Goal: Task Accomplishment & Management: Manage account settings

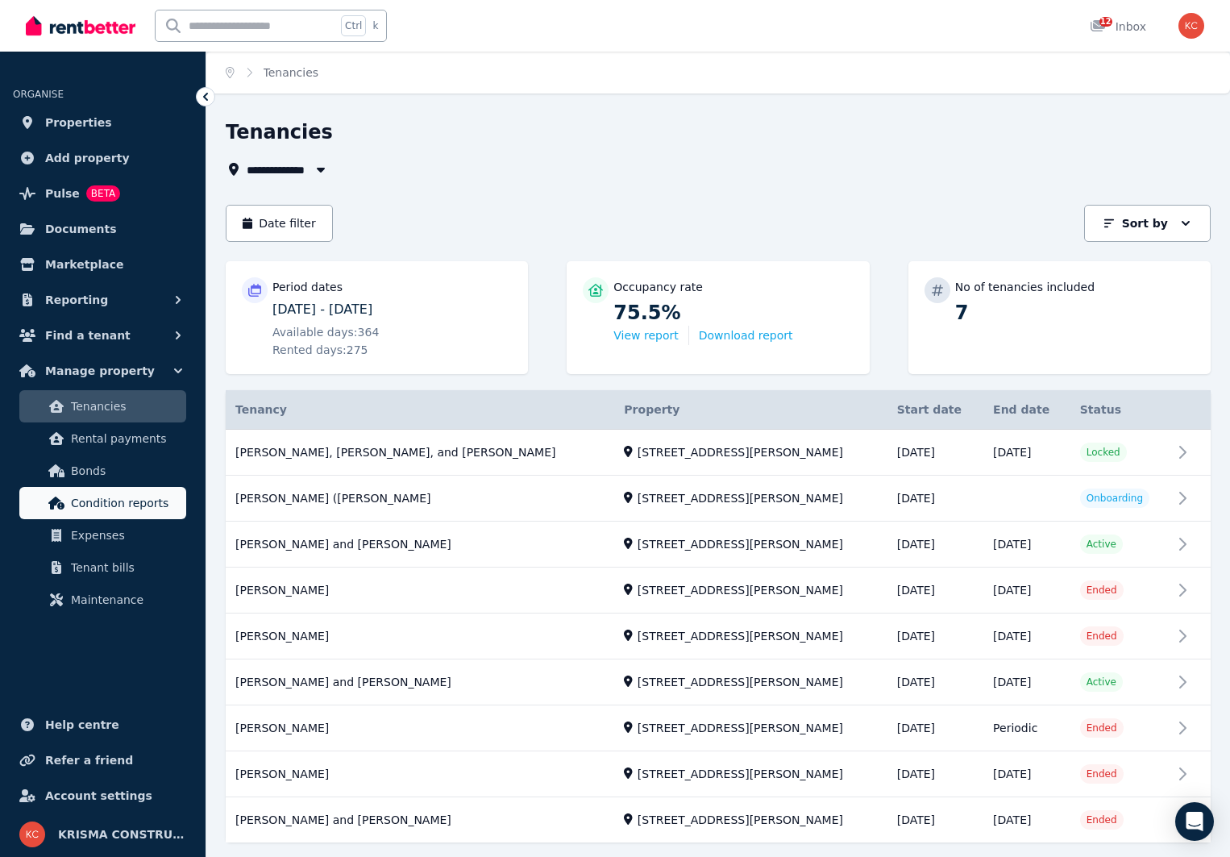
click at [102, 504] on span "Condition reports" at bounding box center [125, 502] width 109 height 19
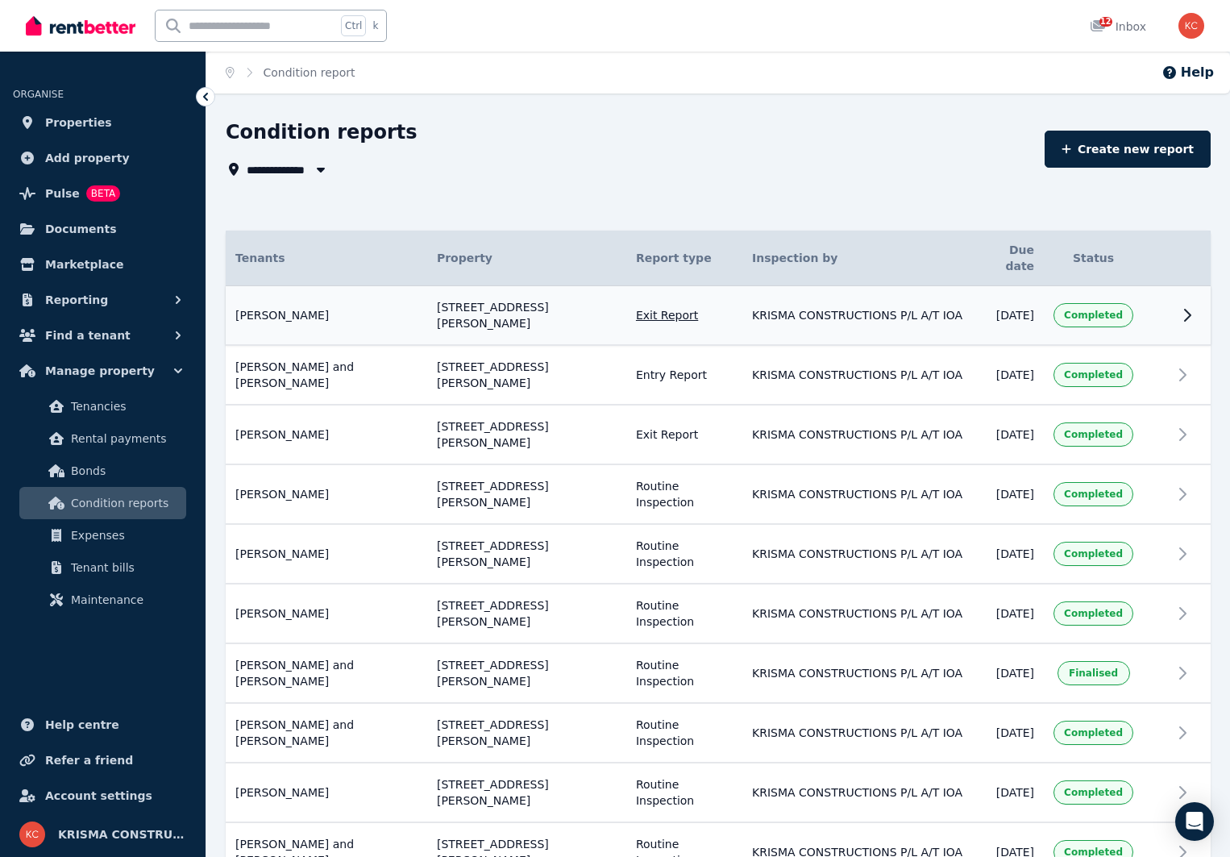
click at [1193, 306] on icon at bounding box center [1187, 315] width 19 height 19
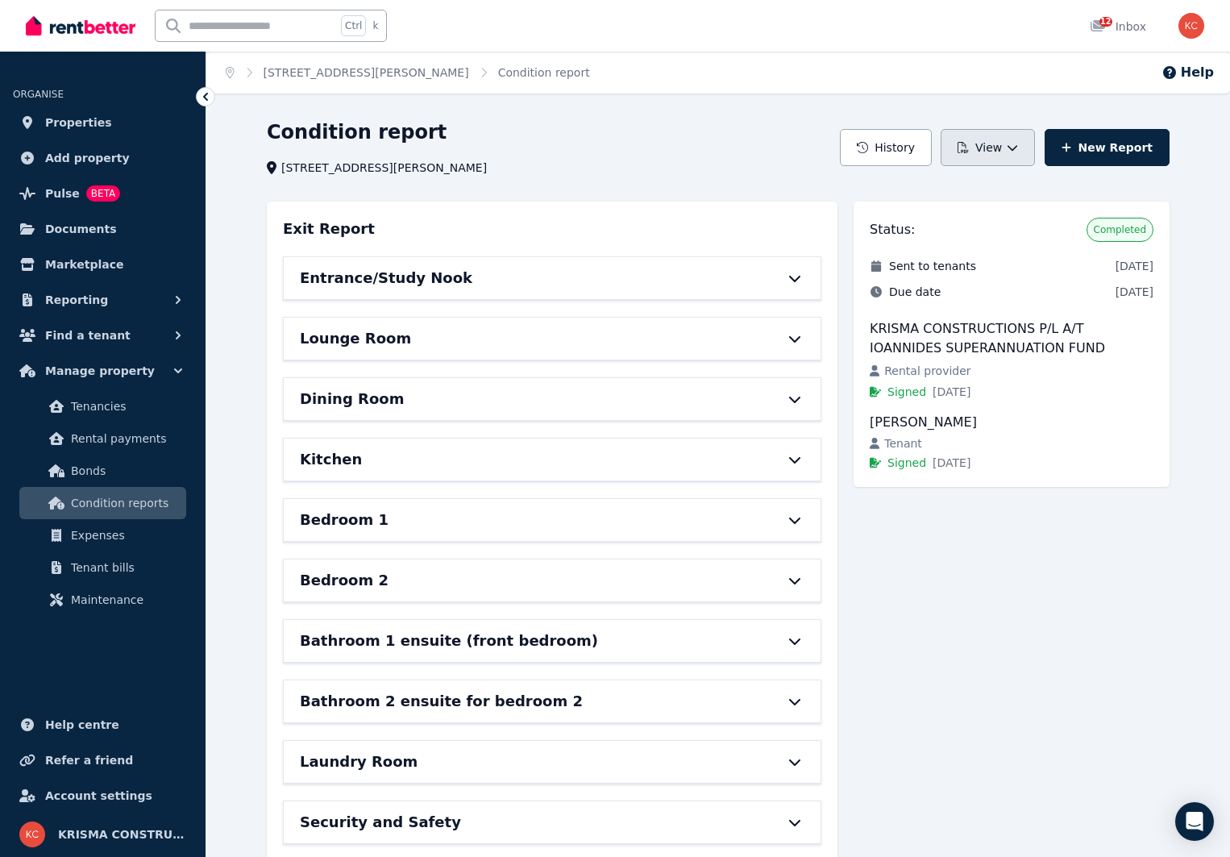
click at [1018, 152] on icon "button" at bounding box center [1012, 147] width 11 height 11
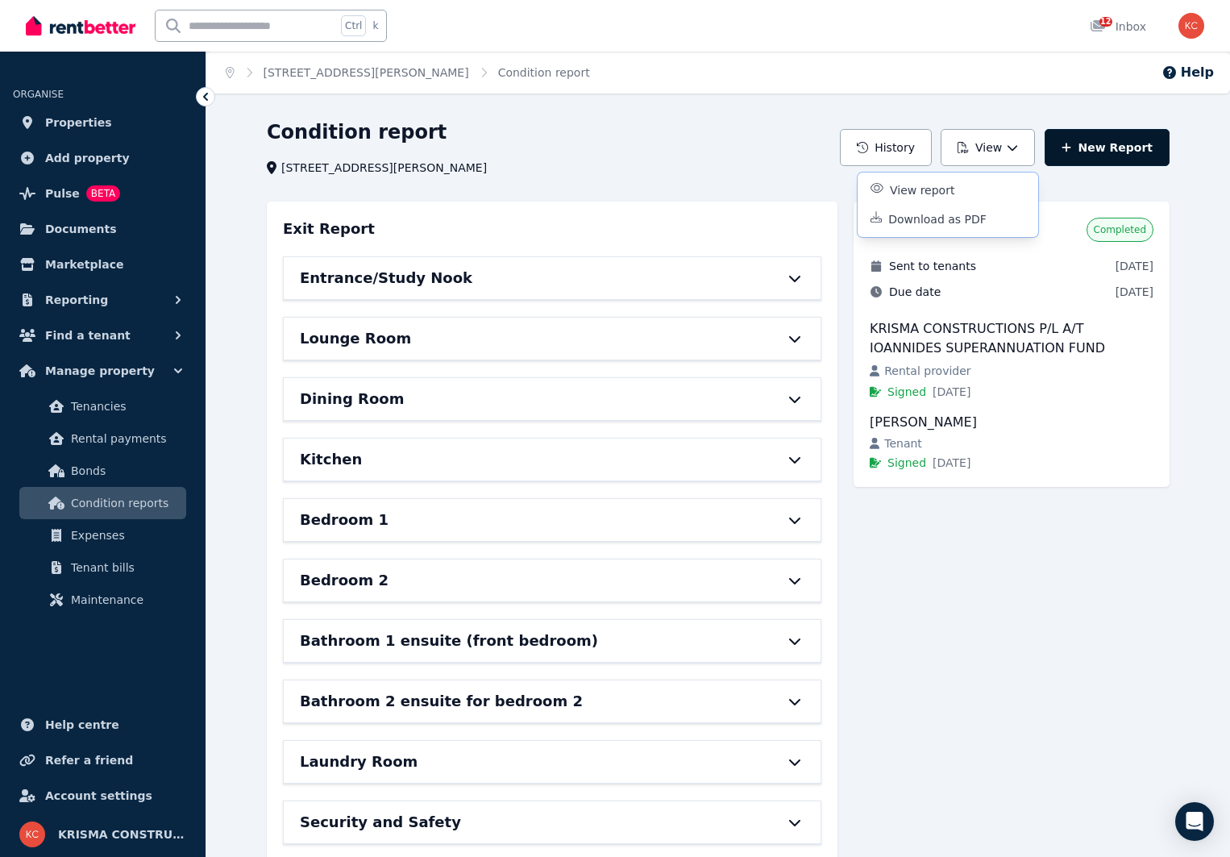
click at [1099, 149] on link "New Report" at bounding box center [1107, 147] width 125 height 37
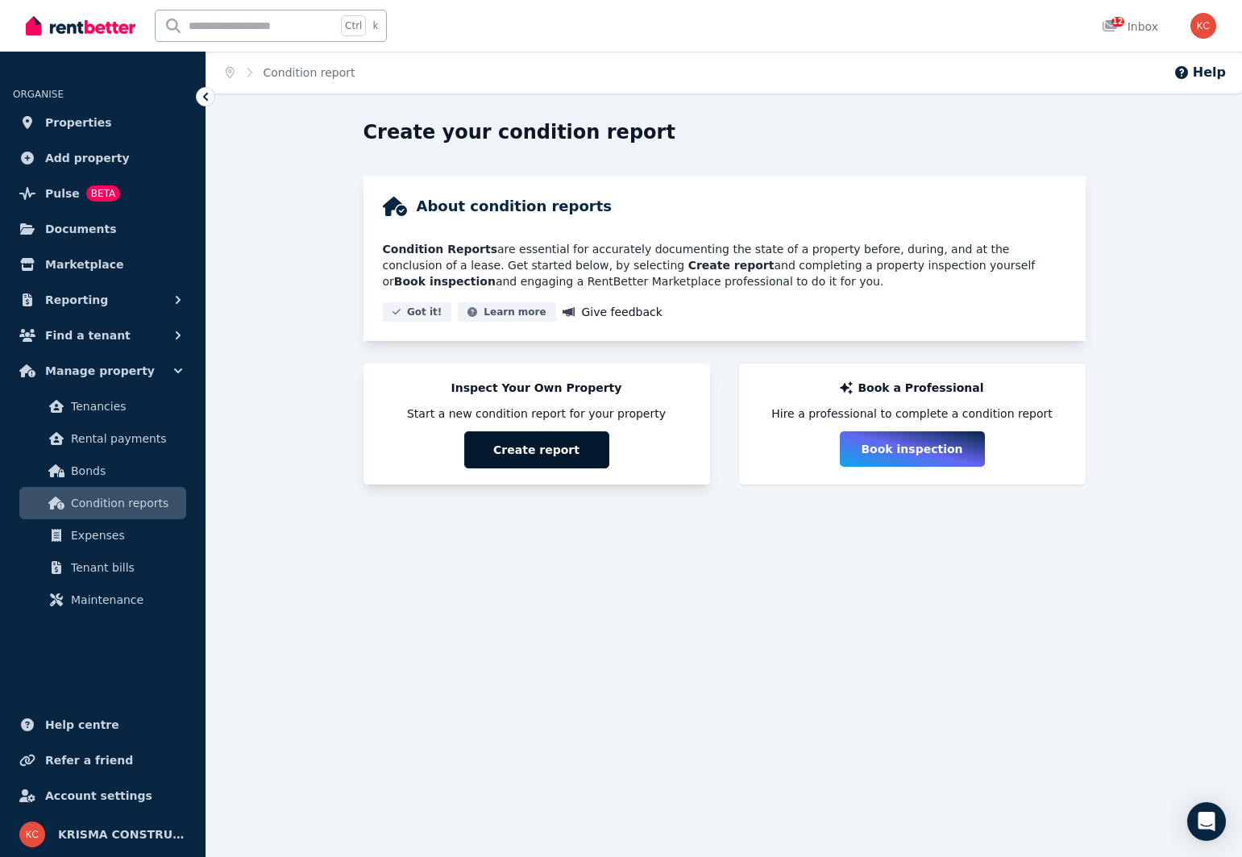
click at [543, 450] on button "Create report" at bounding box center [536, 449] width 145 height 37
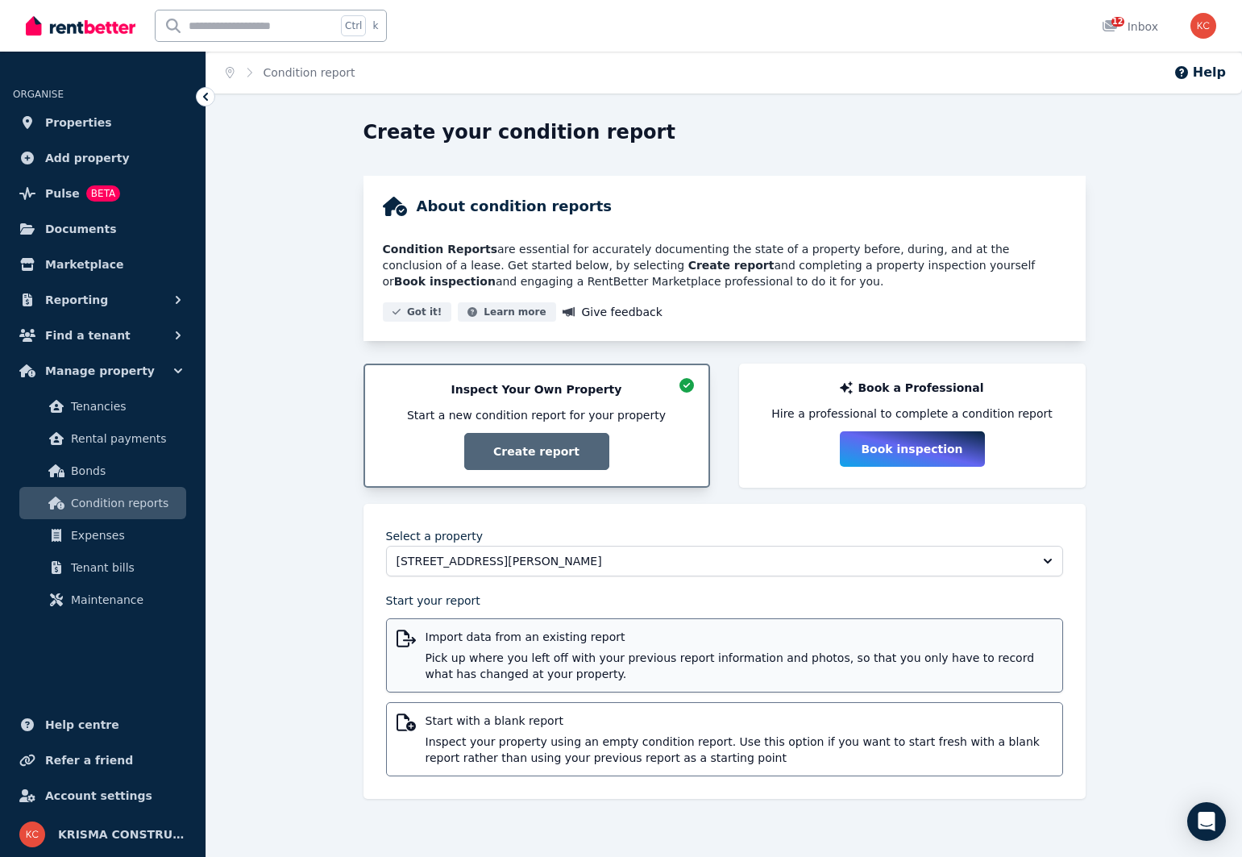
click at [592, 672] on span "Pick up where you left off with your previous report information and photos, so…" at bounding box center [739, 666] width 627 height 32
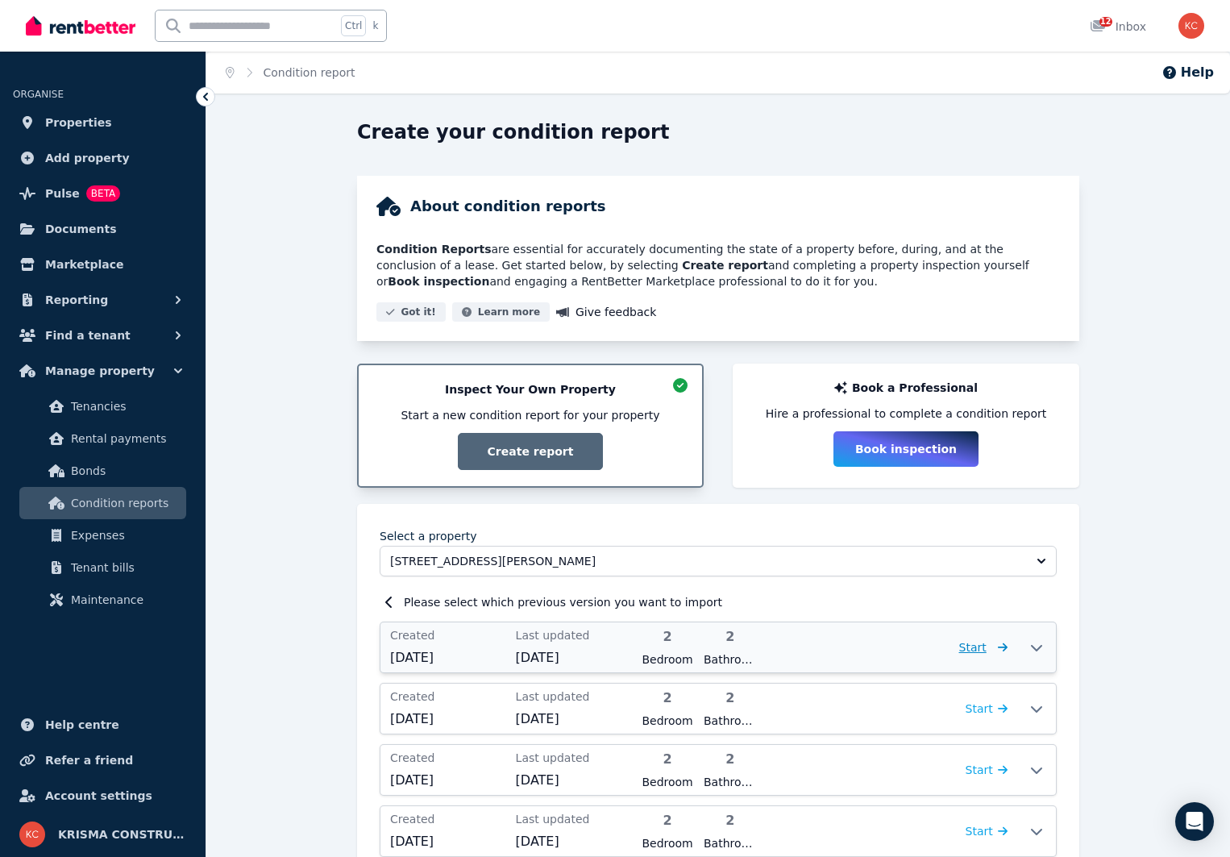
click at [981, 651] on span "Start" at bounding box center [972, 647] width 27 height 13
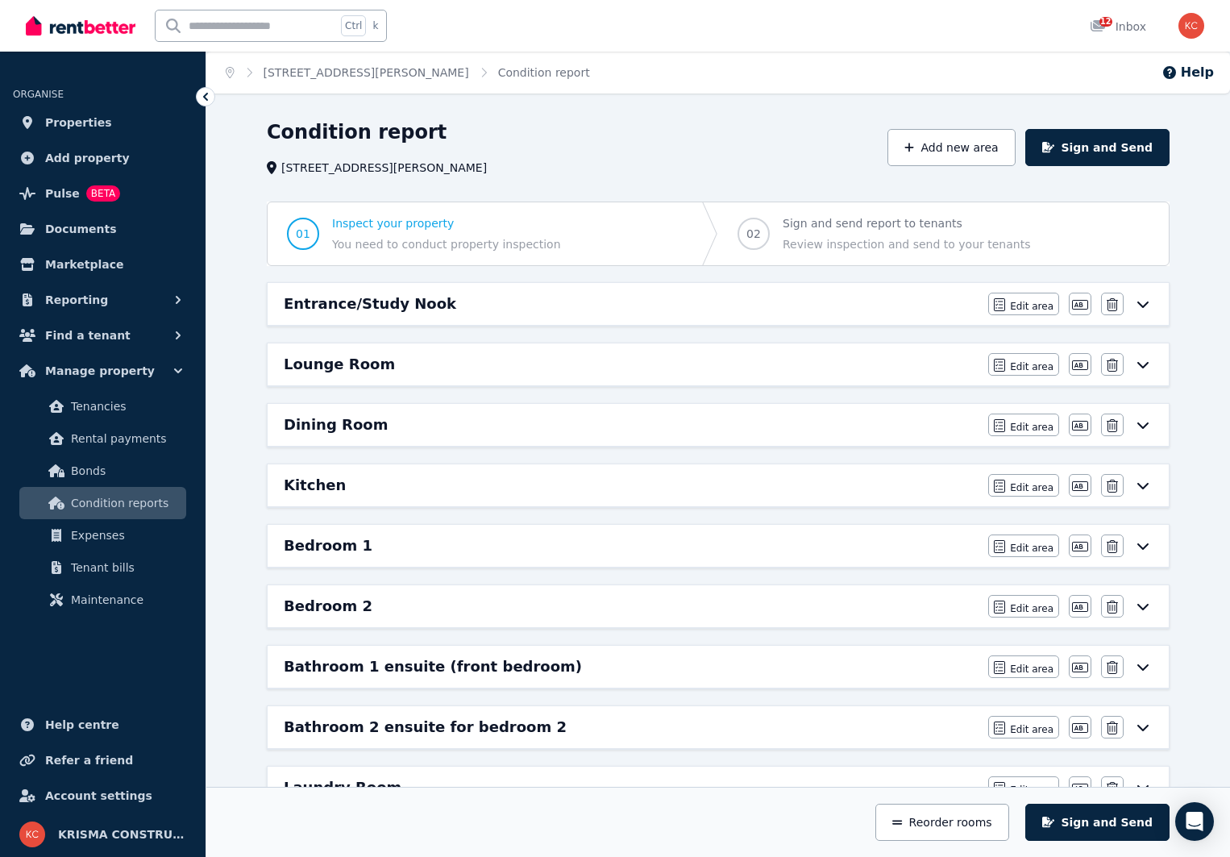
click at [1146, 305] on icon at bounding box center [1143, 305] width 11 height 6
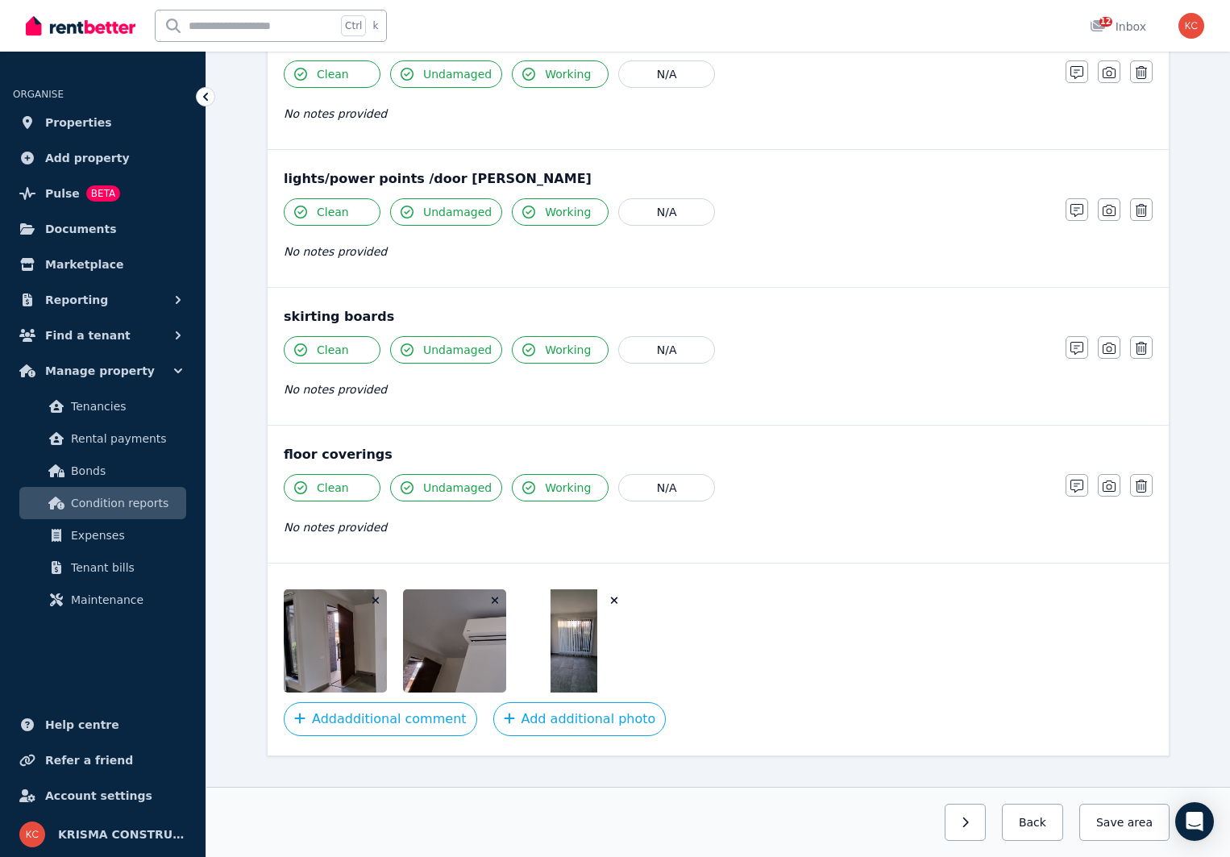
scroll to position [812, 0]
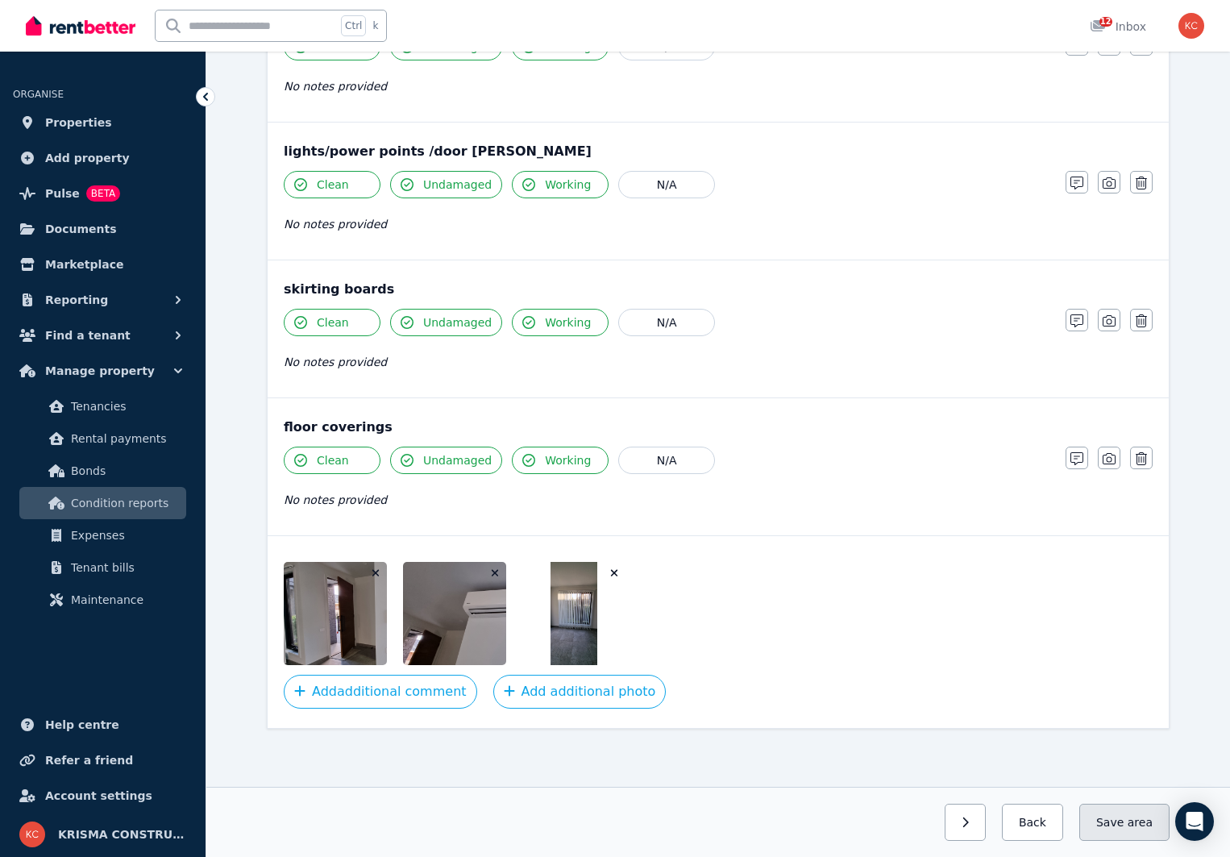
click at [1119, 825] on button "Save area" at bounding box center [1125, 822] width 90 height 37
click at [955, 824] on icon "button" at bounding box center [951, 822] width 7 height 11
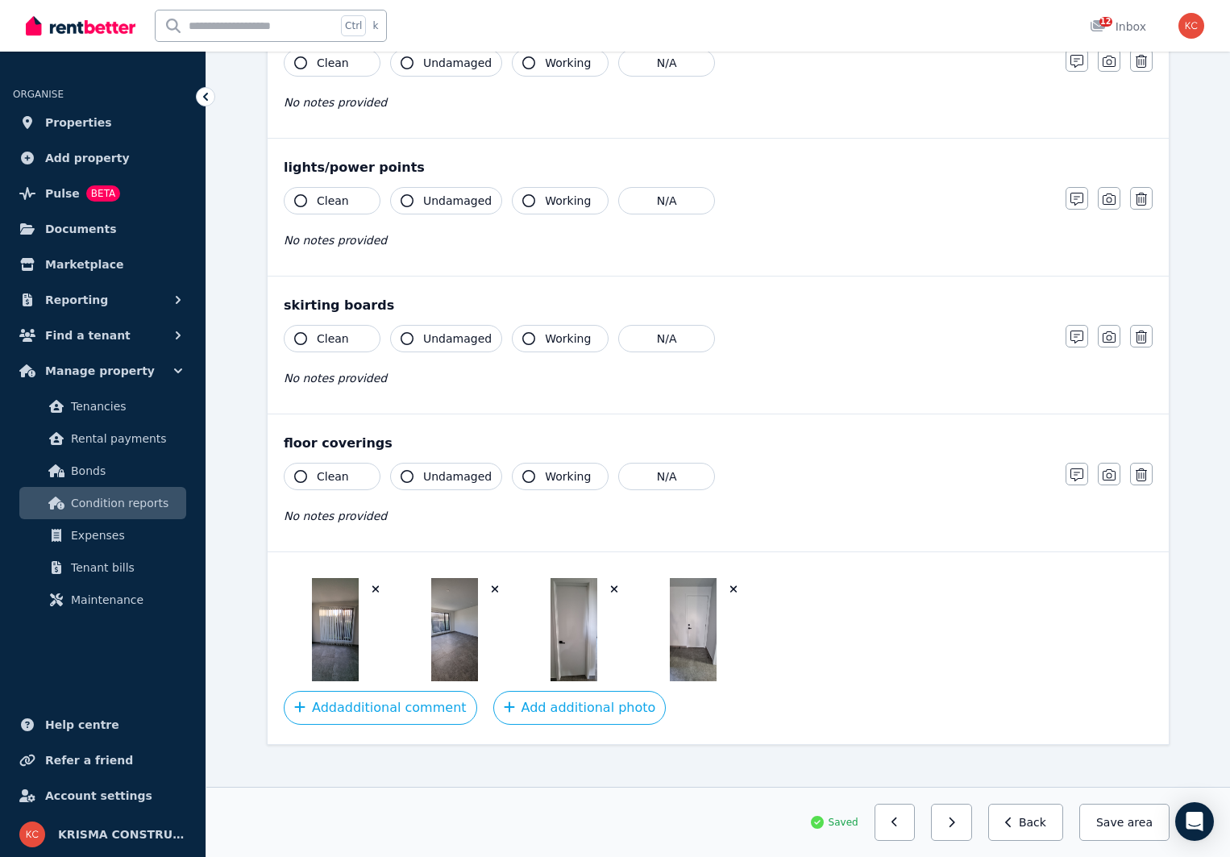
scroll to position [828, 0]
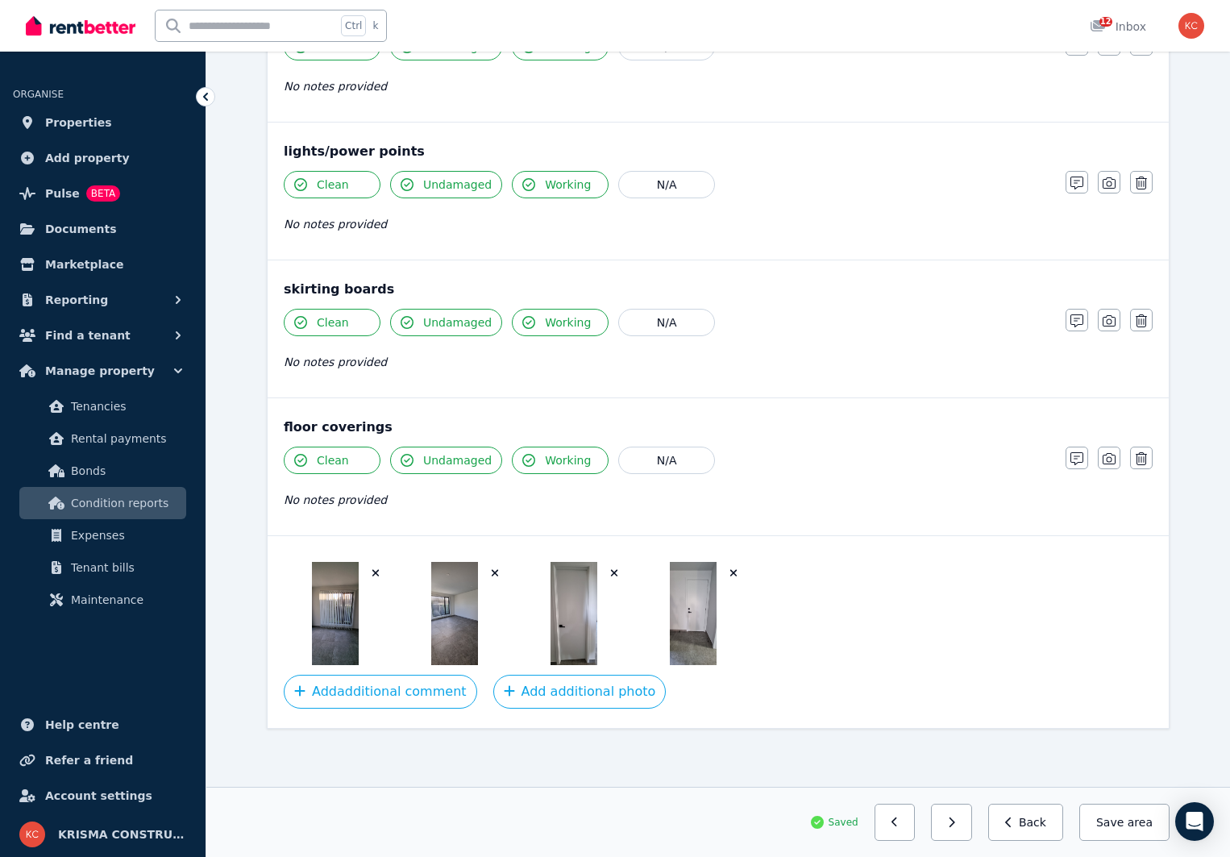
click at [955, 824] on icon "button" at bounding box center [951, 822] width 7 height 11
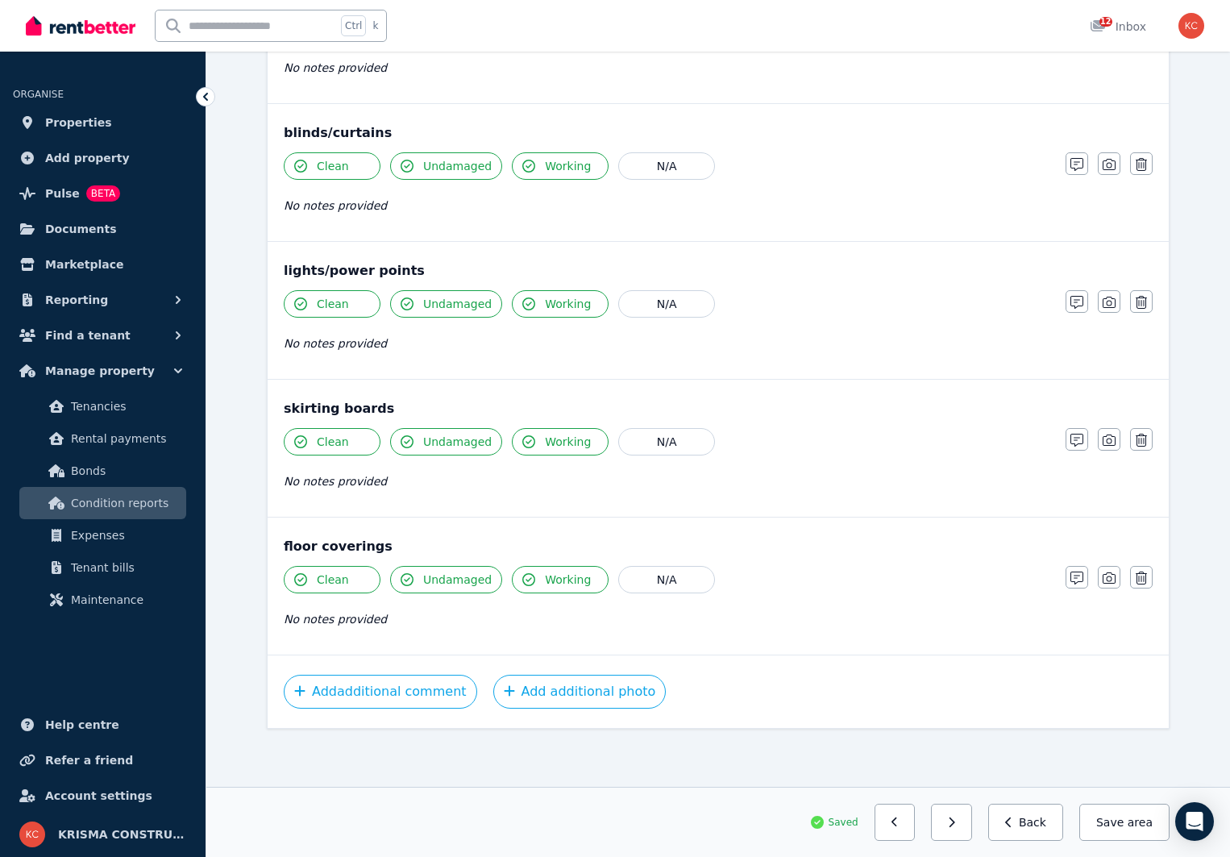
click at [955, 824] on icon "button" at bounding box center [951, 822] width 7 height 11
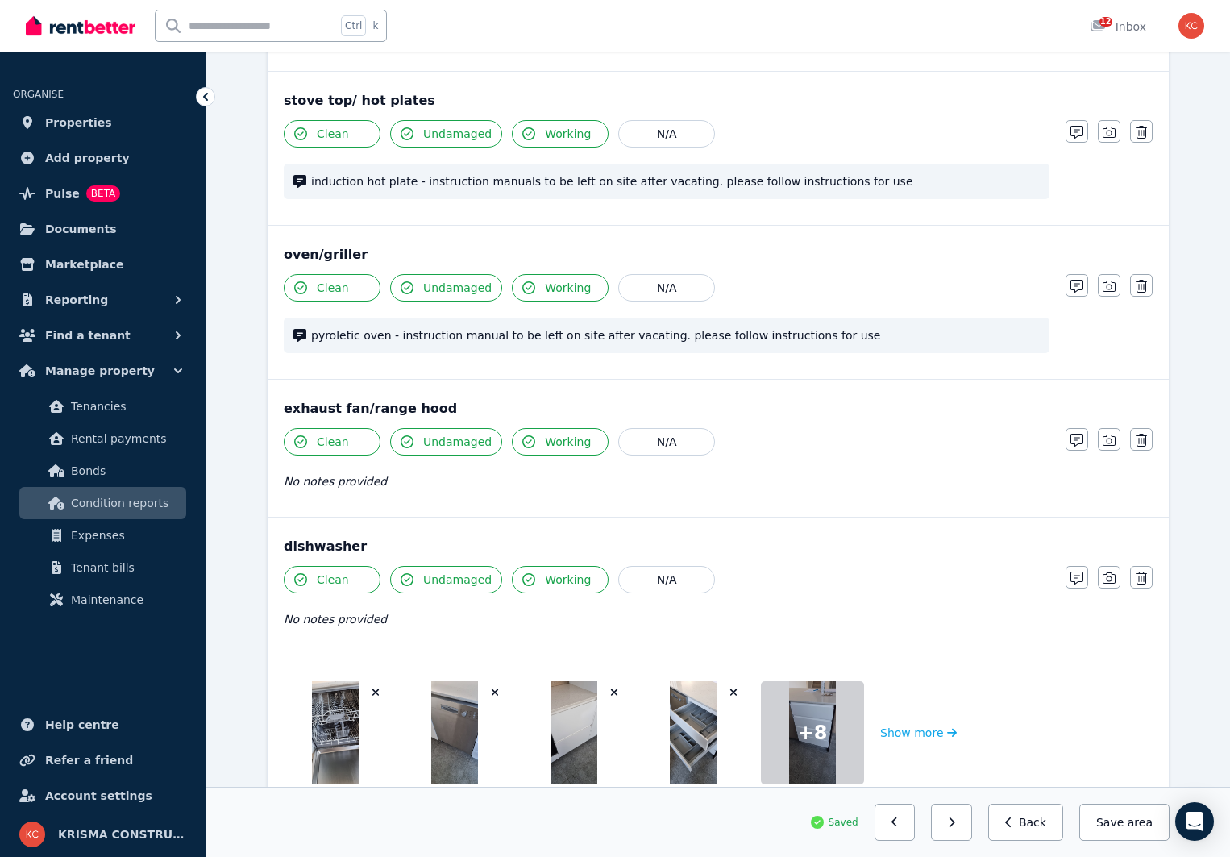
click at [955, 824] on icon "button" at bounding box center [951, 822] width 7 height 11
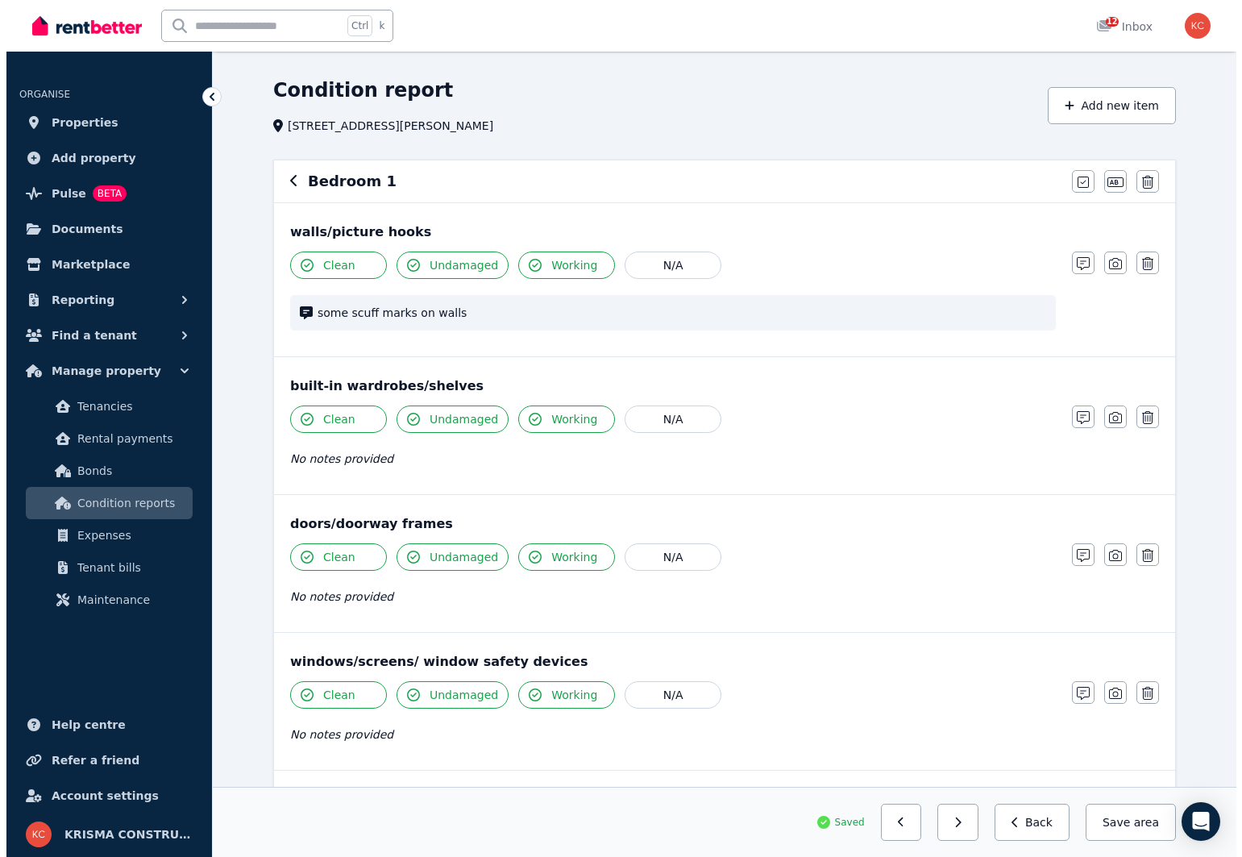
scroll to position [0, 0]
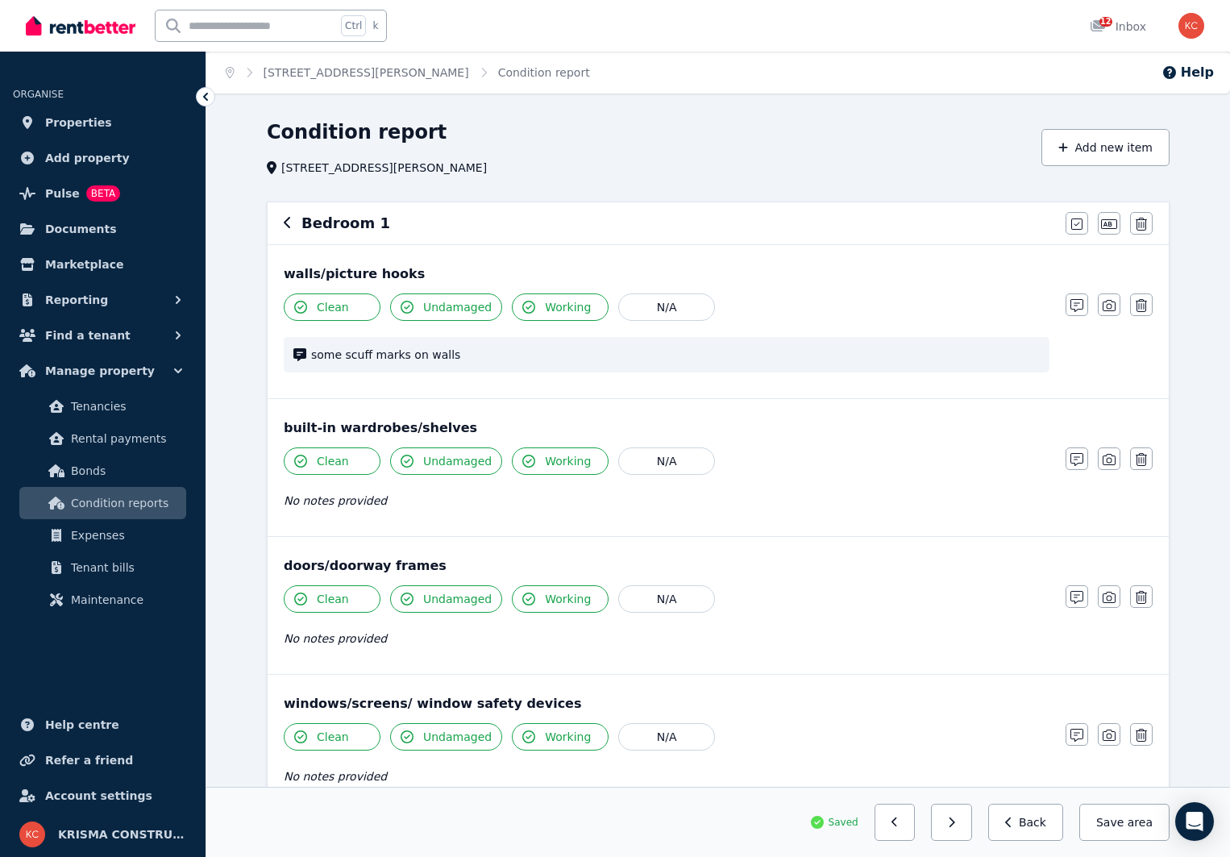
click at [86, 499] on span "Condition reports" at bounding box center [125, 502] width 109 height 19
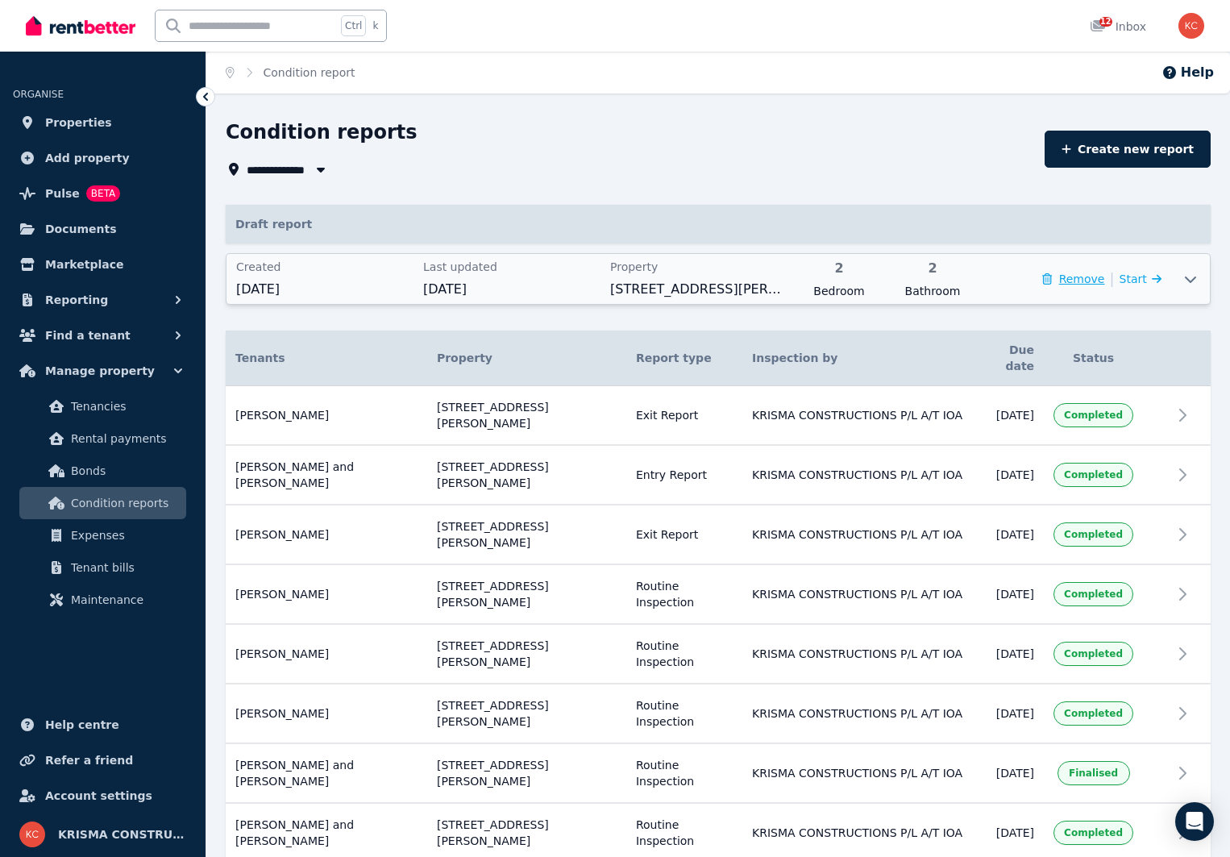
click at [1084, 283] on button "Remove" at bounding box center [1073, 279] width 62 height 16
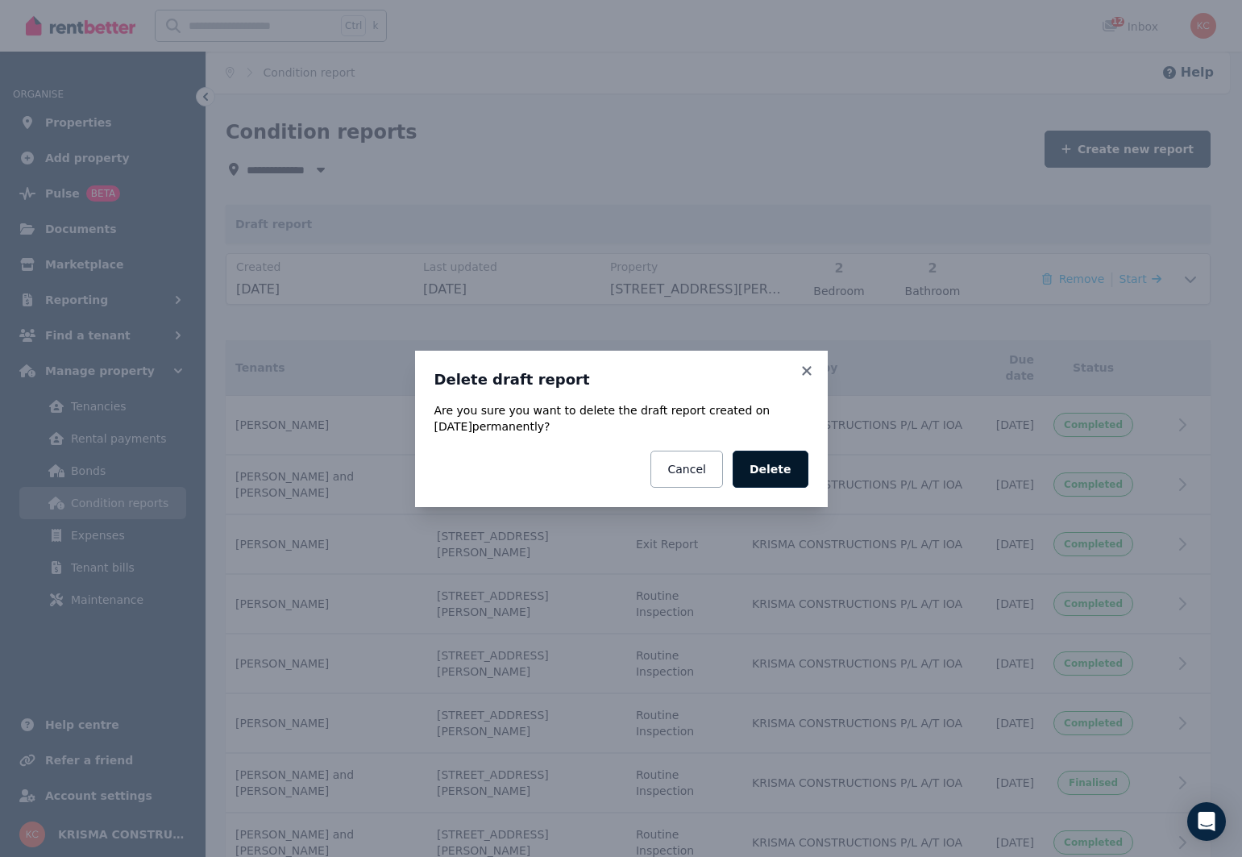
click at [780, 460] on button "Delete" at bounding box center [771, 469] width 76 height 37
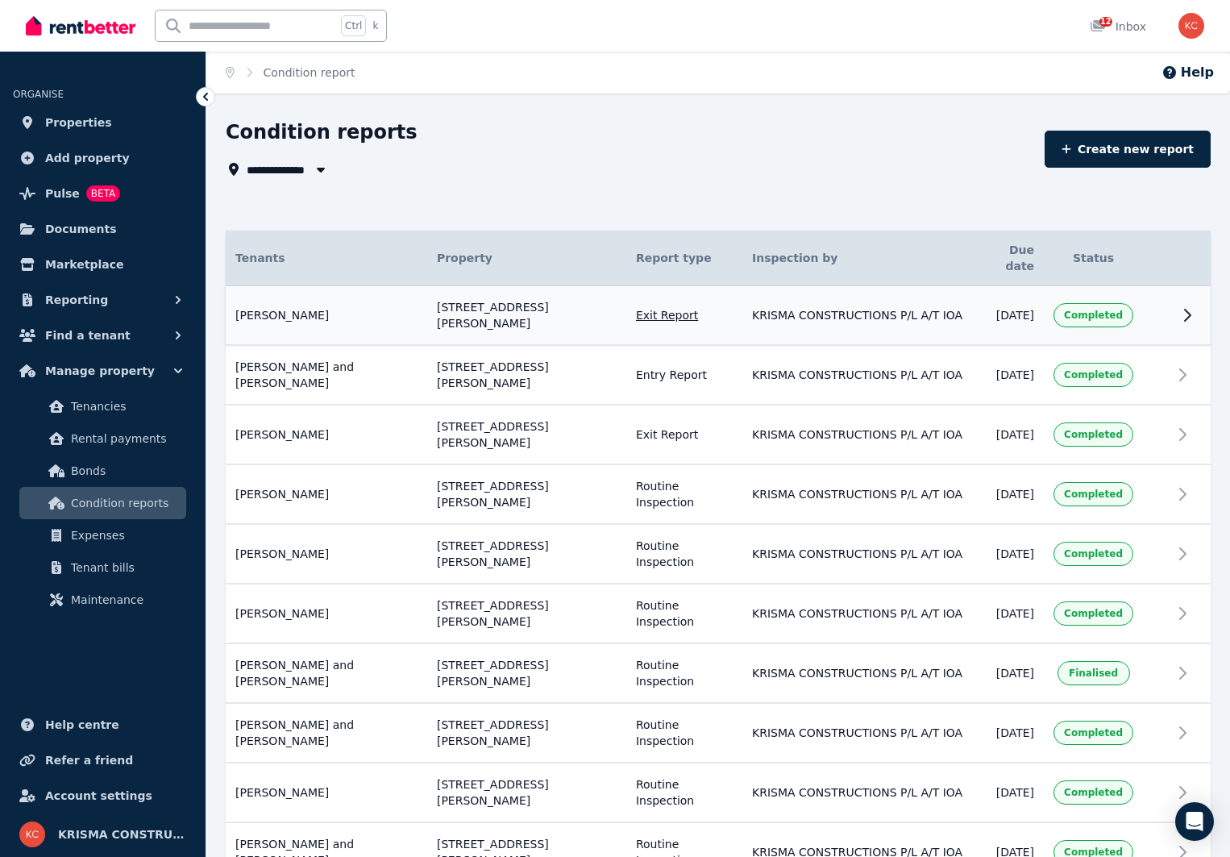
click at [1183, 306] on icon at bounding box center [1187, 315] width 19 height 19
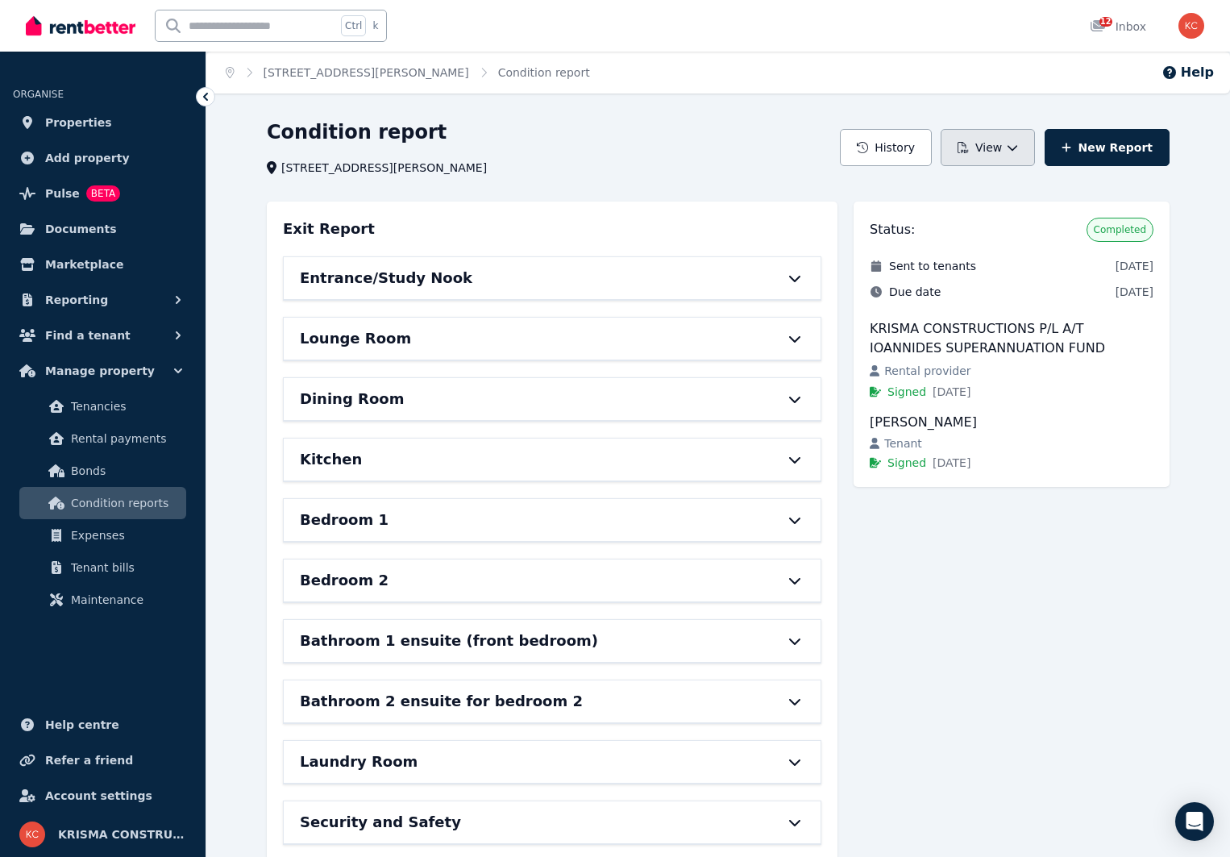
click at [1018, 146] on icon "button" at bounding box center [1012, 147] width 11 height 11
click at [201, 92] on icon at bounding box center [206, 97] width 16 height 16
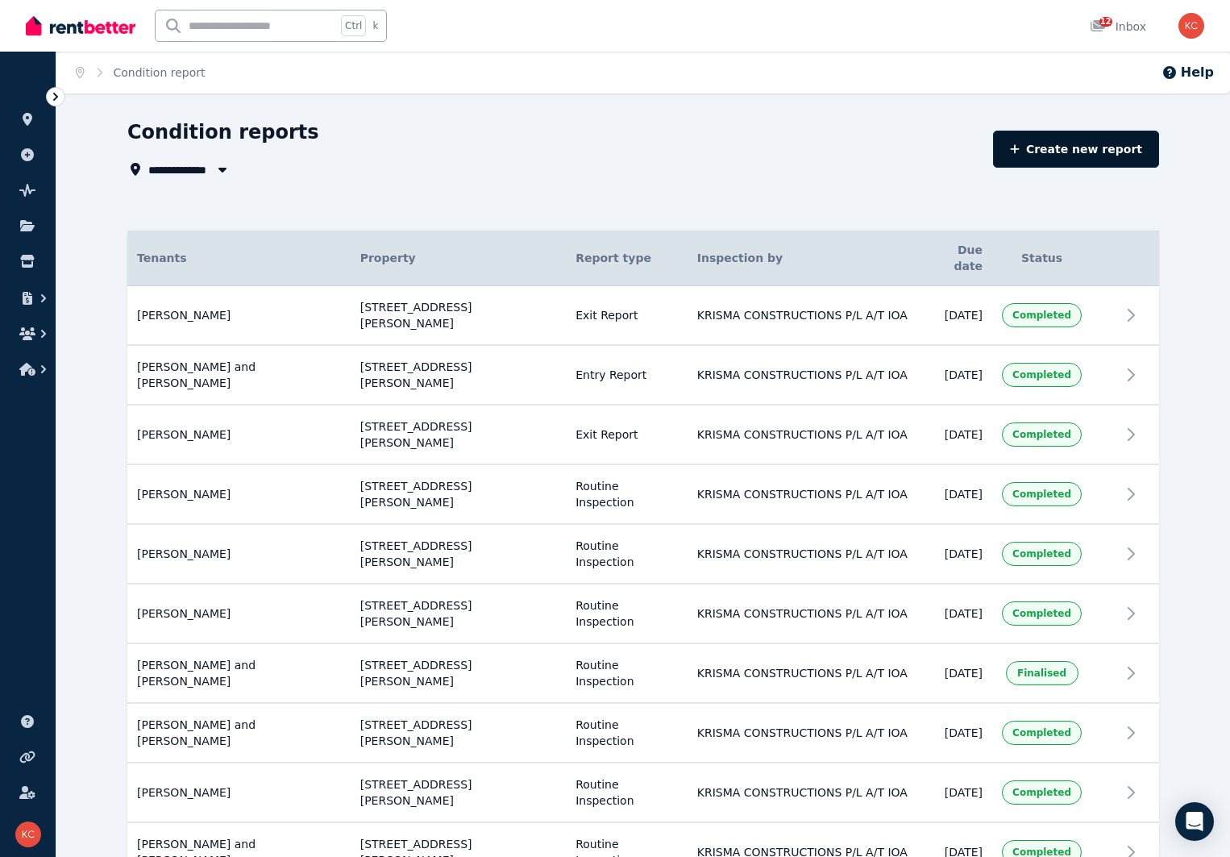
click at [1133, 144] on link "Create new report" at bounding box center [1076, 149] width 166 height 37
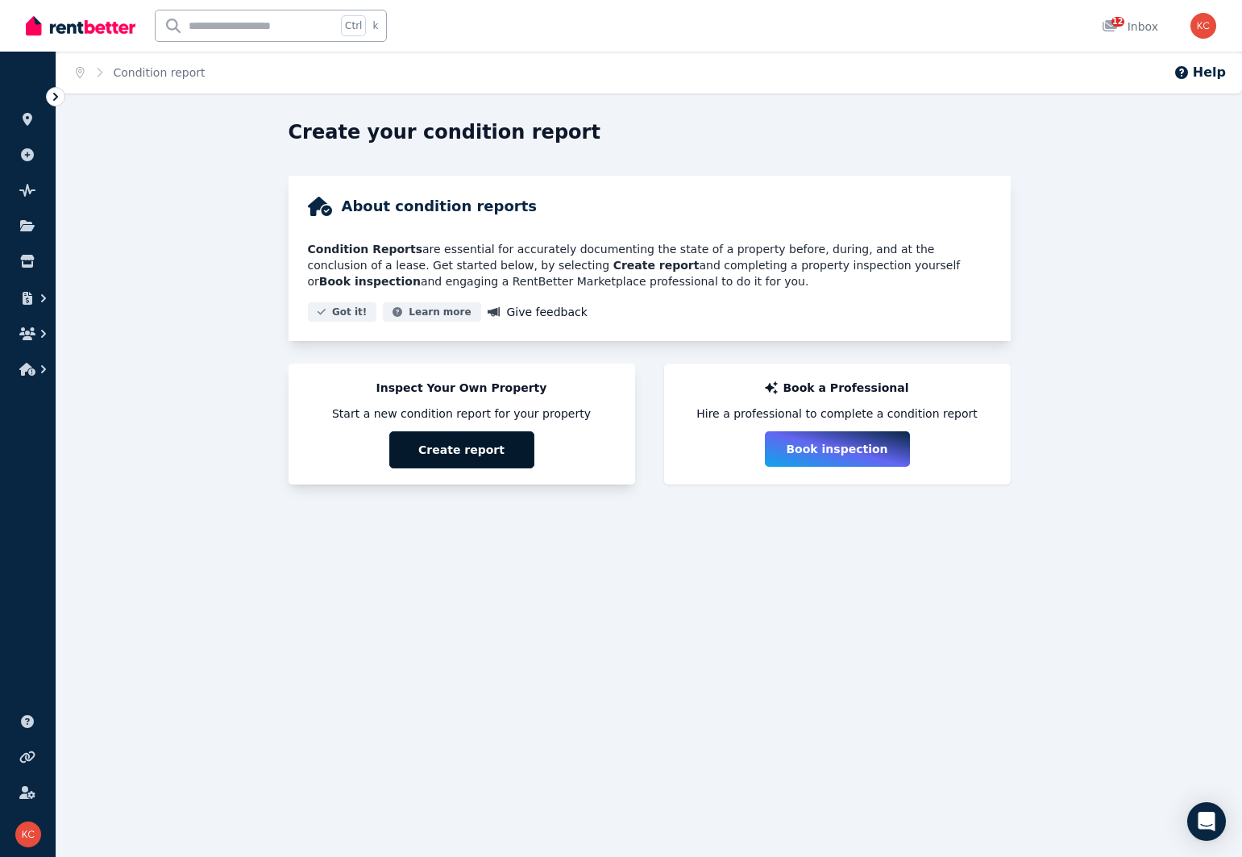
click at [479, 456] on button "Create report" at bounding box center [461, 449] width 145 height 37
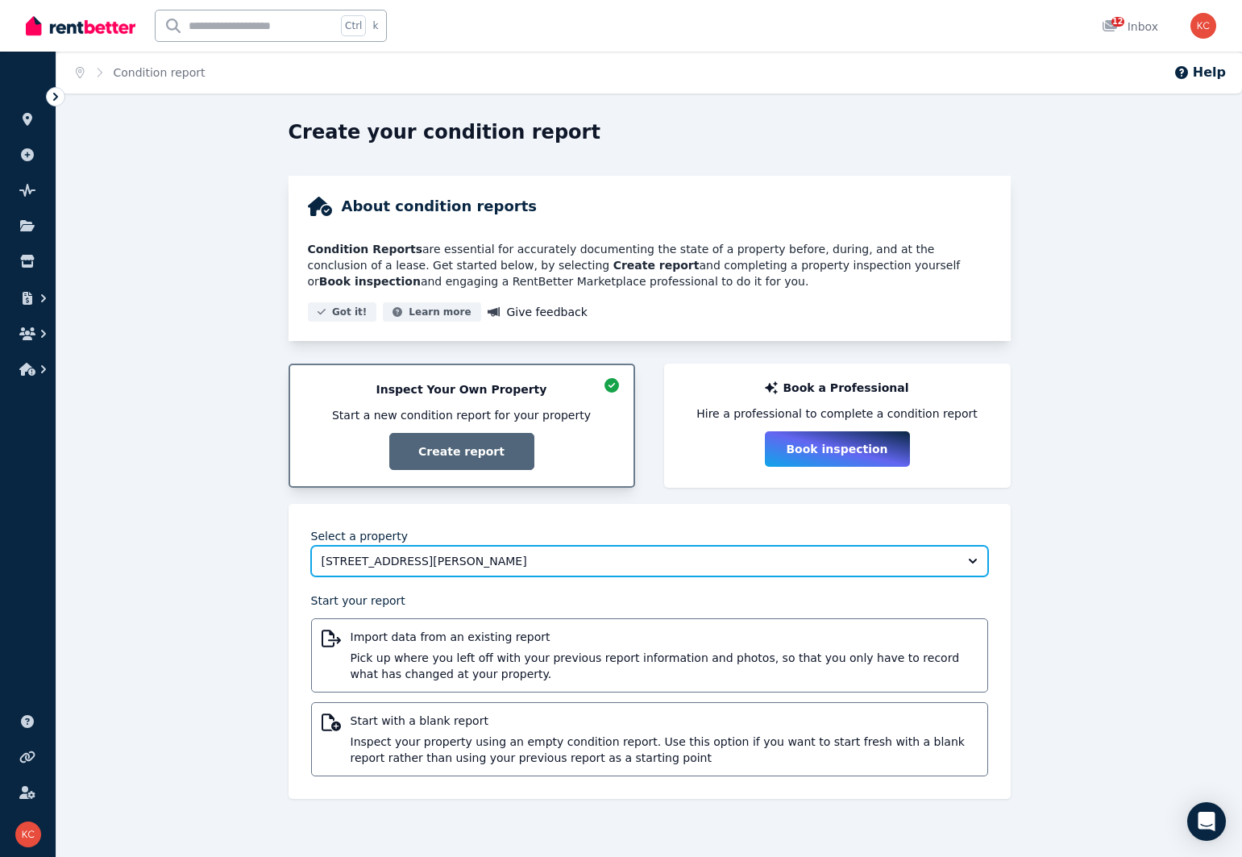
click at [976, 564] on button "[STREET_ADDRESS][PERSON_NAME]" at bounding box center [649, 561] width 677 height 31
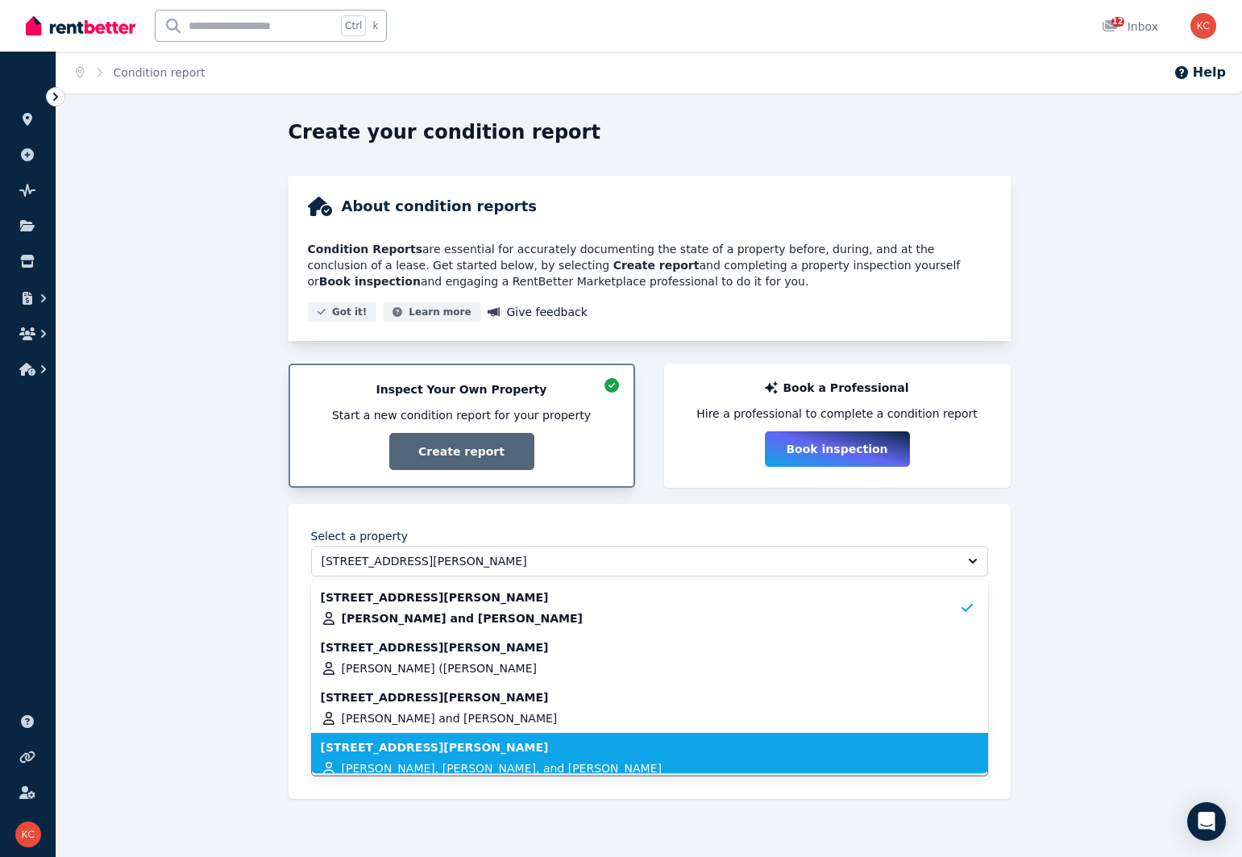
click at [420, 764] on span "[PERSON_NAME], [PERSON_NAME], and [PERSON_NAME]" at bounding box center [502, 768] width 320 height 16
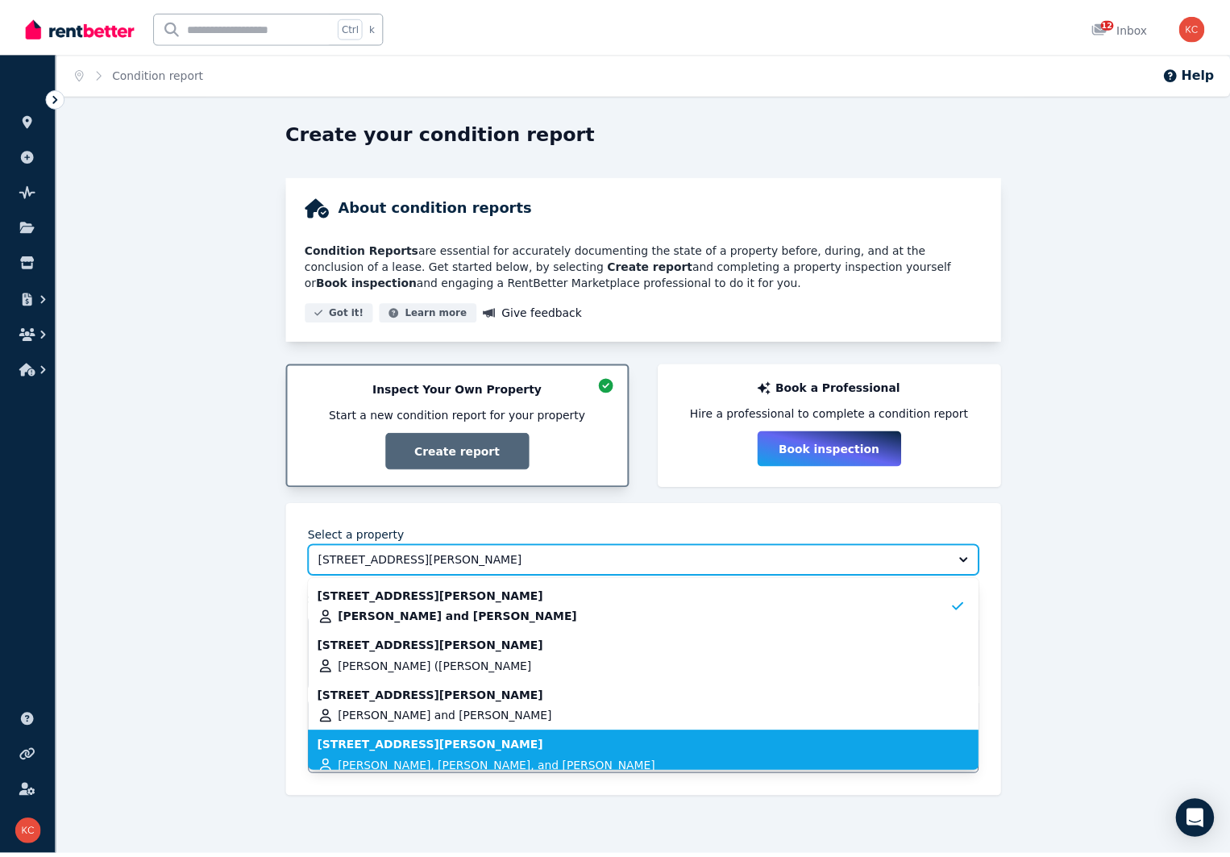
scroll to position [10, 0]
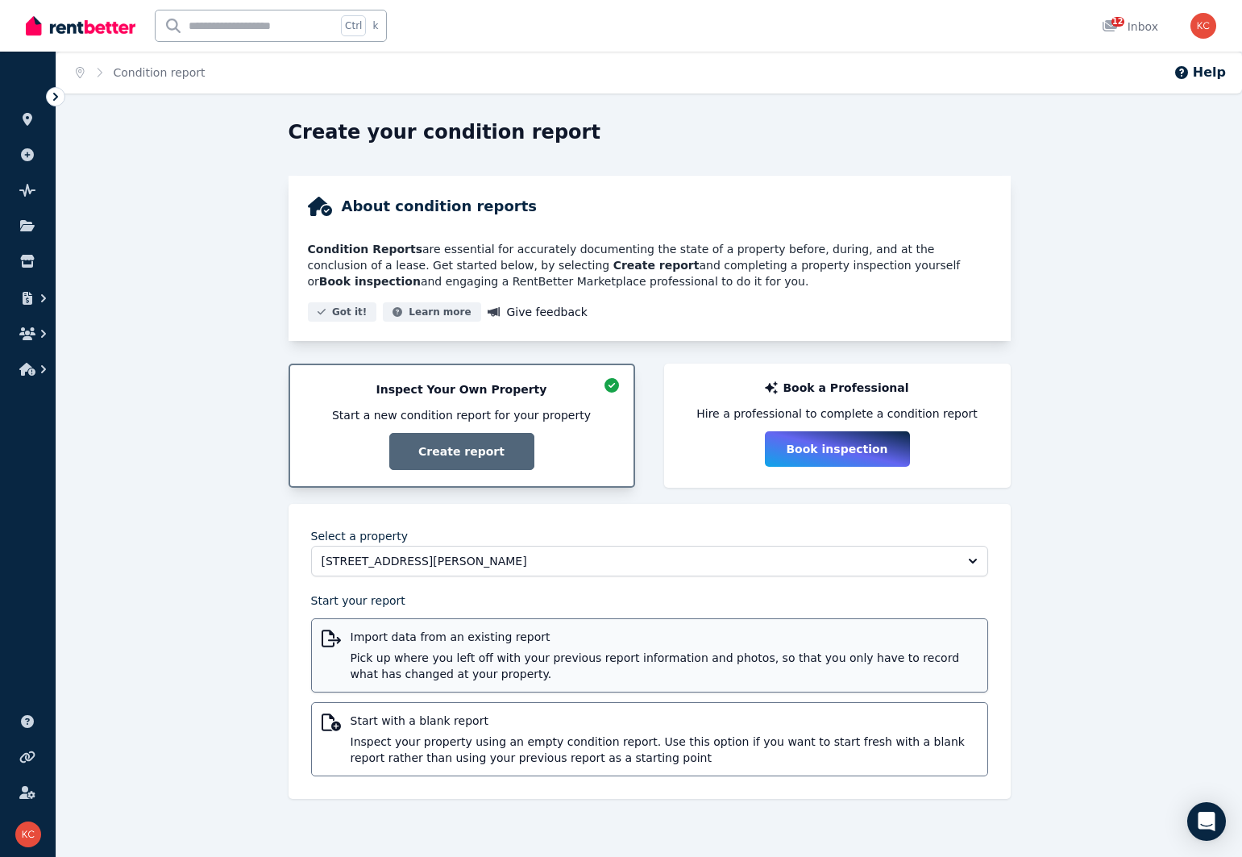
click at [442, 662] on span "Pick up where you left off with your previous report information and photos, so…" at bounding box center [664, 666] width 627 height 32
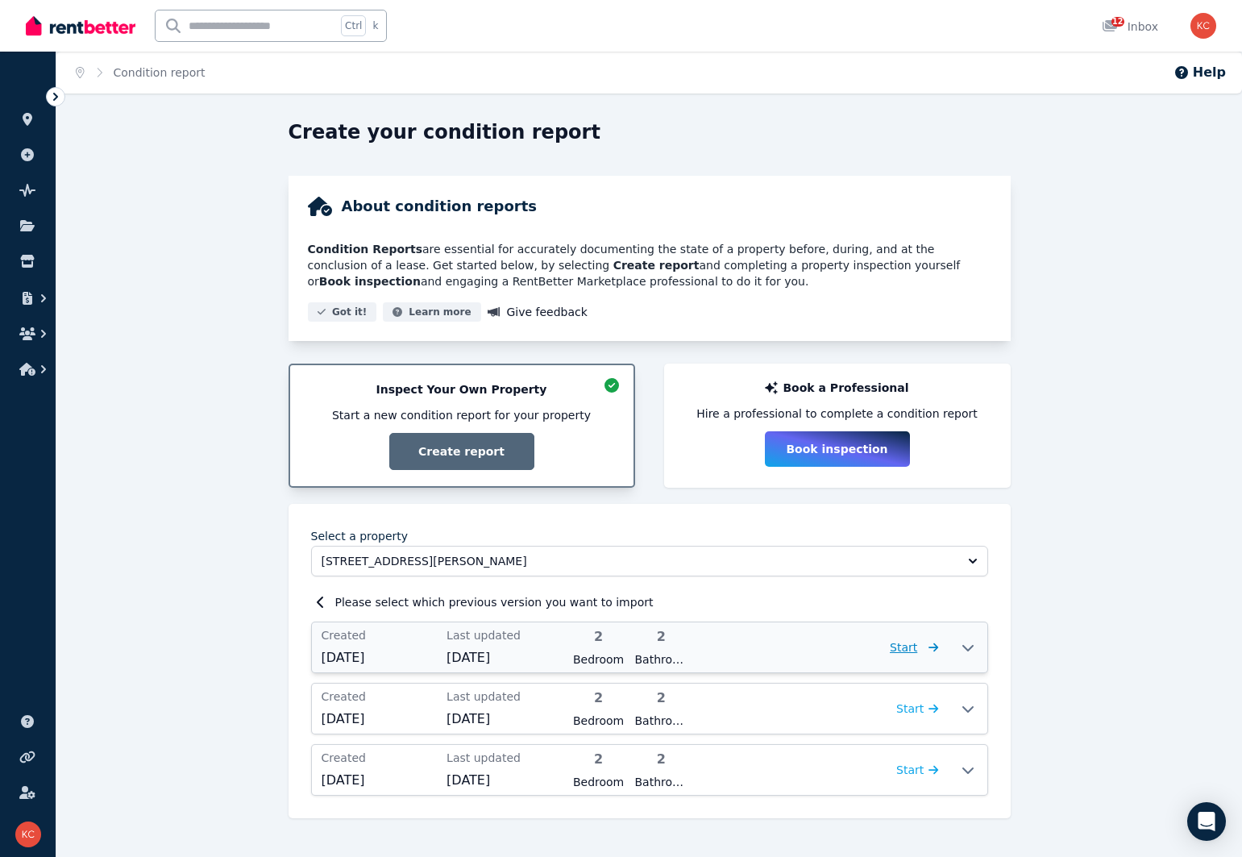
click at [913, 647] on span "Start" at bounding box center [903, 647] width 27 height 13
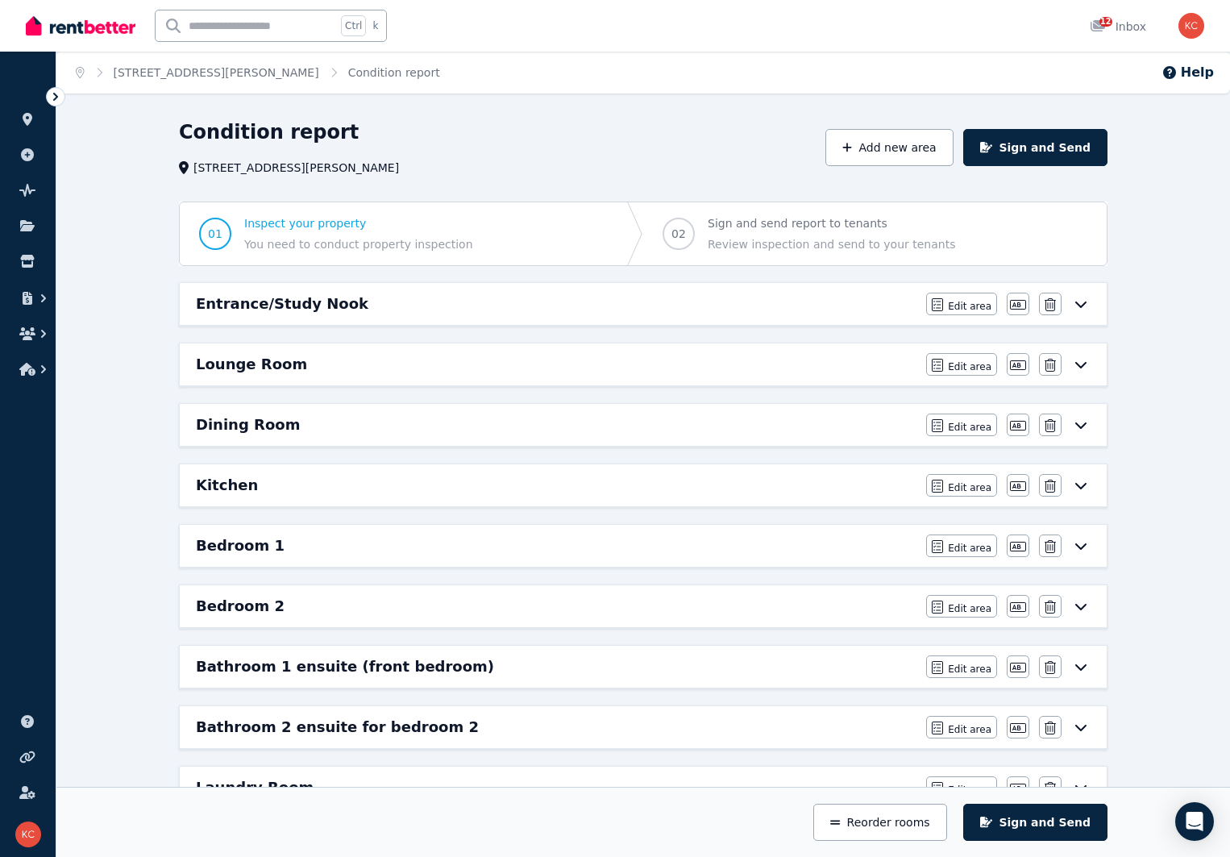
click at [1082, 303] on icon at bounding box center [1080, 304] width 19 height 13
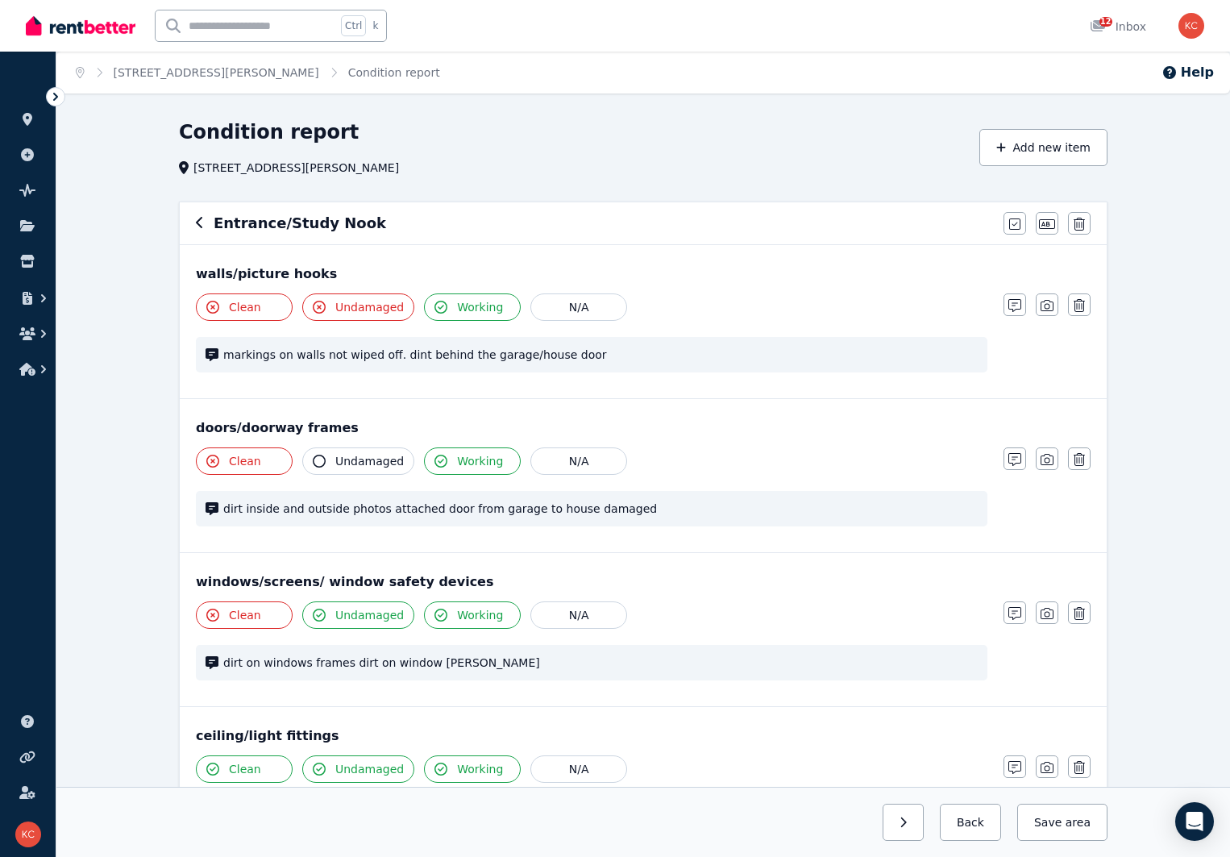
click at [202, 219] on icon "button" at bounding box center [199, 222] width 6 height 11
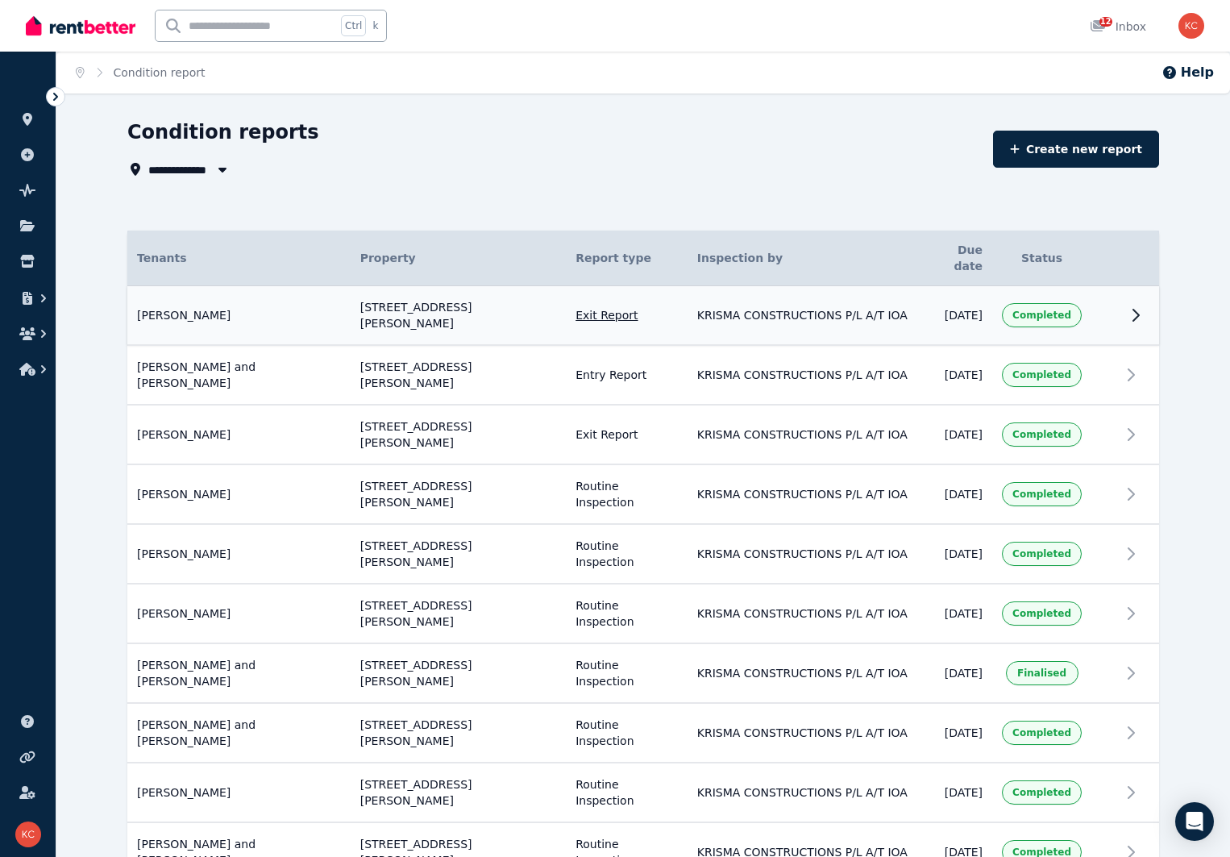
click at [1146, 306] on icon at bounding box center [1135, 315] width 19 height 19
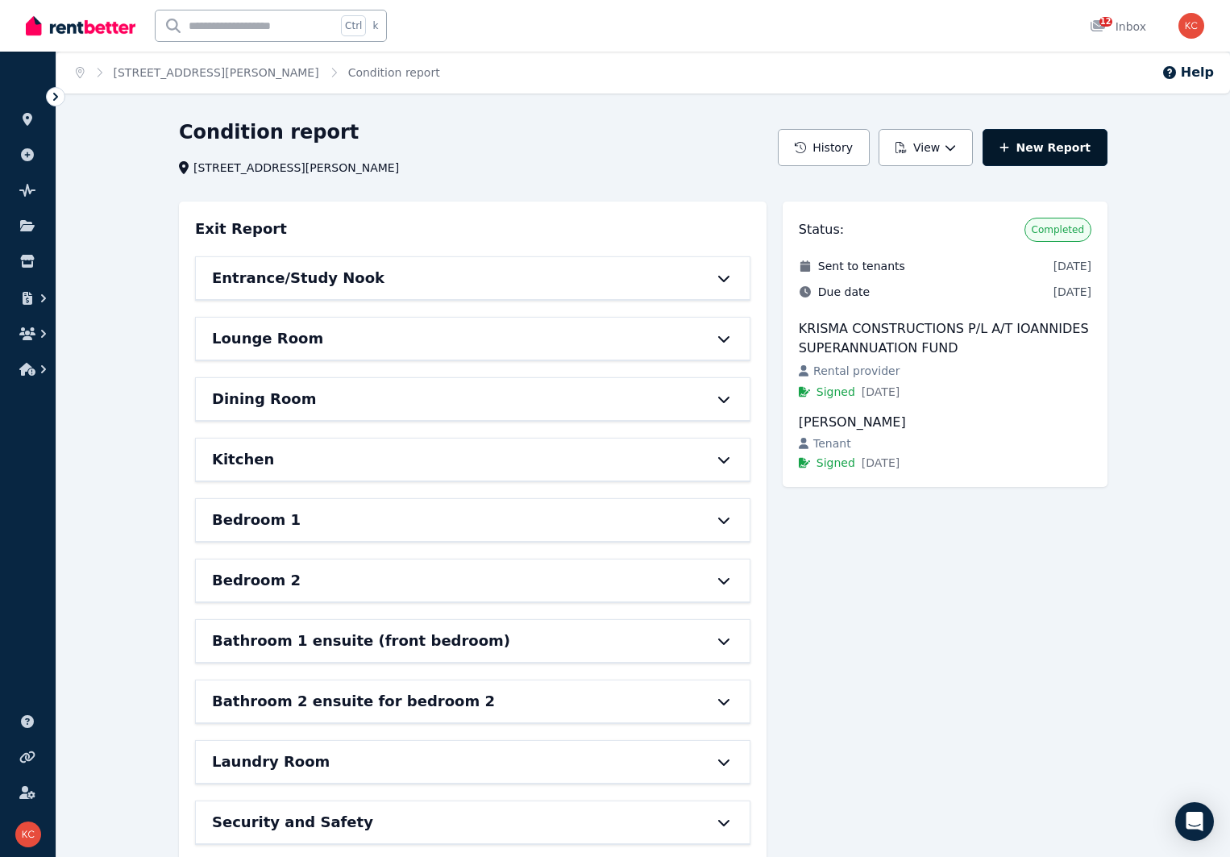
click at [1037, 151] on link "New Report" at bounding box center [1045, 147] width 125 height 37
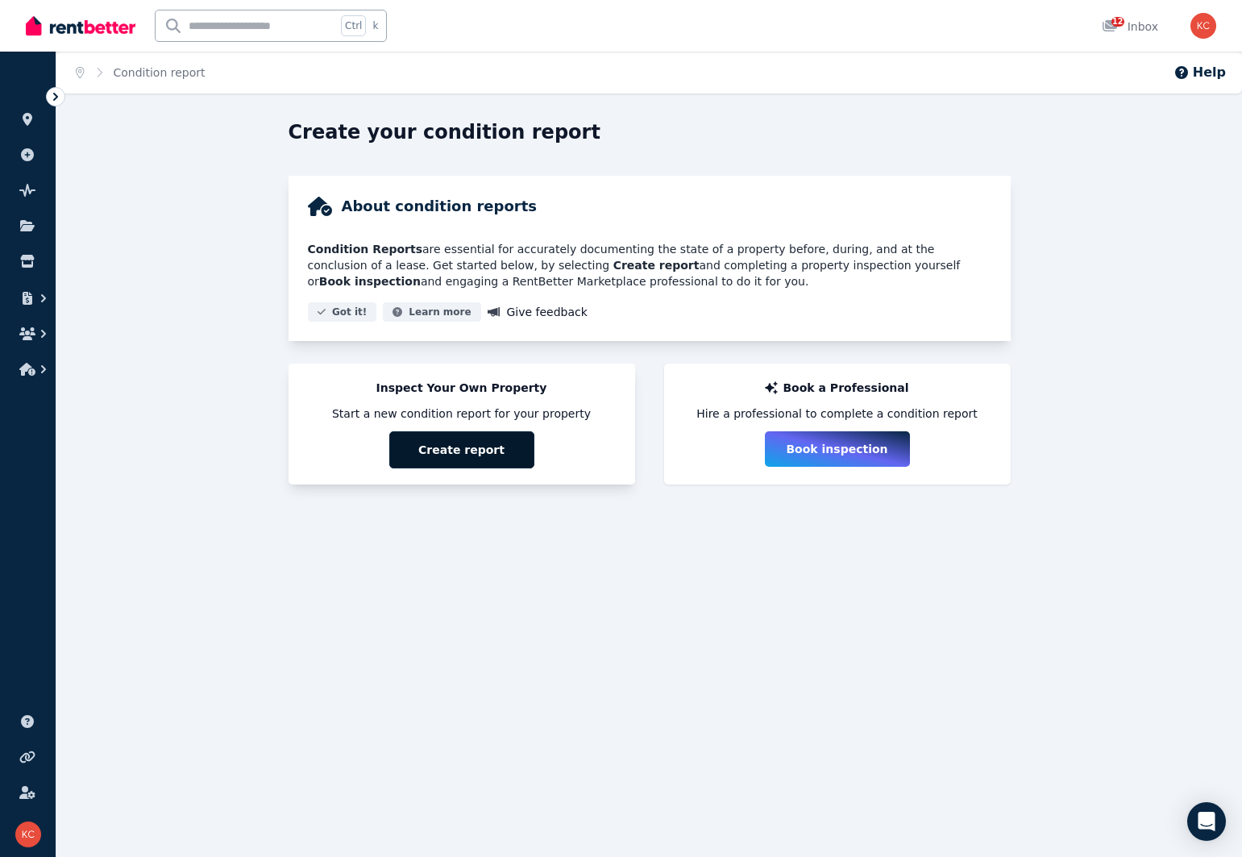
click at [461, 447] on button "Create report" at bounding box center [461, 449] width 145 height 37
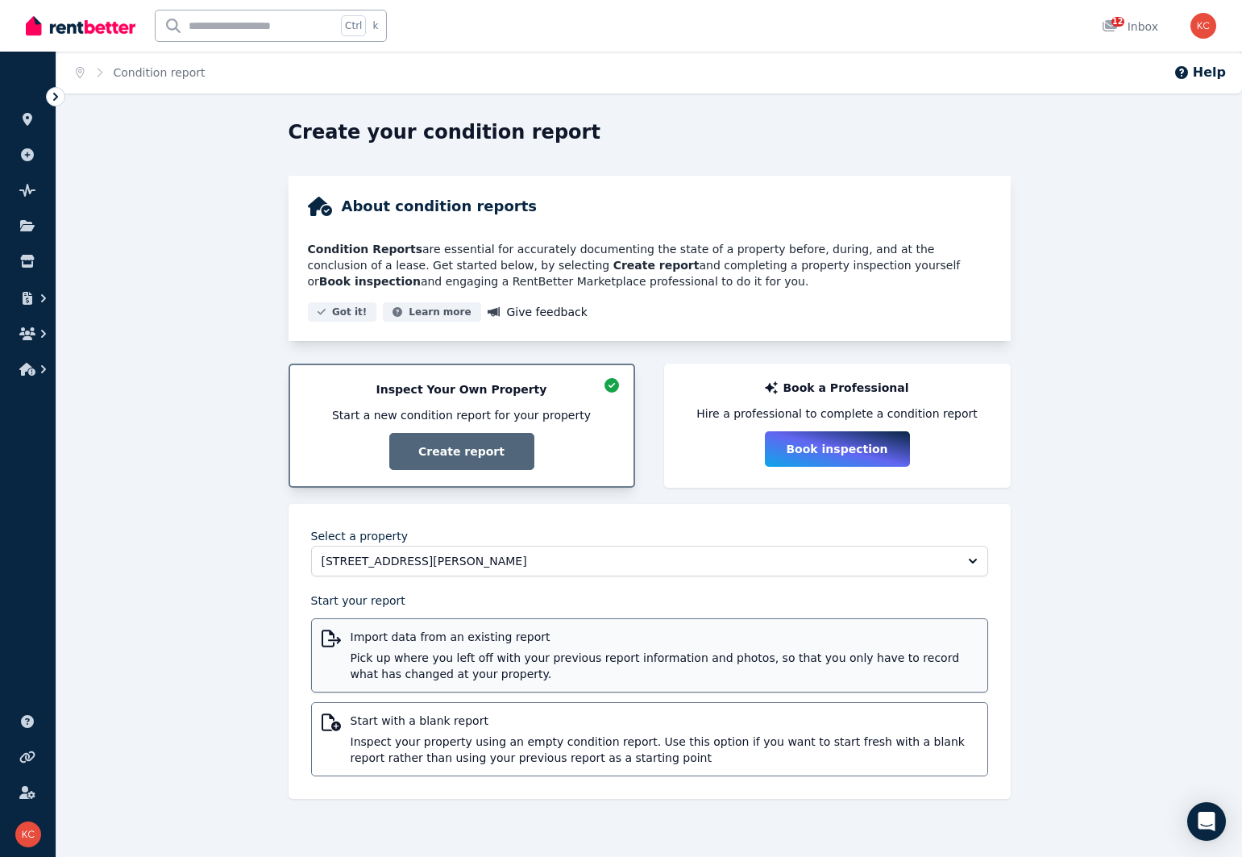
click at [634, 657] on span "Pick up where you left off with your previous report information and photos, so…" at bounding box center [664, 666] width 627 height 32
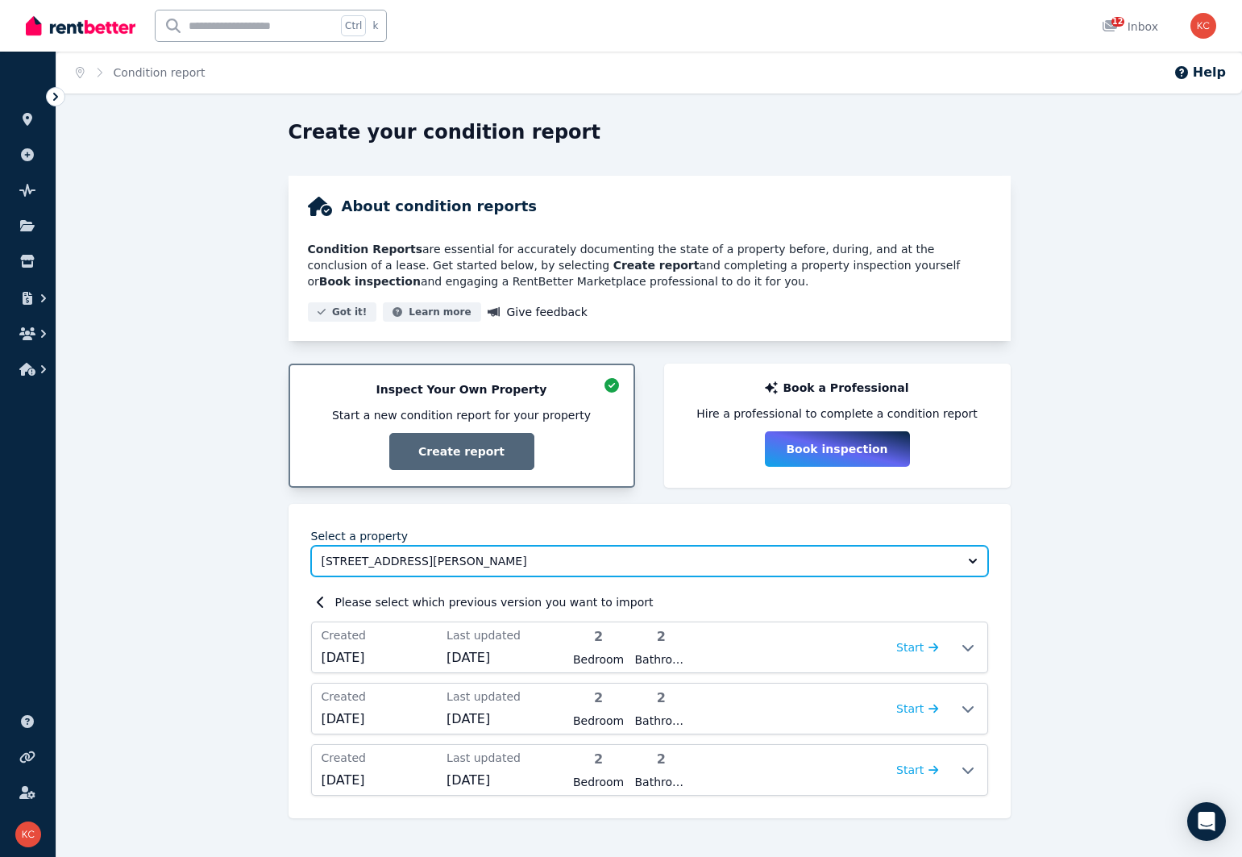
click at [971, 565] on button "[STREET_ADDRESS][PERSON_NAME]" at bounding box center [649, 561] width 677 height 31
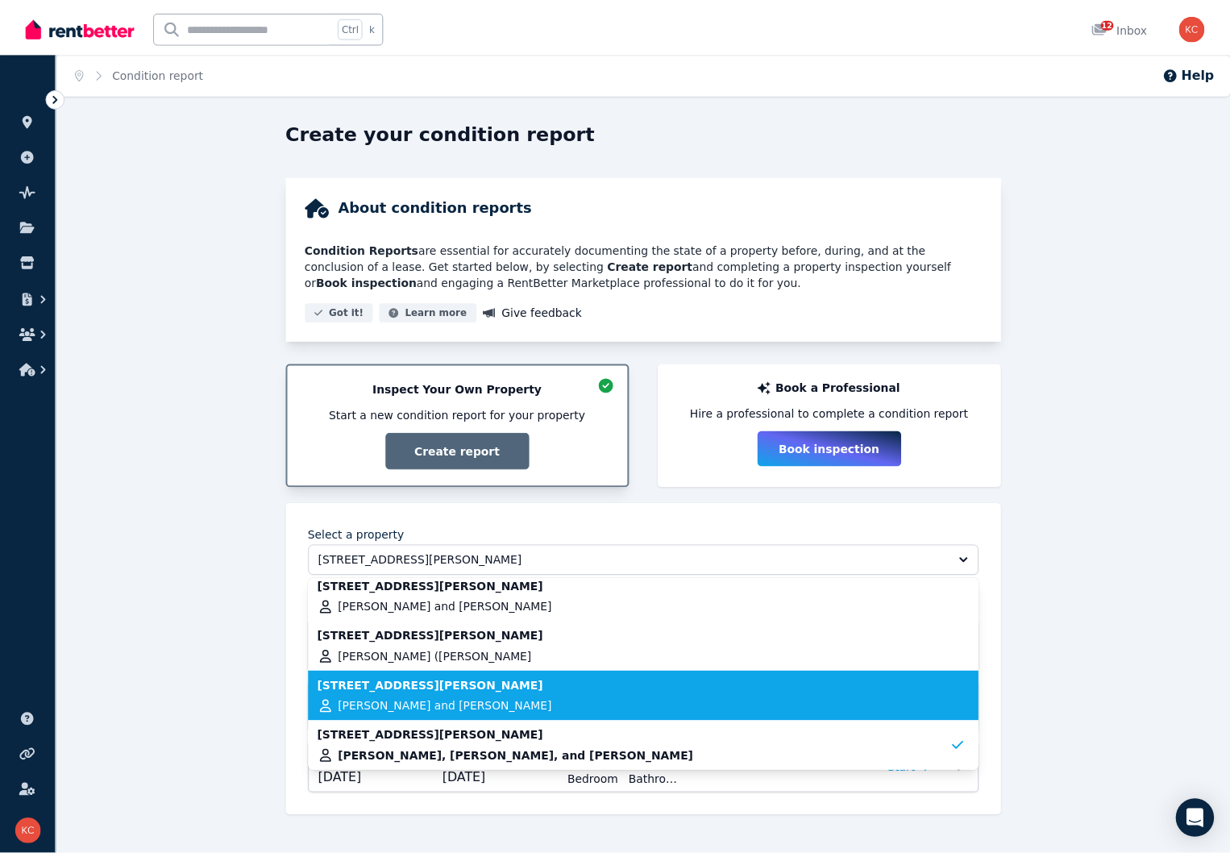
scroll to position [13, 0]
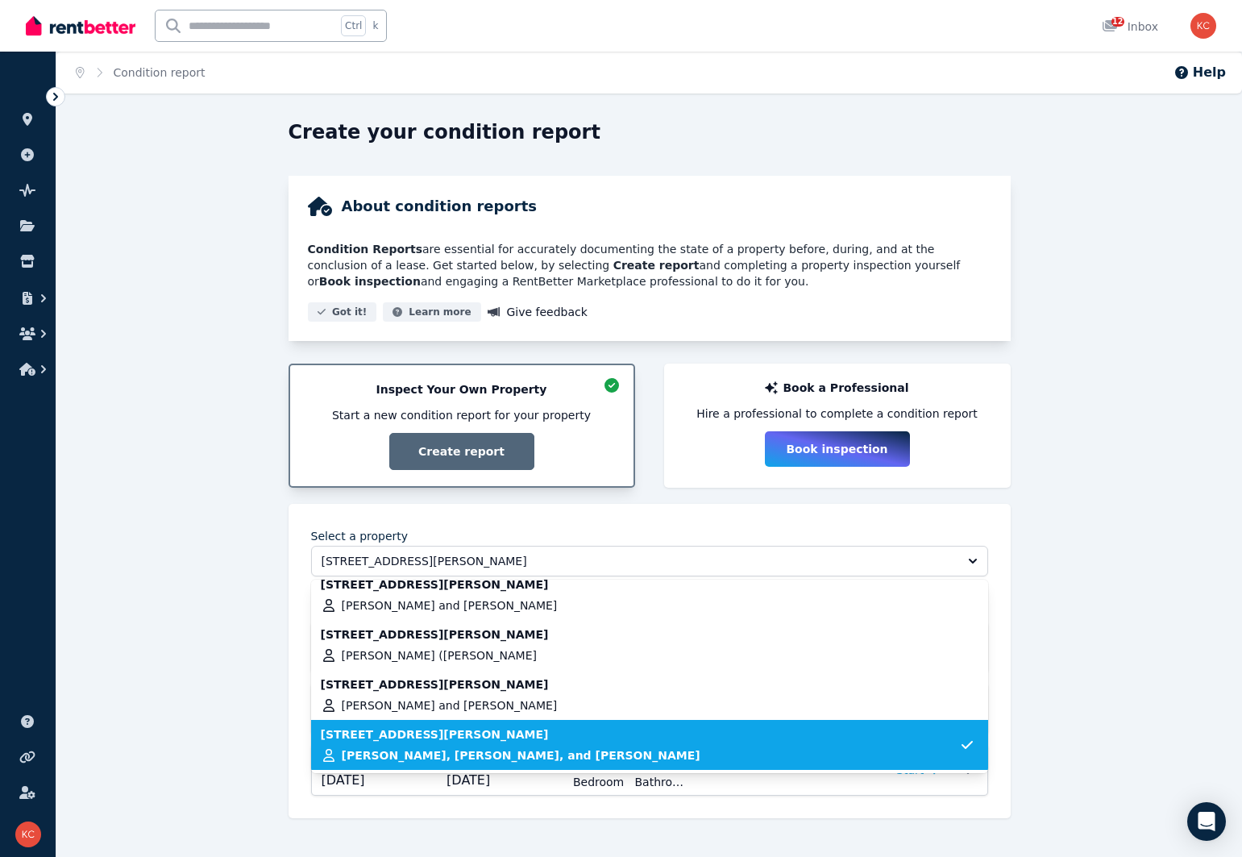
click at [447, 747] on div "Unit 4/572 [PERSON_NAME][GEOGRAPHIC_DATA], SYDENHAM Nurcan Gemici, [PERSON_NAME…" at bounding box center [640, 744] width 639 height 37
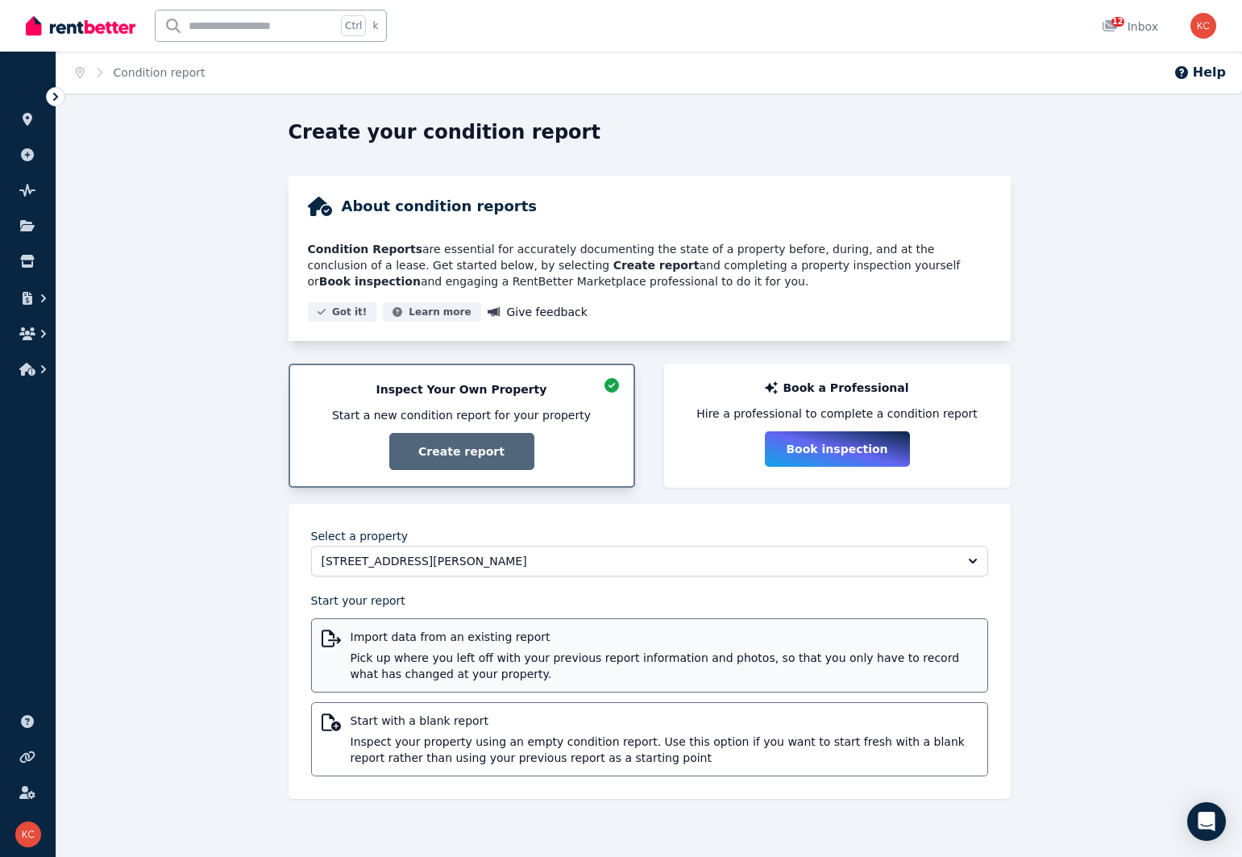
click at [450, 663] on span "Pick up where you left off with your previous report information and photos, so…" at bounding box center [664, 666] width 627 height 32
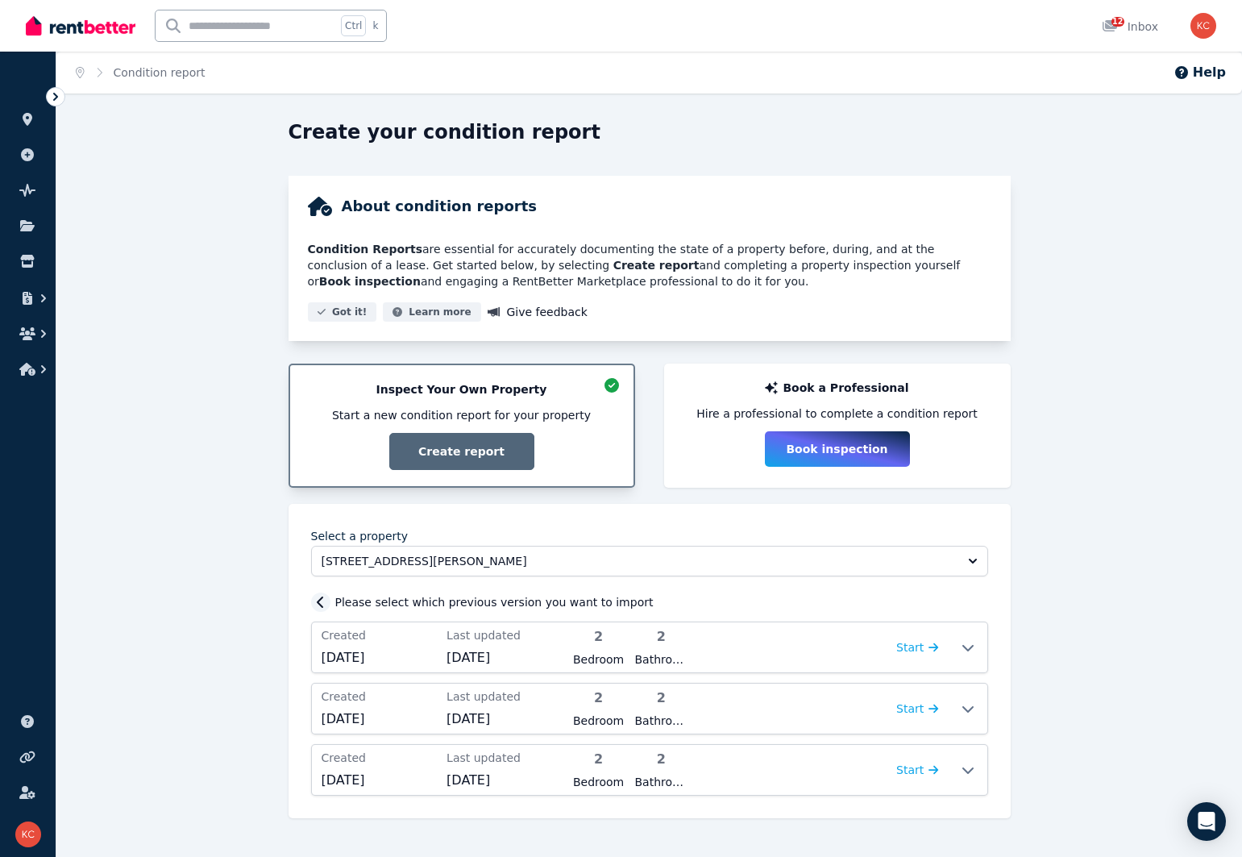
click at [319, 606] on icon at bounding box center [321, 602] width 16 height 13
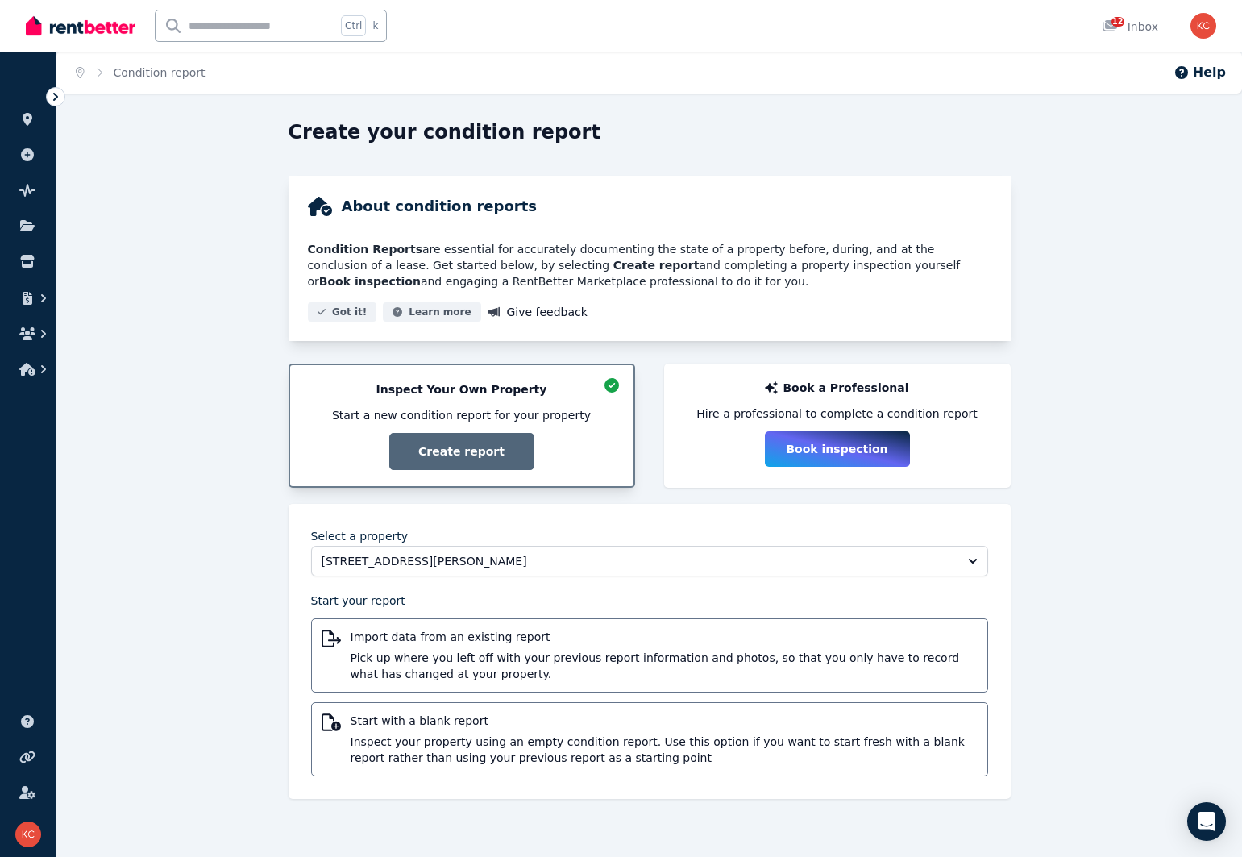
click at [58, 101] on icon at bounding box center [56, 97] width 16 height 16
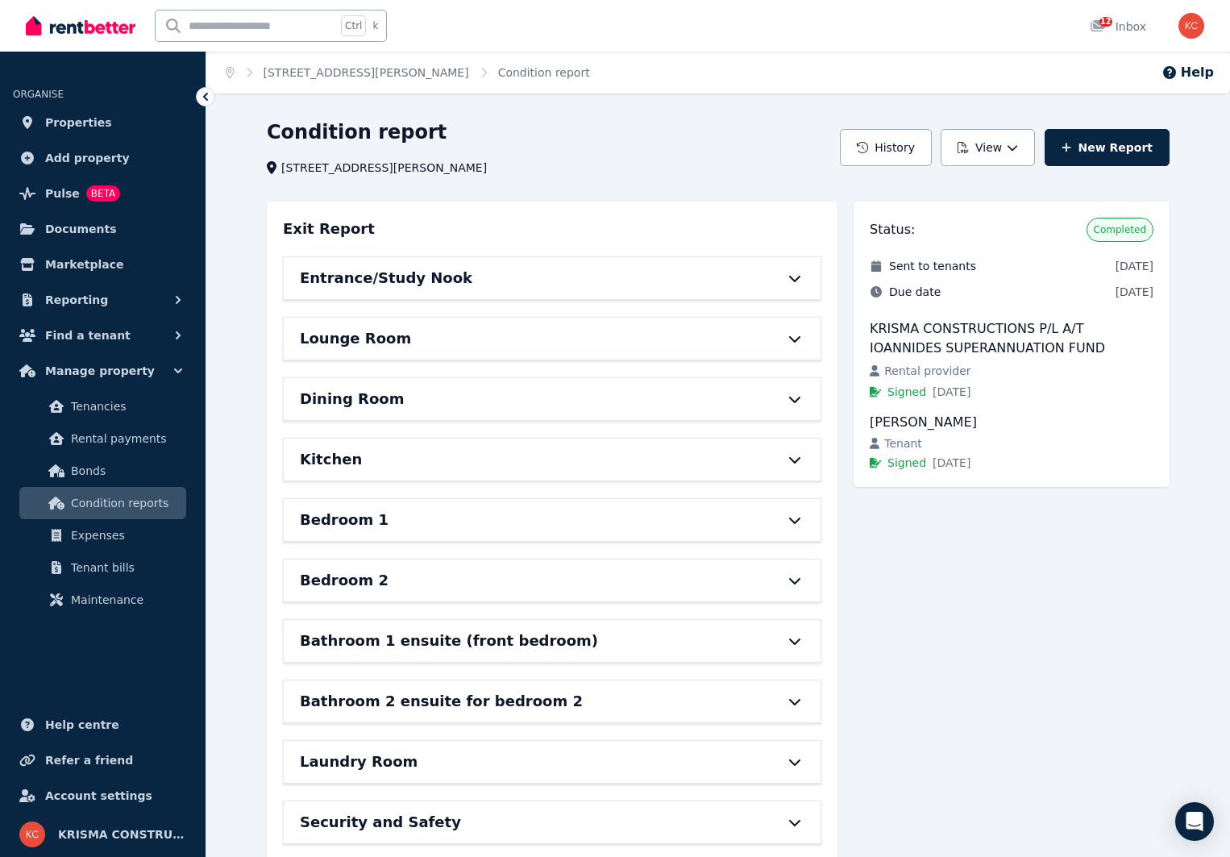
click at [470, 281] on div "Entrance/Study Nook" at bounding box center [530, 278] width 460 height 23
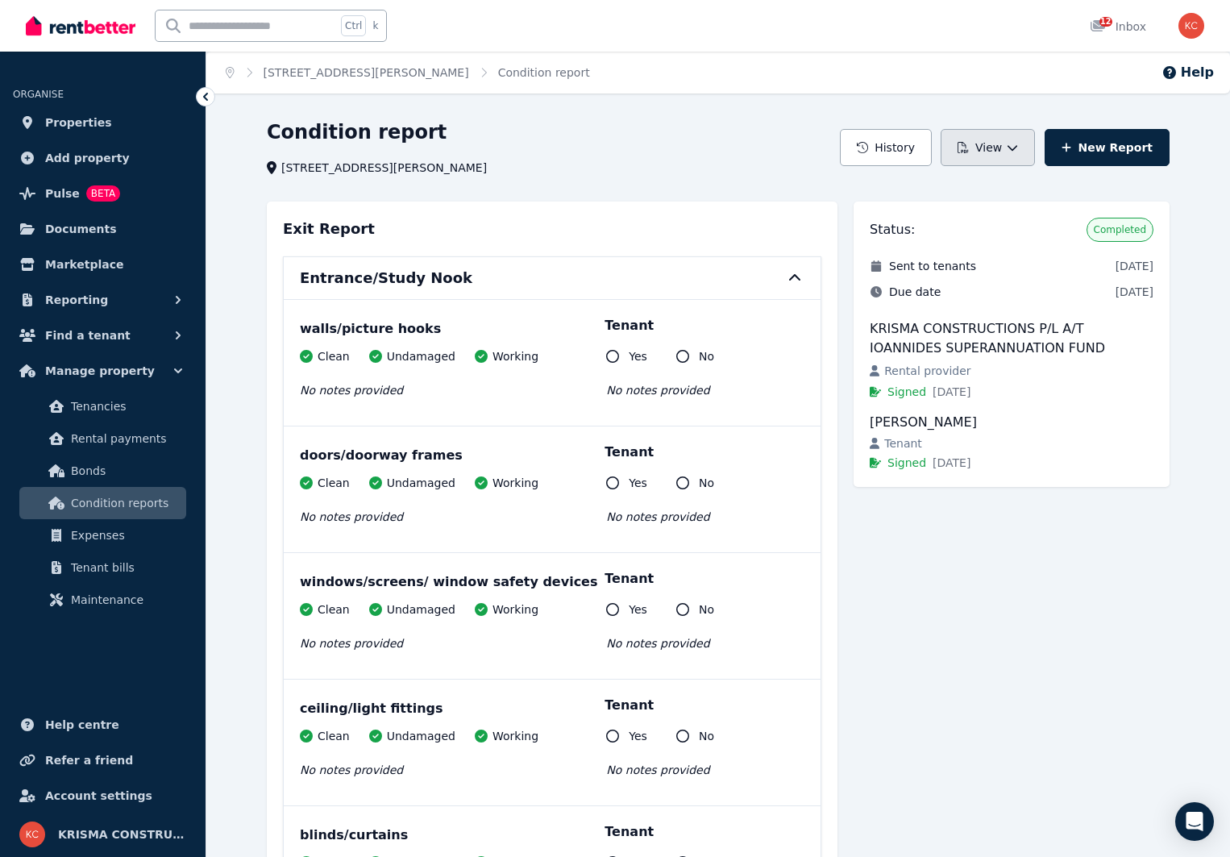
click at [1018, 148] on icon "button" at bounding box center [1012, 147] width 11 height 11
click at [903, 151] on button "History" at bounding box center [886, 147] width 92 height 37
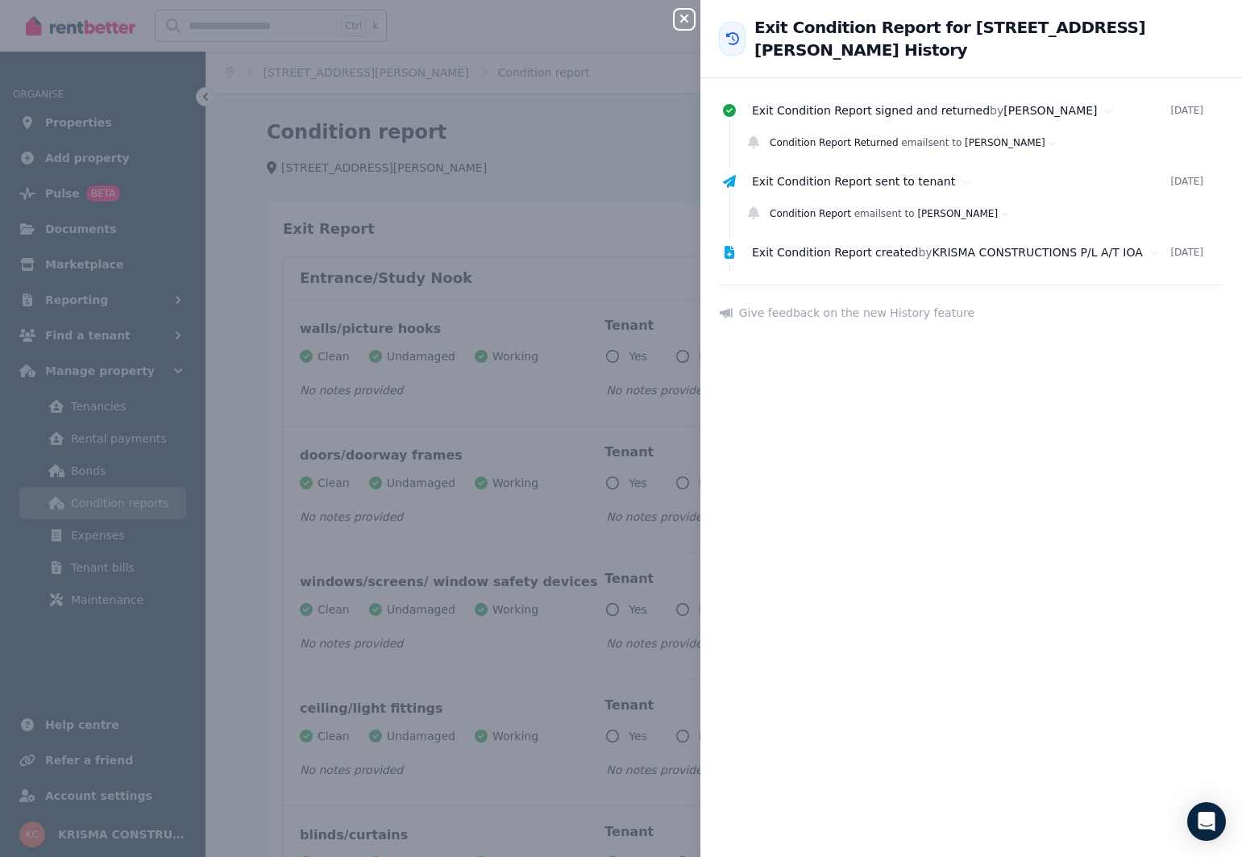
click at [676, 13] on icon "button" at bounding box center [684, 18] width 19 height 13
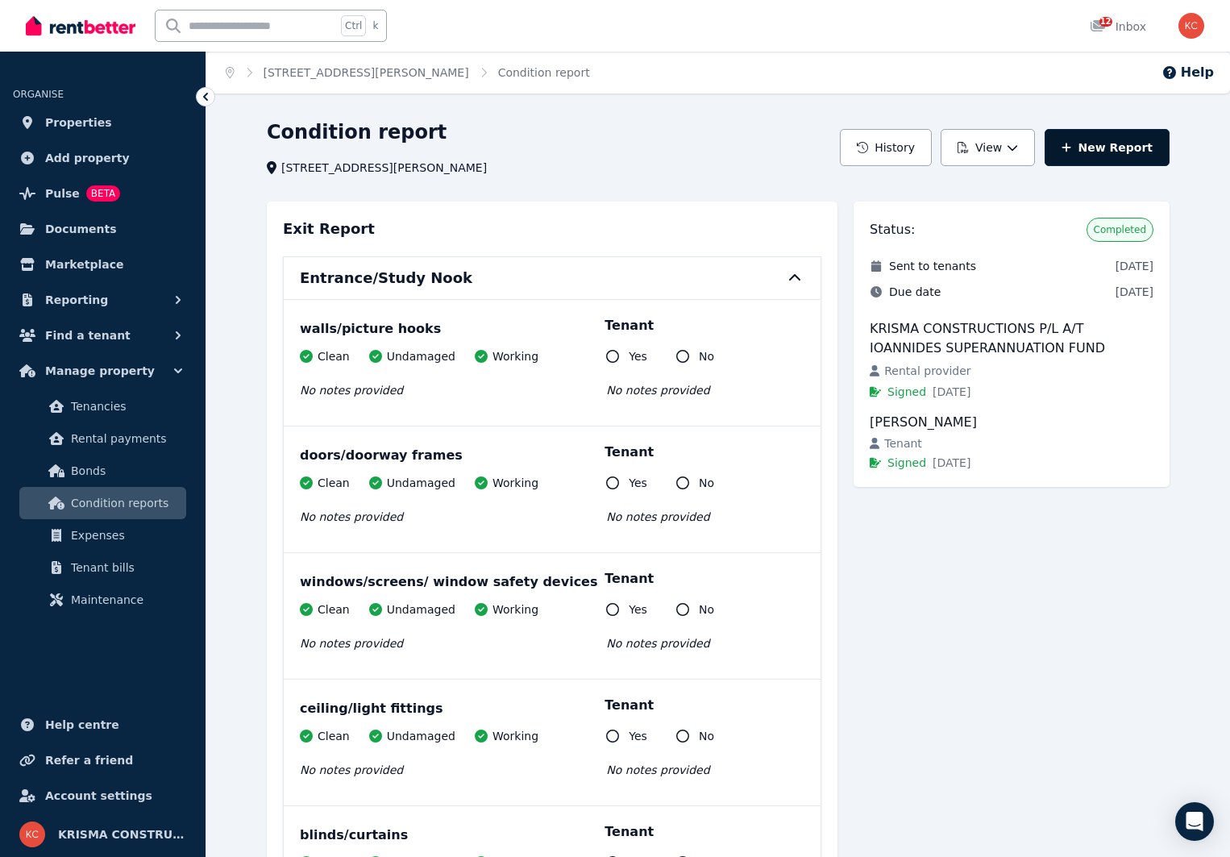
click at [1087, 154] on link "New Report" at bounding box center [1107, 147] width 125 height 37
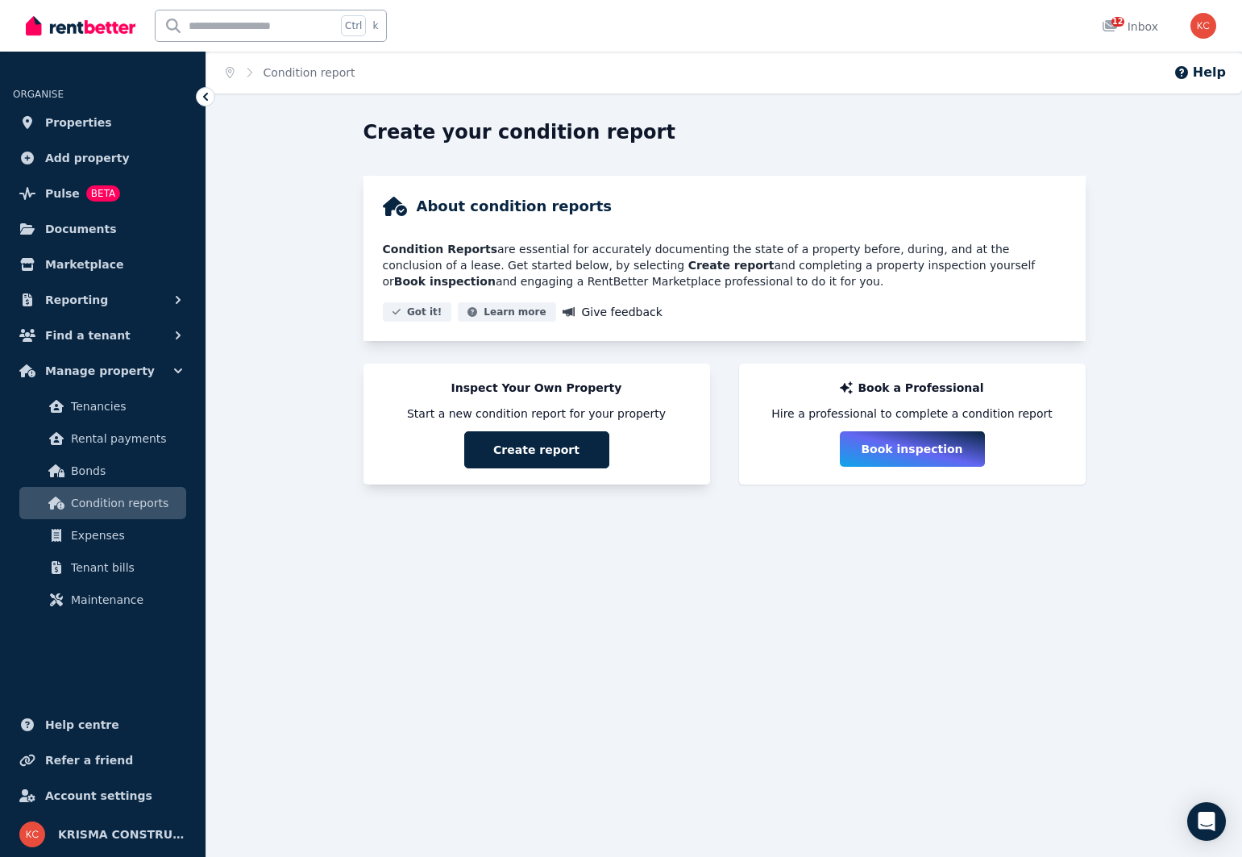
click at [559, 446] on button "Create report" at bounding box center [536, 449] width 145 height 37
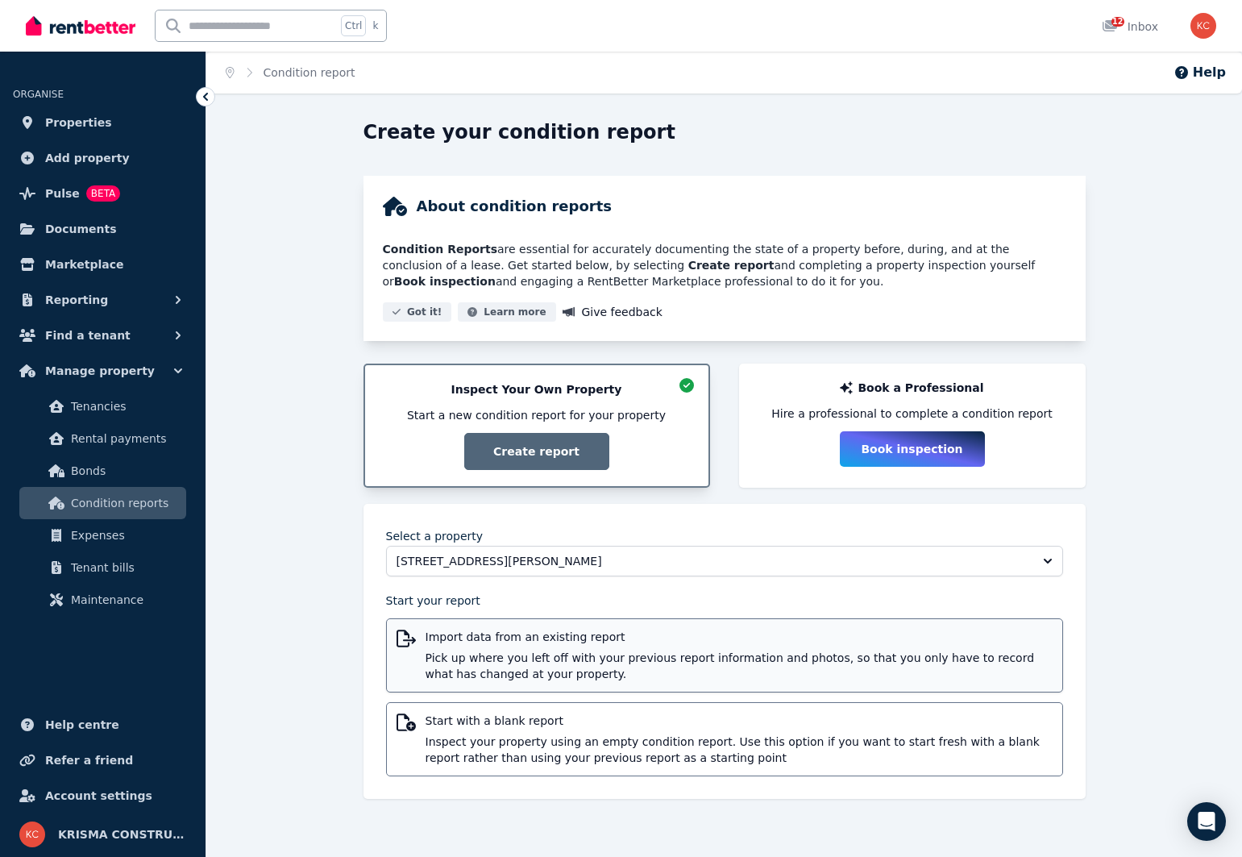
click at [560, 651] on div "Import data from an existing report Pick up where you left off with your previo…" at bounding box center [739, 655] width 627 height 53
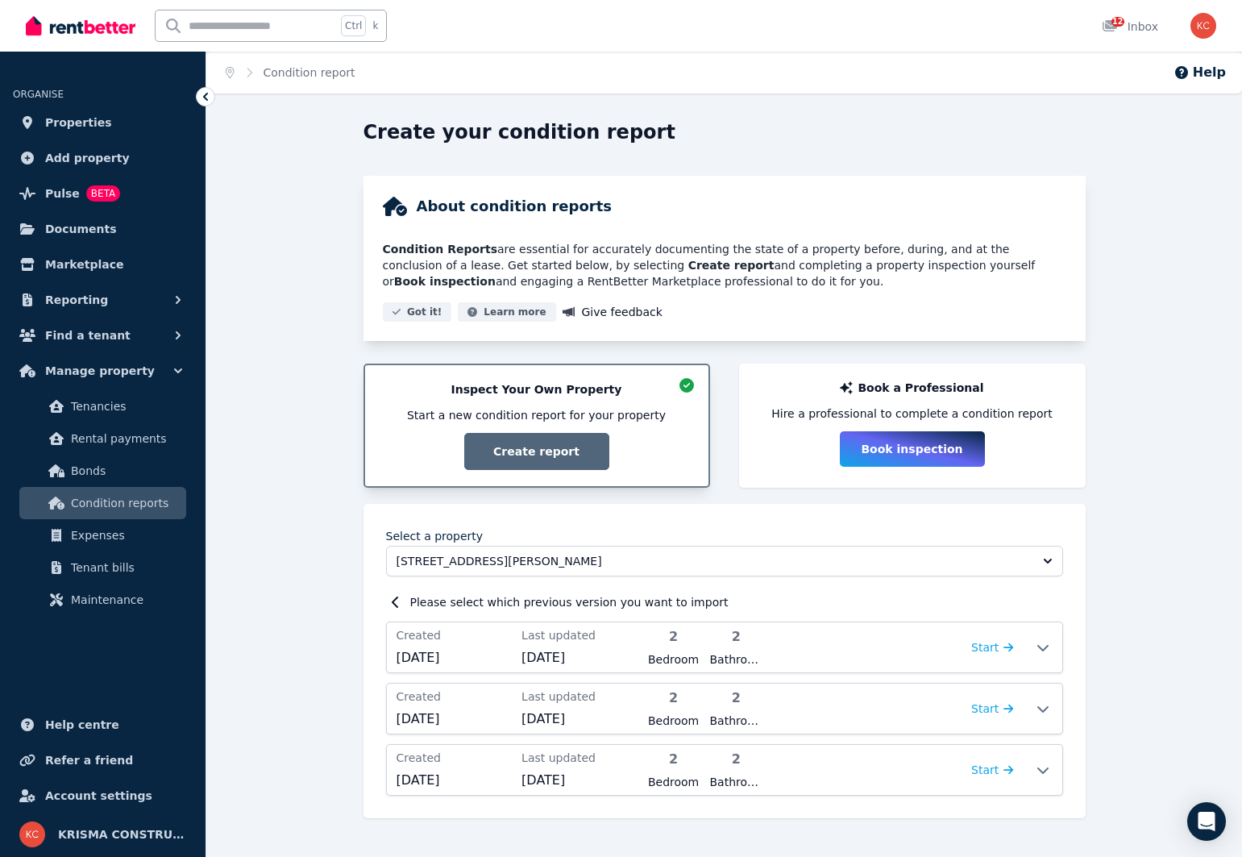
drag, startPoint x: 210, startPoint y: 90, endPoint x: 209, endPoint y: 103, distance: 12.9
click at [209, 102] on icon at bounding box center [206, 97] width 16 height 16
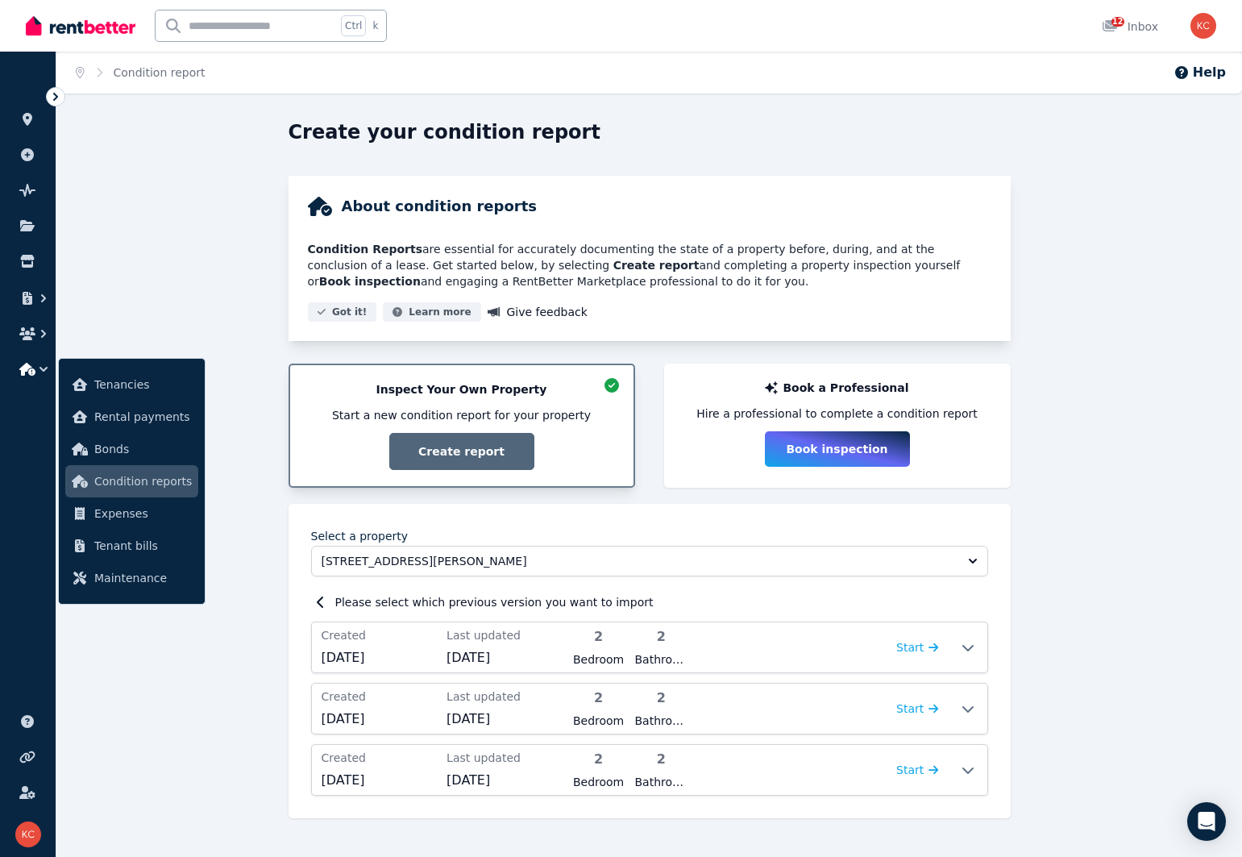
click at [56, 101] on icon at bounding box center [56, 97] width 16 height 16
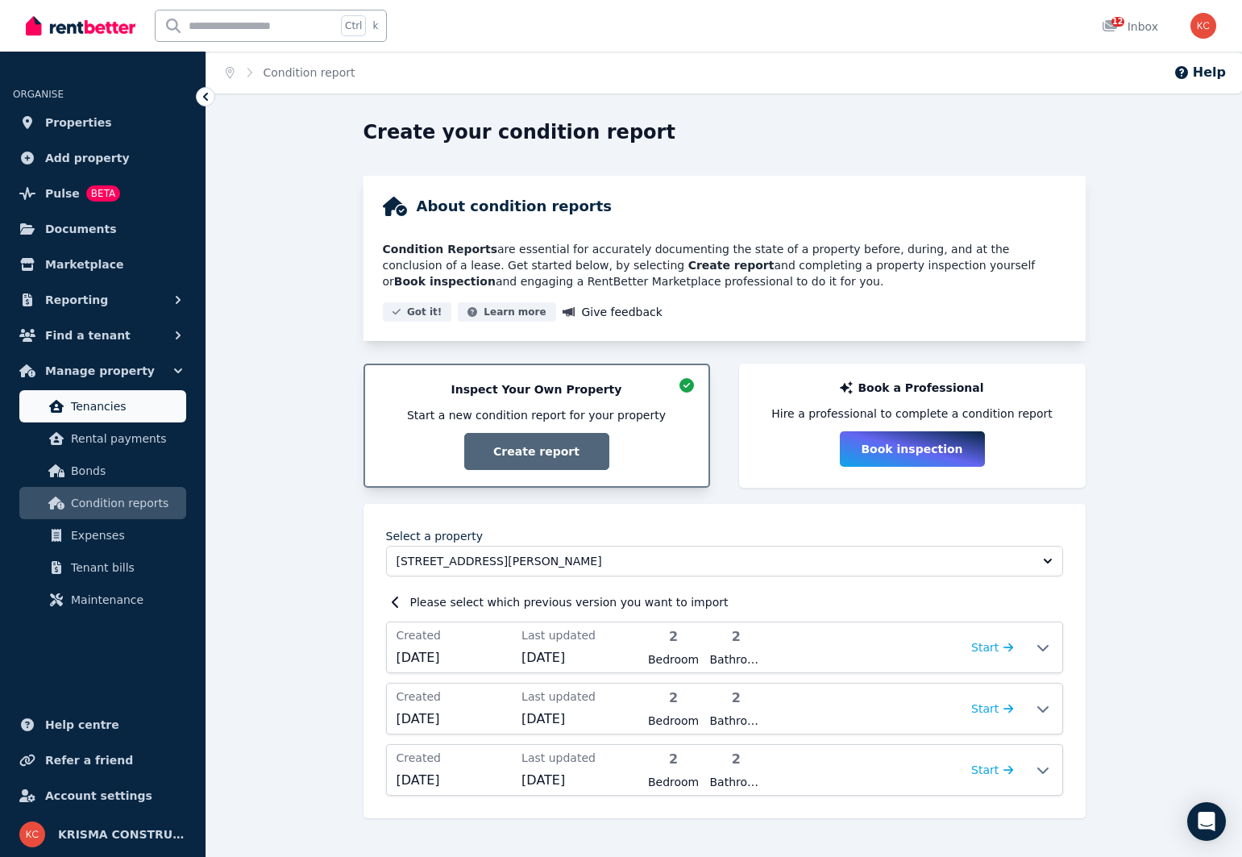
click at [85, 410] on span "Tenancies" at bounding box center [125, 406] width 109 height 19
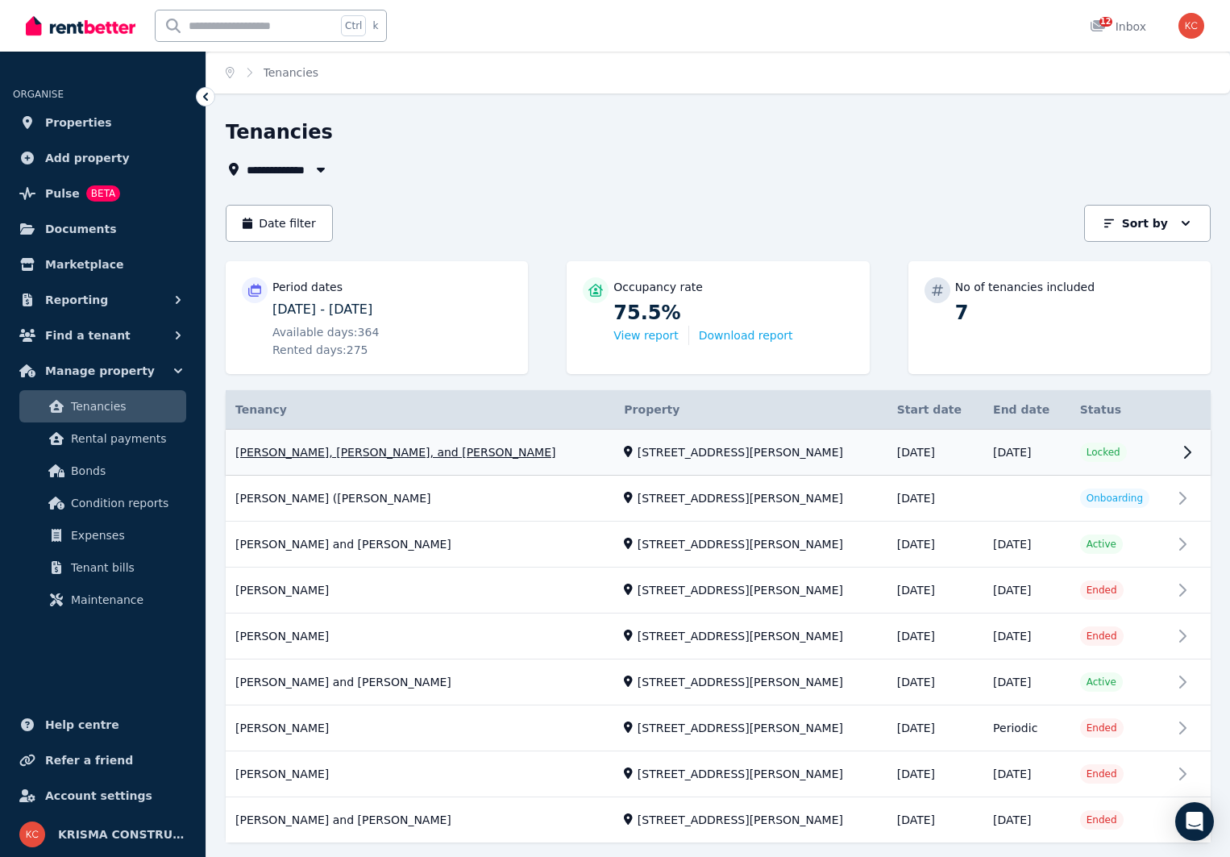
click at [723, 456] on link "View property details" at bounding box center [718, 453] width 985 height 46
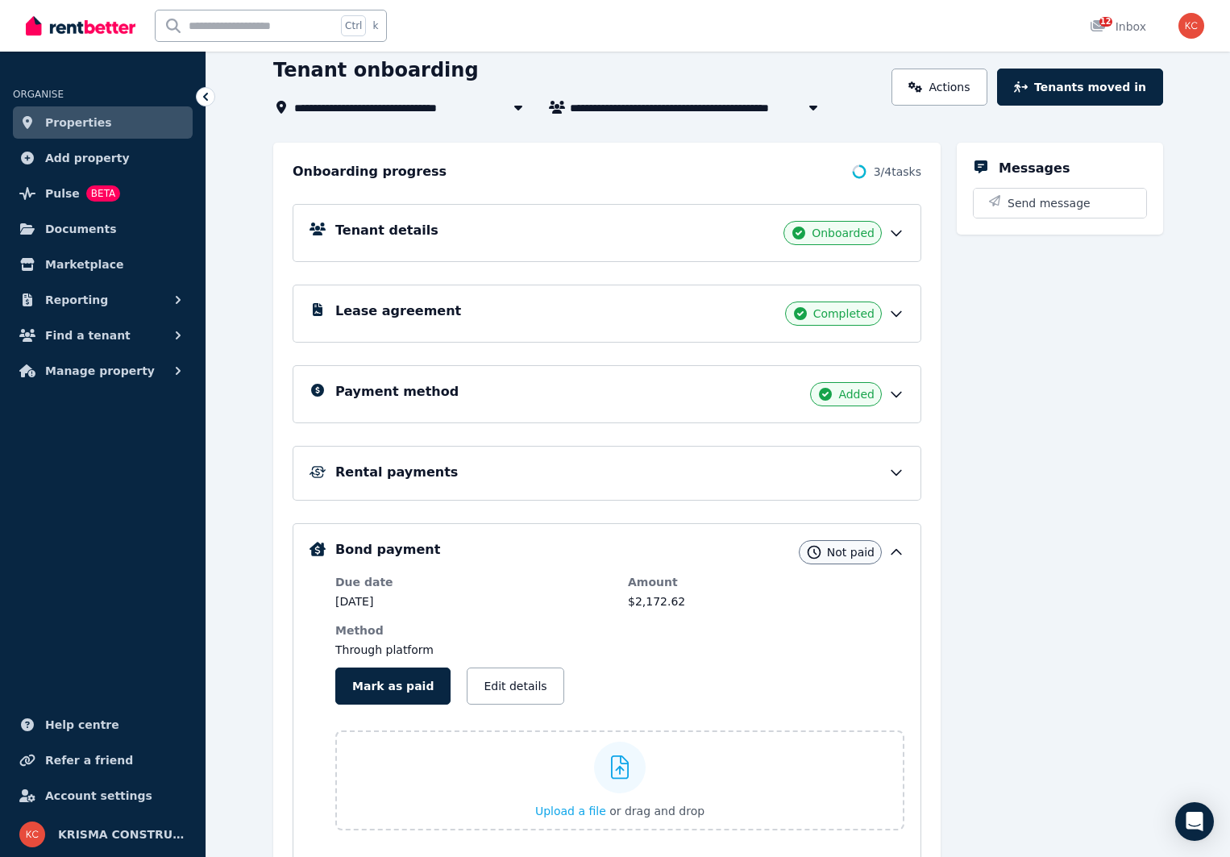
scroll to position [169, 0]
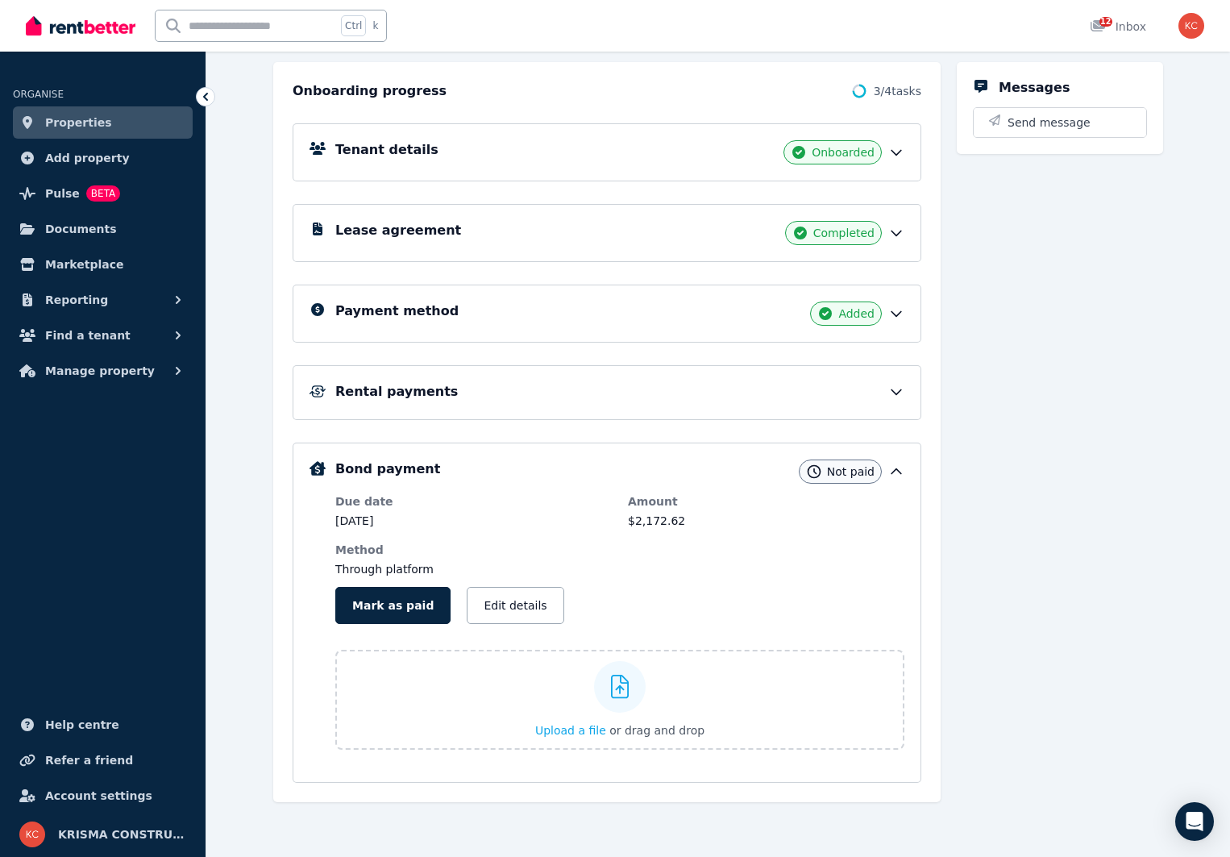
click at [905, 390] on icon at bounding box center [896, 392] width 16 height 16
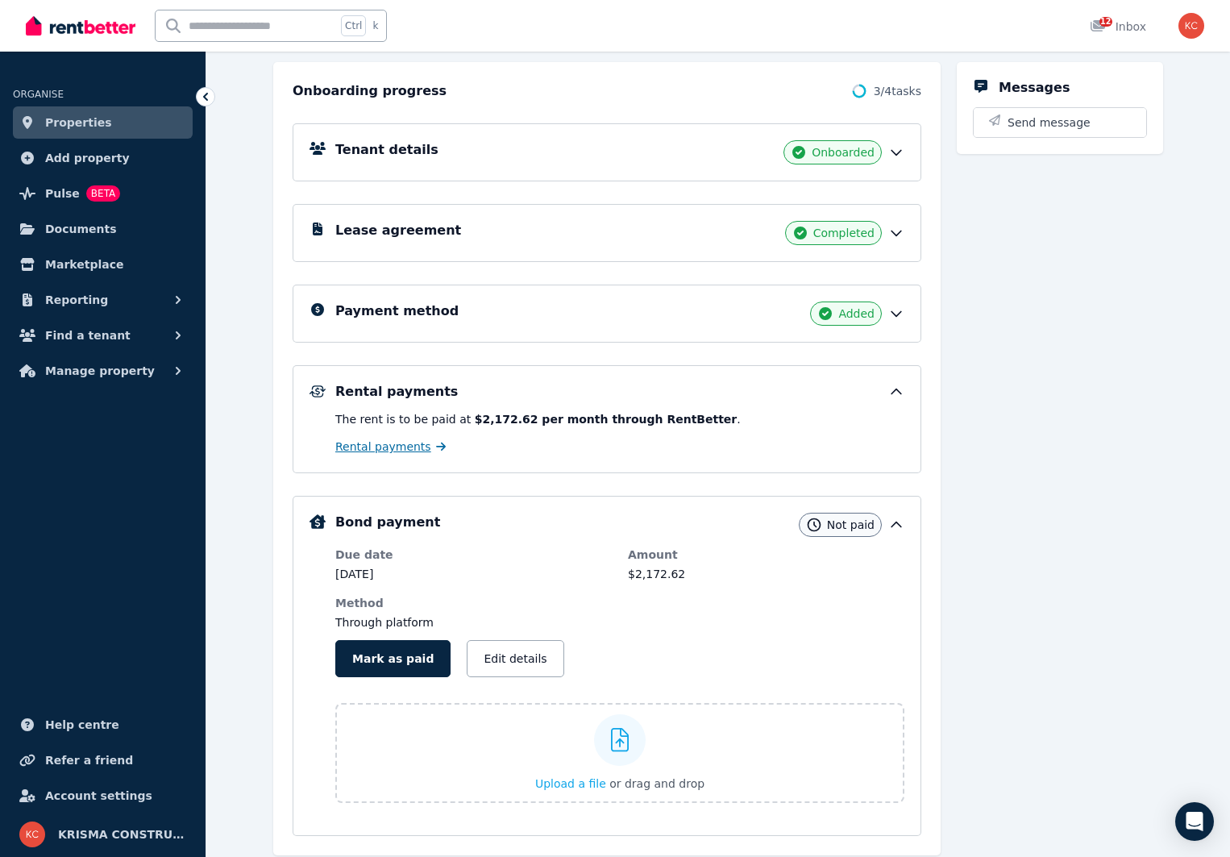
click at [375, 451] on span "Rental payments" at bounding box center [383, 447] width 96 height 16
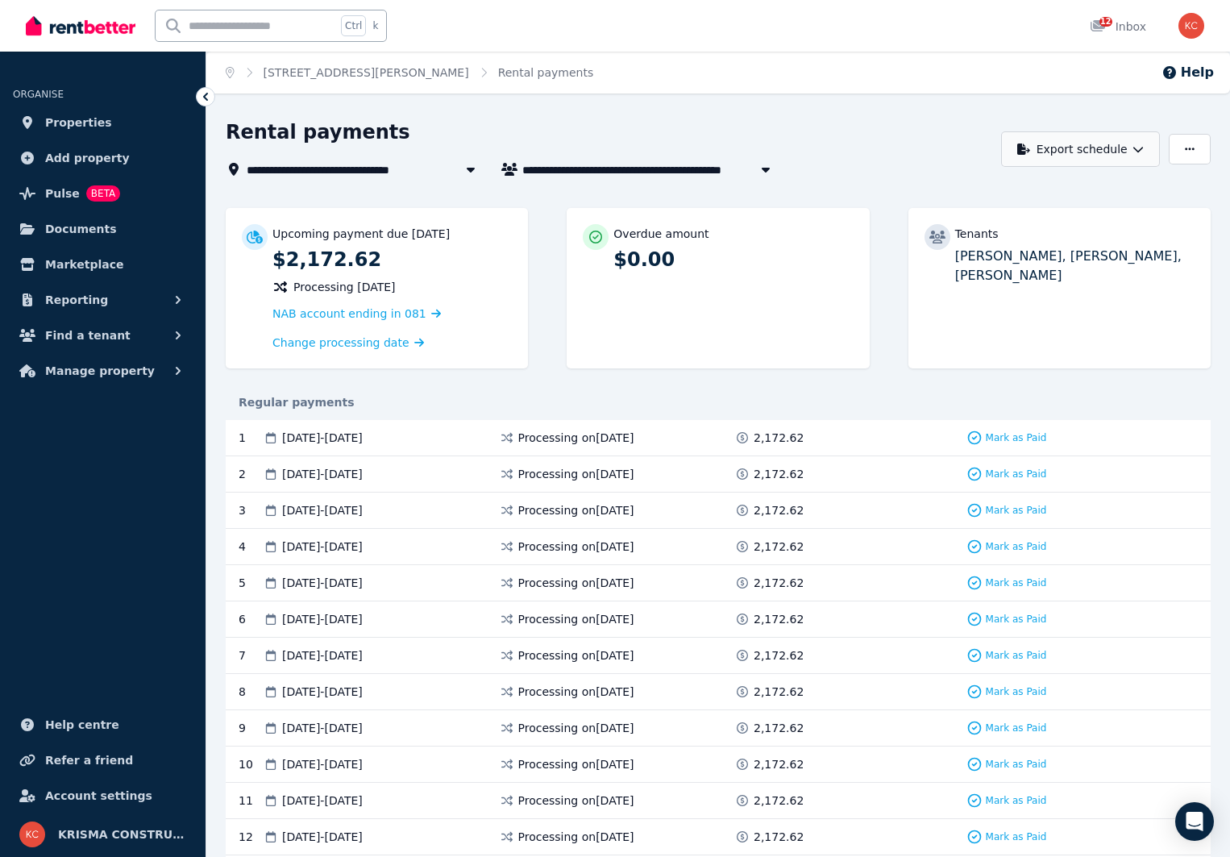
click at [1144, 155] on button "Export schedule" at bounding box center [1080, 148] width 159 height 35
click at [1047, 194] on div "PDF" at bounding box center [1081, 191] width 137 height 16
click at [386, 75] on link "[STREET_ADDRESS][PERSON_NAME]" at bounding box center [367, 72] width 206 height 13
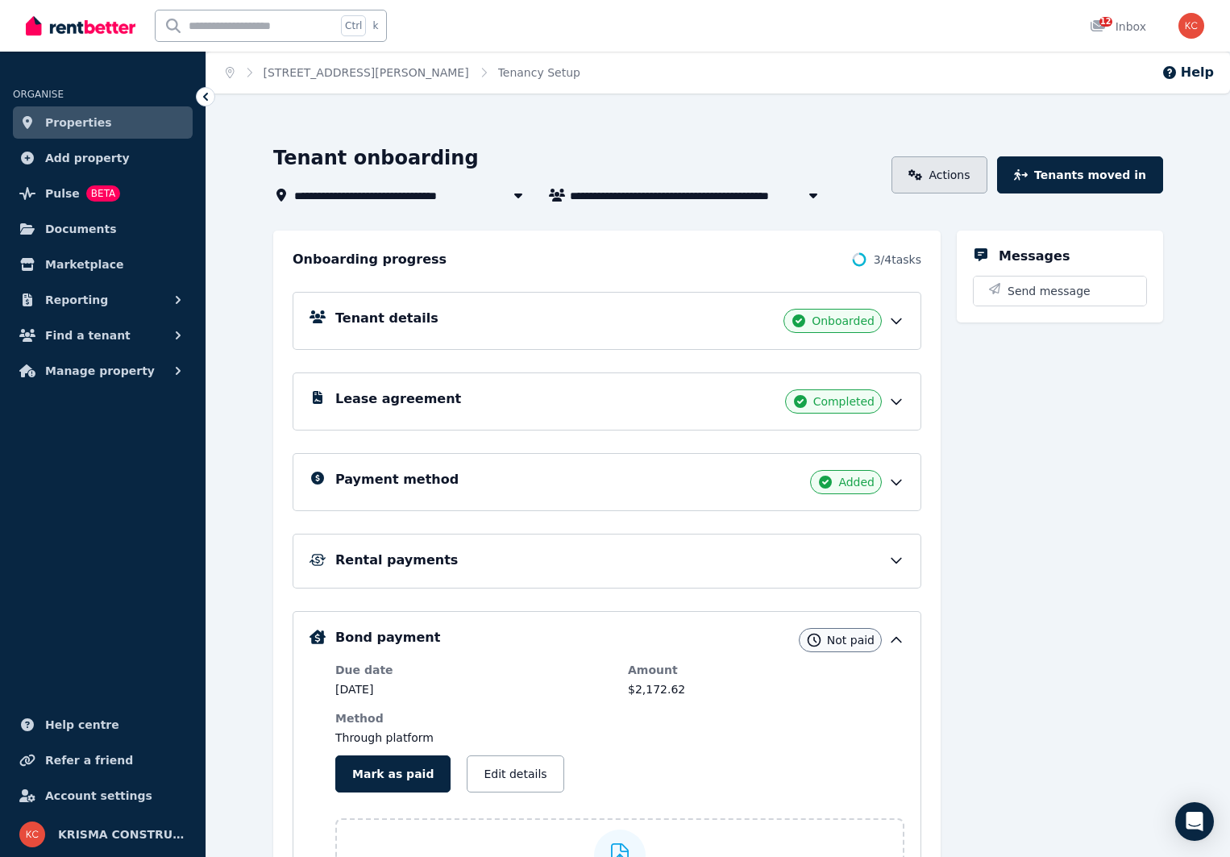
click at [922, 179] on icon at bounding box center [916, 174] width 14 height 11
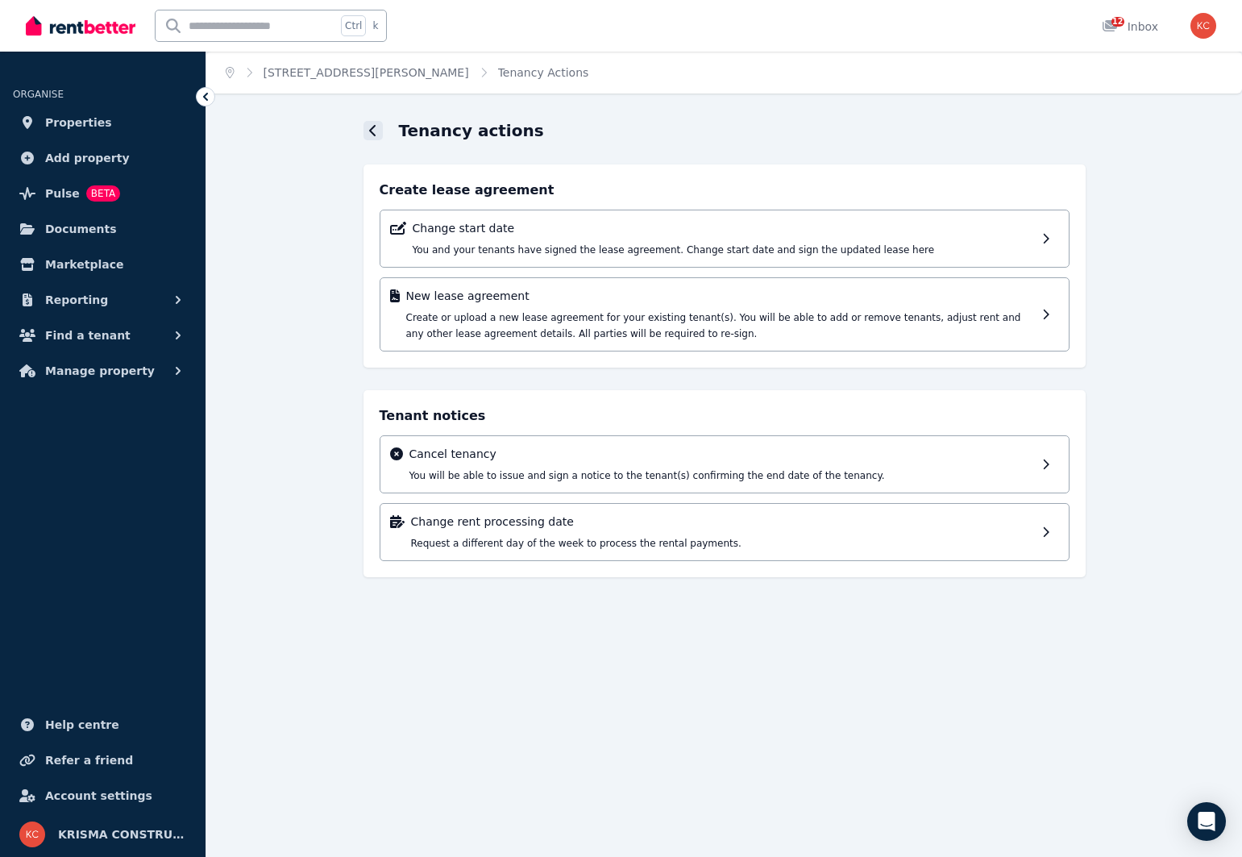
click at [372, 128] on icon at bounding box center [372, 130] width 6 height 11
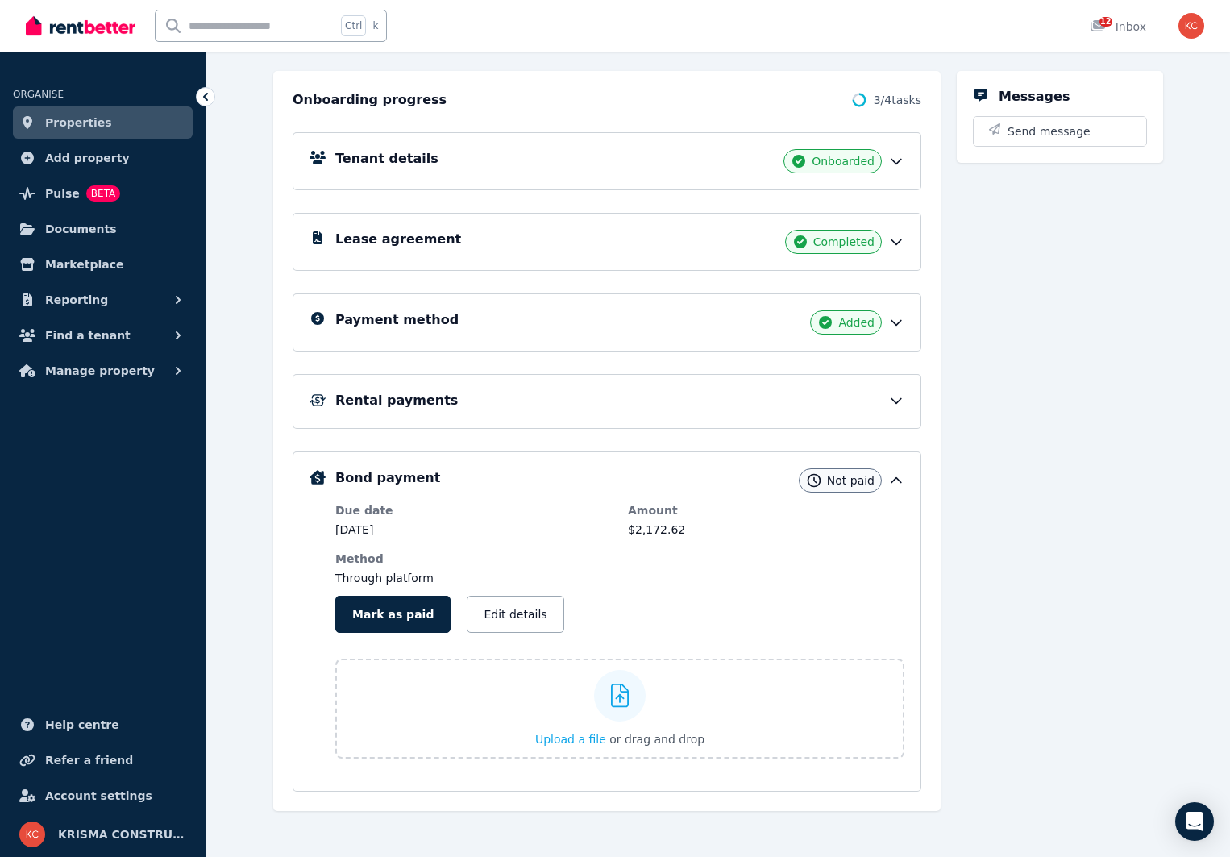
scroll to position [169, 0]
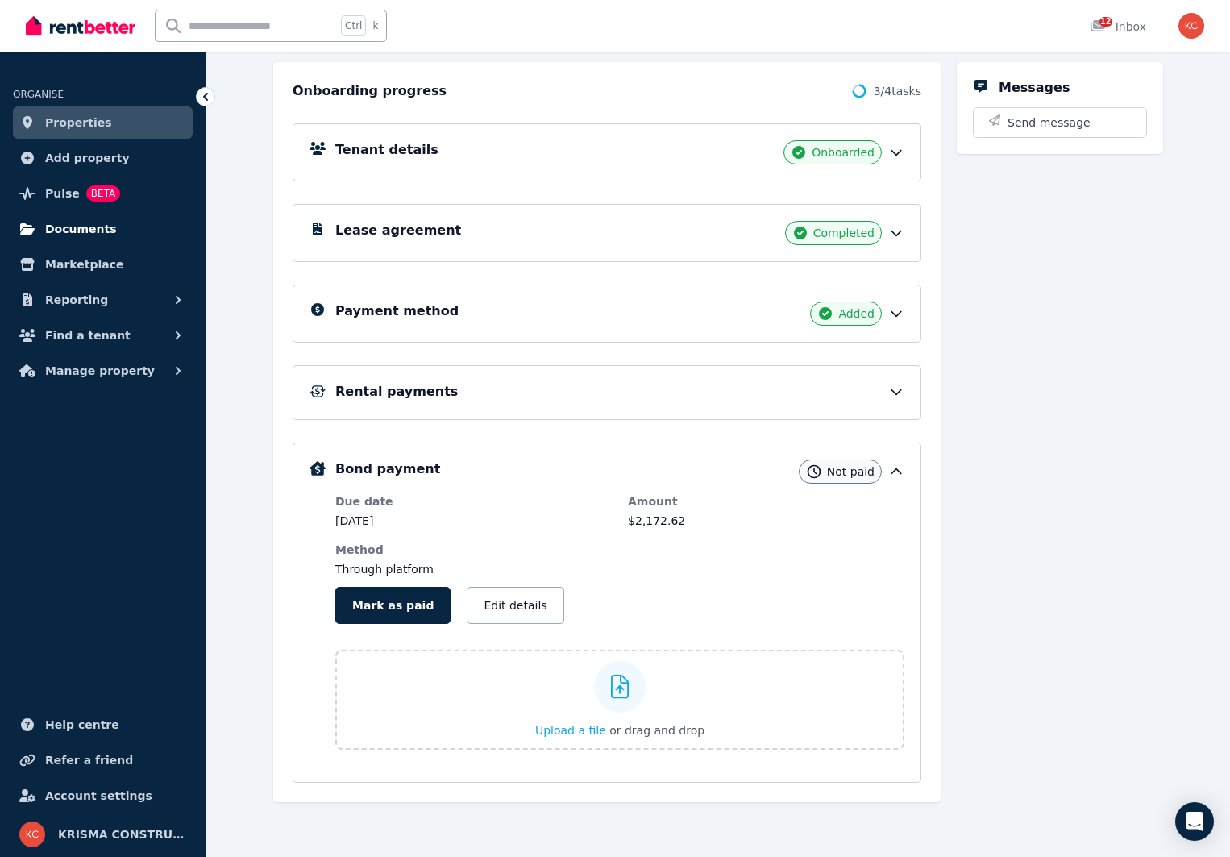
click at [69, 231] on span "Documents" at bounding box center [81, 228] width 72 height 19
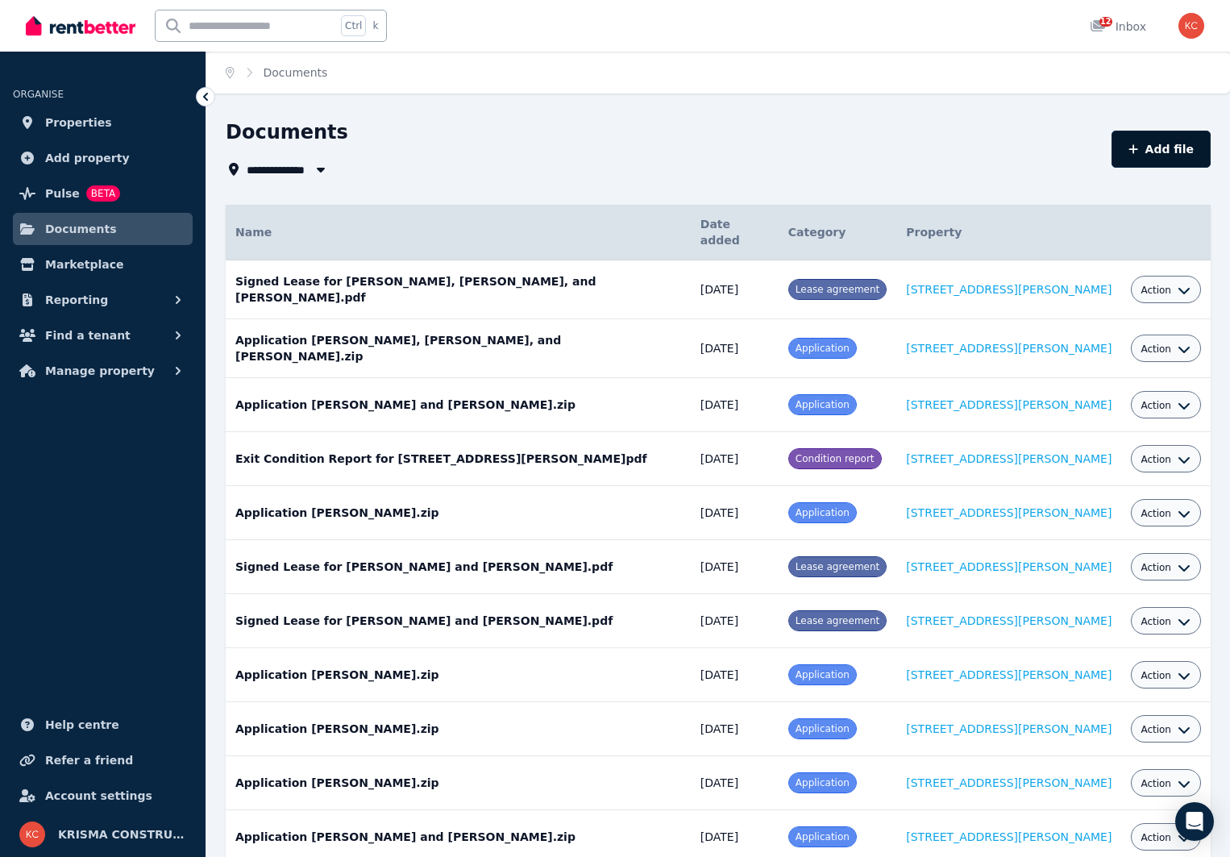
click at [1150, 152] on button "Add file" at bounding box center [1161, 149] width 99 height 37
select select "*****"
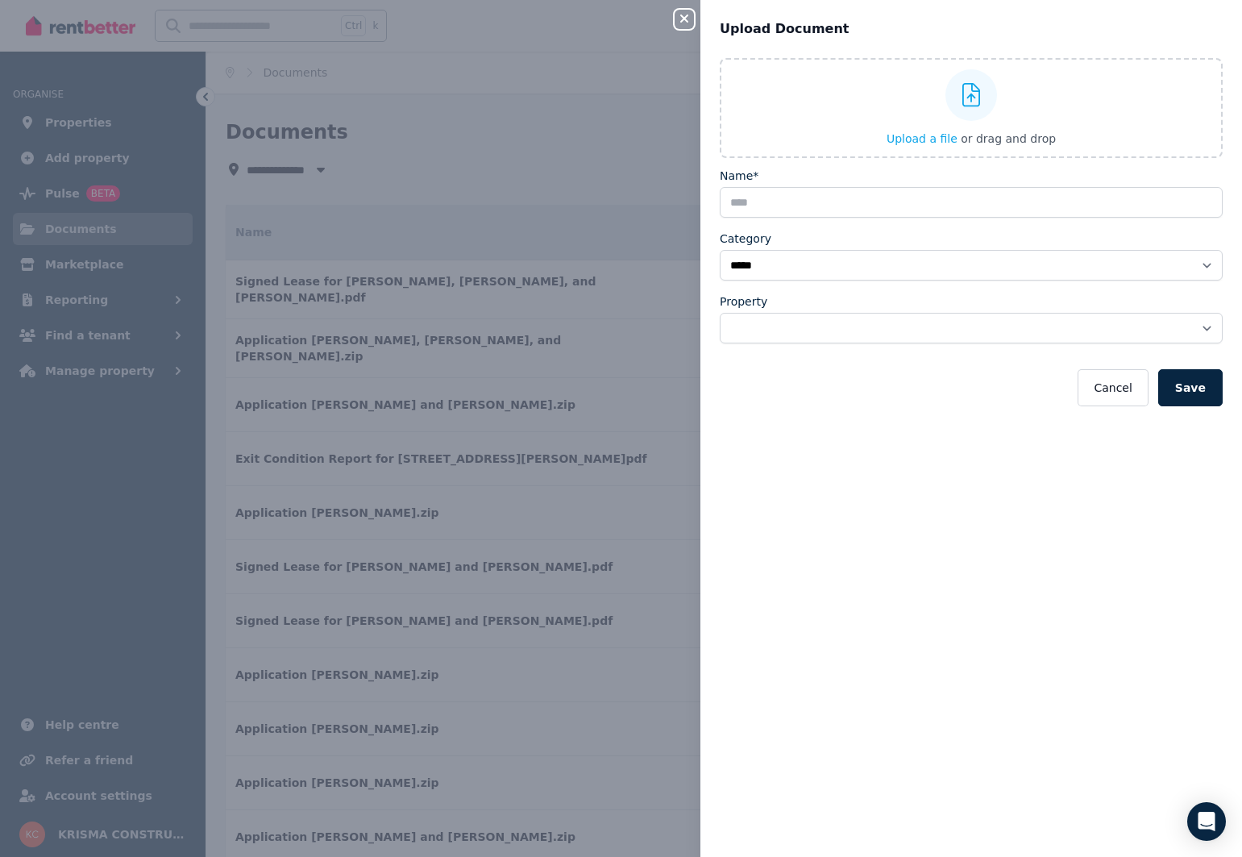
click at [676, 24] on icon "button" at bounding box center [684, 18] width 19 height 13
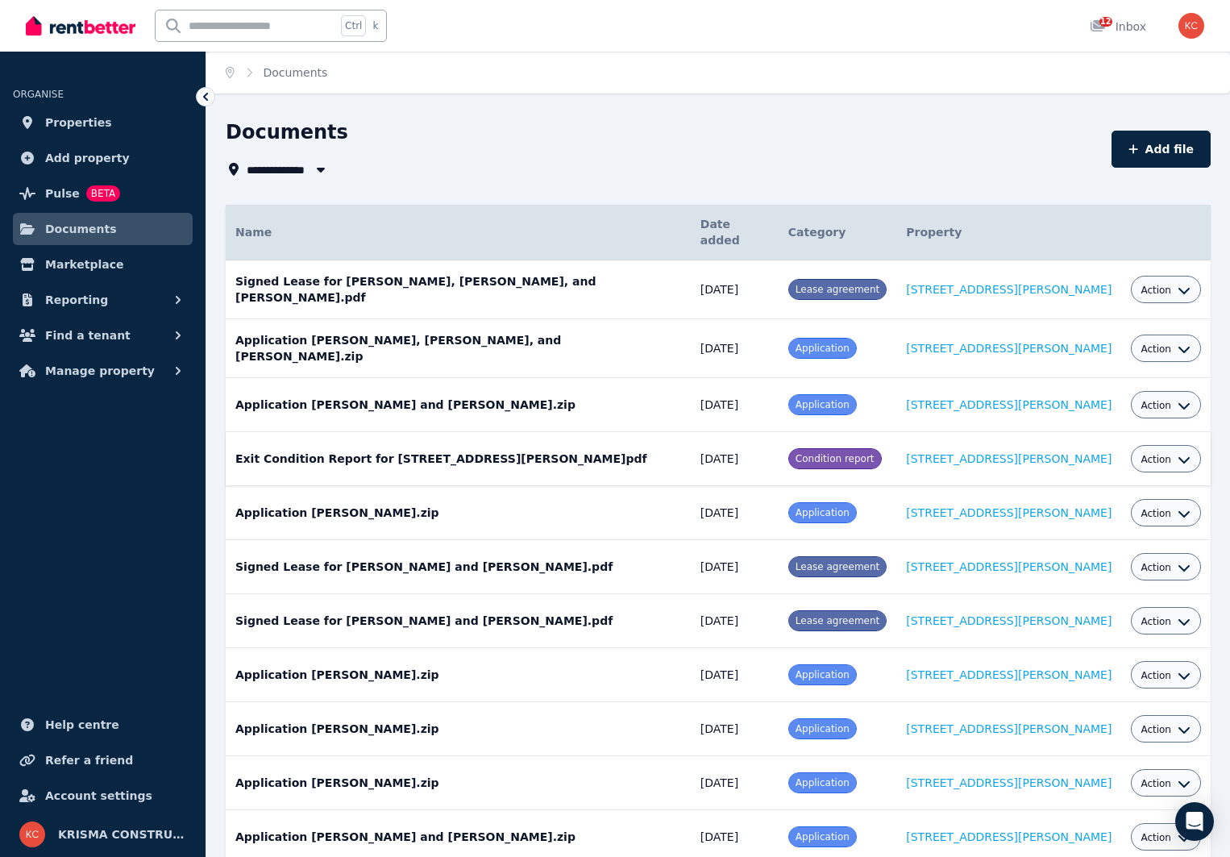
click at [1164, 453] on span "Action" at bounding box center [1156, 459] width 31 height 13
click at [1089, 539] on link "Download" at bounding box center [1116, 553] width 155 height 29
click at [67, 369] on span "Manage property" at bounding box center [100, 370] width 110 height 19
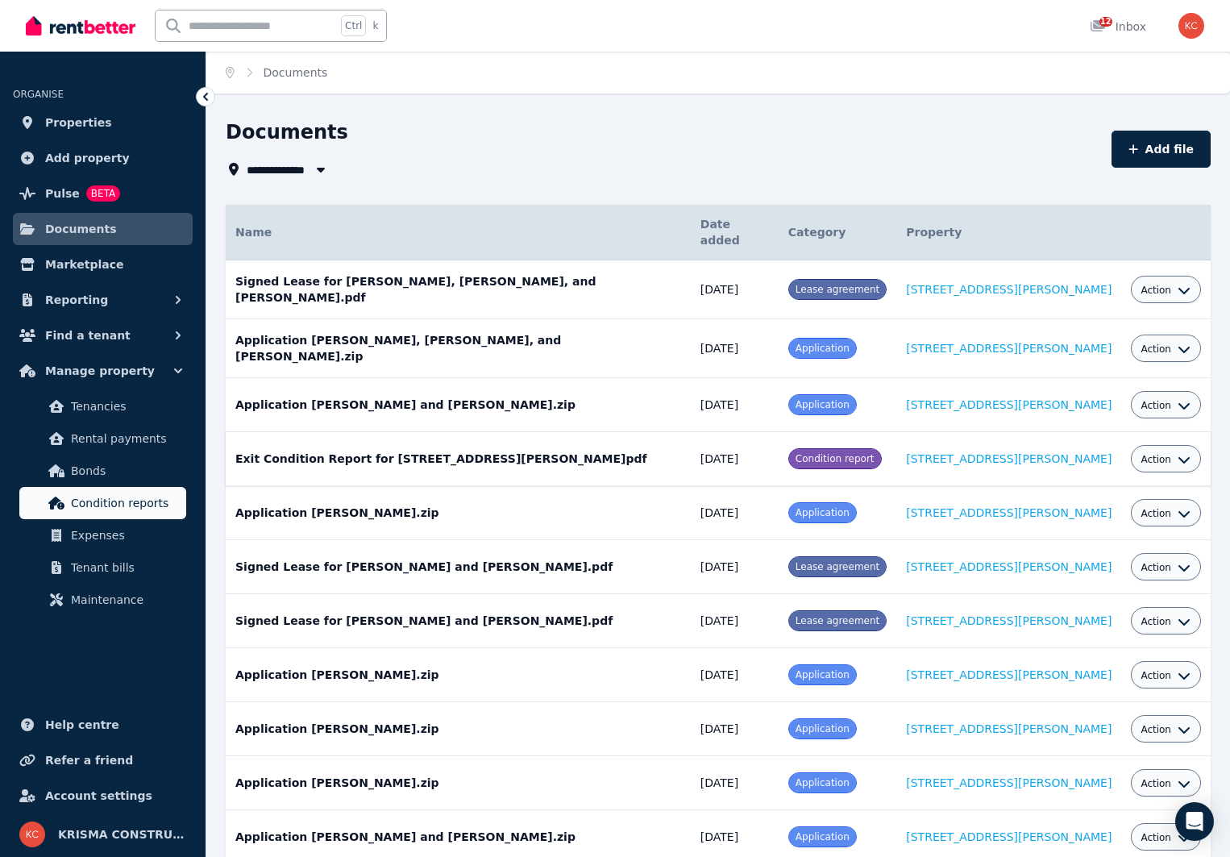
click at [92, 504] on span "Condition reports" at bounding box center [125, 502] width 109 height 19
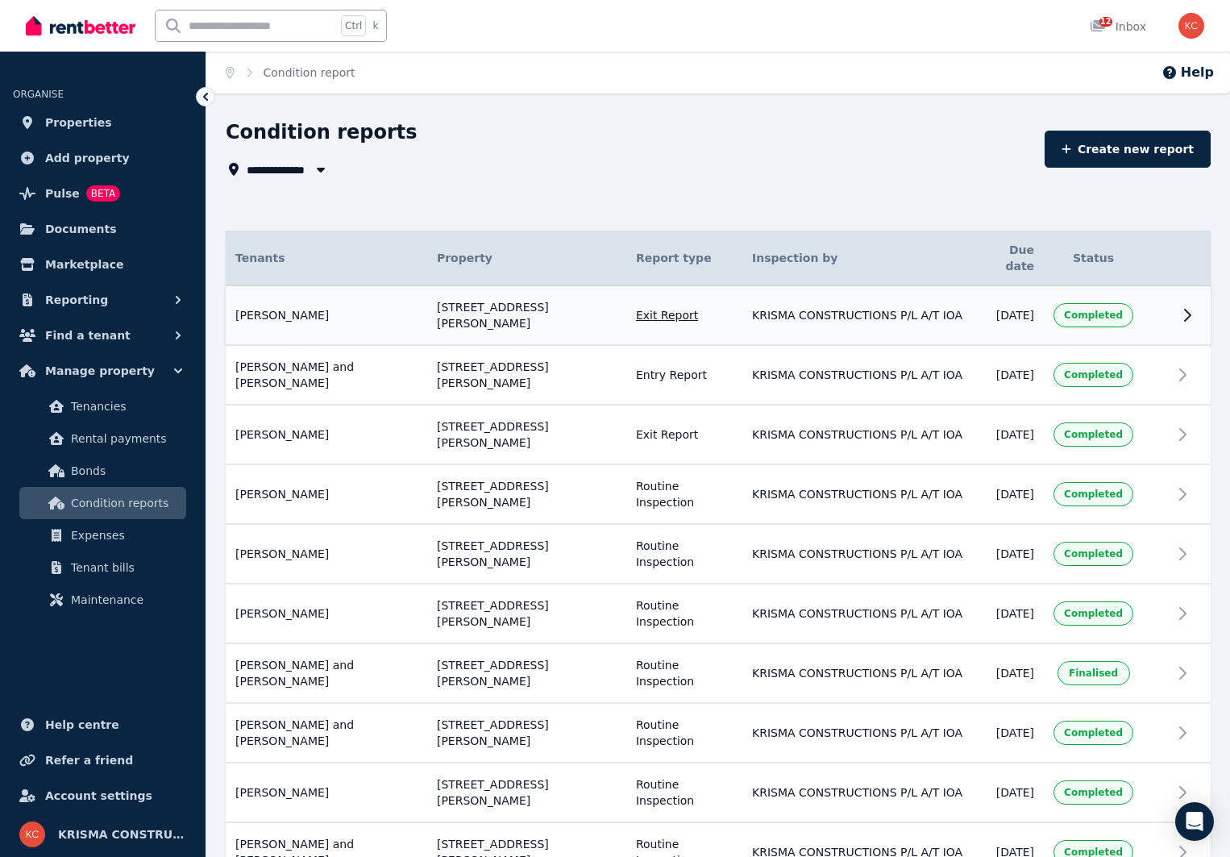
click at [1184, 306] on icon at bounding box center [1187, 315] width 19 height 19
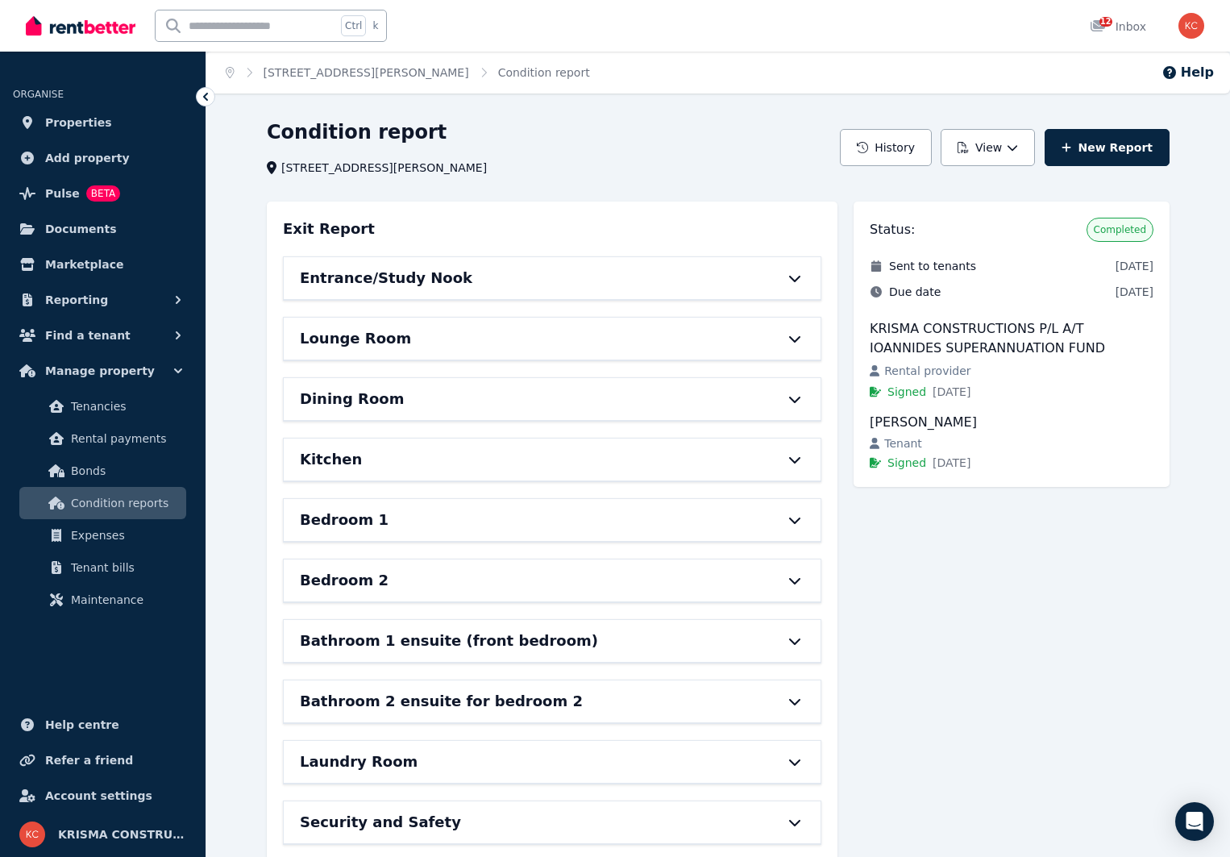
click at [248, 75] on icon "Breadcrumb" at bounding box center [249, 72] width 16 height 11
click at [203, 100] on icon at bounding box center [206, 97] width 16 height 16
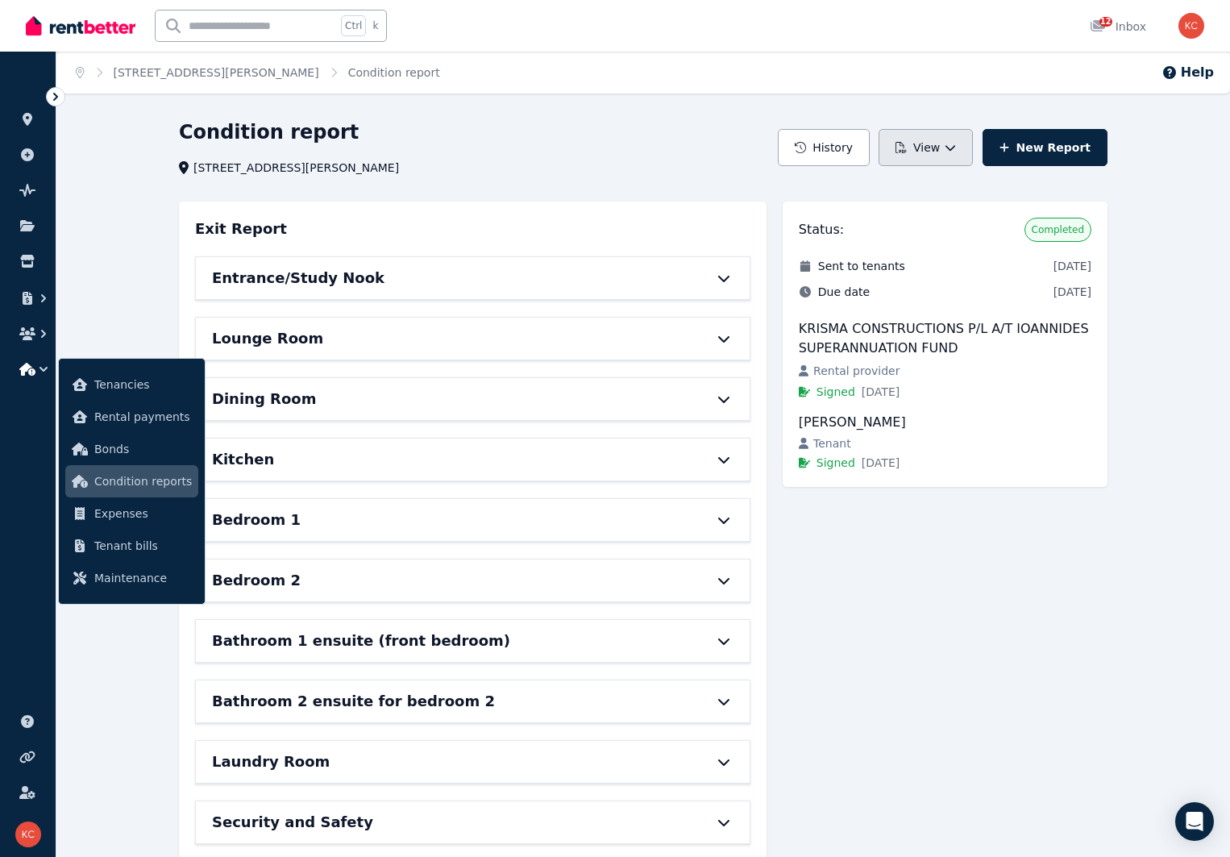
click at [970, 146] on button "View" at bounding box center [926, 147] width 94 height 37
click at [1035, 146] on link "New Report" at bounding box center [1045, 147] width 125 height 37
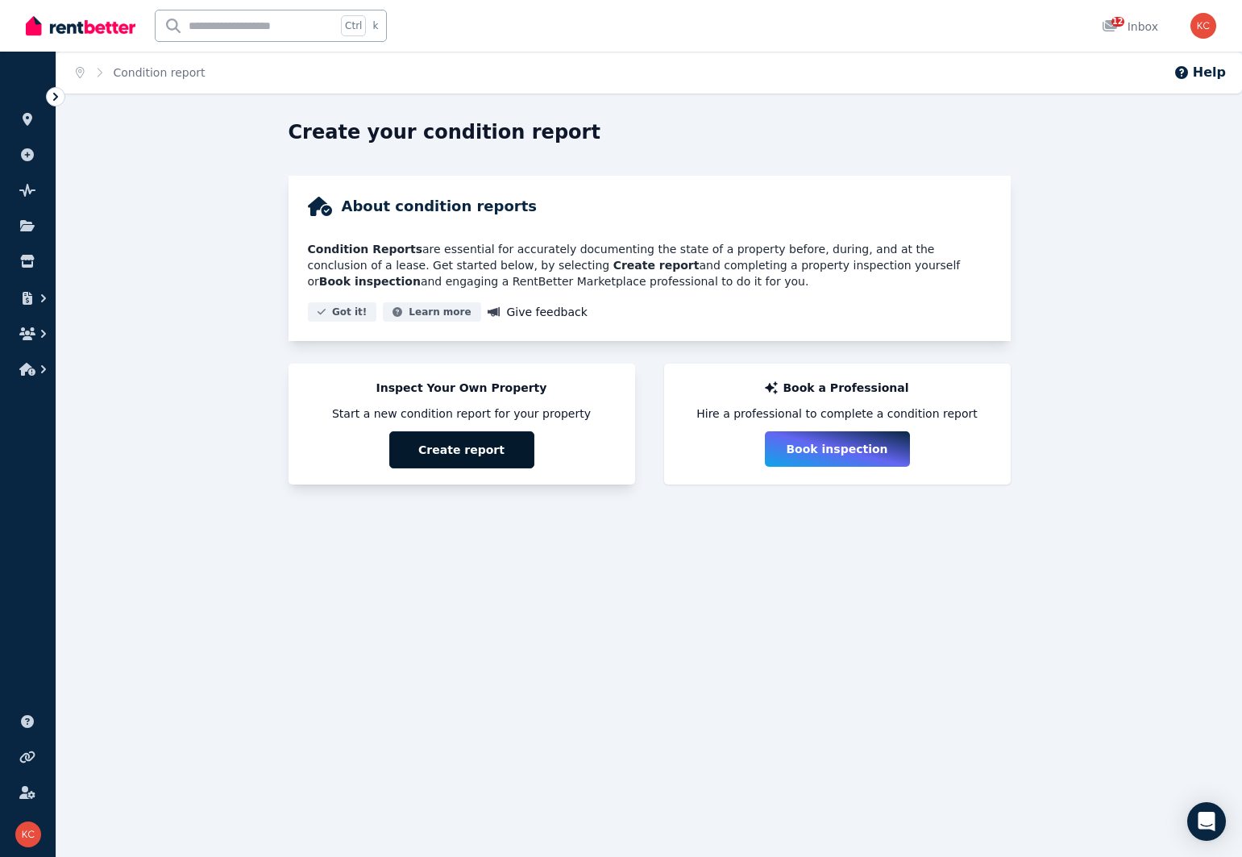
click at [444, 452] on button "Create report" at bounding box center [461, 449] width 145 height 37
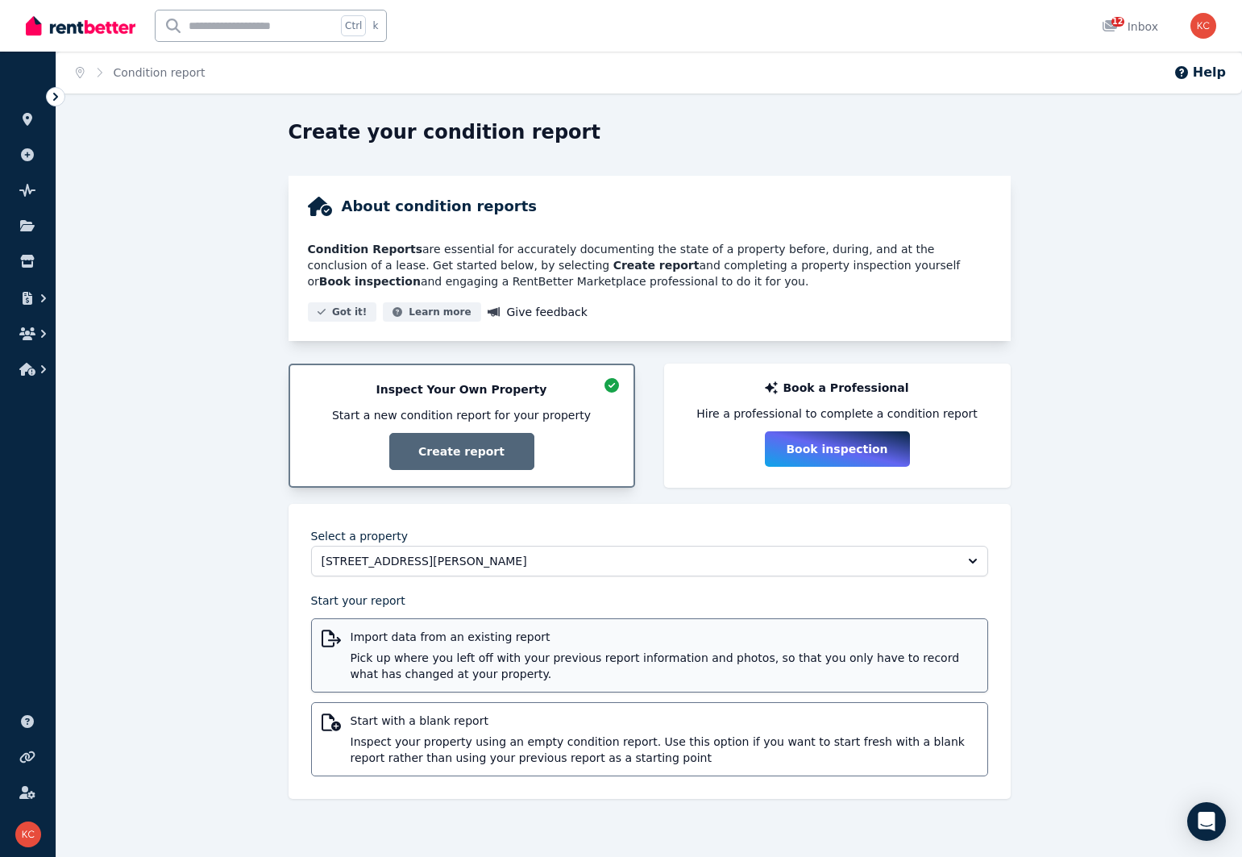
click at [422, 661] on span "Pick up where you left off with your previous report information and photos, so…" at bounding box center [664, 666] width 627 height 32
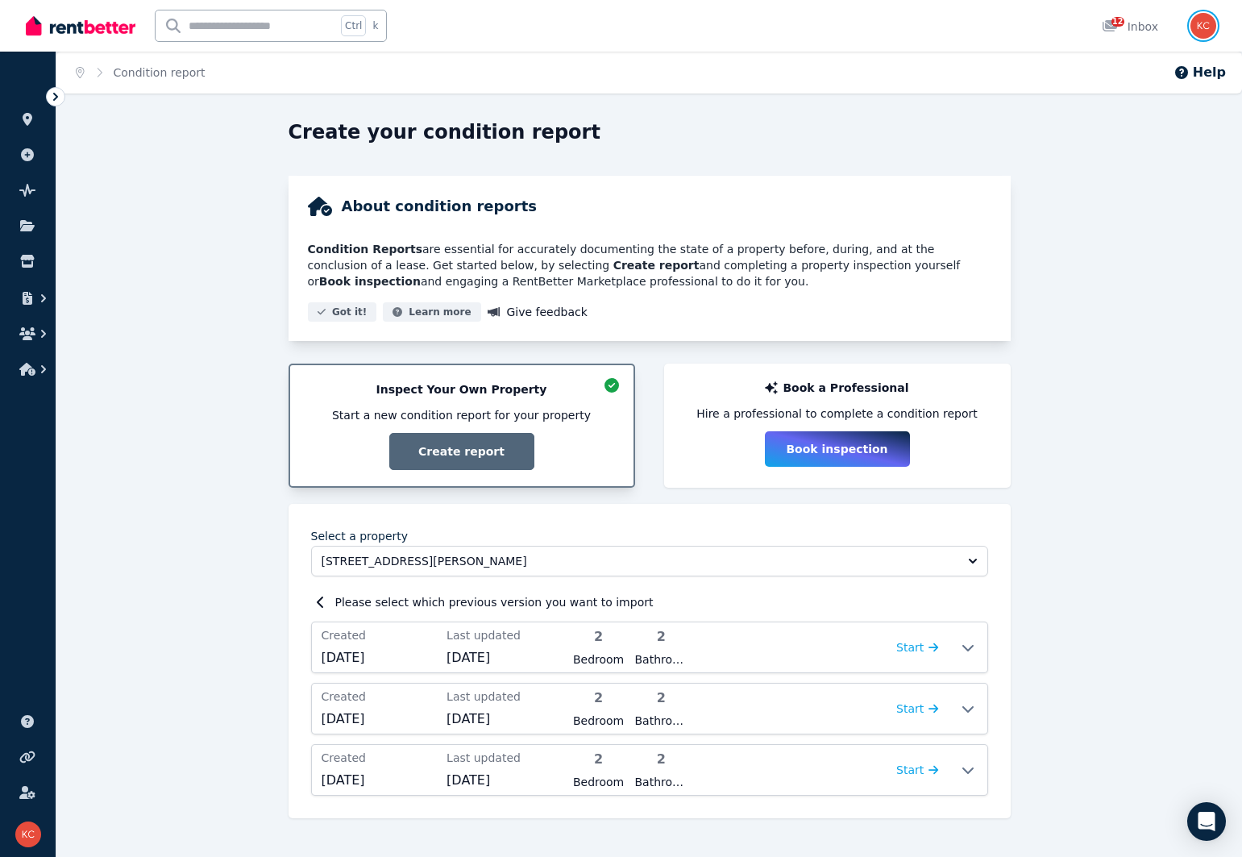
click at [1202, 27] on img "button" at bounding box center [1204, 26] width 26 height 26
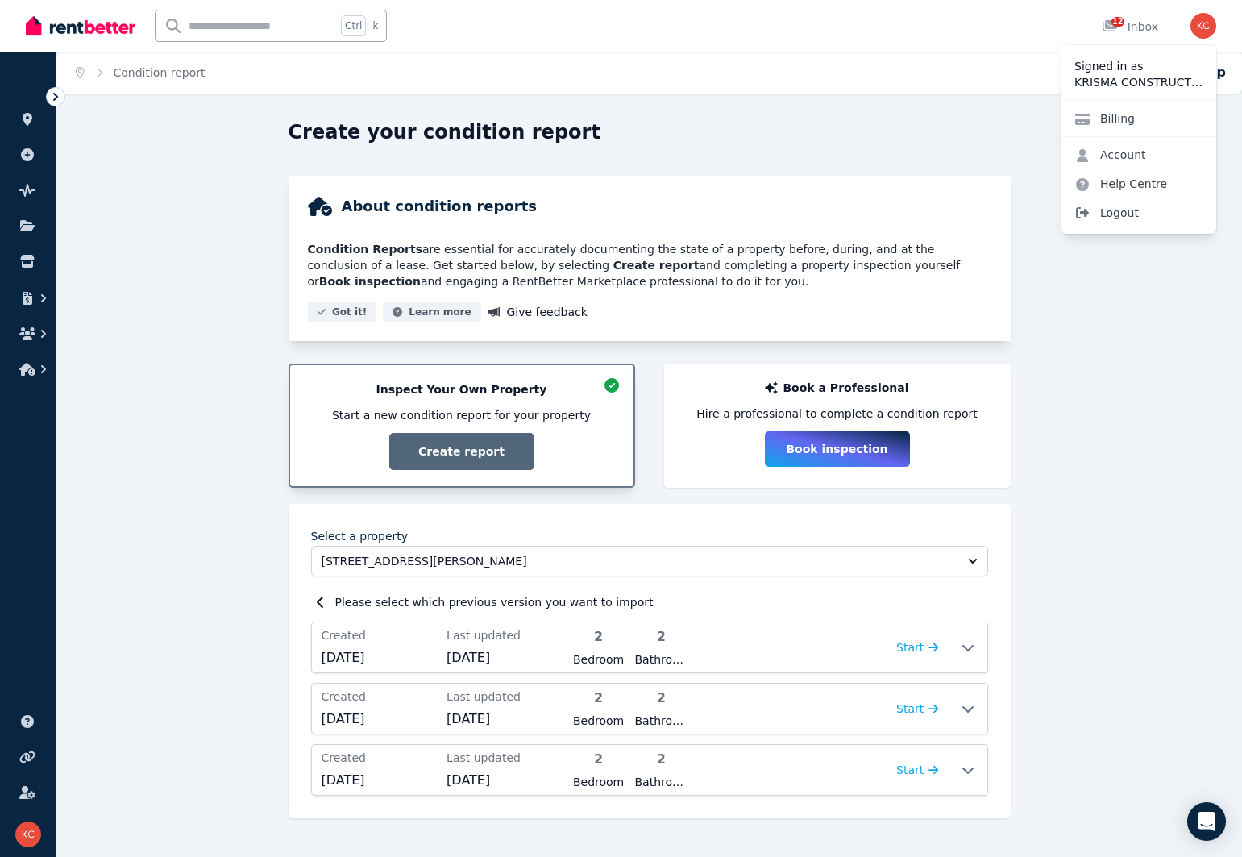
click at [1118, 206] on span "Logout" at bounding box center [1139, 212] width 155 height 29
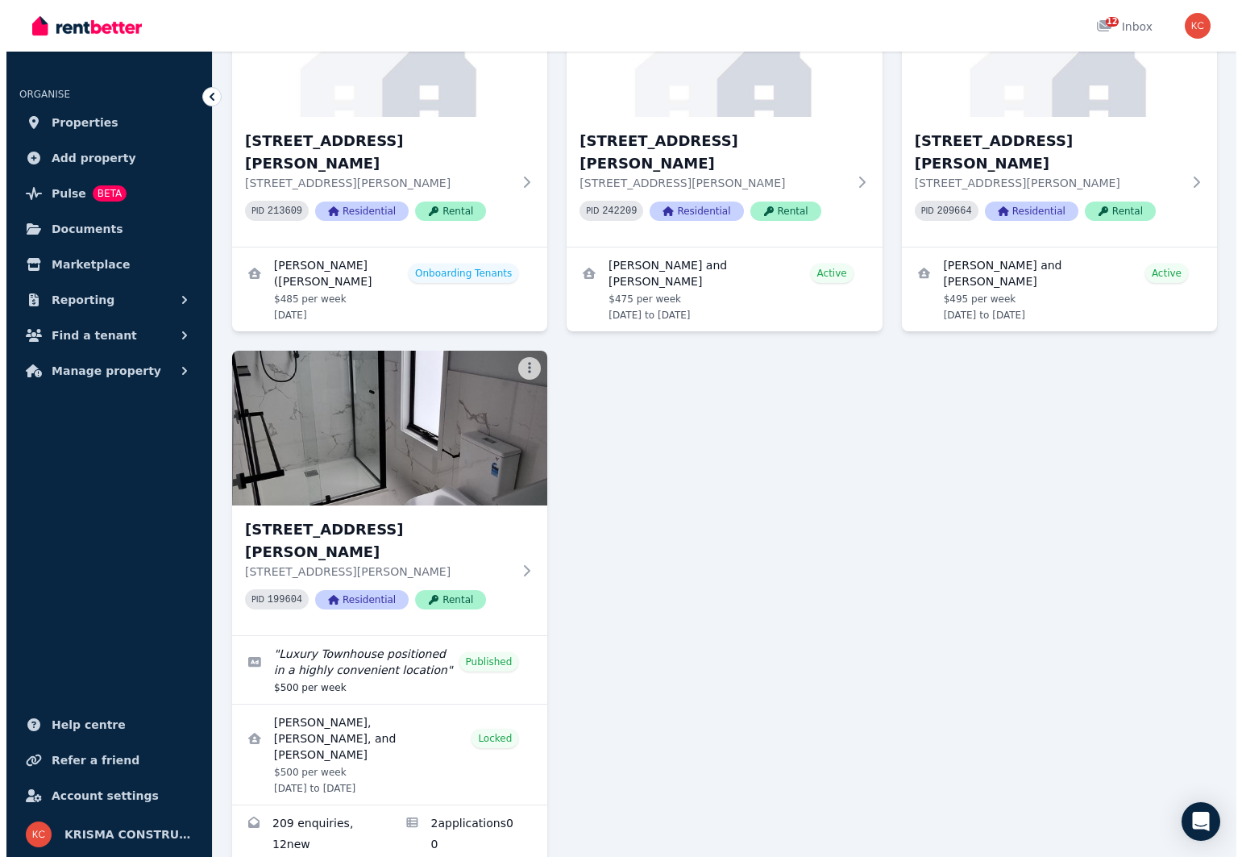
scroll to position [252, 0]
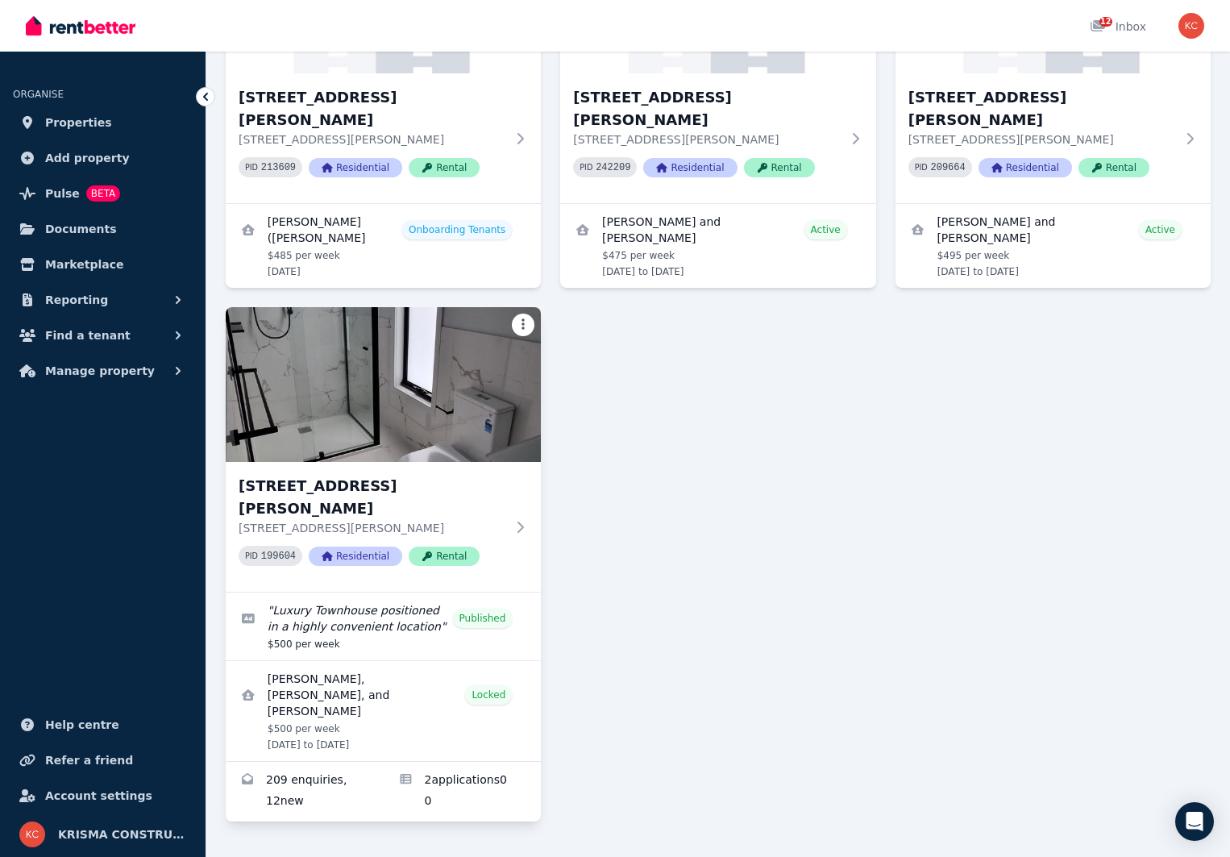
click at [525, 303] on html "Open main menu 12 Inbox Open user menu ORGANISE Properties Add property Pulse B…" at bounding box center [615, 176] width 1230 height 857
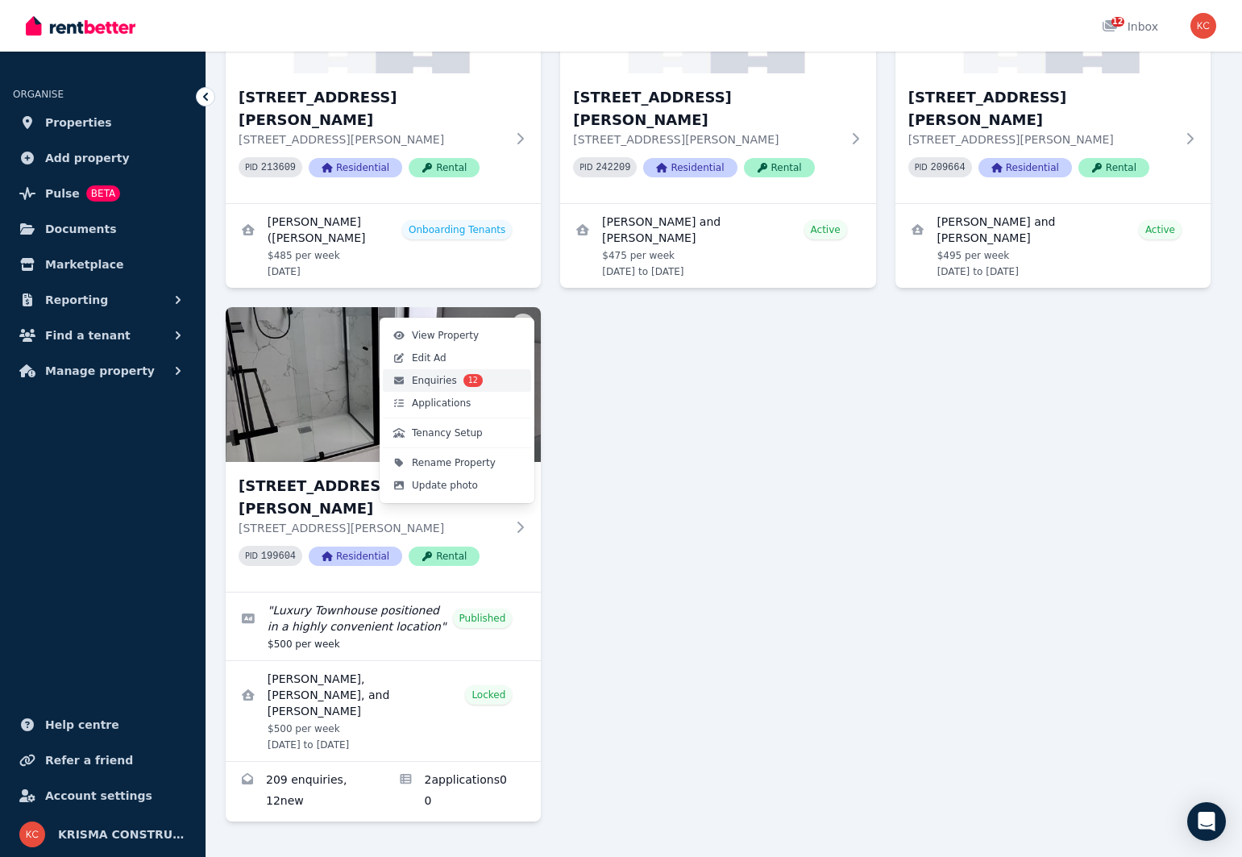
click at [436, 381] on span "Enquiries" at bounding box center [434, 380] width 45 height 13
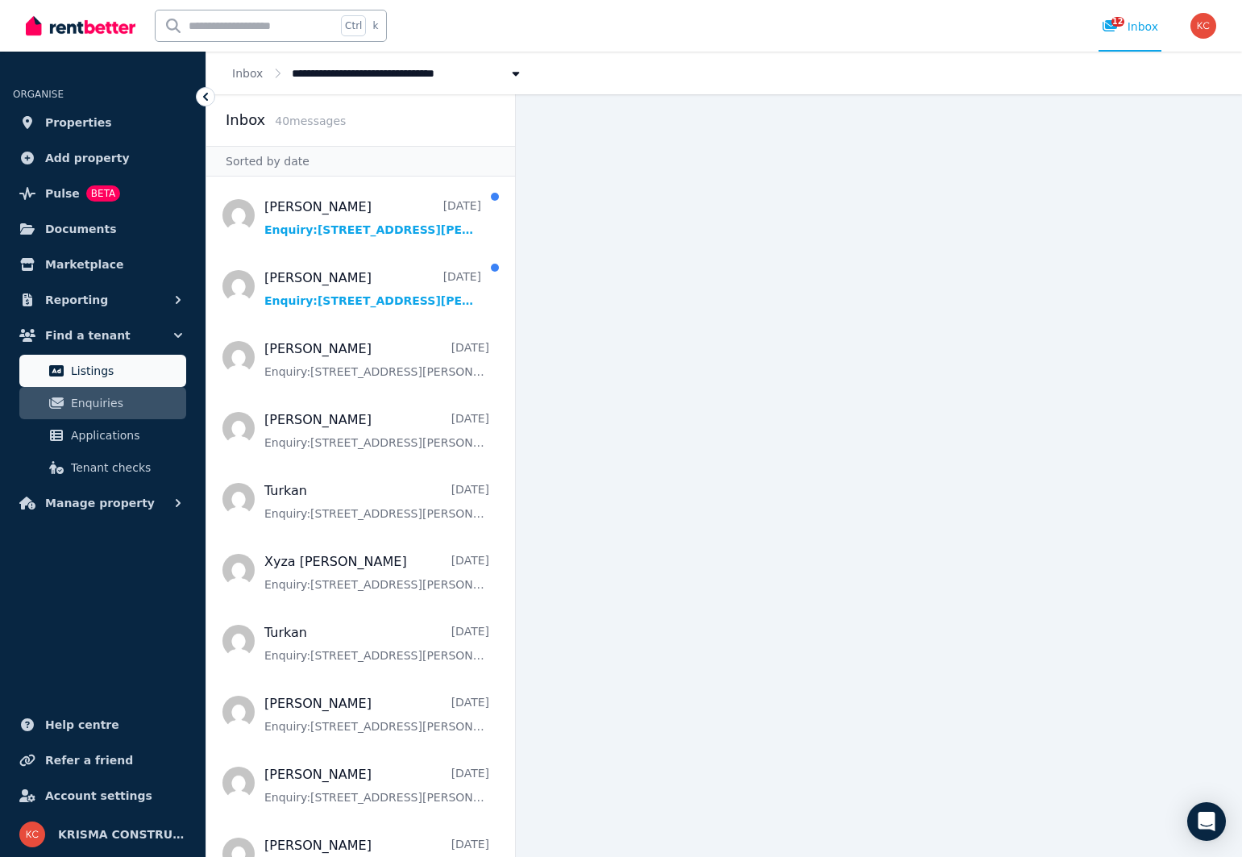
click at [98, 374] on span "Listings" at bounding box center [125, 370] width 109 height 19
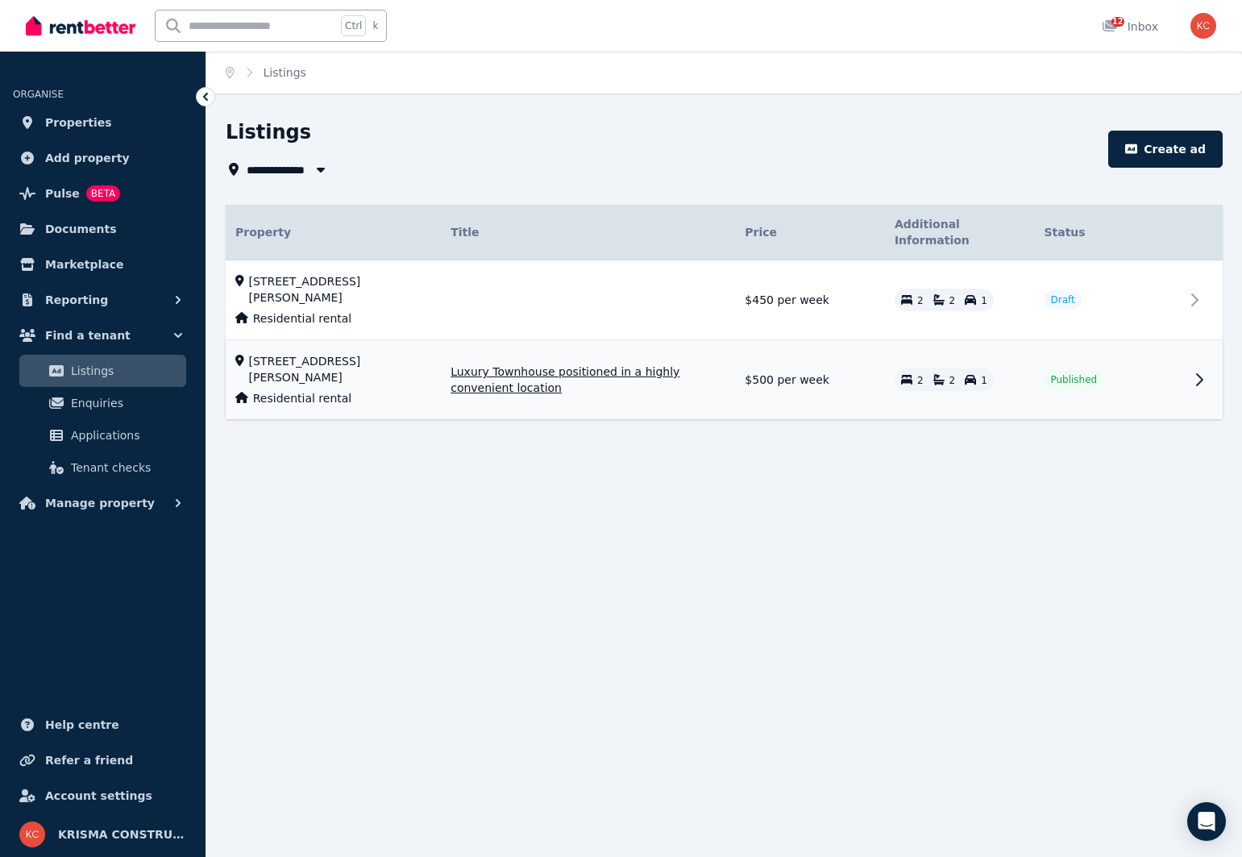
click at [1192, 370] on icon at bounding box center [1199, 379] width 19 height 19
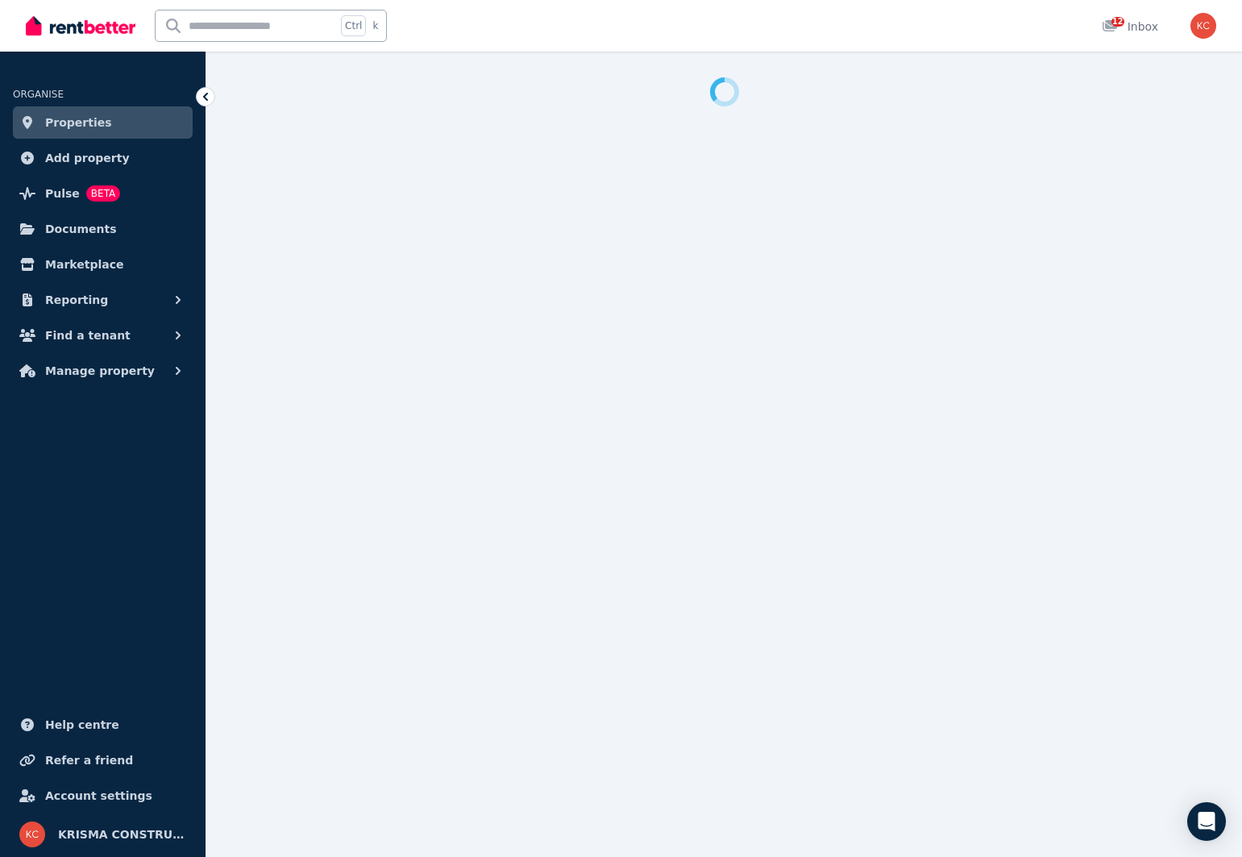
select select "**********"
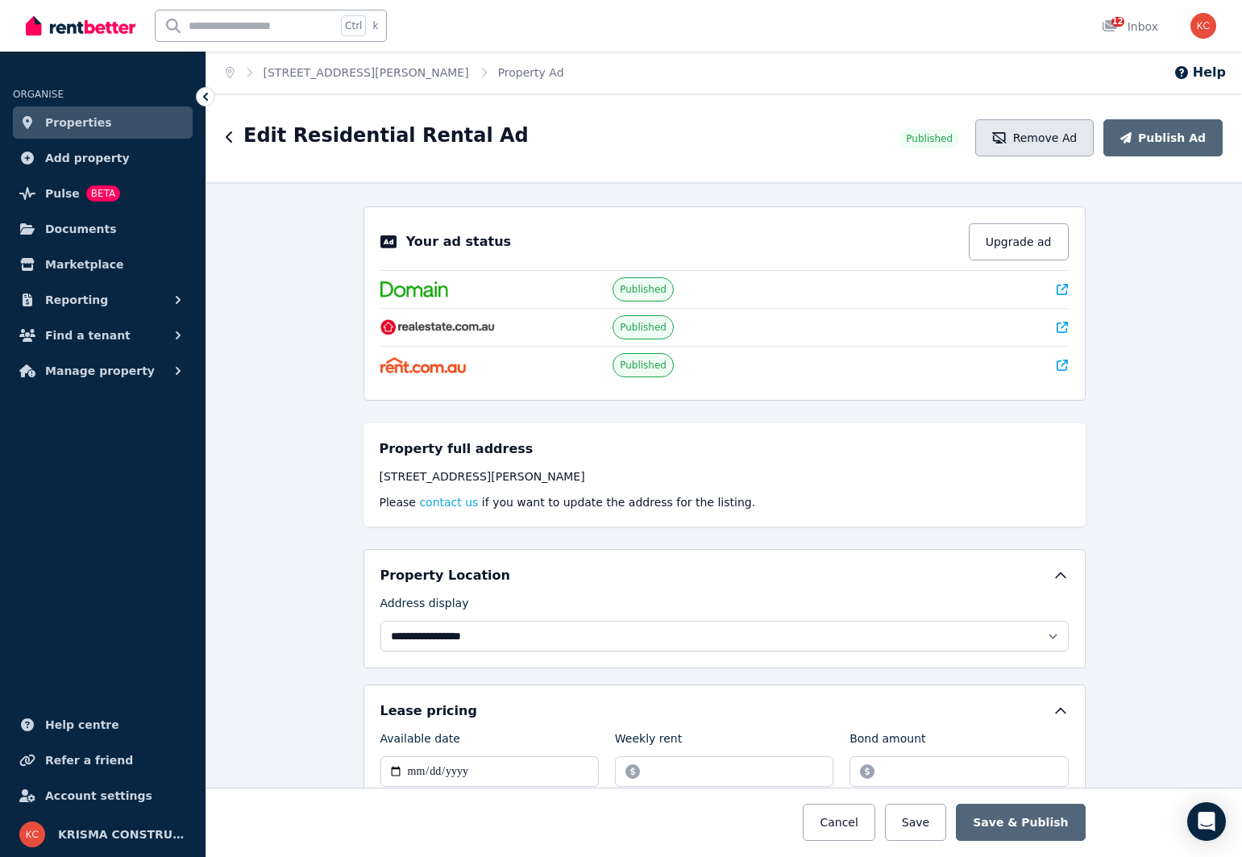
click at [1045, 144] on button "Remove Ad" at bounding box center [1035, 137] width 119 height 37
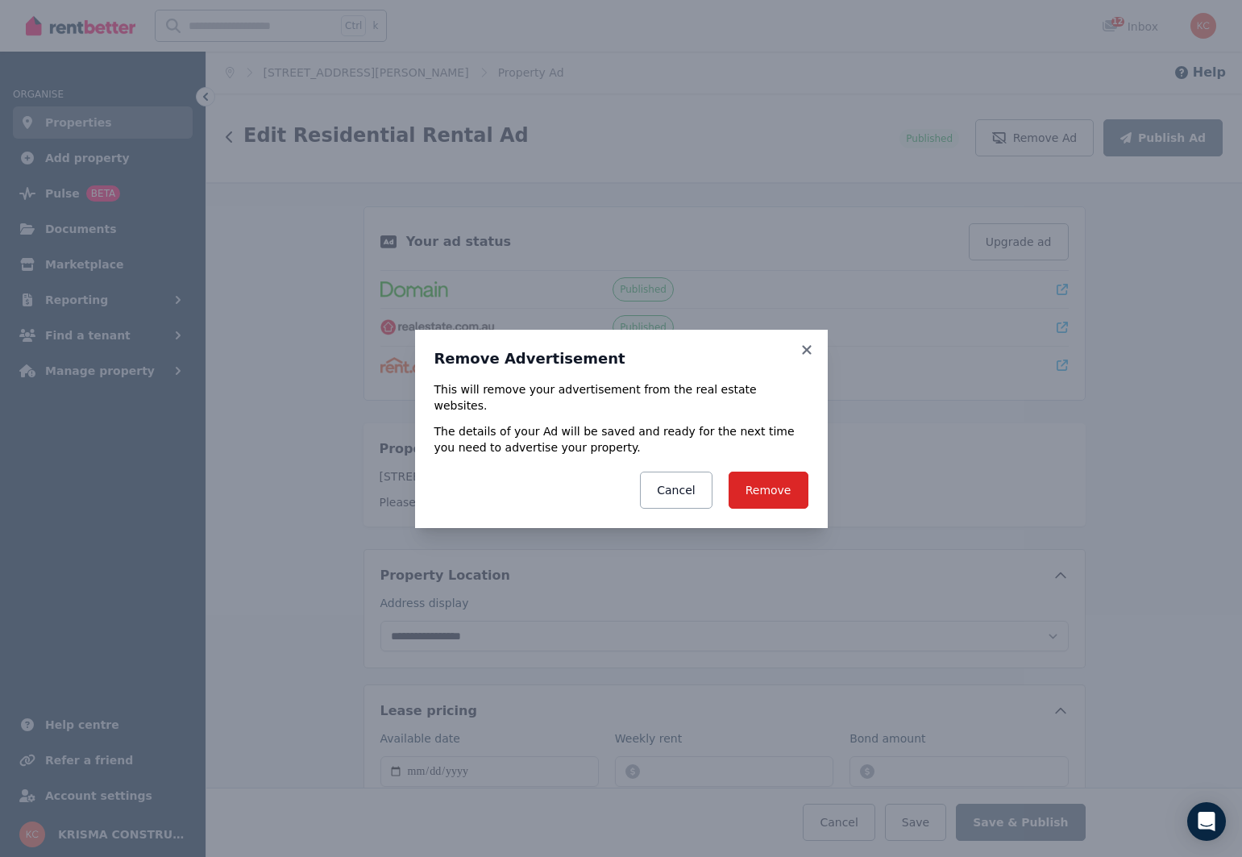
click at [764, 481] on button "Remove" at bounding box center [769, 490] width 80 height 37
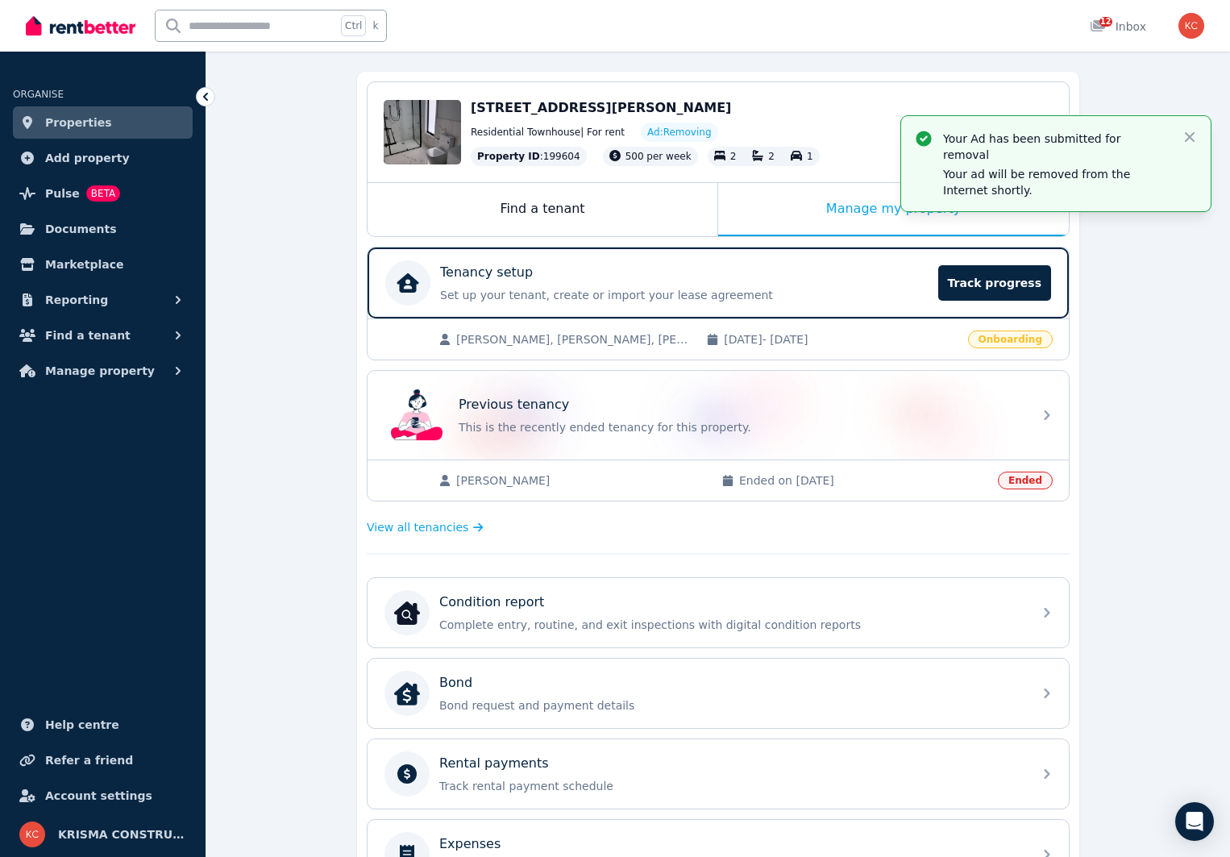
scroll to position [161, 0]
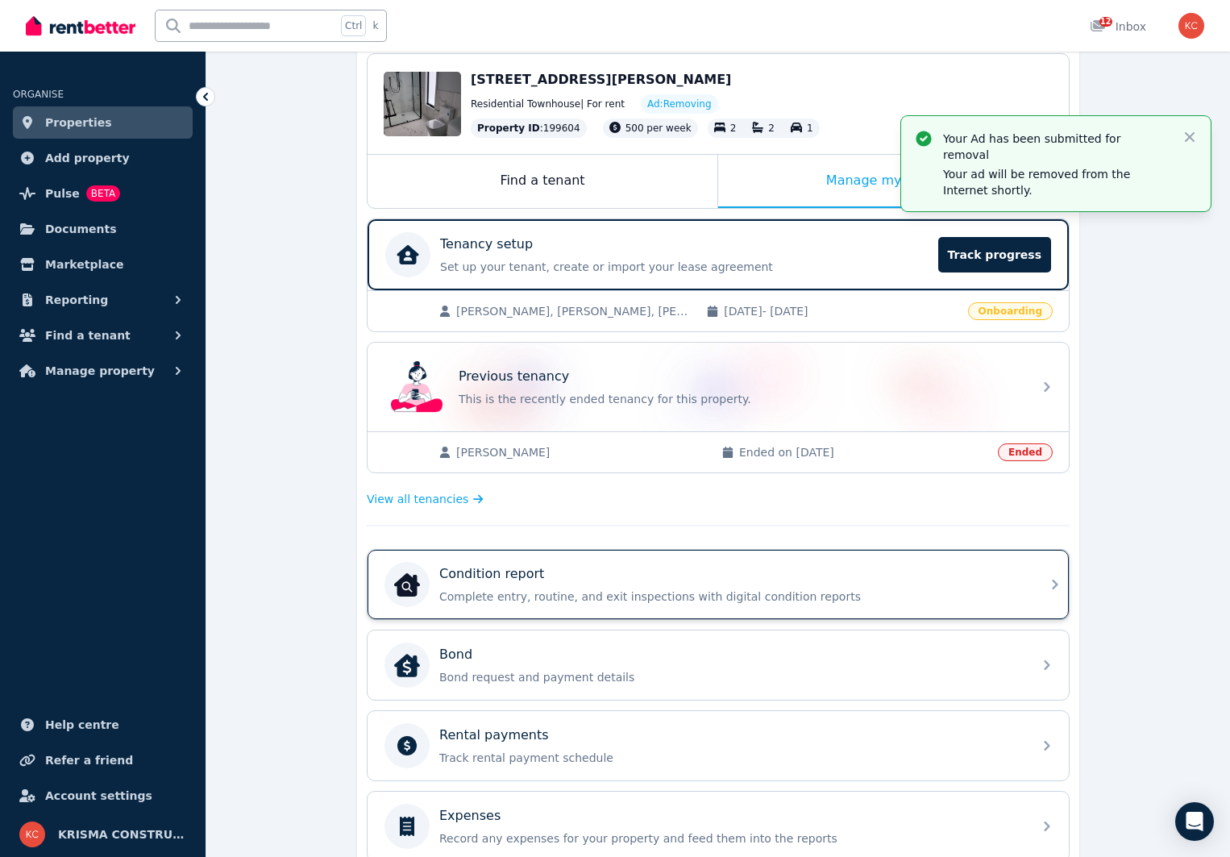
click at [1060, 584] on icon at bounding box center [1055, 584] width 19 height 19
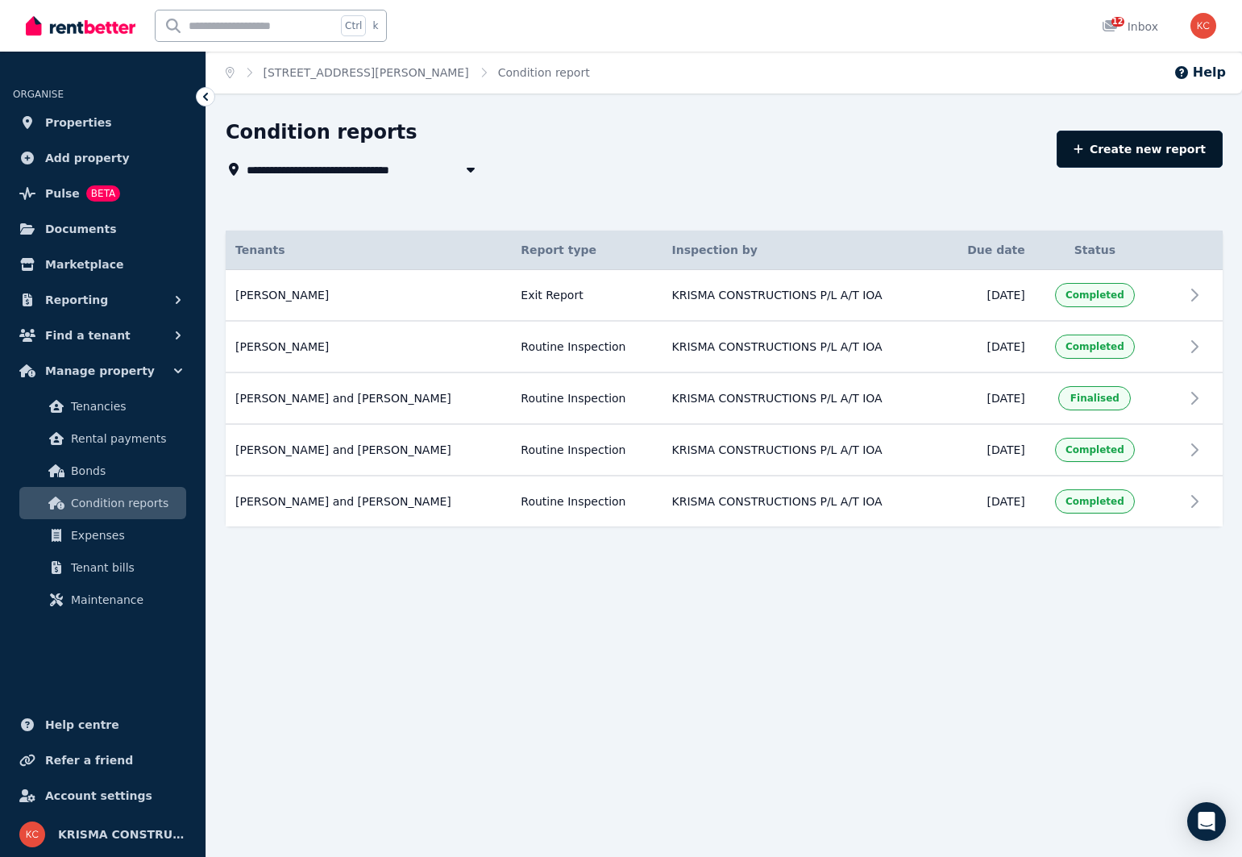
click at [1121, 155] on link "Create new report" at bounding box center [1140, 149] width 166 height 37
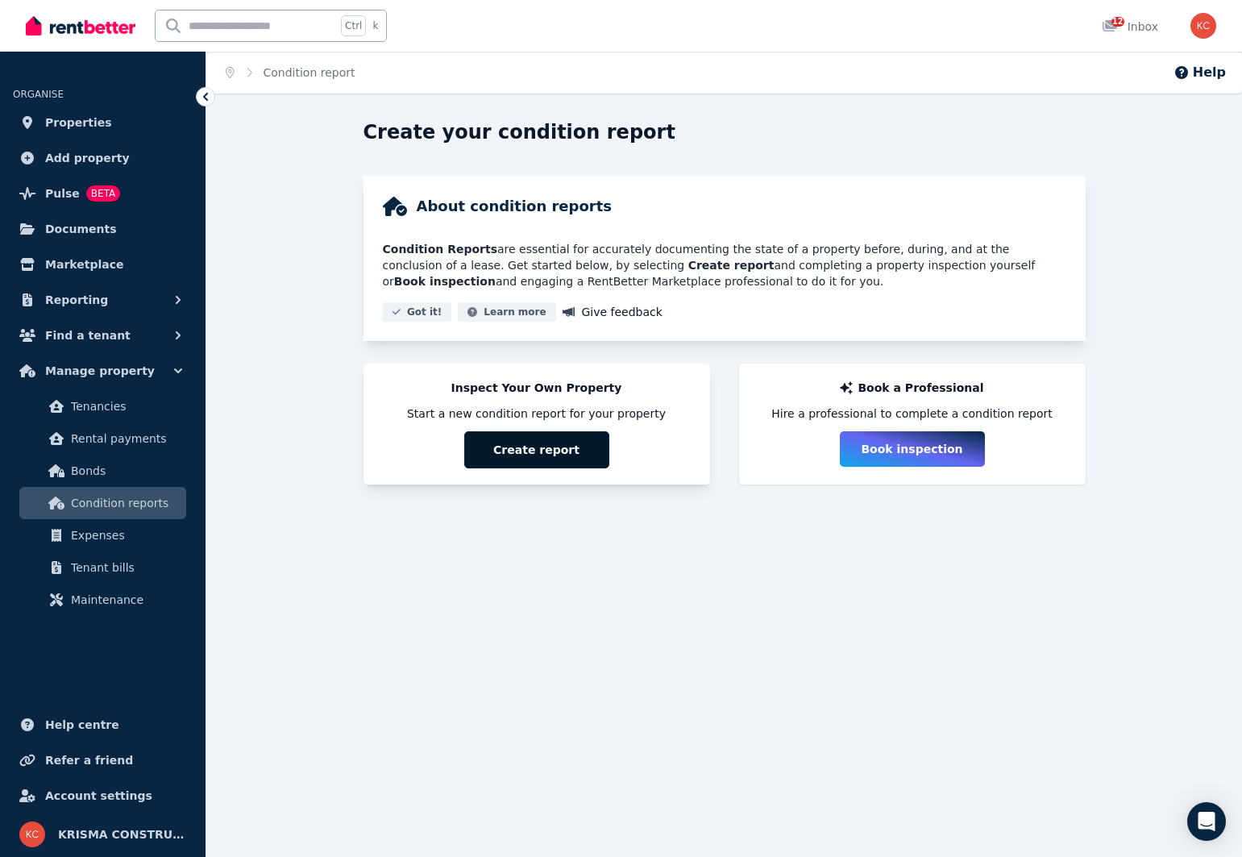
click at [517, 448] on button "Create report" at bounding box center [536, 449] width 145 height 37
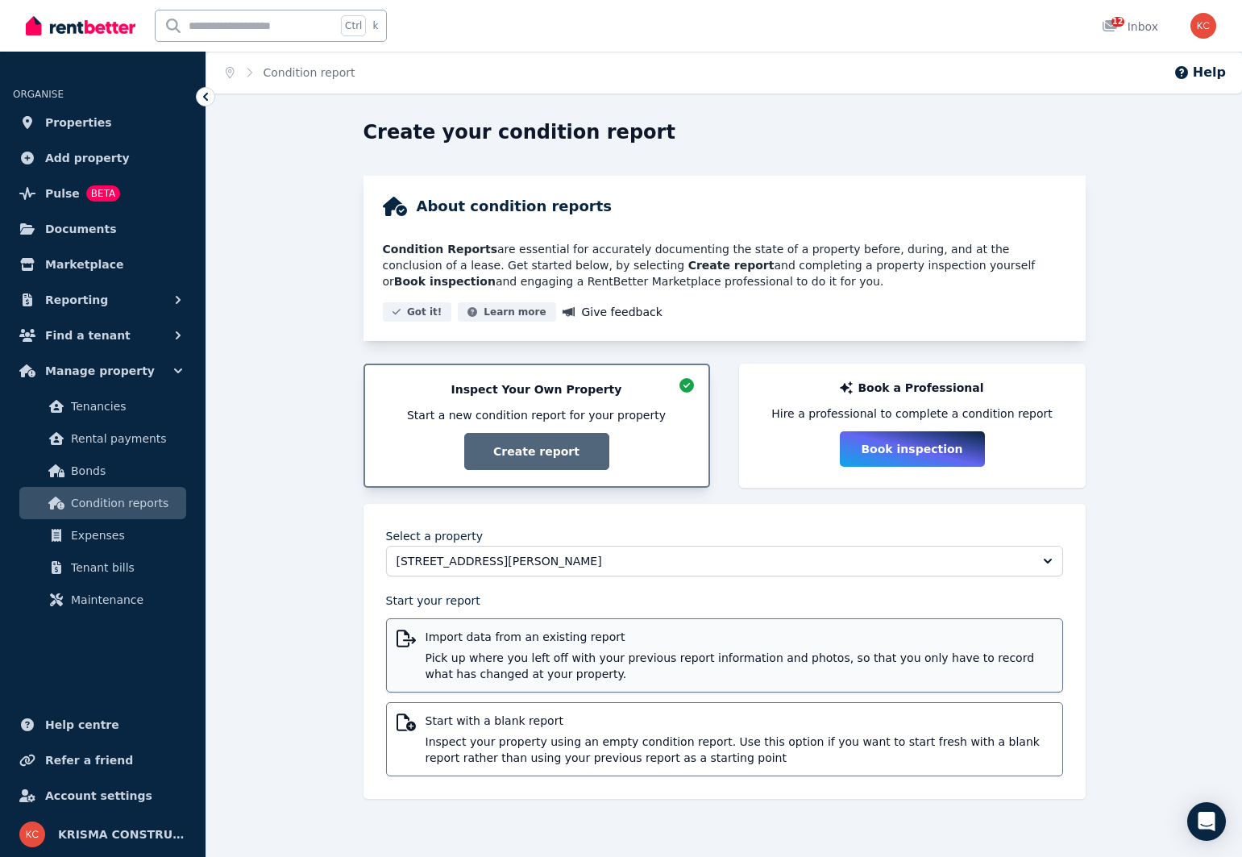
click at [518, 645] on div "Import data from an existing report Pick up where you left off with your previo…" at bounding box center [739, 655] width 627 height 53
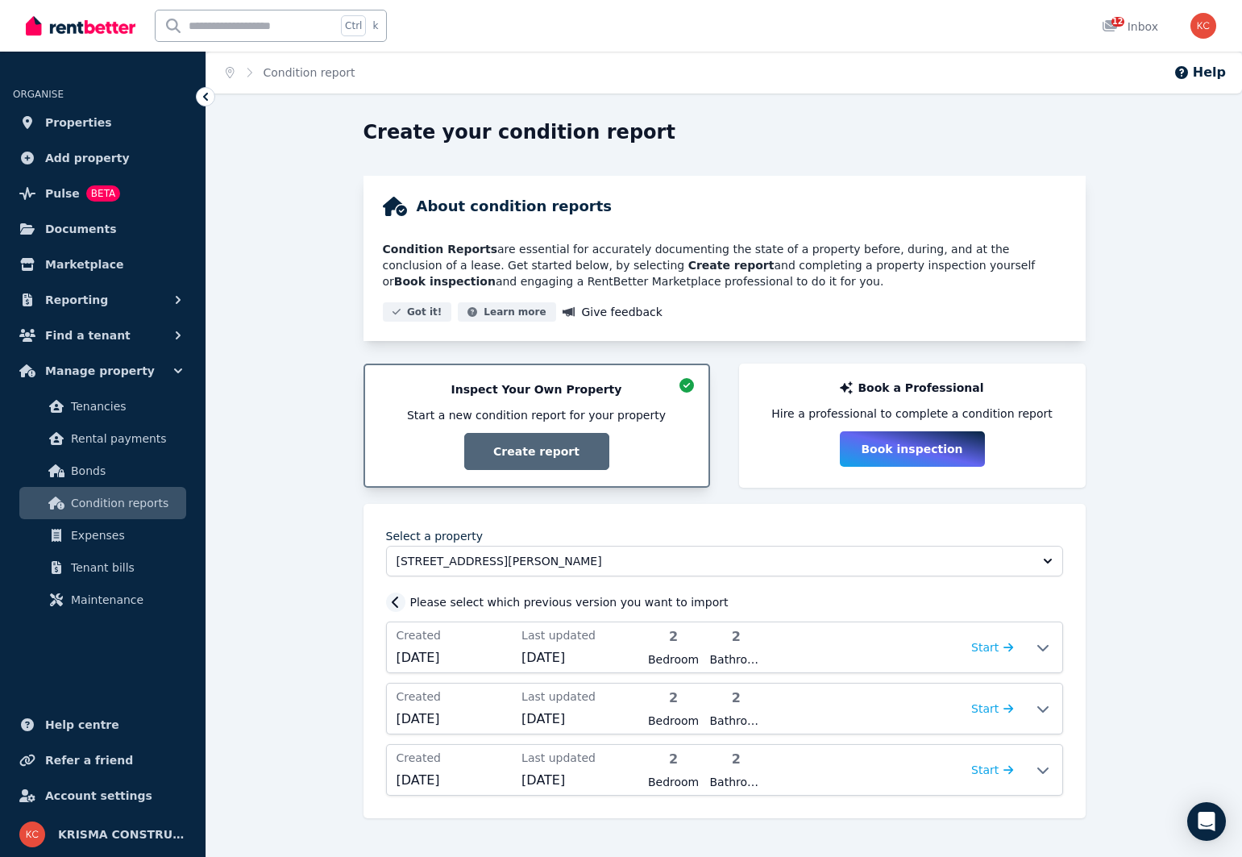
click at [392, 601] on icon at bounding box center [396, 602] width 16 height 13
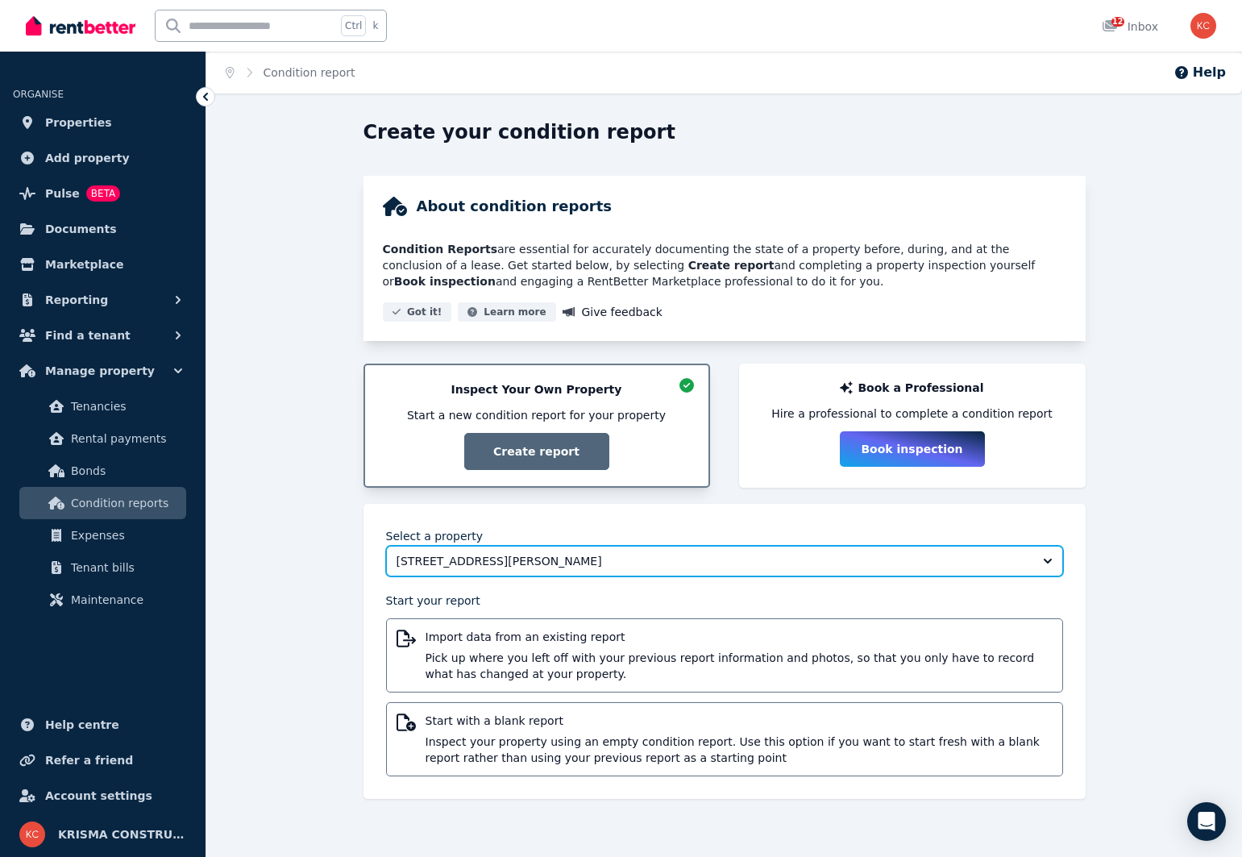
click at [672, 568] on span "[STREET_ADDRESS][PERSON_NAME]" at bounding box center [714, 561] width 634 height 16
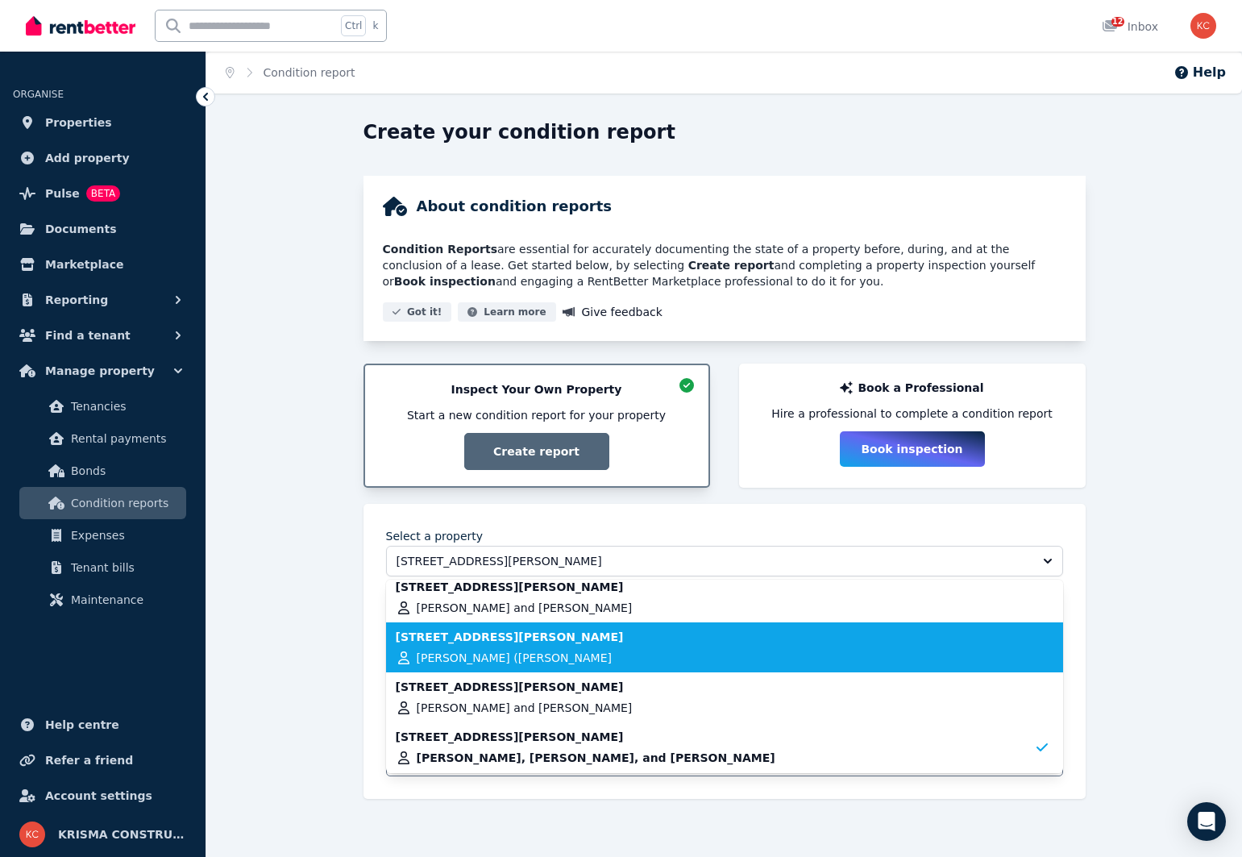
scroll to position [13, 0]
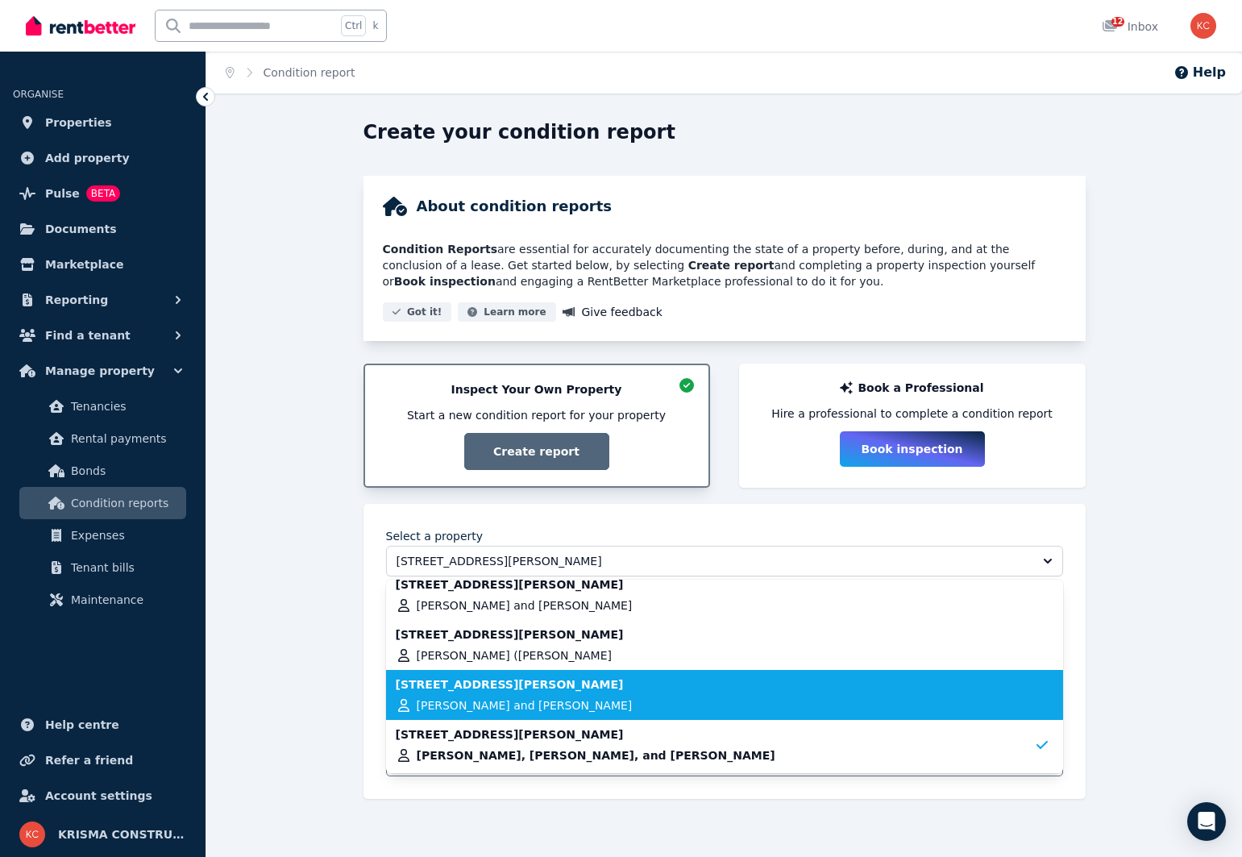
click at [614, 708] on span "[PERSON_NAME] and [PERSON_NAME]" at bounding box center [525, 705] width 216 height 16
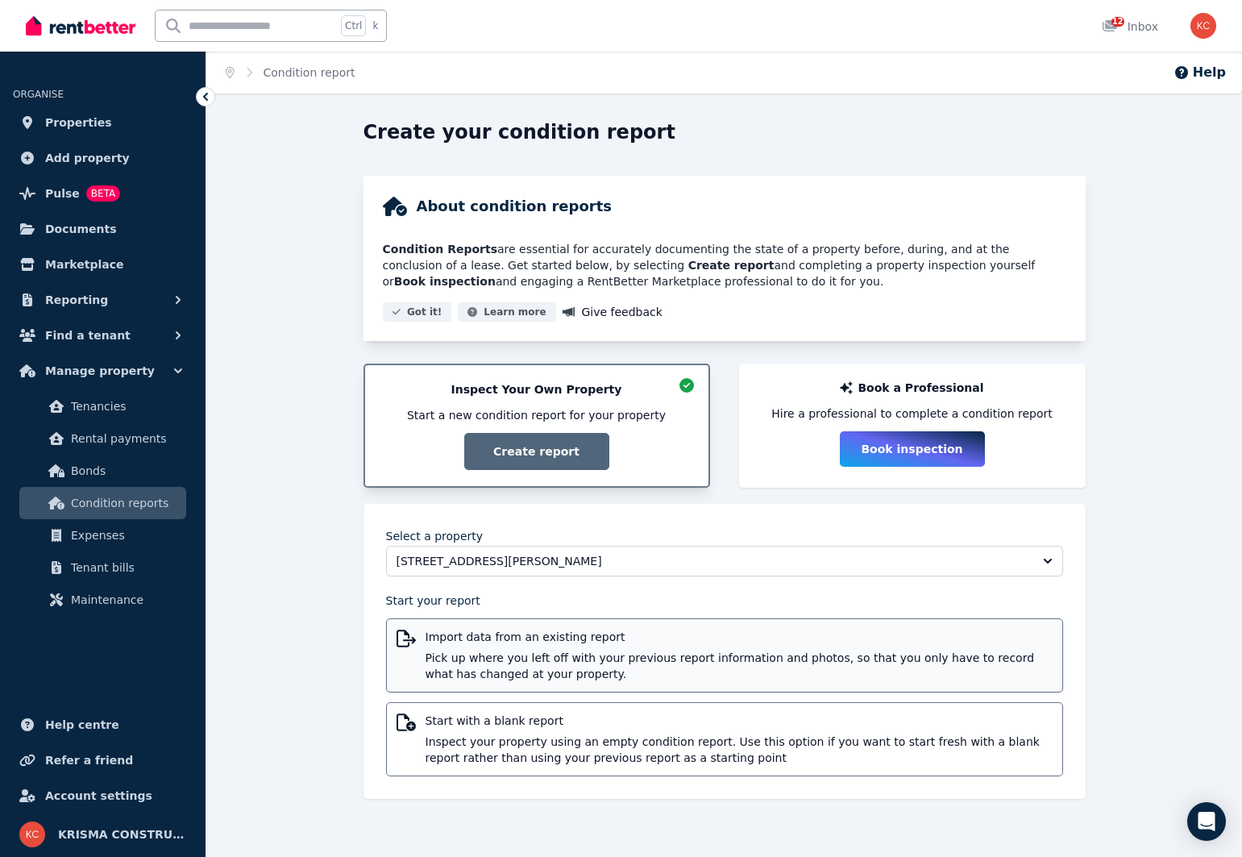
click at [601, 661] on span "Pick up where you left off with your previous report information and photos, so…" at bounding box center [739, 666] width 627 height 32
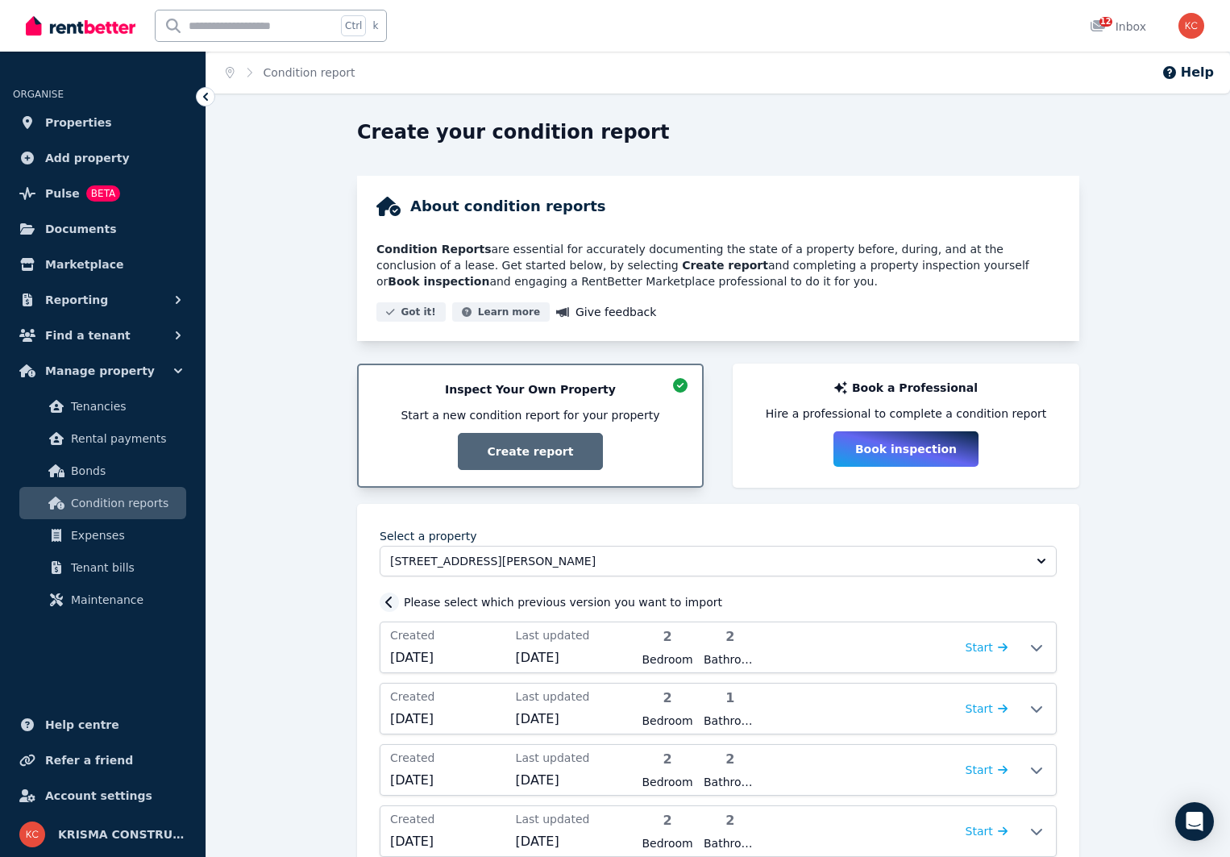
click at [385, 601] on icon at bounding box center [389, 602] width 16 height 13
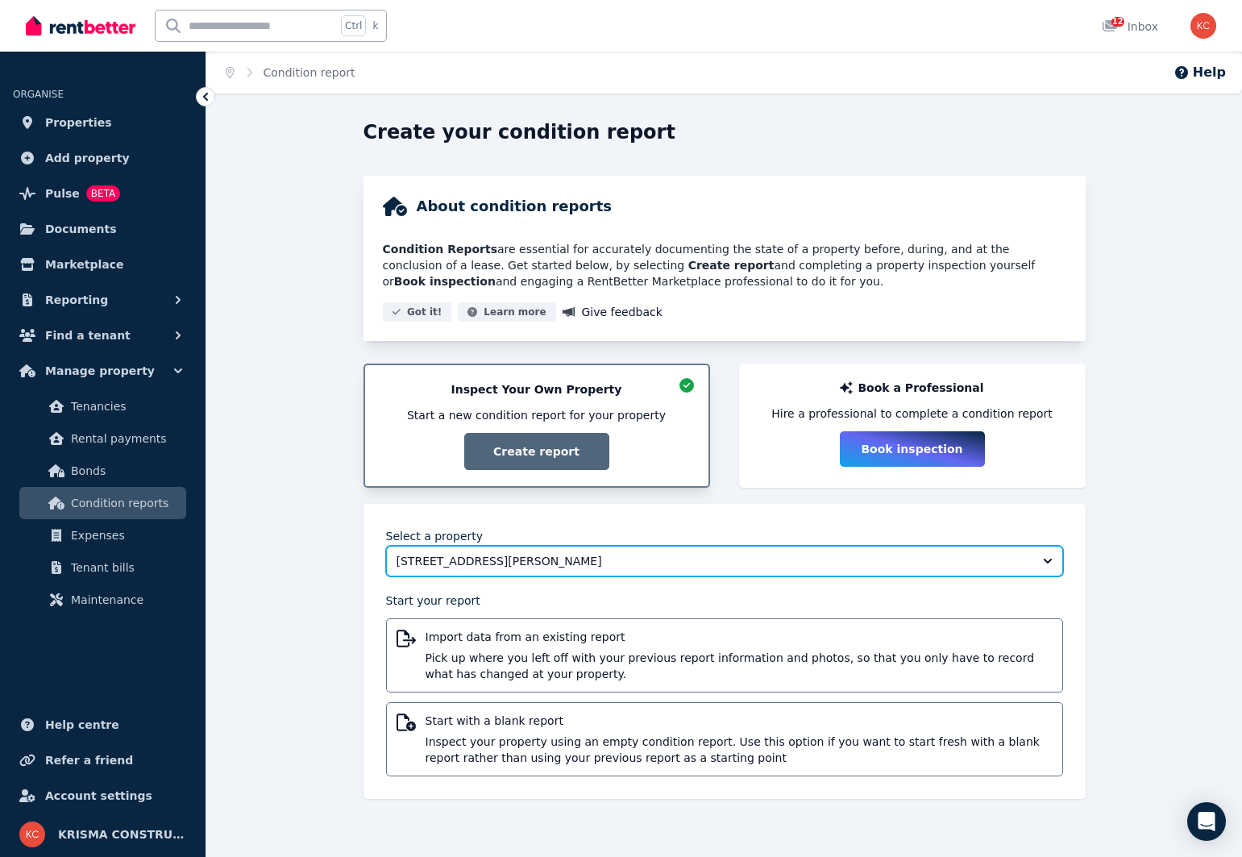
click at [474, 562] on span "[STREET_ADDRESS][PERSON_NAME]" at bounding box center [714, 561] width 634 height 16
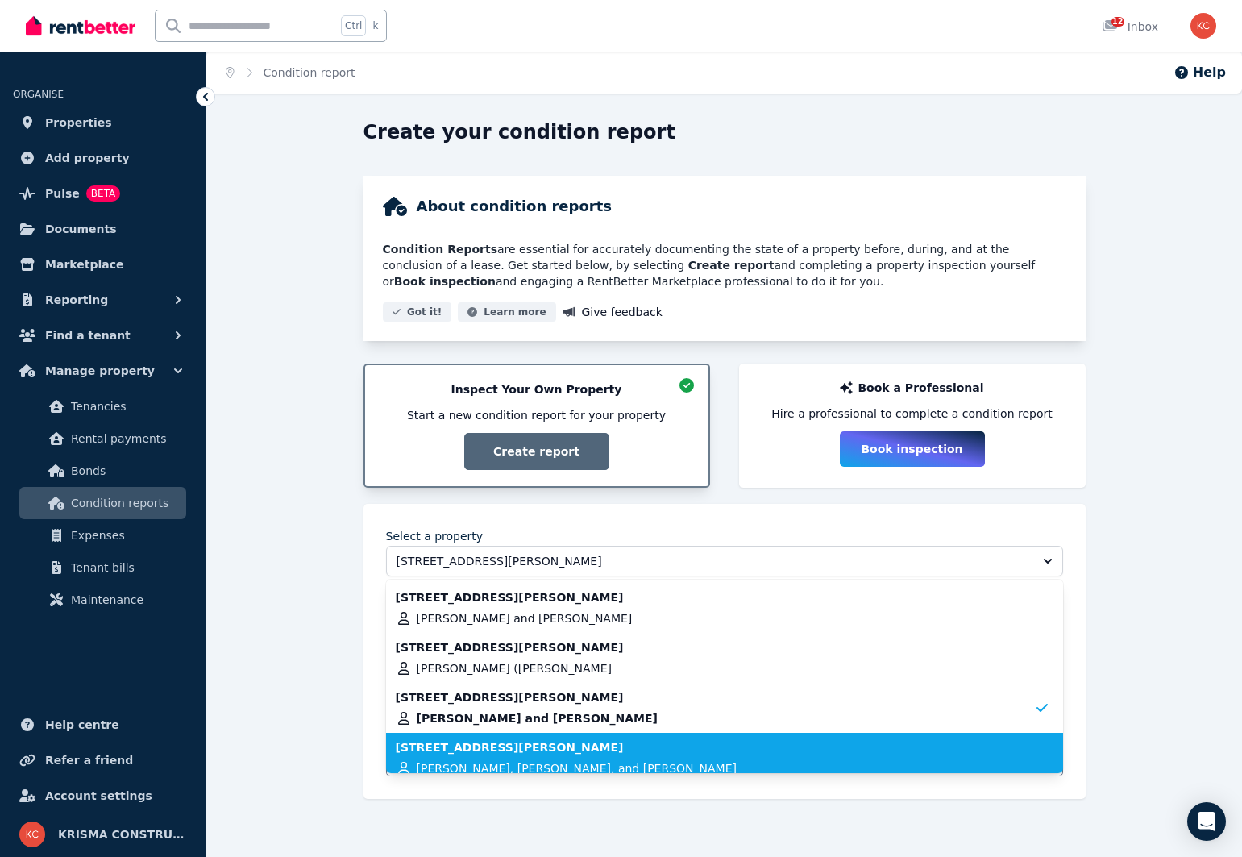
click at [462, 768] on li "Unit 4/572 [PERSON_NAME][GEOGRAPHIC_DATA], SYDENHAM Nurcan Gemici, [PERSON_NAME…" at bounding box center [724, 758] width 677 height 50
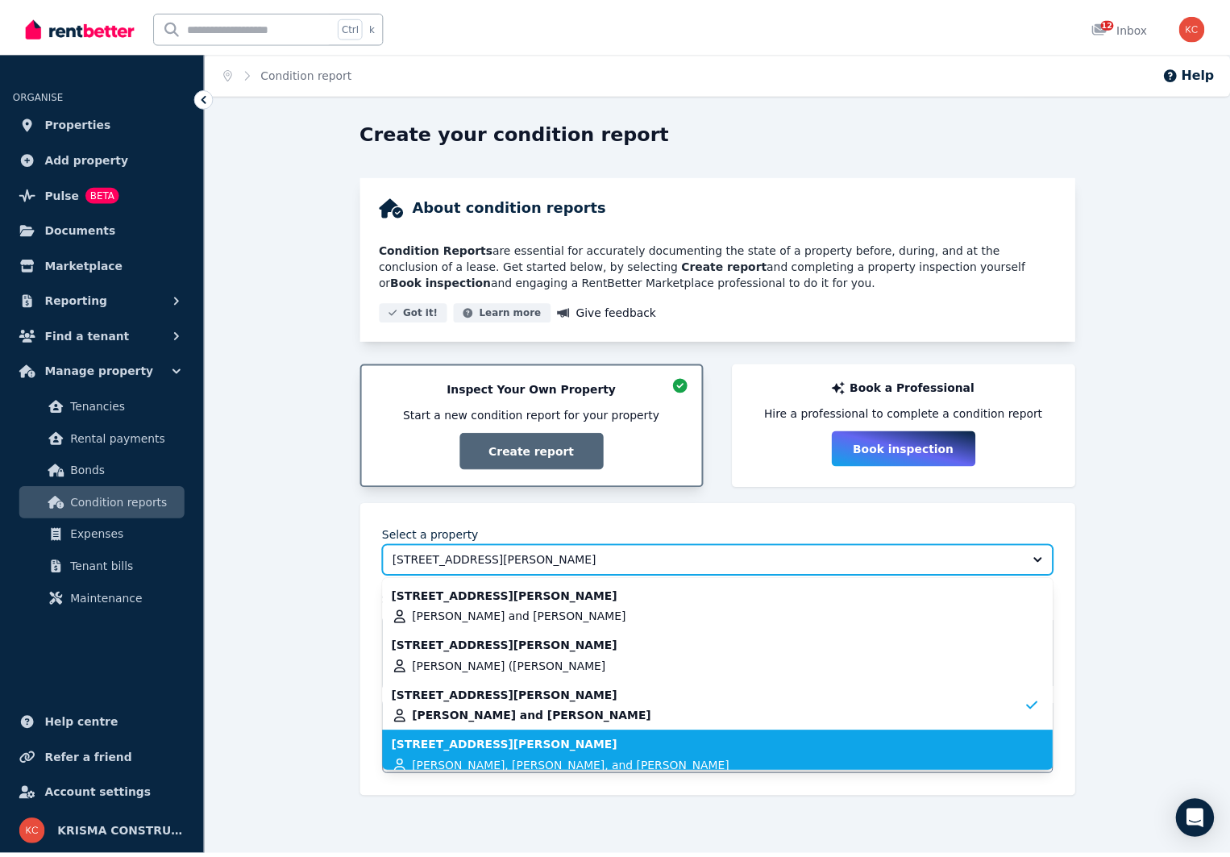
scroll to position [10, 0]
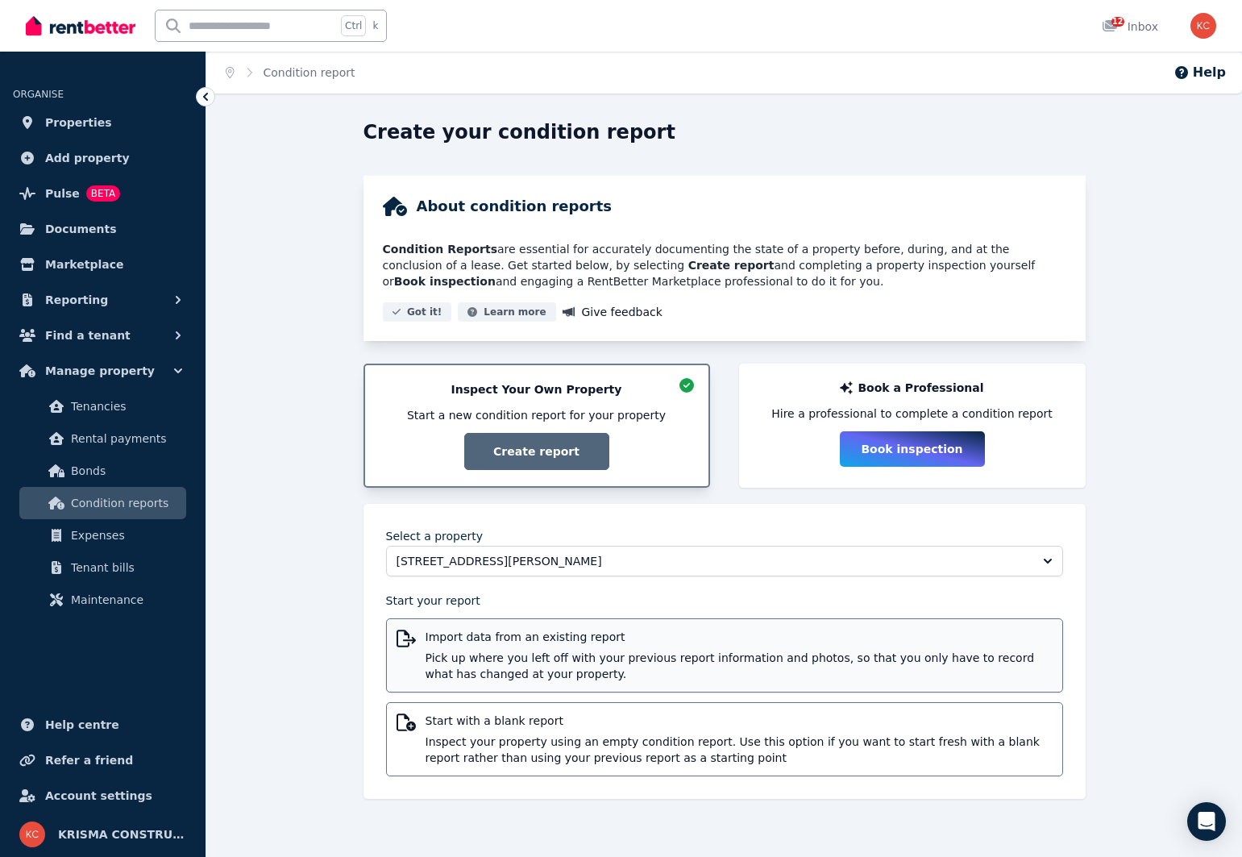
click at [474, 657] on span "Pick up where you left off with your previous report information and photos, so…" at bounding box center [739, 666] width 627 height 32
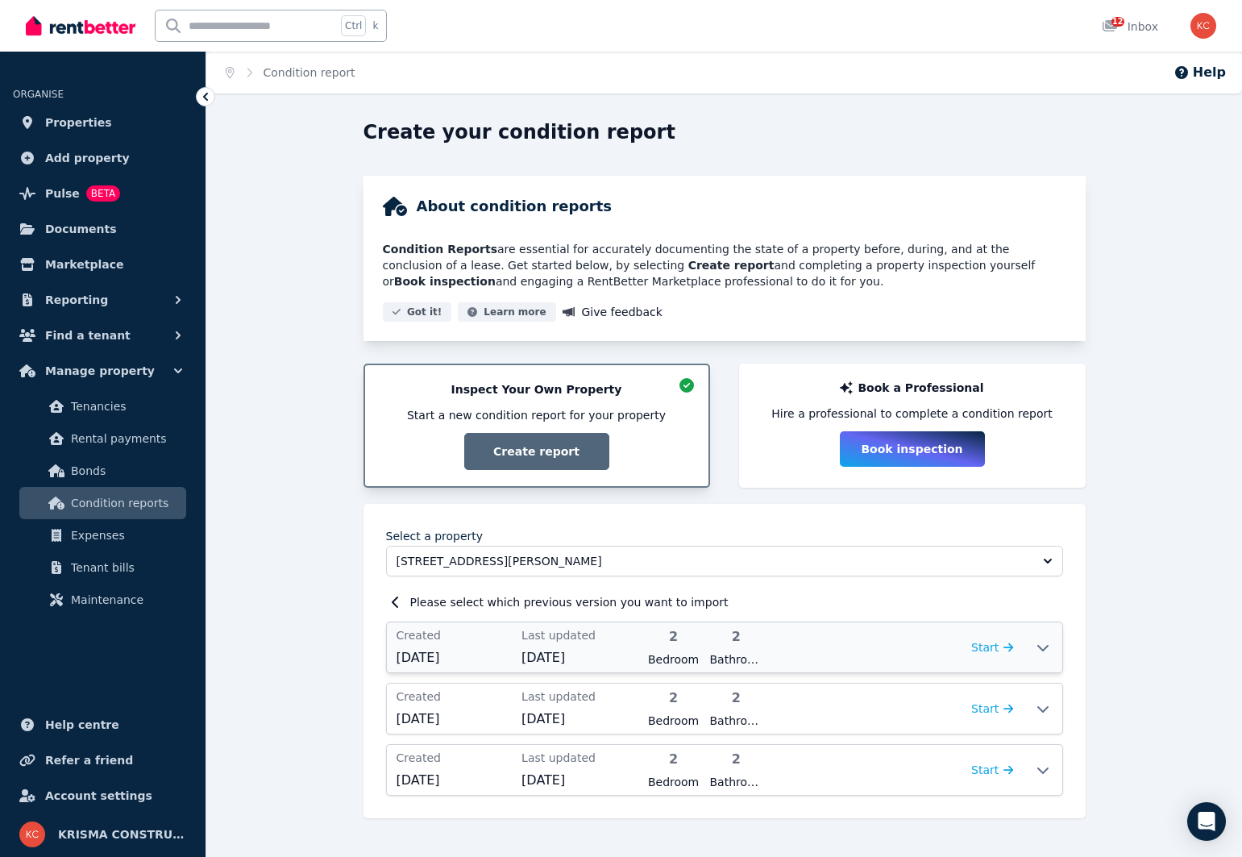
click at [1044, 648] on icon at bounding box center [1043, 647] width 19 height 13
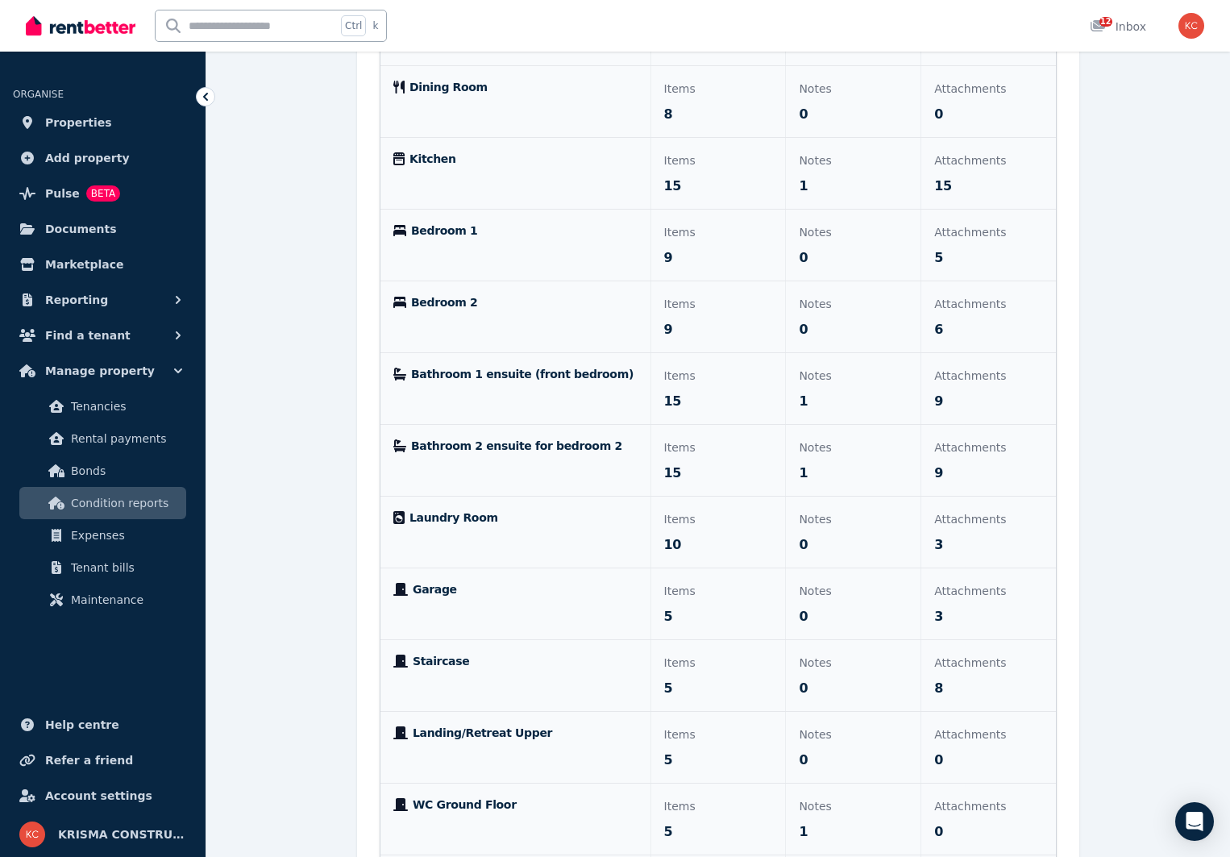
scroll to position [994, 0]
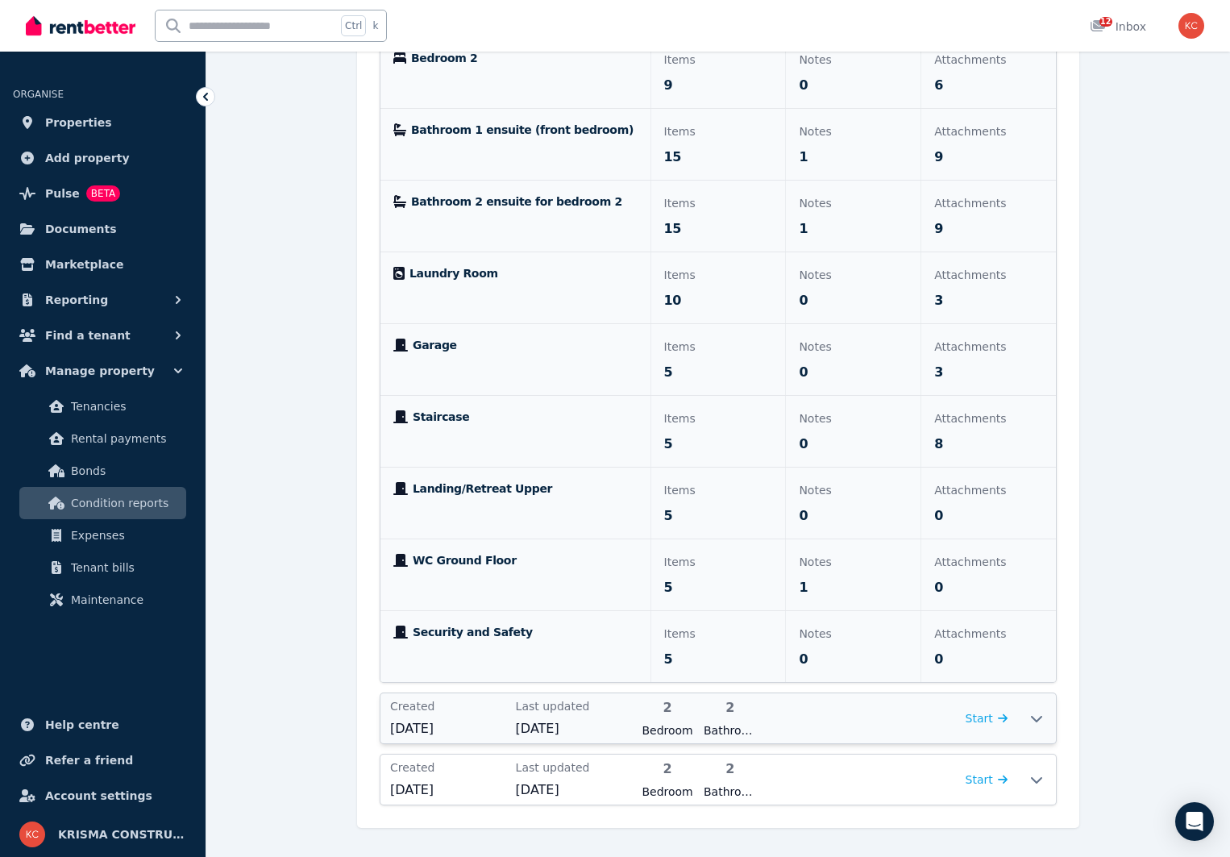
click at [1038, 721] on icon at bounding box center [1036, 719] width 11 height 6
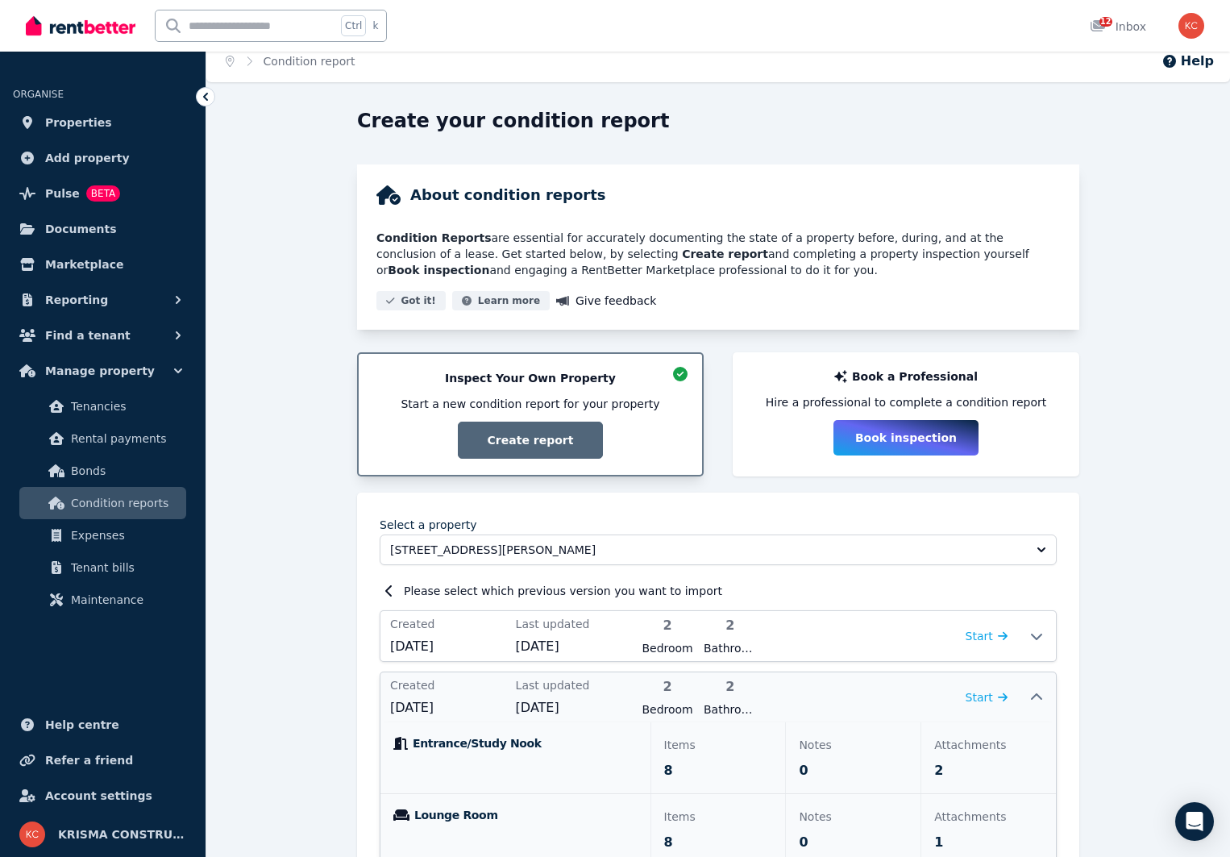
scroll to position [0, 0]
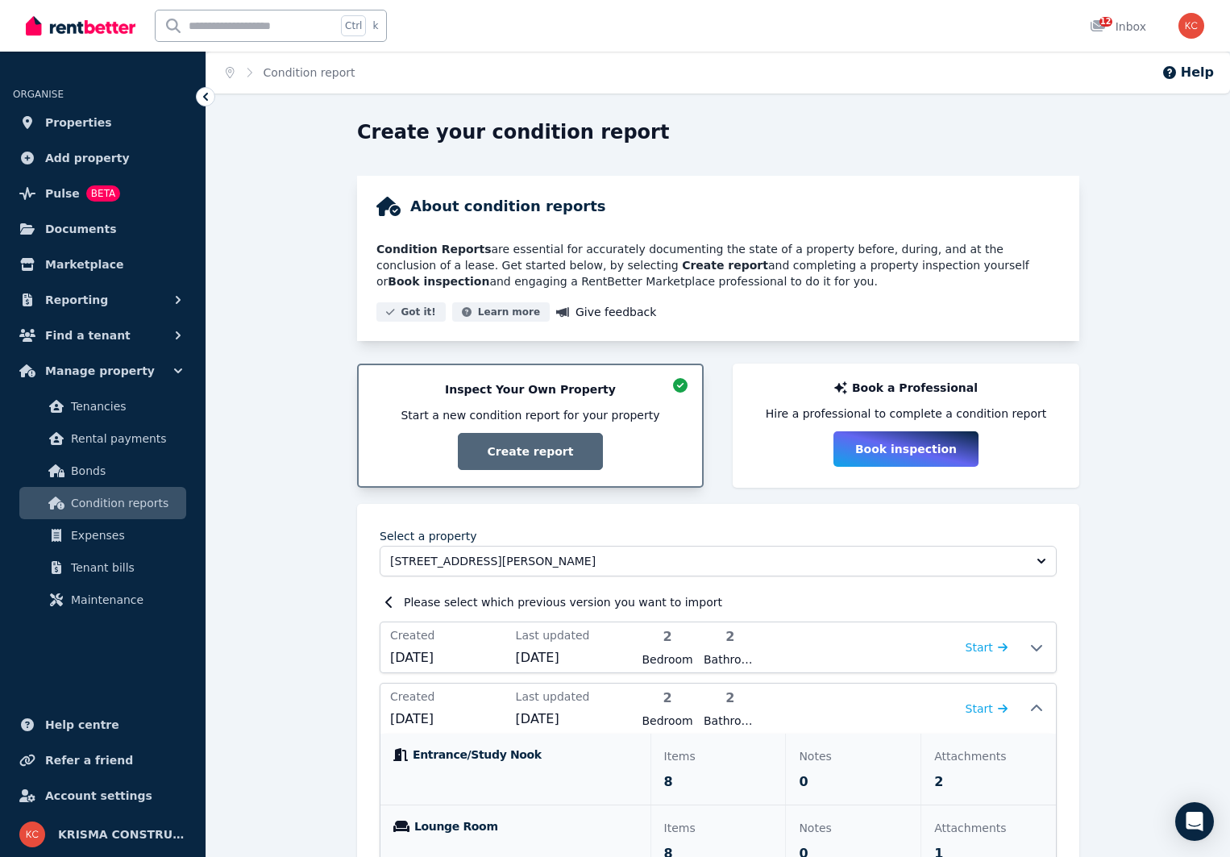
click at [1199, 23] on img "button" at bounding box center [1192, 26] width 26 height 26
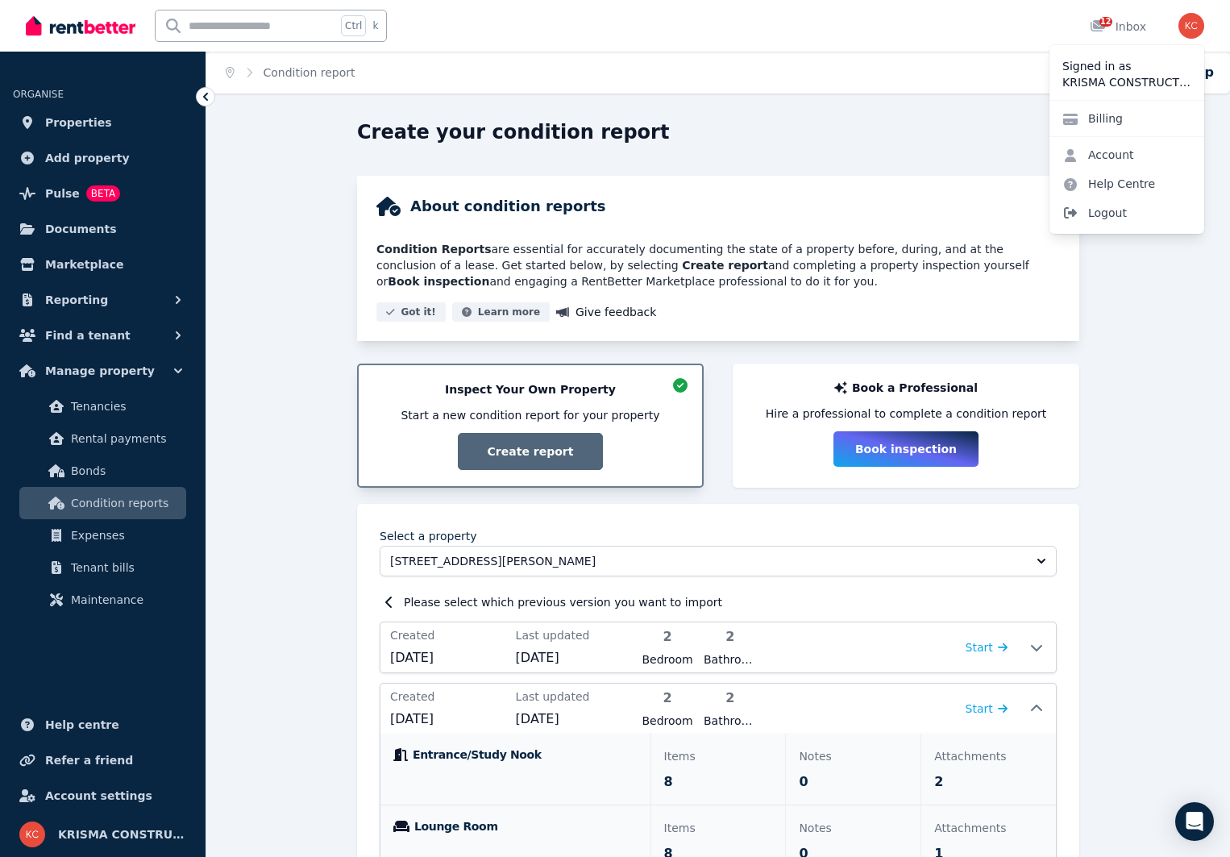
click at [1117, 214] on span "Logout" at bounding box center [1127, 212] width 155 height 29
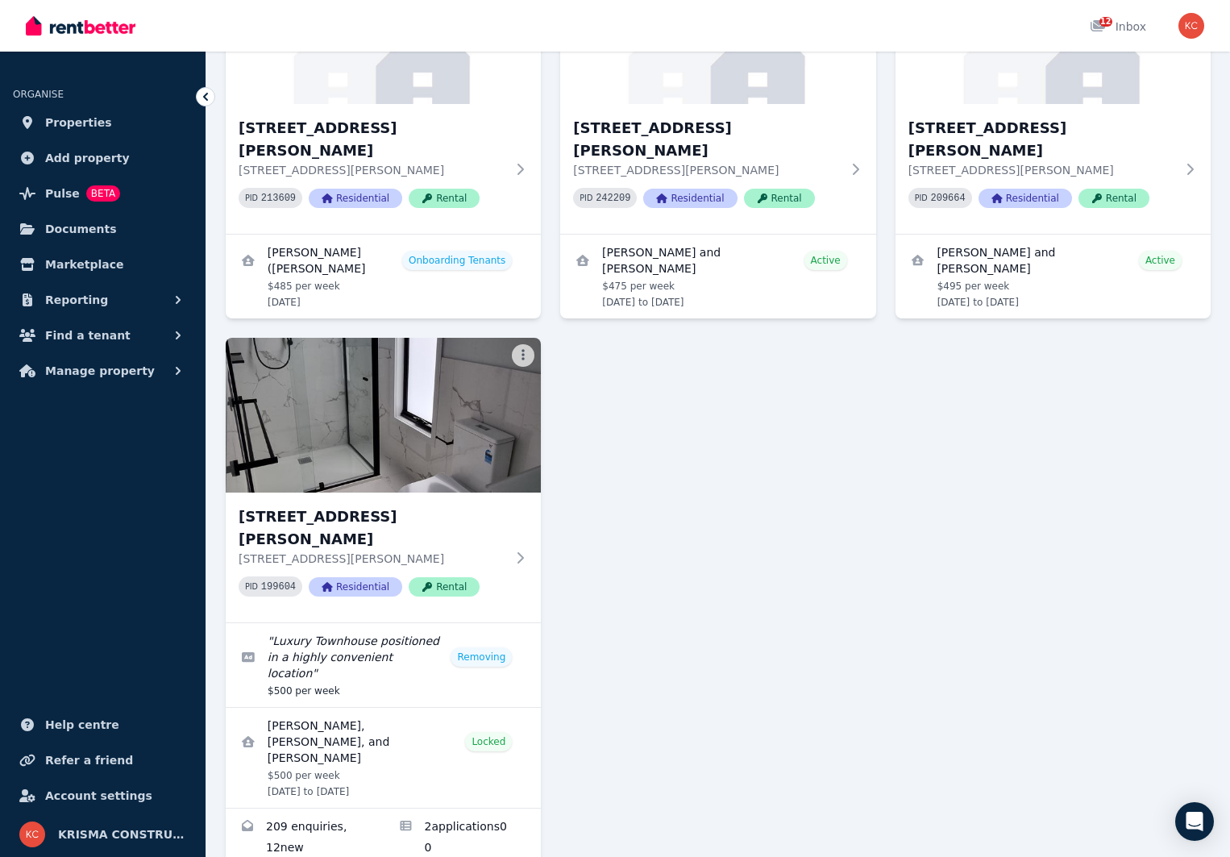
scroll to position [242, 0]
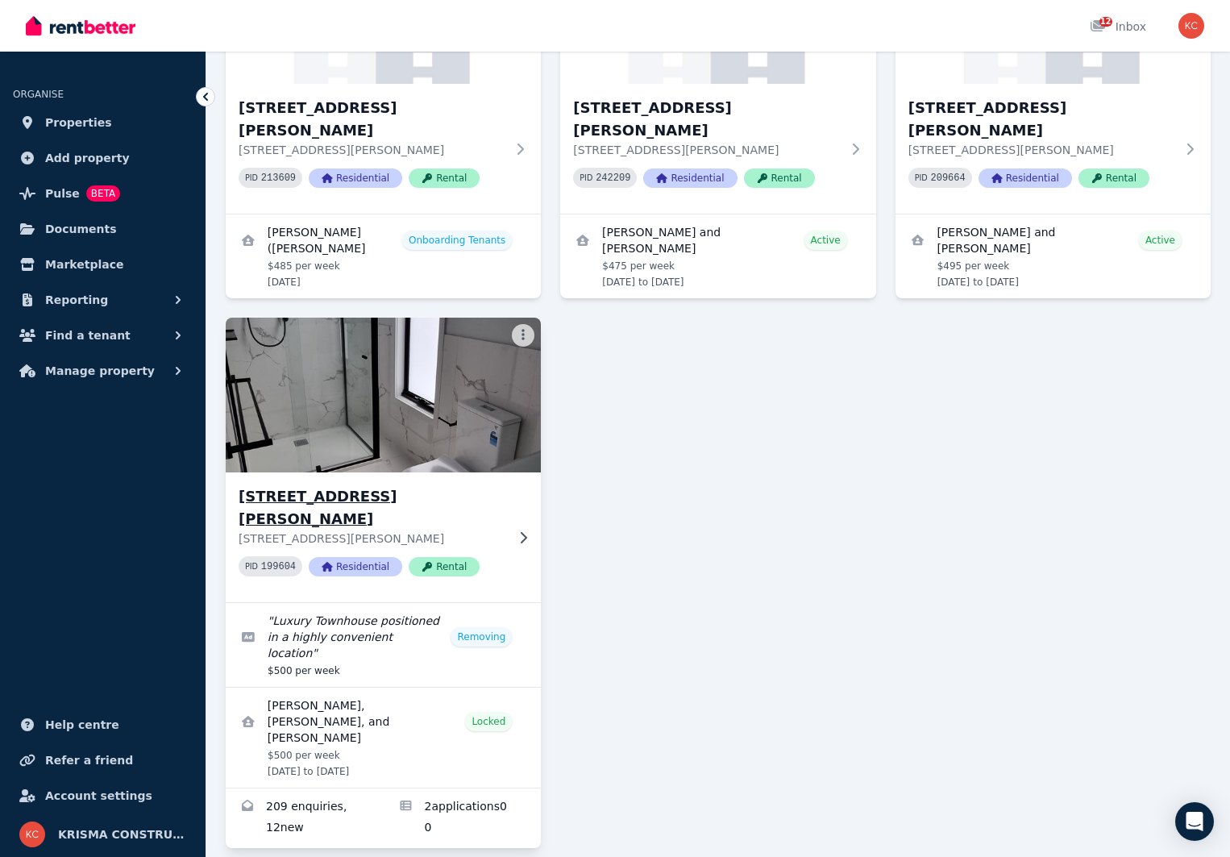
click at [356, 485] on h3 "[STREET_ADDRESS][PERSON_NAME]" at bounding box center [372, 507] width 267 height 45
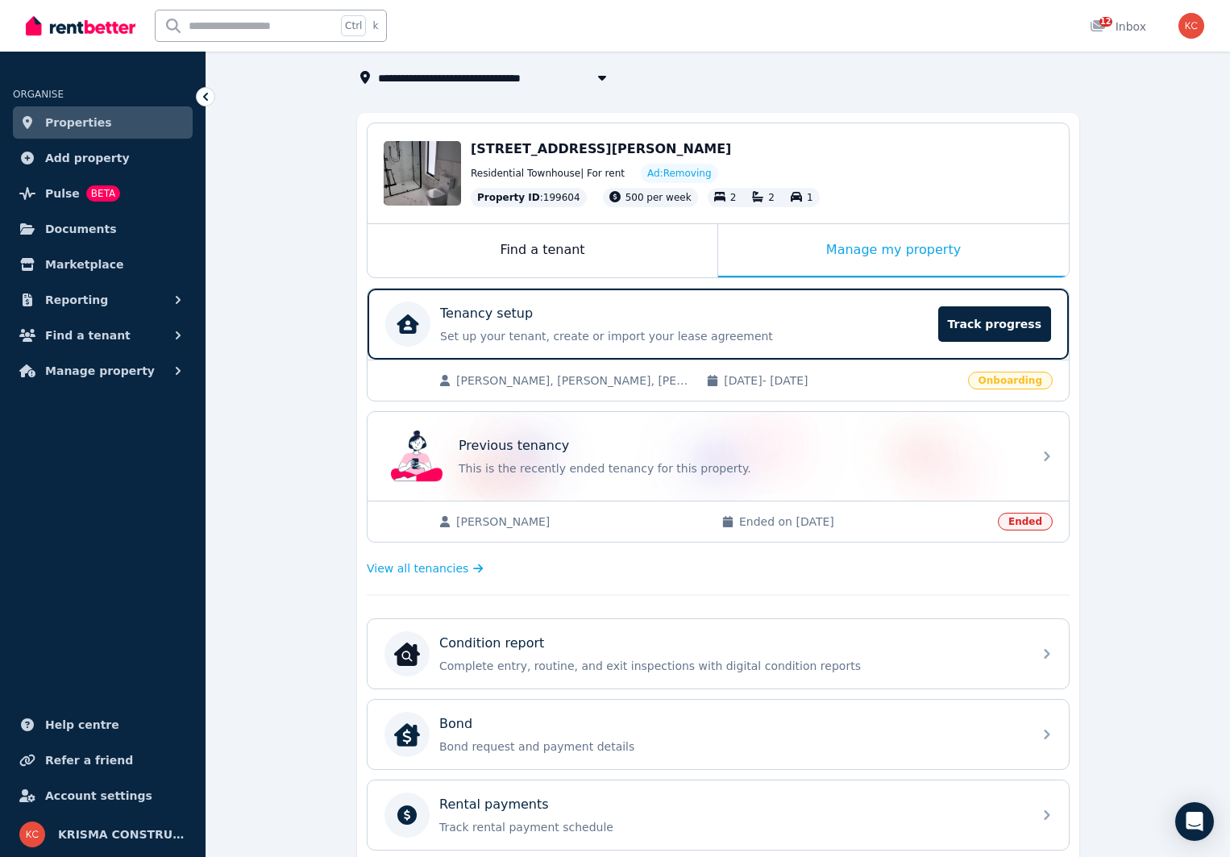
scroll to position [161, 0]
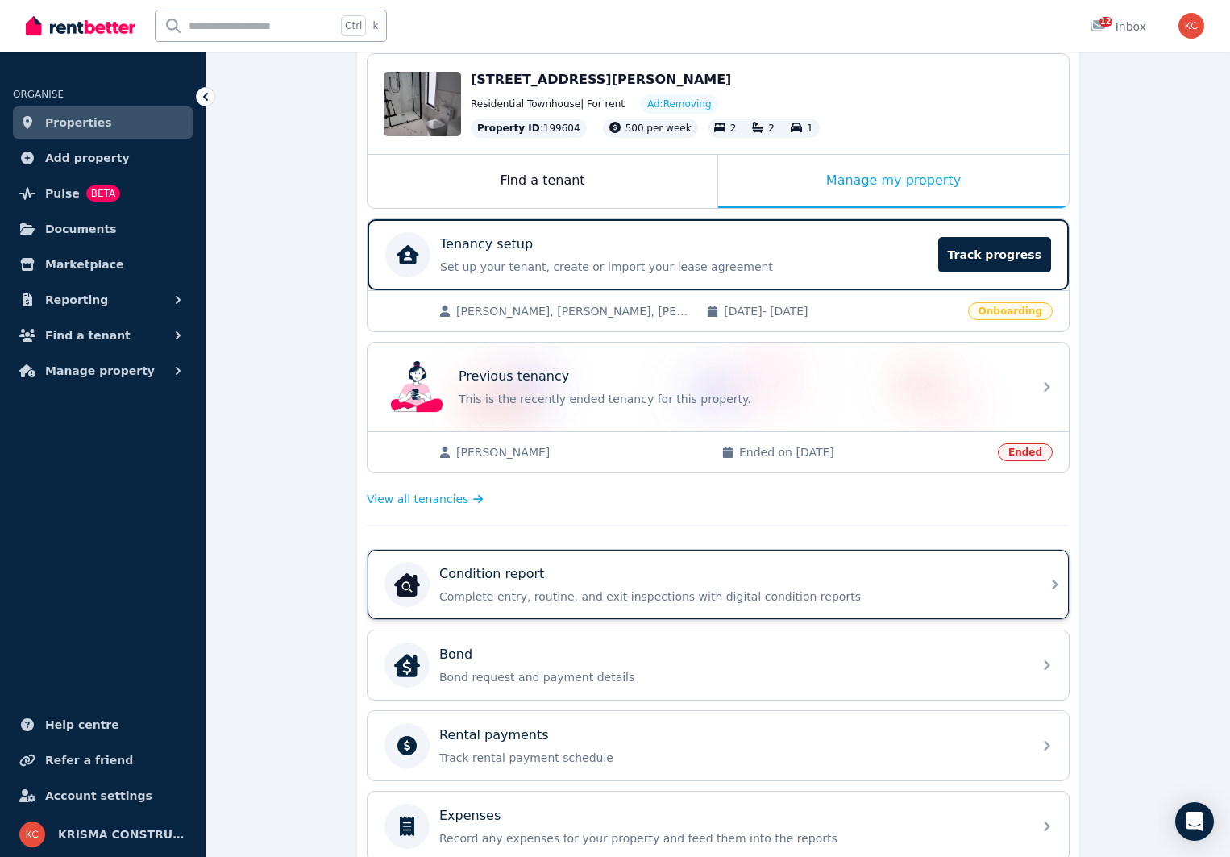
click at [597, 573] on div "Condition report" at bounding box center [731, 573] width 584 height 19
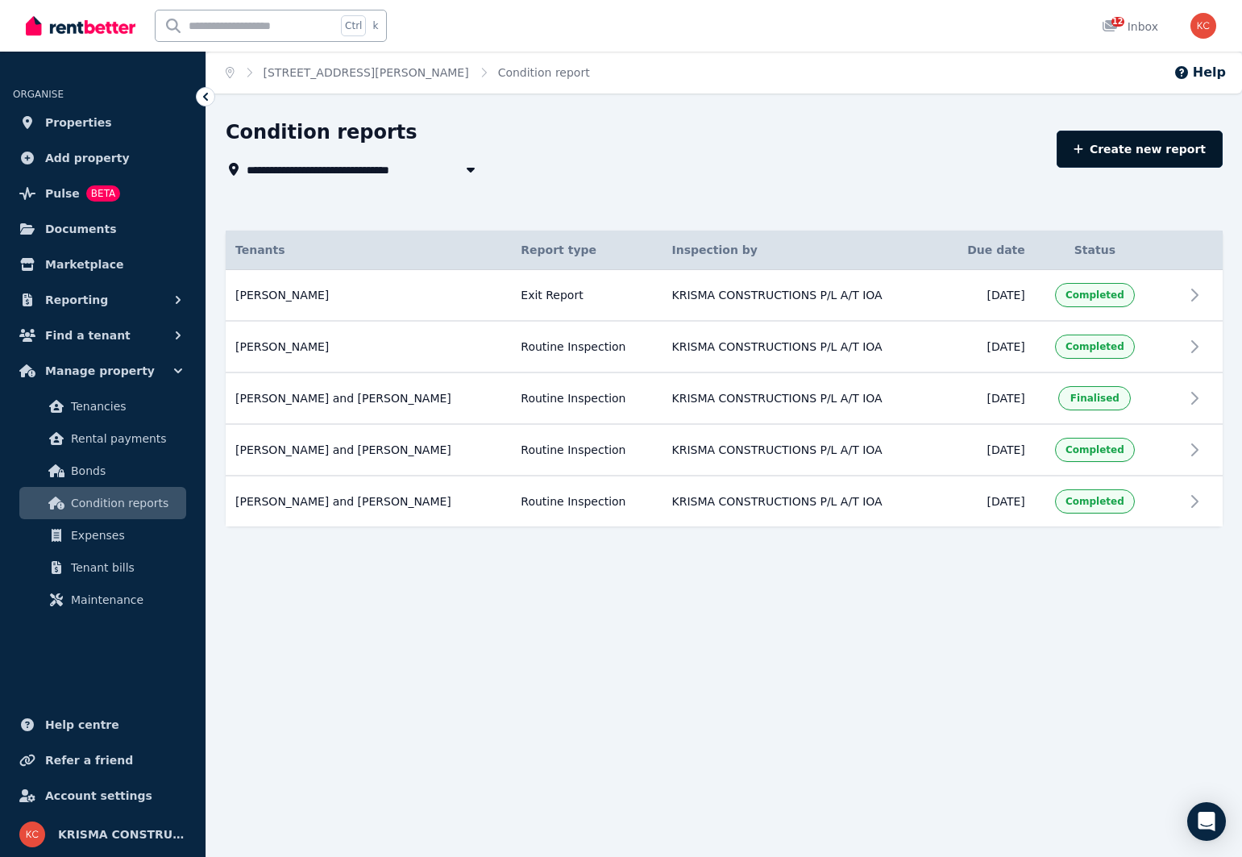
click at [1129, 146] on link "Create new report" at bounding box center [1140, 149] width 166 height 37
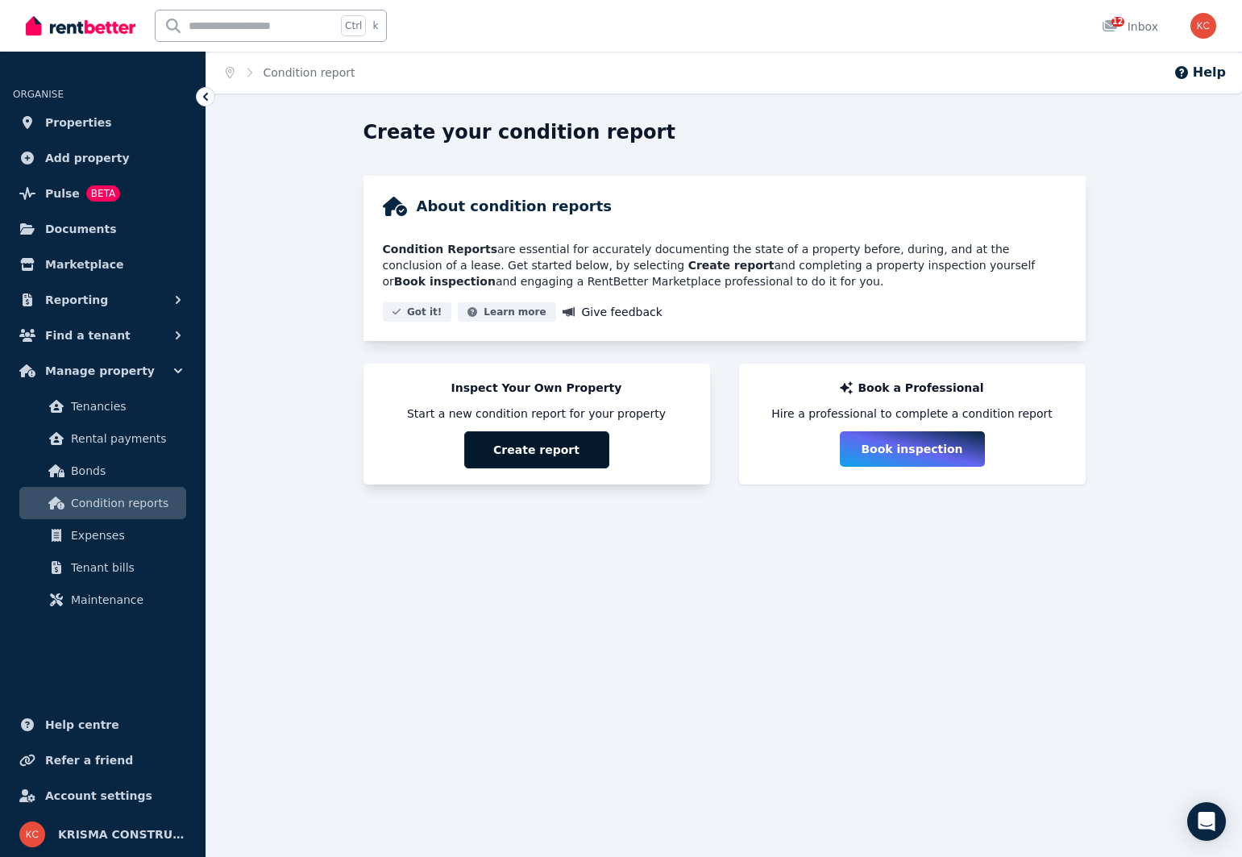
click at [526, 445] on button "Create report" at bounding box center [536, 449] width 145 height 37
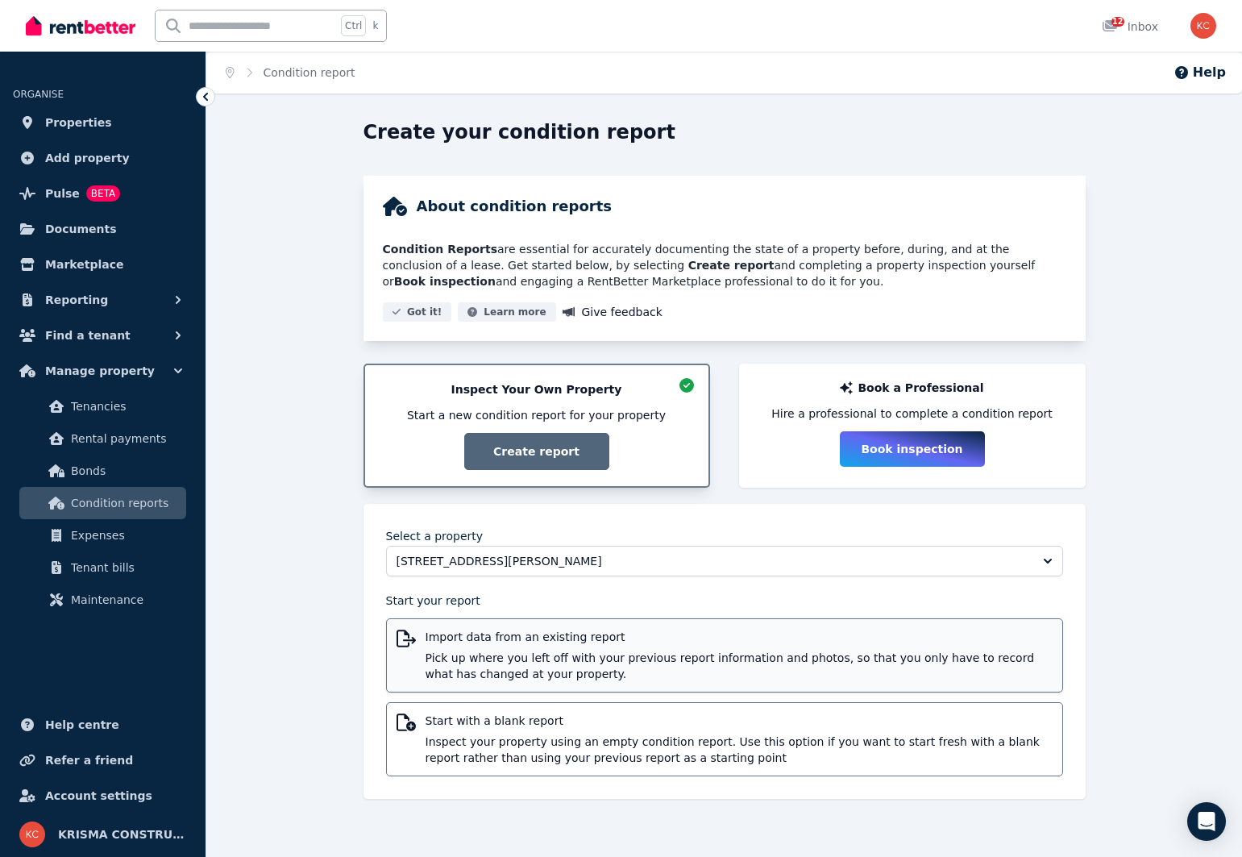
click at [512, 633] on span "Import data from an existing report" at bounding box center [739, 637] width 627 height 16
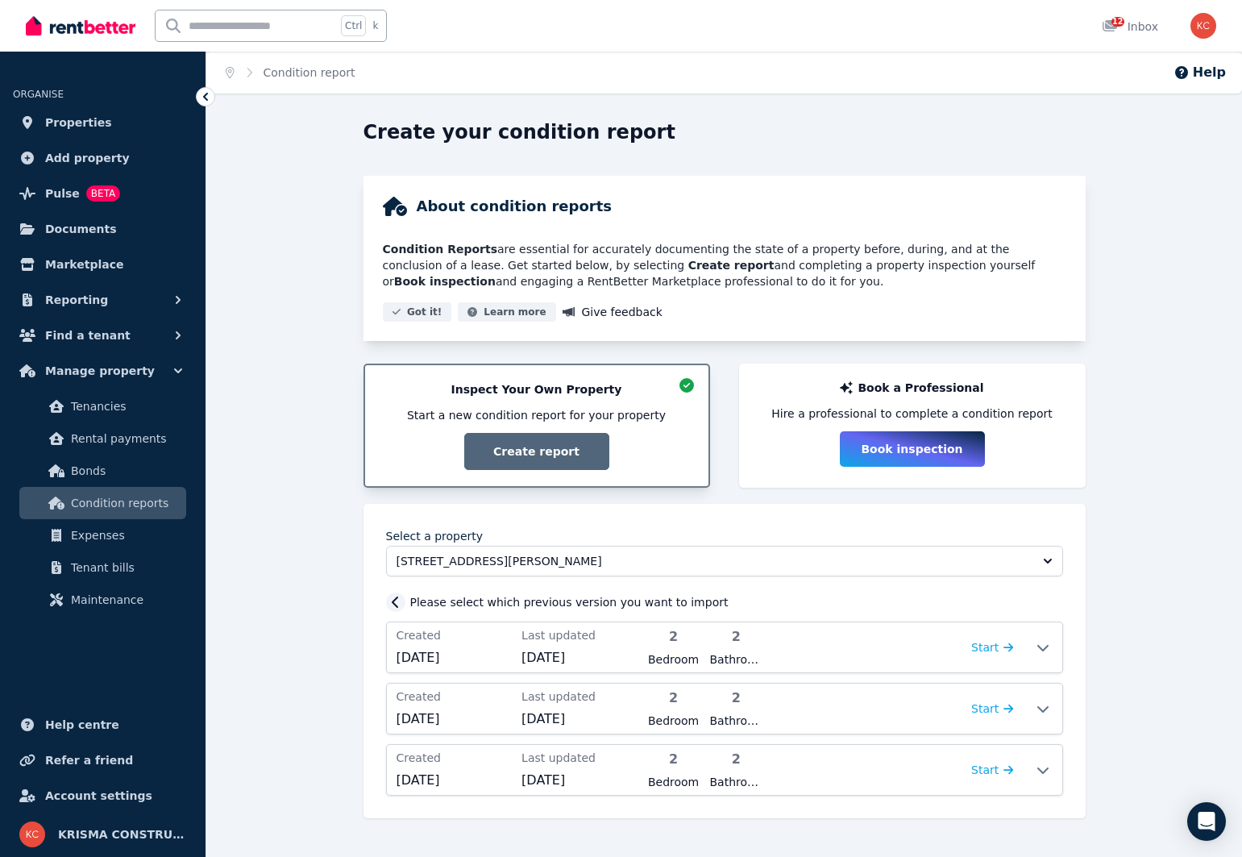
click at [394, 603] on icon at bounding box center [396, 602] width 16 height 13
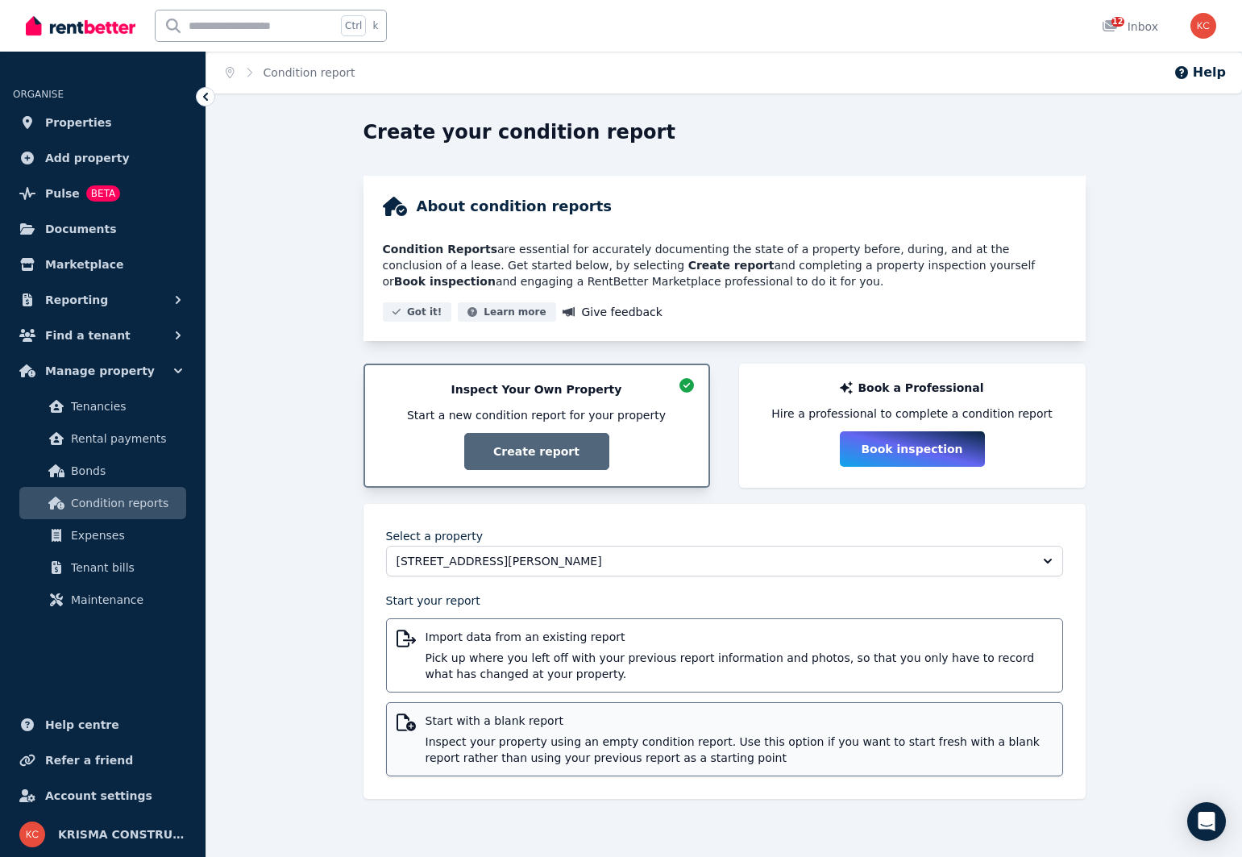
click at [589, 745] on span "Inspect your property using an empty condition report. Use this option if you w…" at bounding box center [739, 750] width 627 height 32
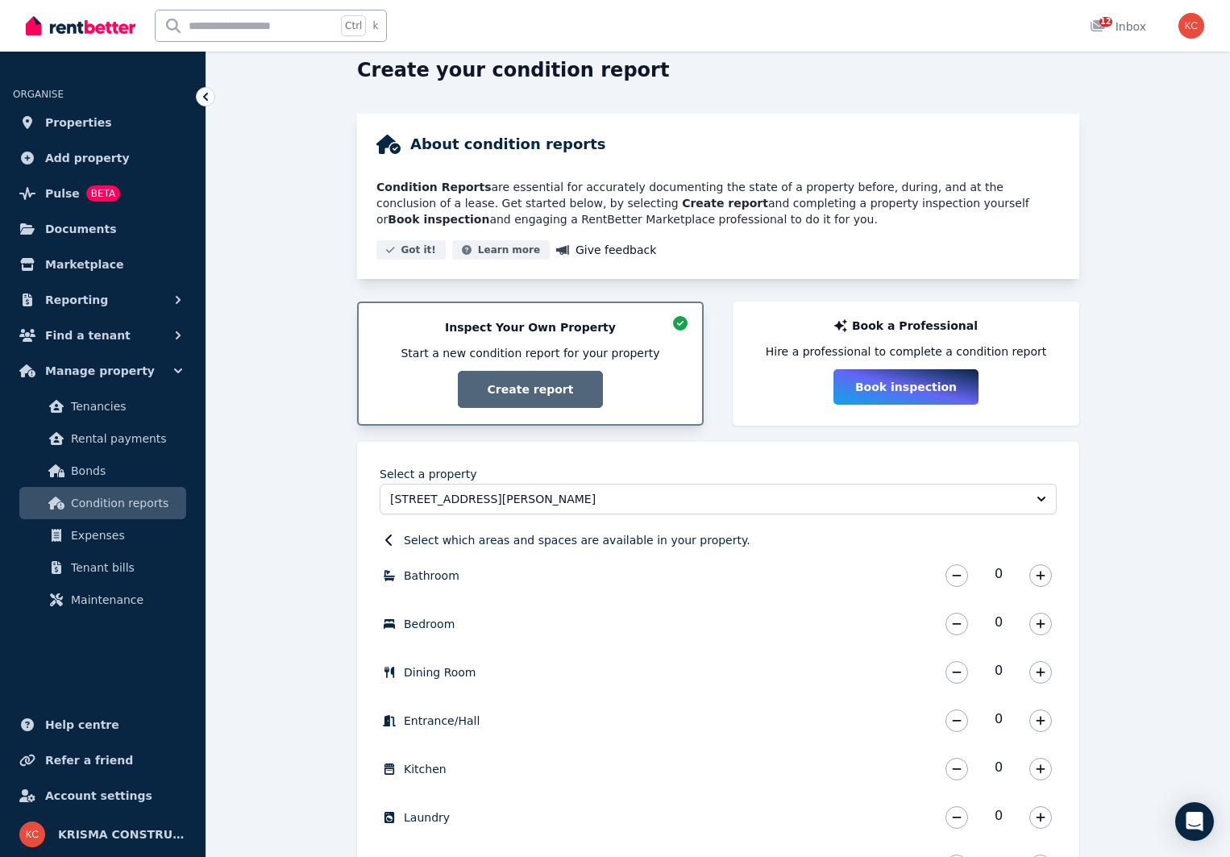
scroll to position [81, 0]
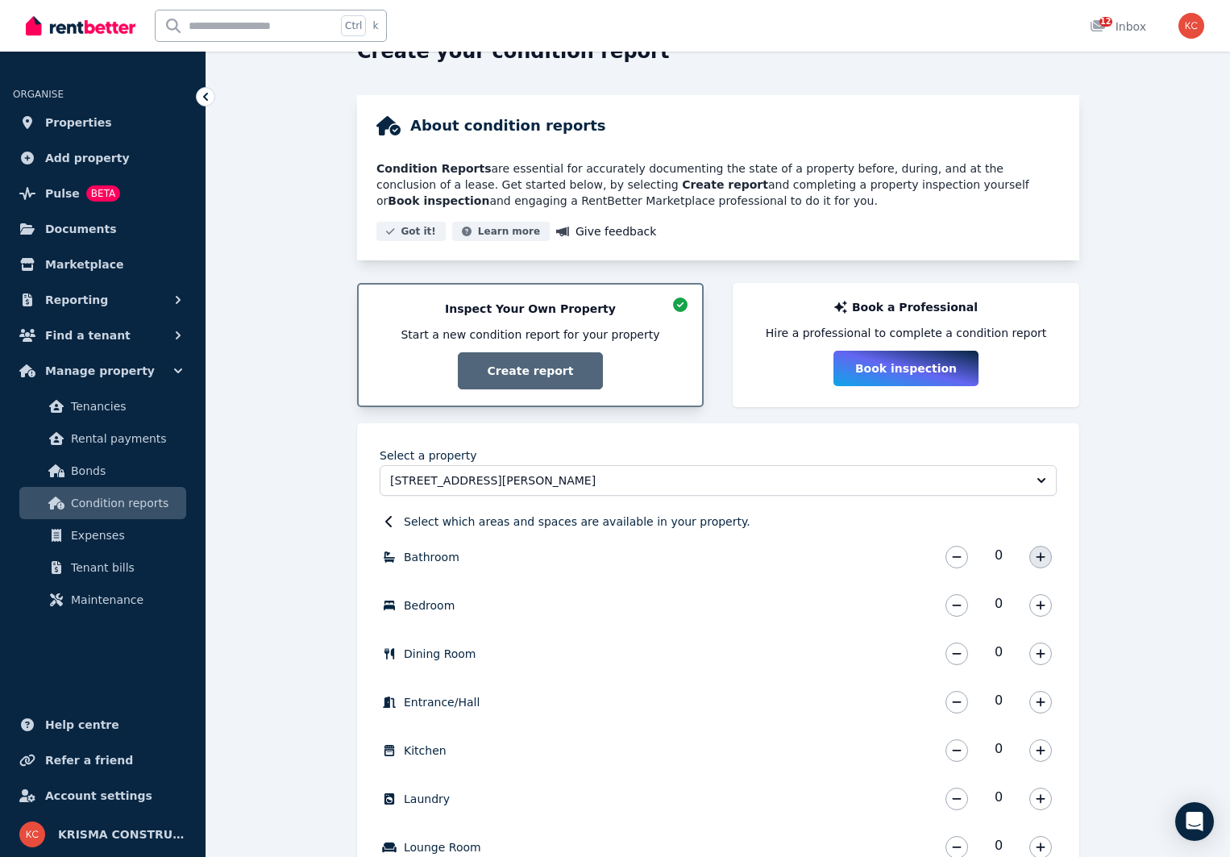
click at [1044, 561] on icon "button" at bounding box center [1041, 556] width 10 height 11
click at [1040, 609] on icon "button" at bounding box center [1041, 605] width 10 height 11
click at [1036, 654] on icon "button" at bounding box center [1041, 653] width 10 height 11
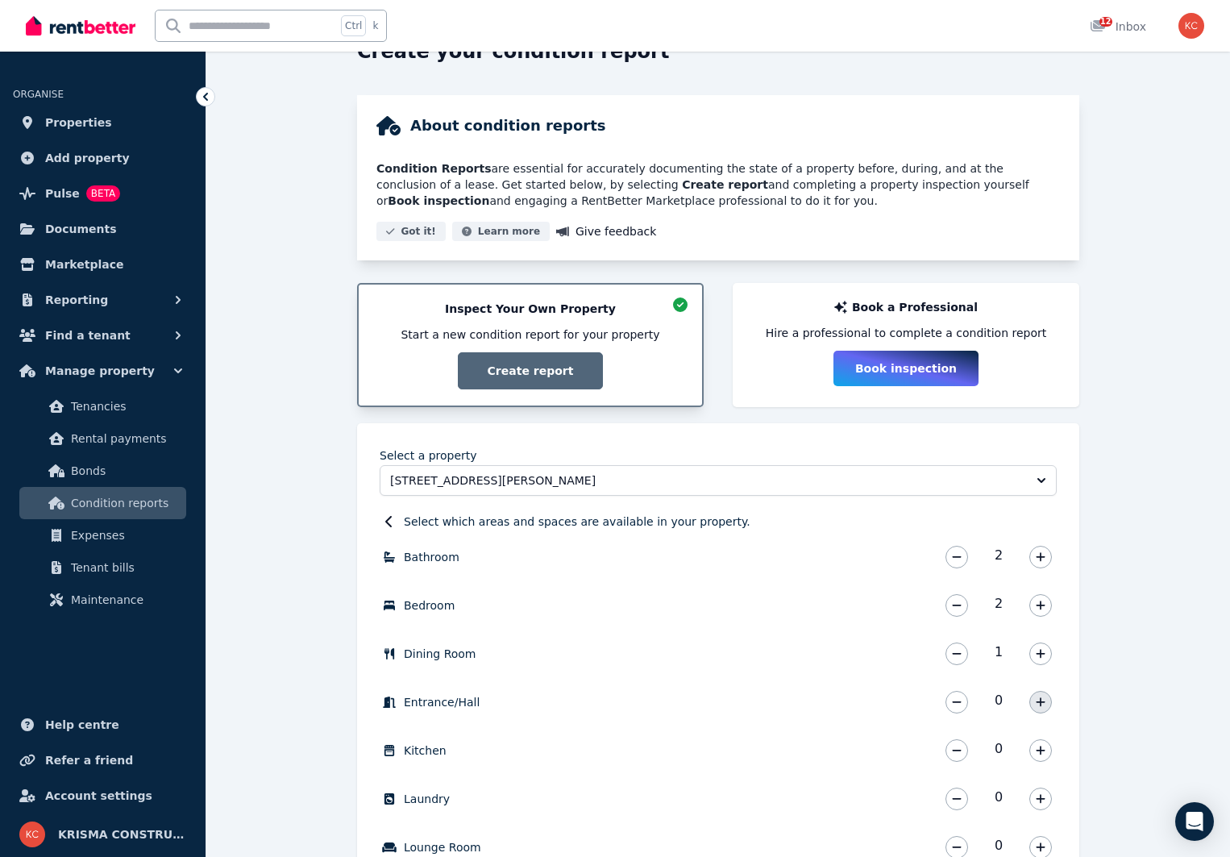
click at [1040, 697] on icon "button" at bounding box center [1041, 702] width 10 height 11
click at [1037, 749] on icon "button" at bounding box center [1041, 750] width 10 height 11
click at [1042, 795] on icon "button" at bounding box center [1041, 798] width 10 height 11
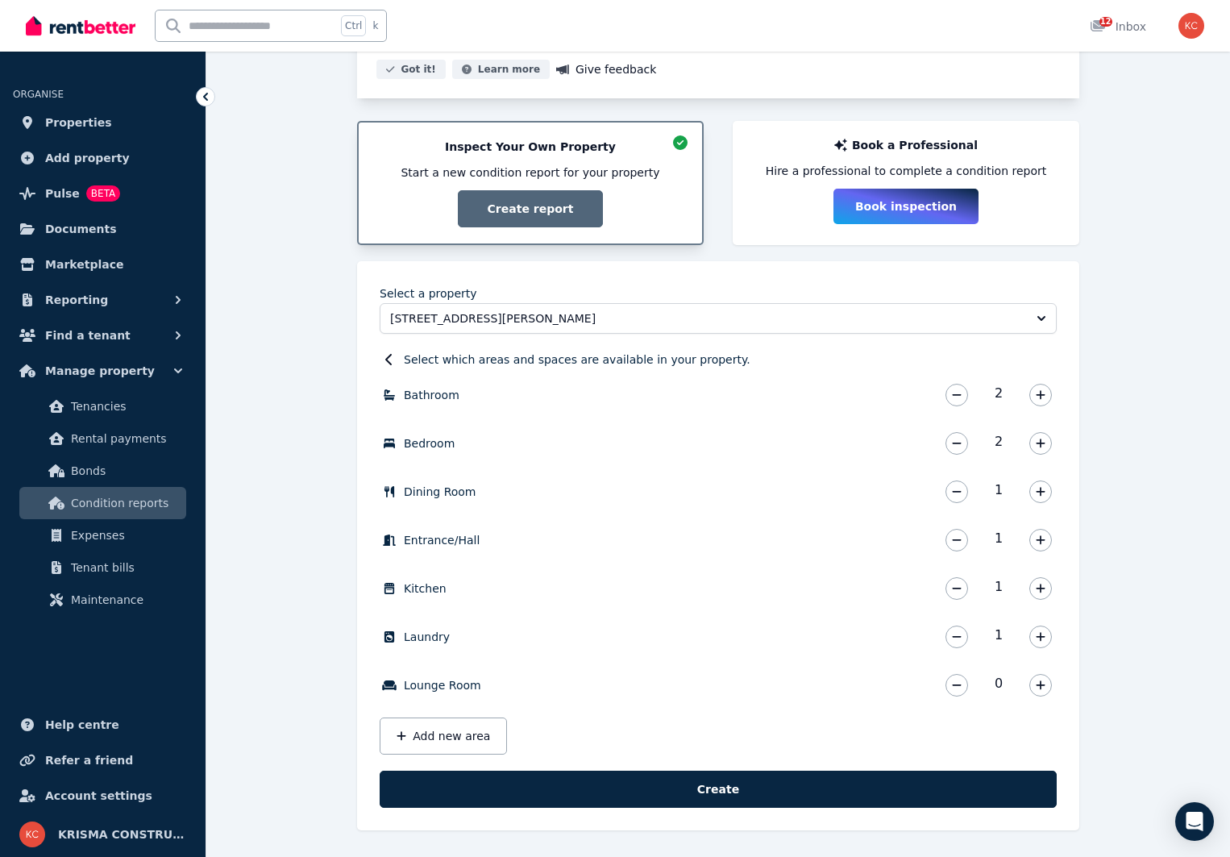
scroll to position [245, 0]
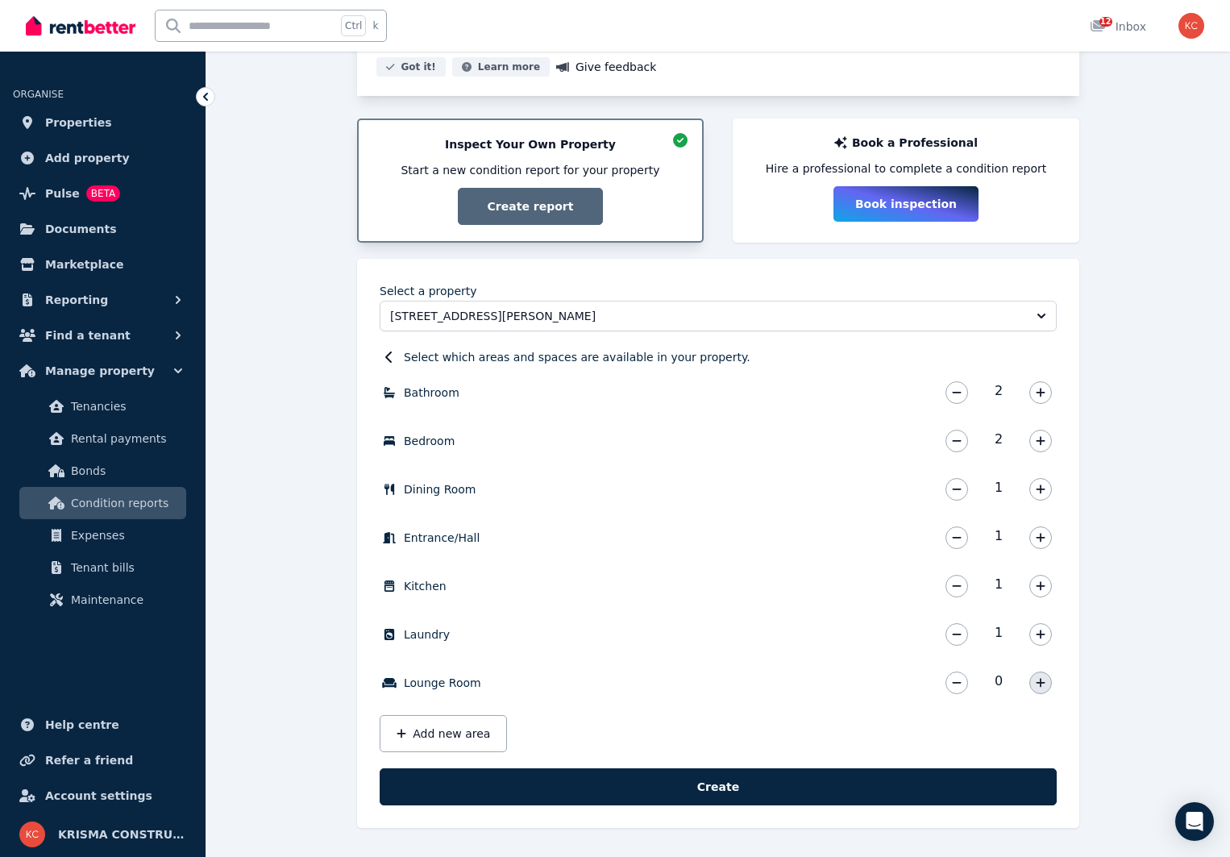
click at [1043, 685] on icon "button" at bounding box center [1041, 682] width 10 height 11
click at [439, 727] on button "Add new area" at bounding box center [443, 733] width 127 height 37
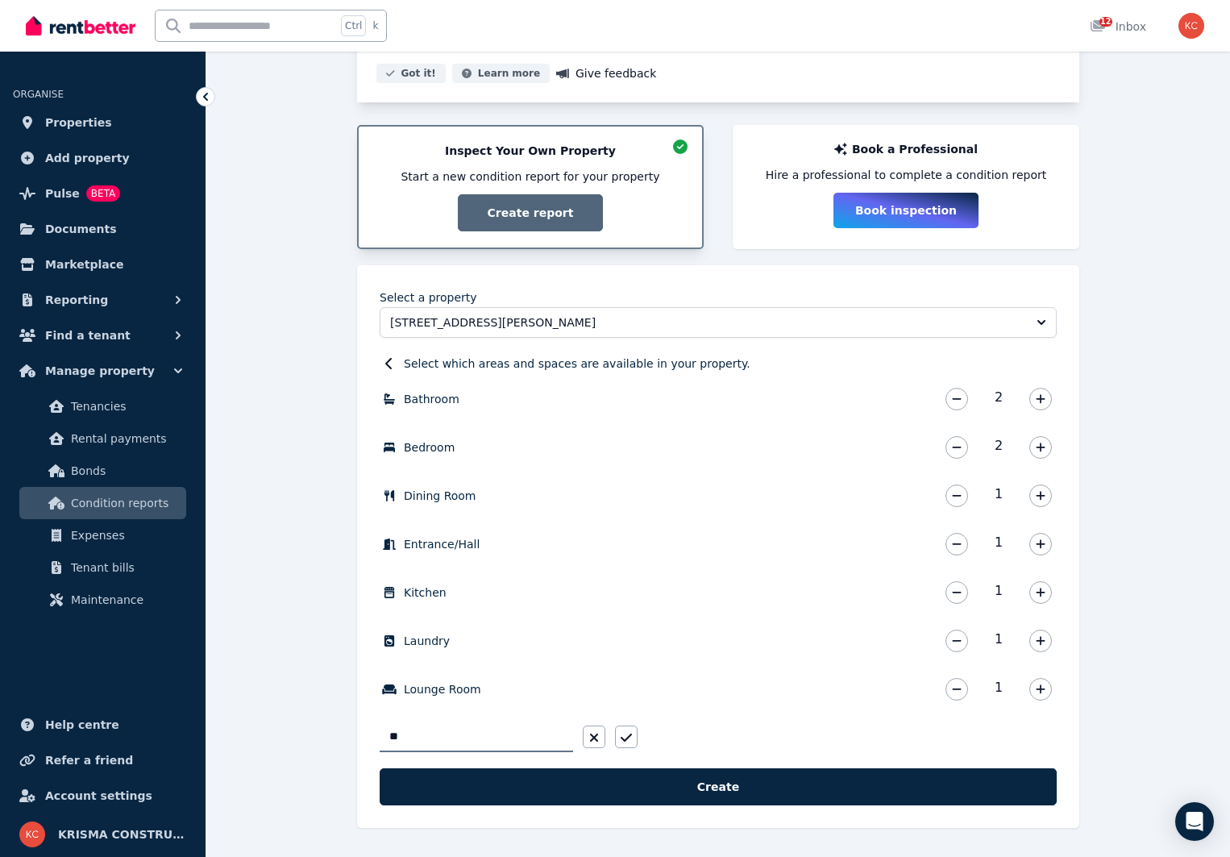
type input "*"
type input "******"
click at [628, 734] on icon "button" at bounding box center [626, 737] width 11 height 13
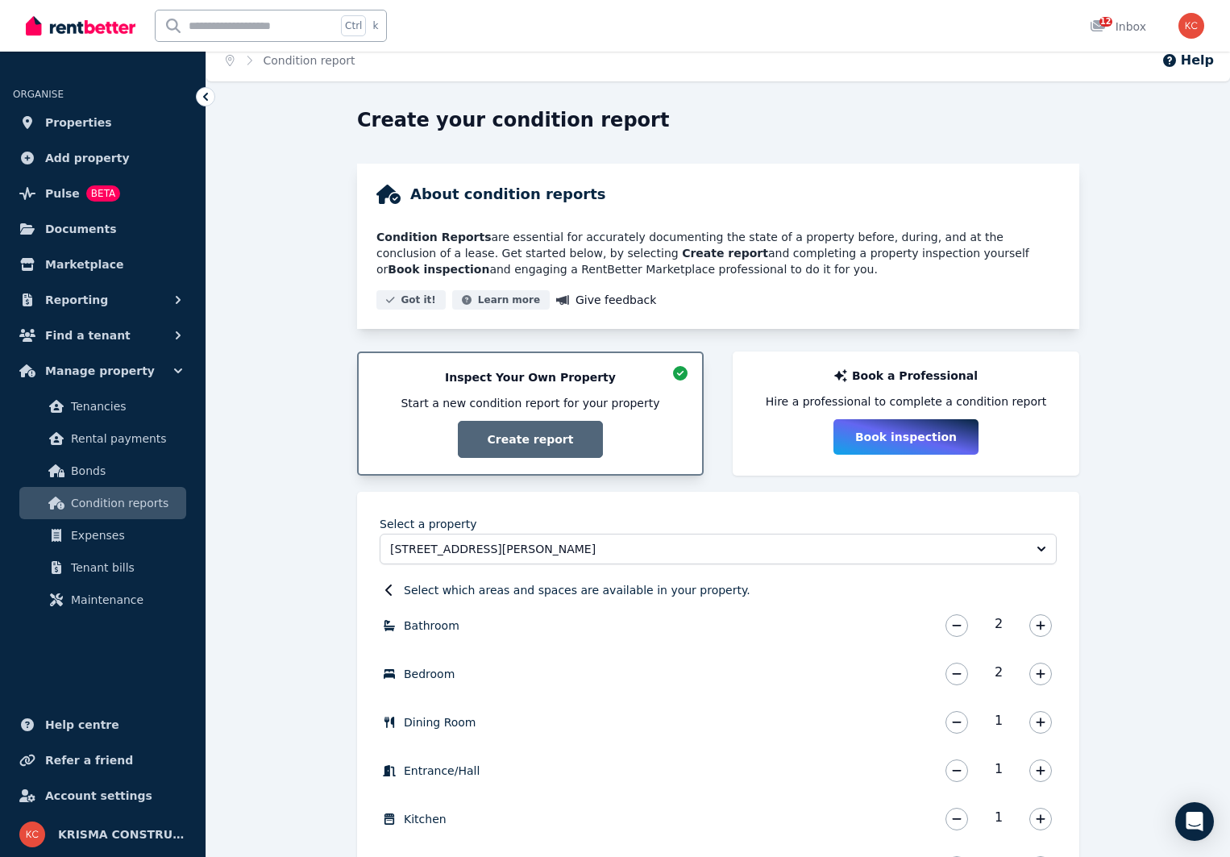
scroll to position [0, 0]
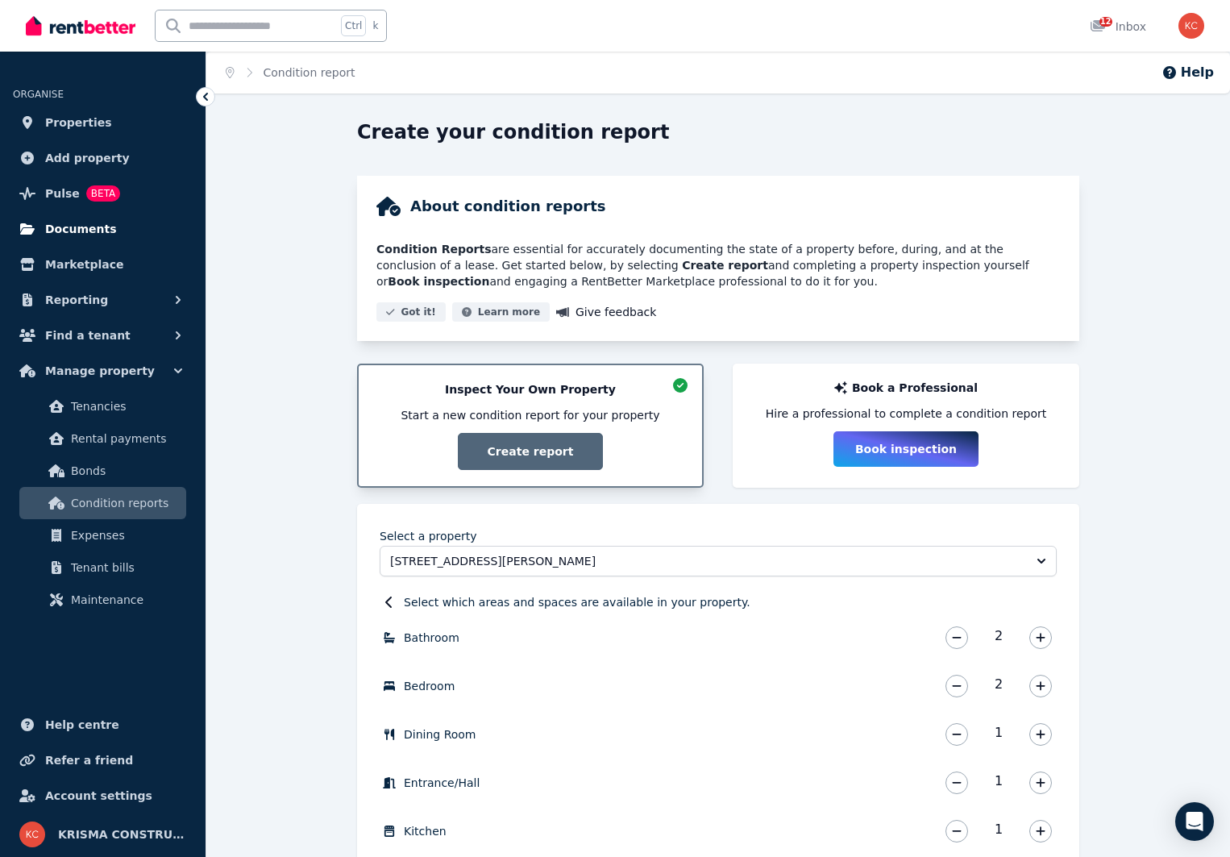
click at [66, 231] on span "Documents" at bounding box center [81, 228] width 72 height 19
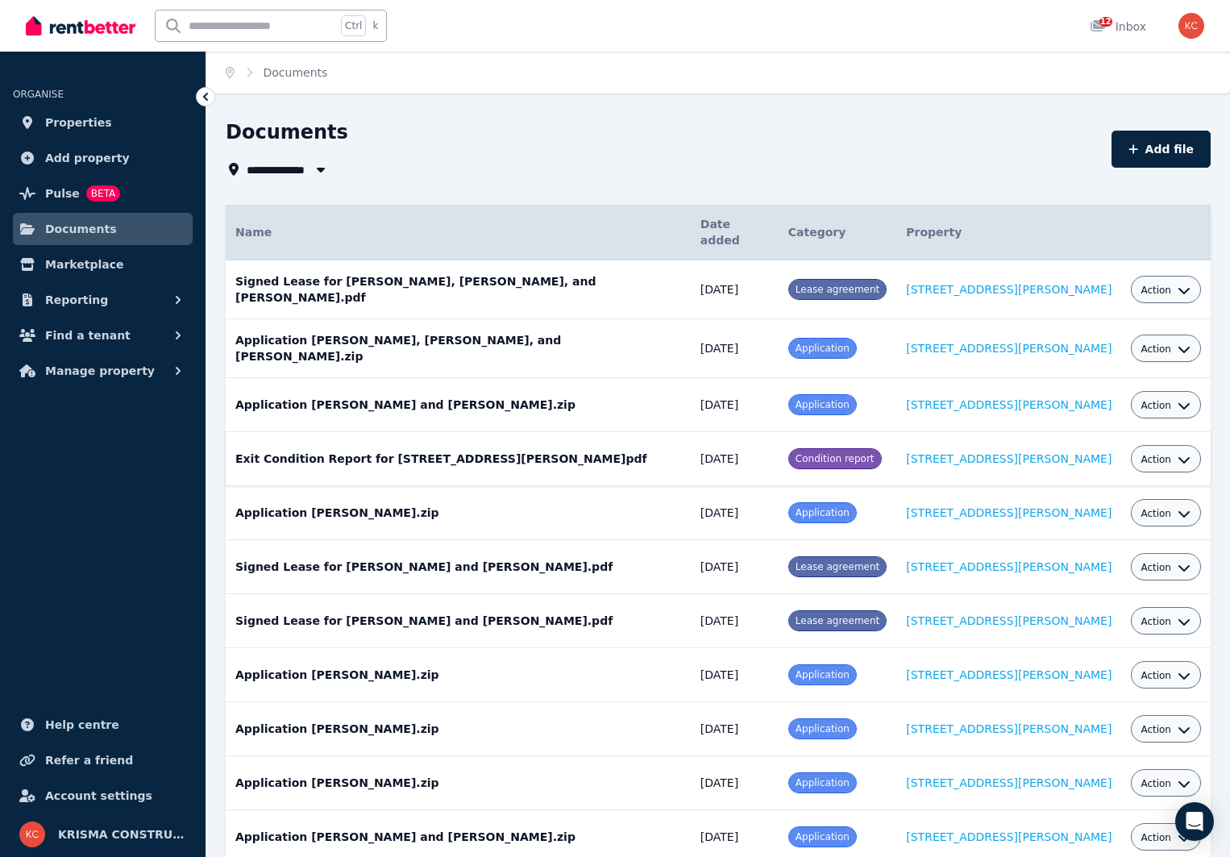
click at [1176, 449] on div "Action" at bounding box center [1166, 458] width 50 height 19
click at [1178, 453] on icon "button" at bounding box center [1184, 459] width 13 height 13
click at [1074, 481] on link "Edit" at bounding box center [1116, 495] width 155 height 29
select select "**********"
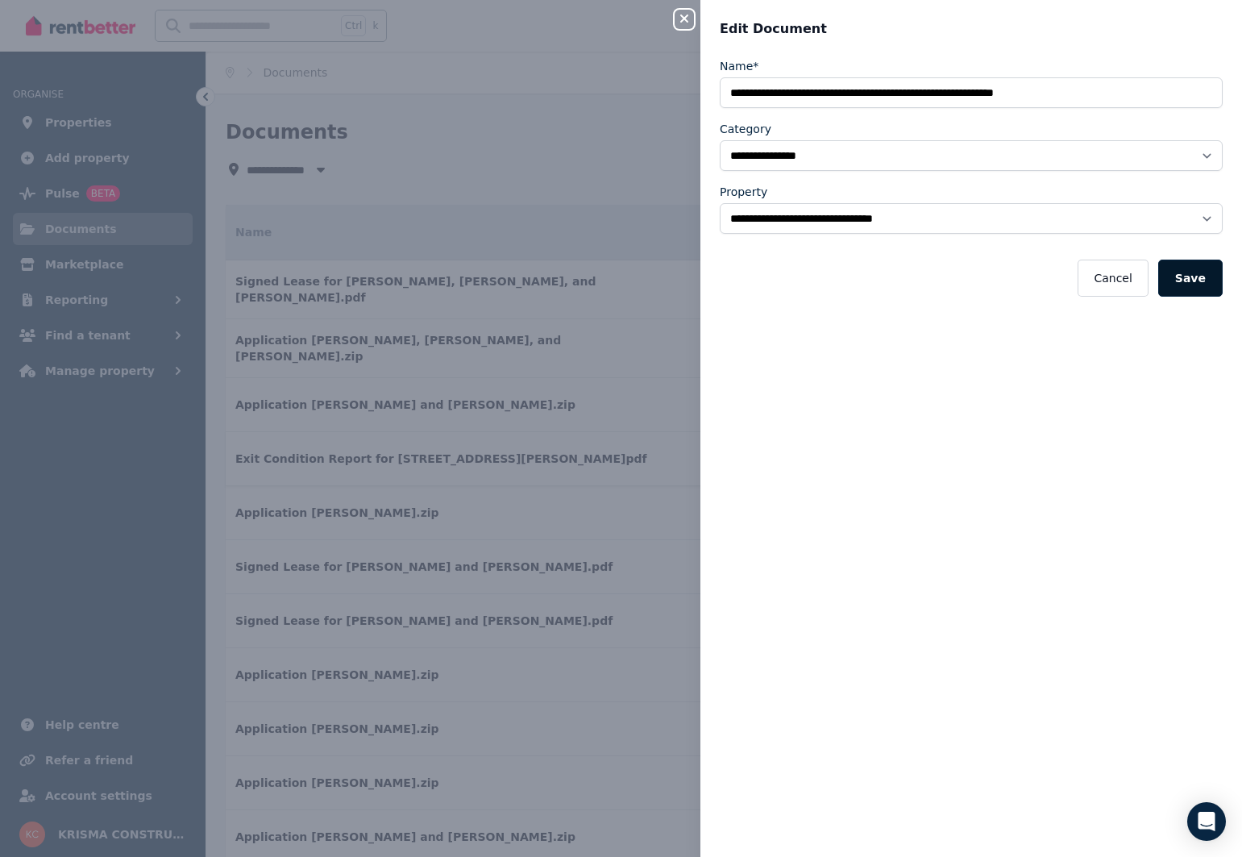
click at [1187, 277] on button "Save" at bounding box center [1191, 278] width 64 height 37
click at [682, 11] on button "Close panel" at bounding box center [684, 19] width 19 height 19
select select "*****"
select select
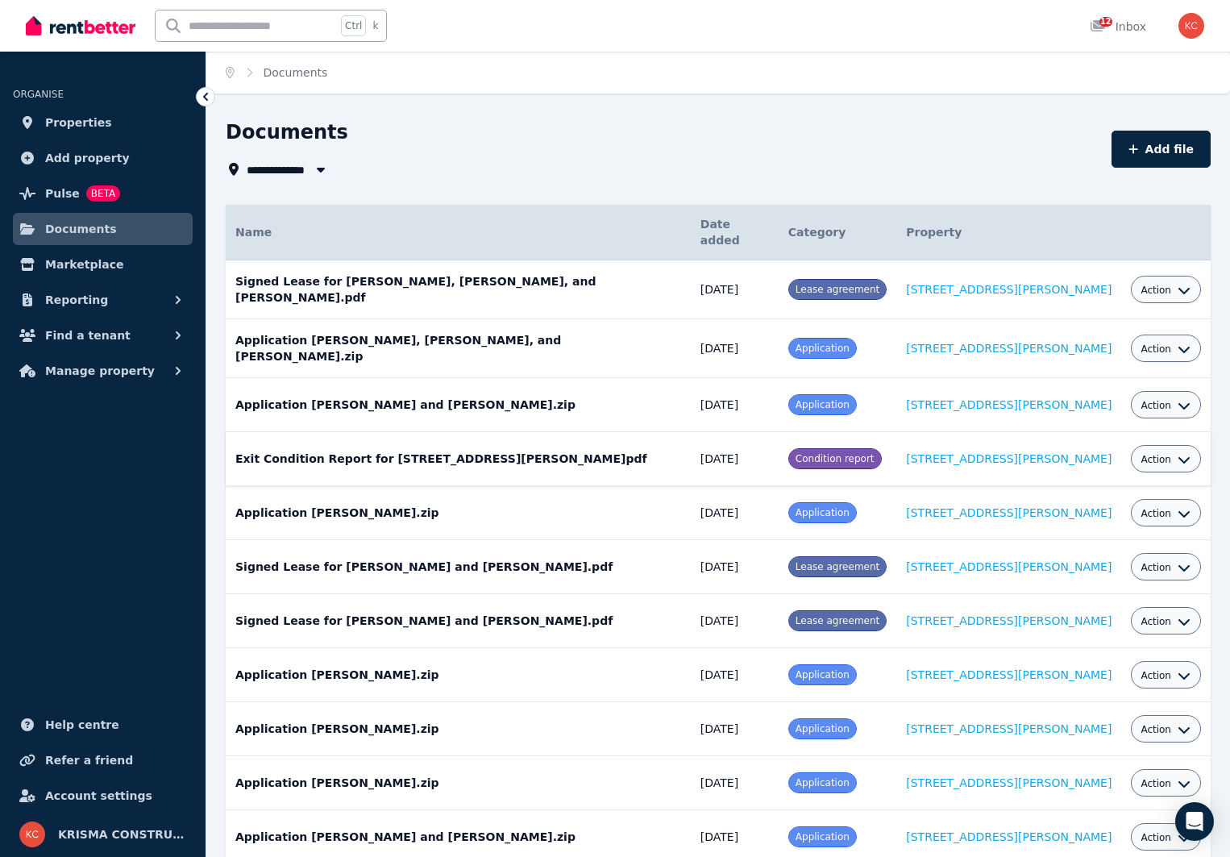
click at [1182, 453] on icon "button" at bounding box center [1184, 459] width 13 height 13
click at [1183, 453] on icon "button" at bounding box center [1184, 459] width 13 height 13
click at [1200, 824] on icon "Open Intercom Messenger" at bounding box center [1194, 821] width 21 height 21
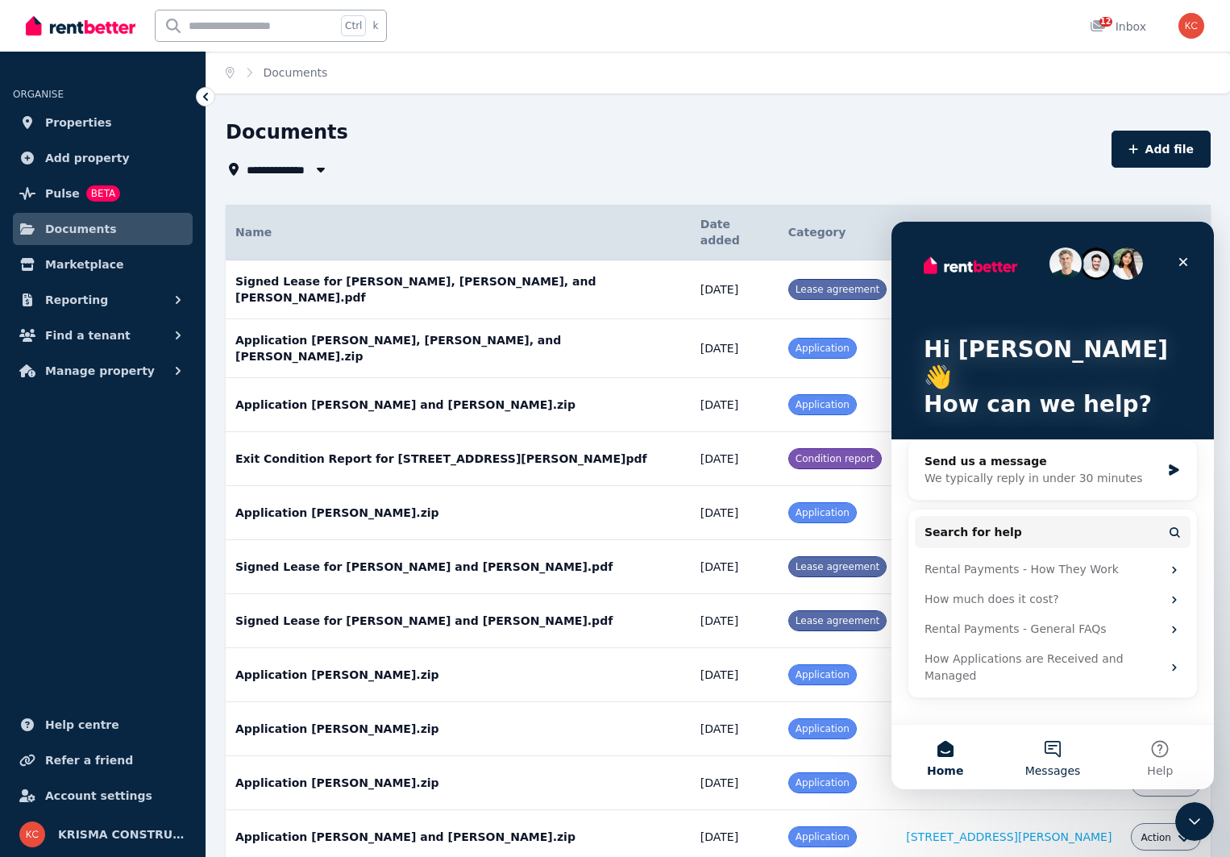
click at [1054, 753] on button "Messages" at bounding box center [1052, 757] width 107 height 64
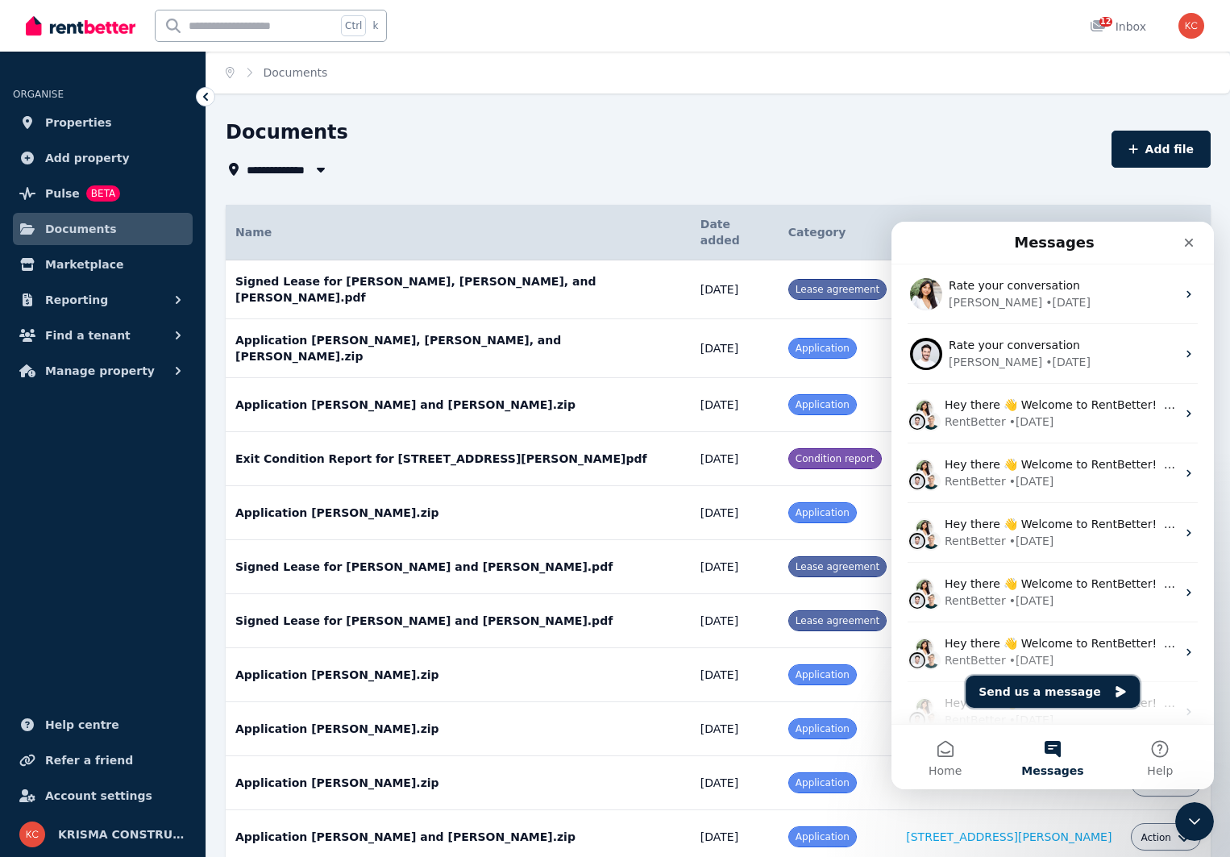
click at [1065, 694] on button "Send us a message" at bounding box center [1053, 692] width 174 height 32
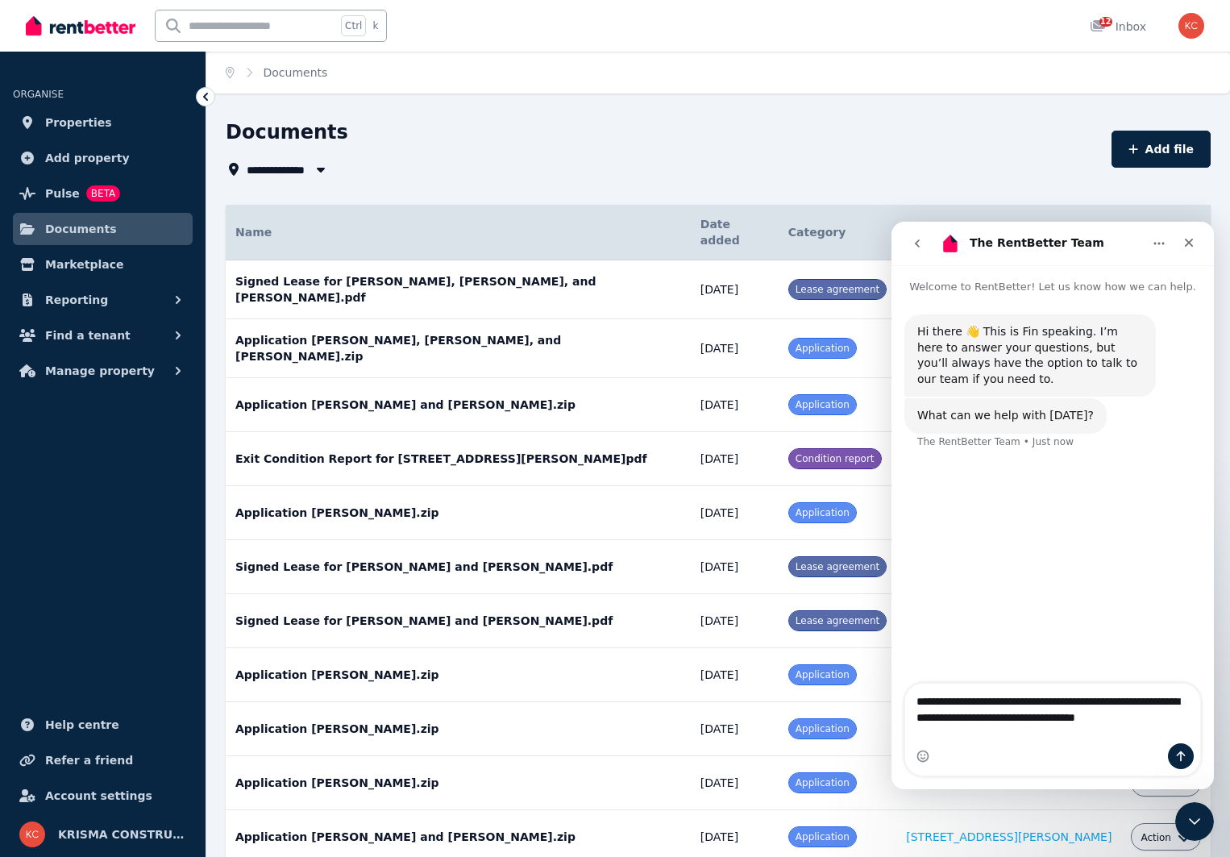
type textarea "**********"
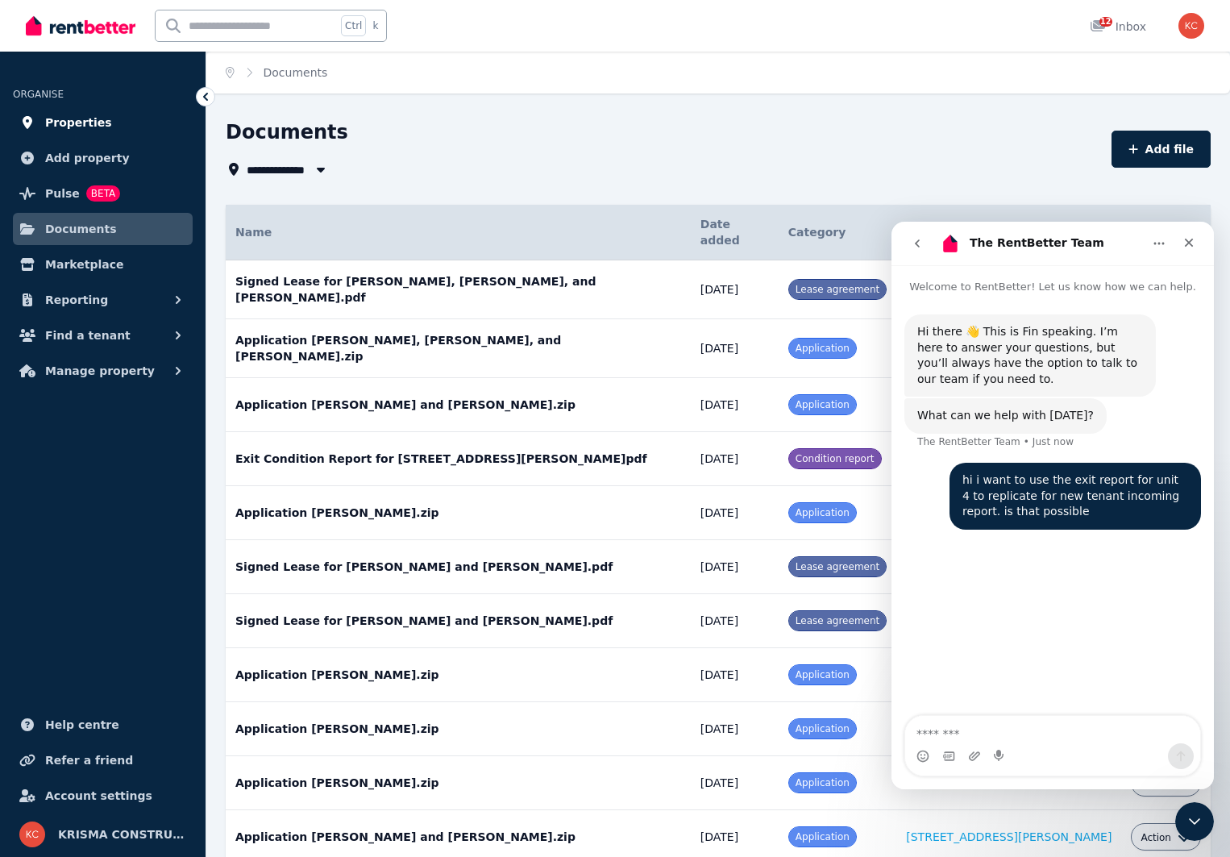
click at [57, 122] on span "Properties" at bounding box center [78, 122] width 67 height 19
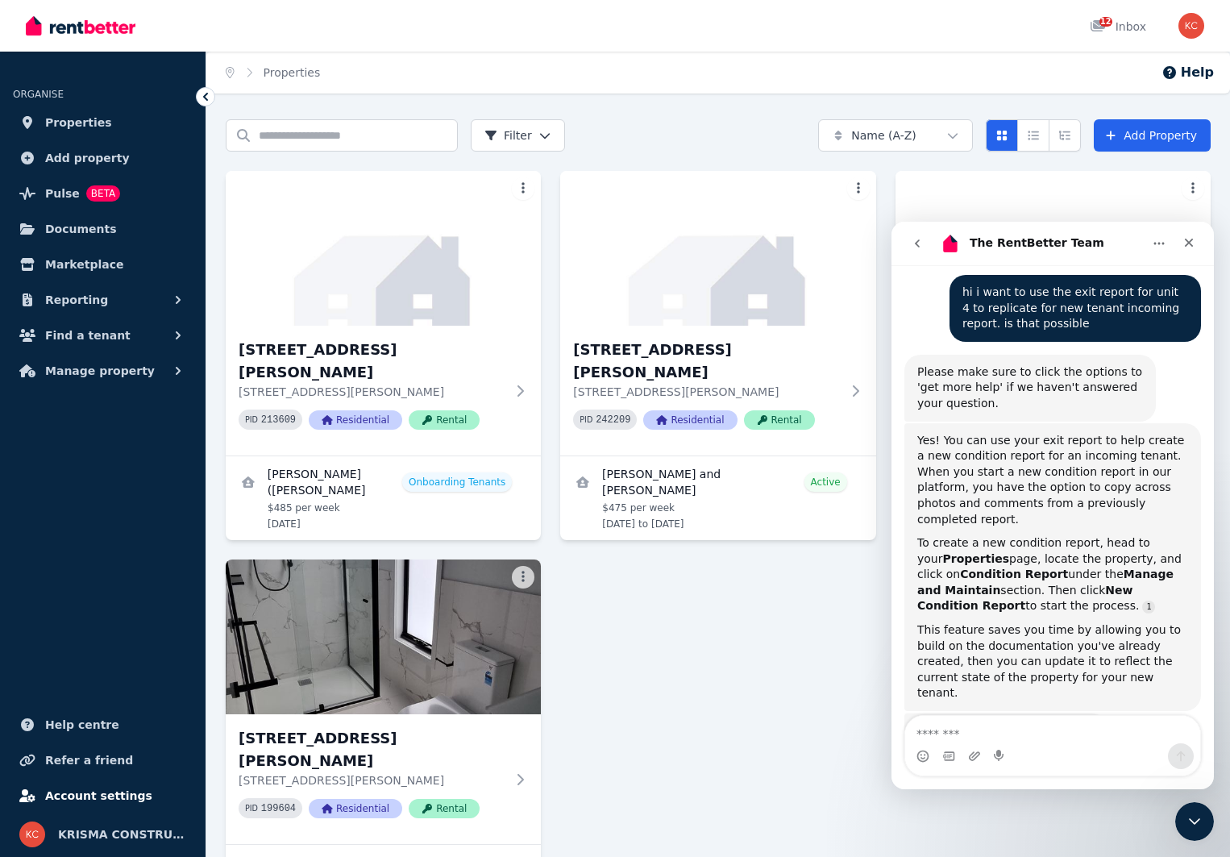
scroll to position [206, 0]
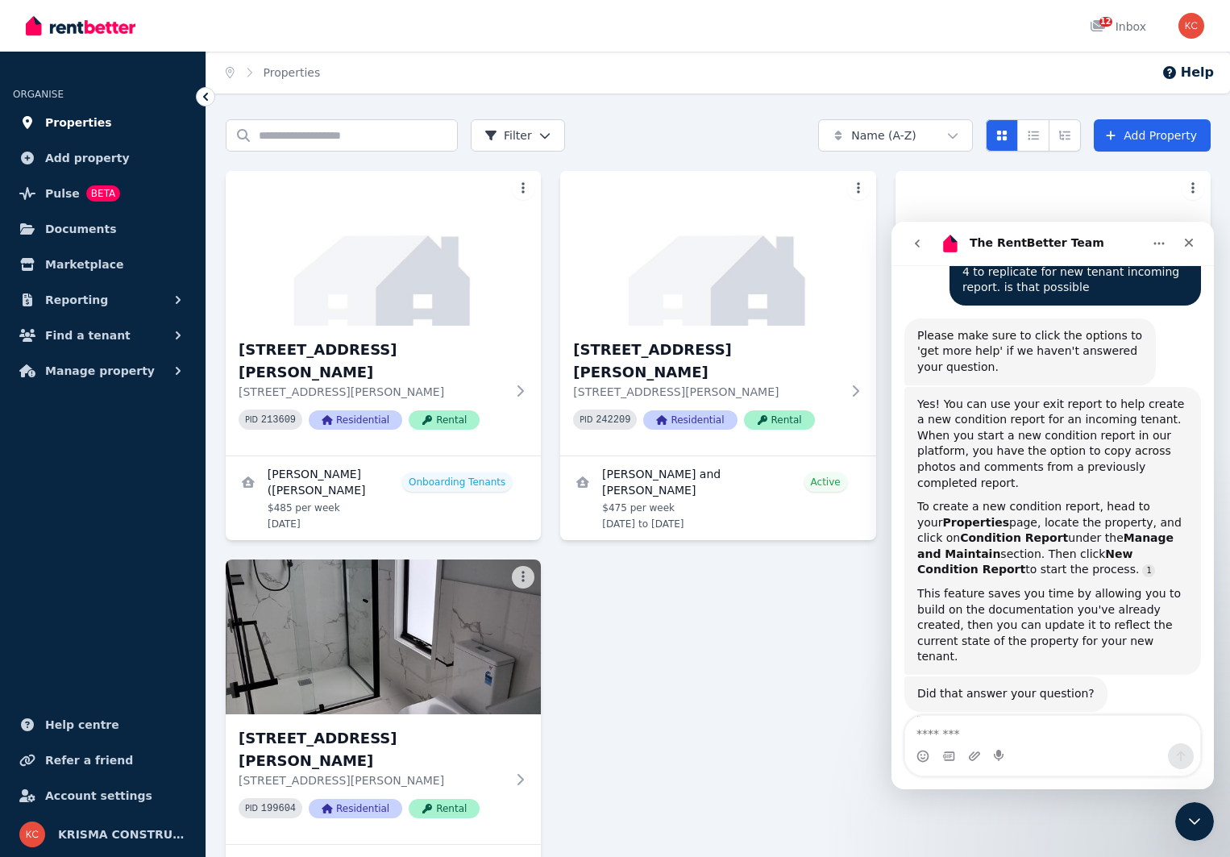
click at [71, 118] on span "Properties" at bounding box center [78, 122] width 67 height 19
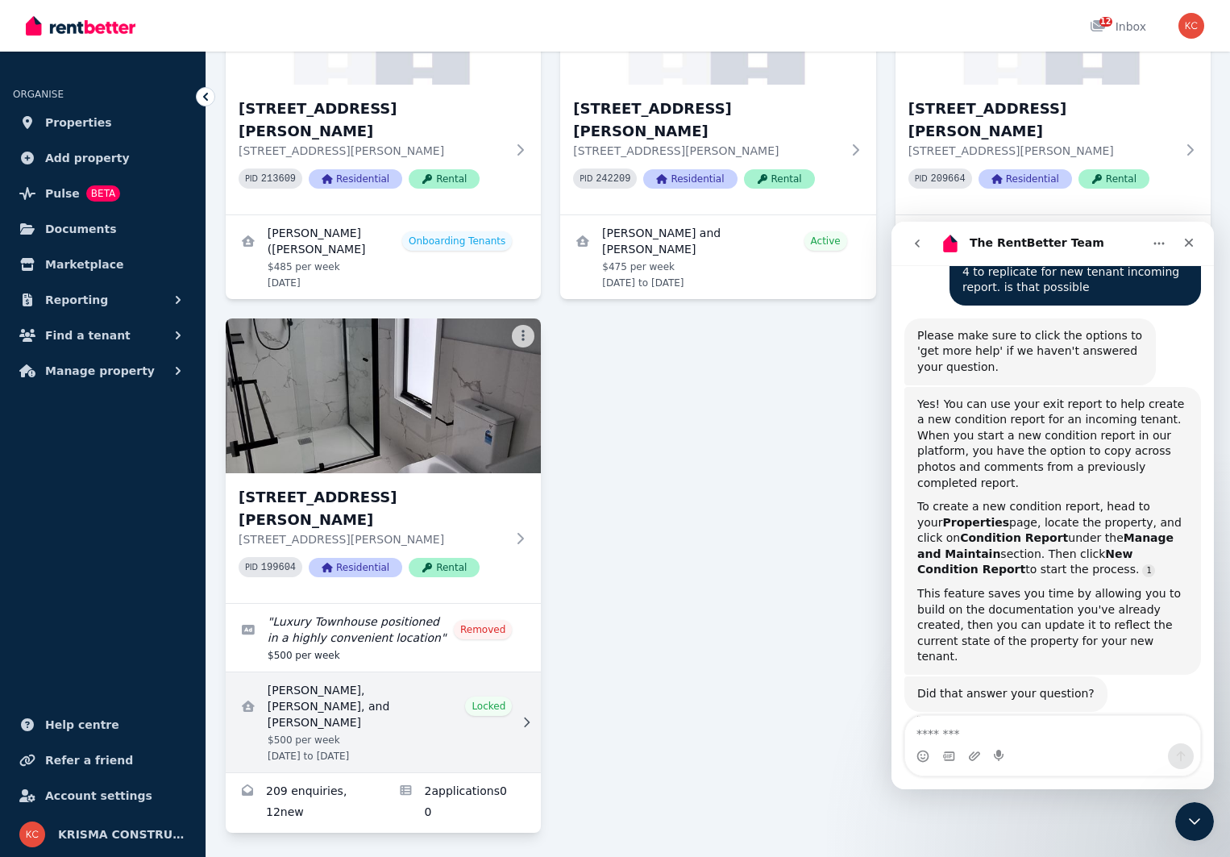
scroll to position [242, 0]
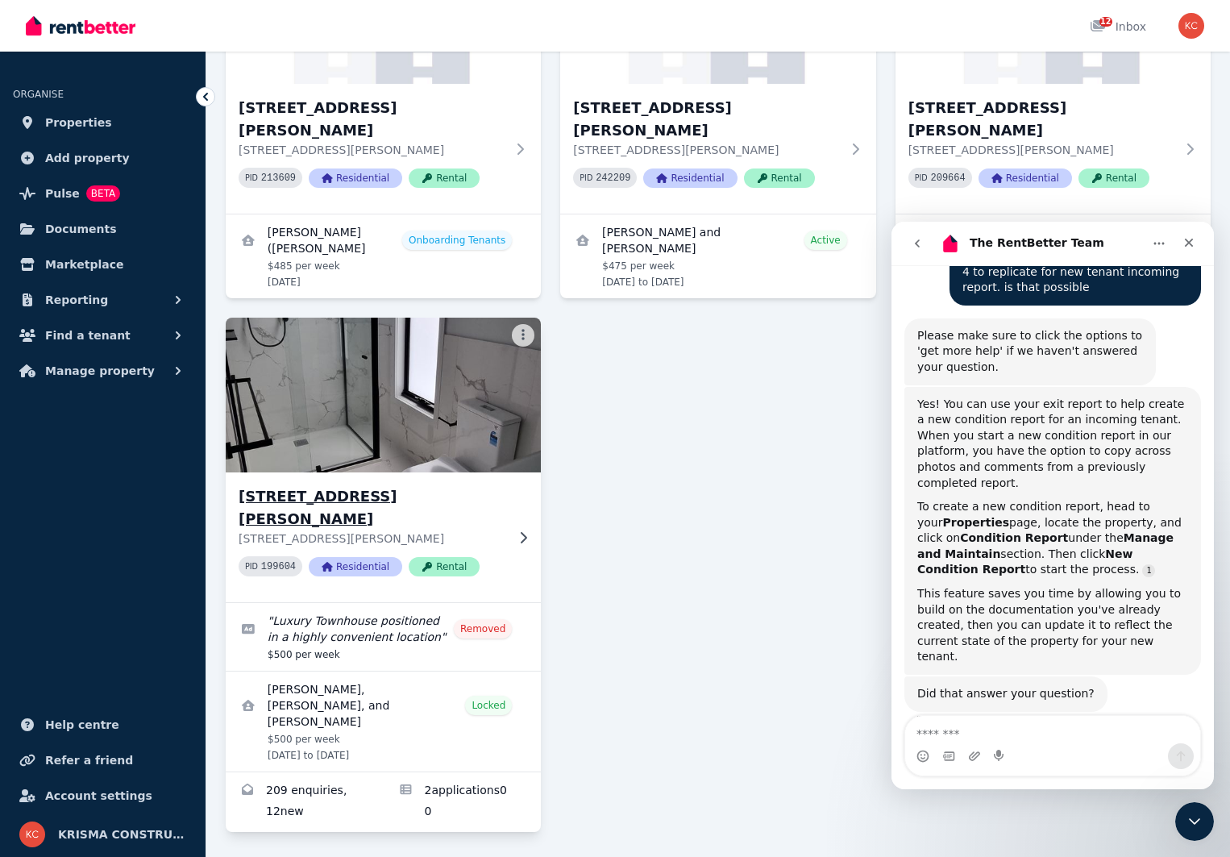
click at [302, 485] on h3 "[STREET_ADDRESS][PERSON_NAME]" at bounding box center [372, 507] width 267 height 45
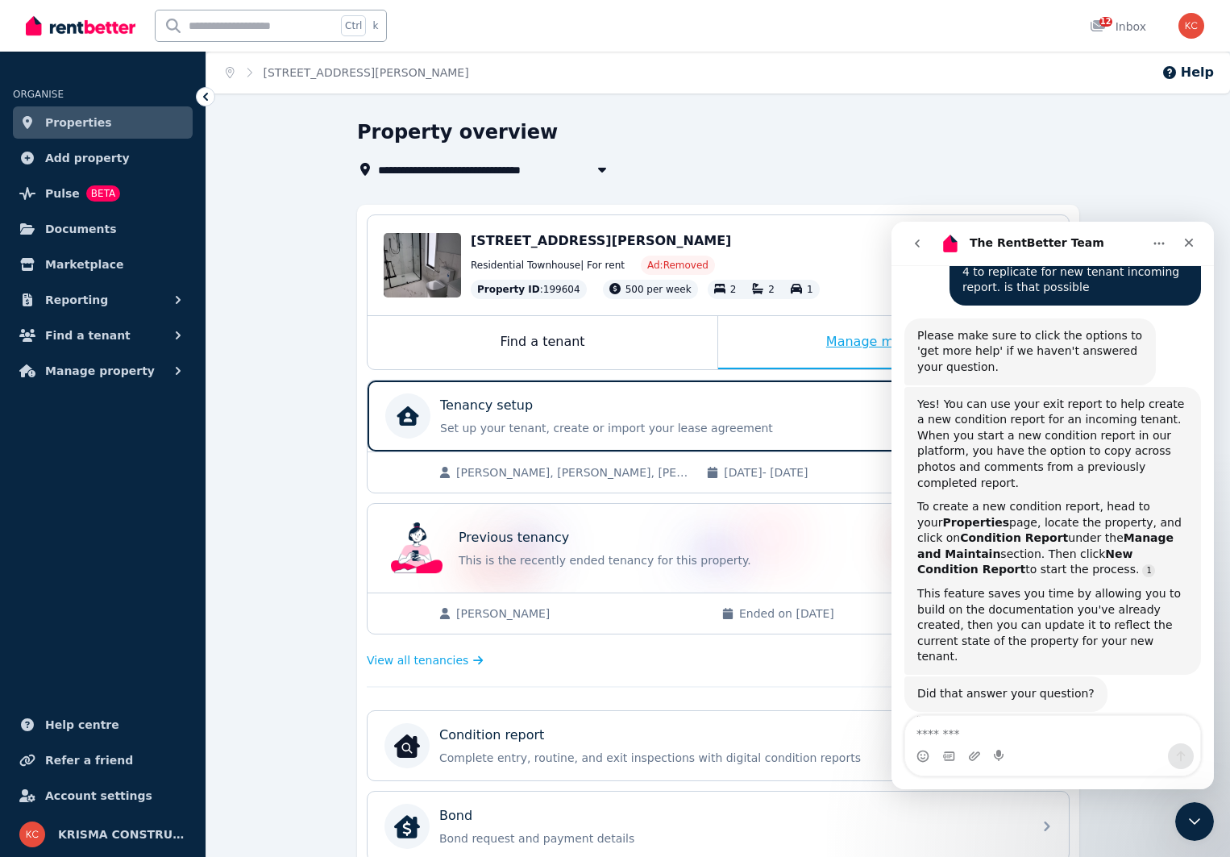
click at [801, 345] on div "Manage my property" at bounding box center [893, 342] width 351 height 53
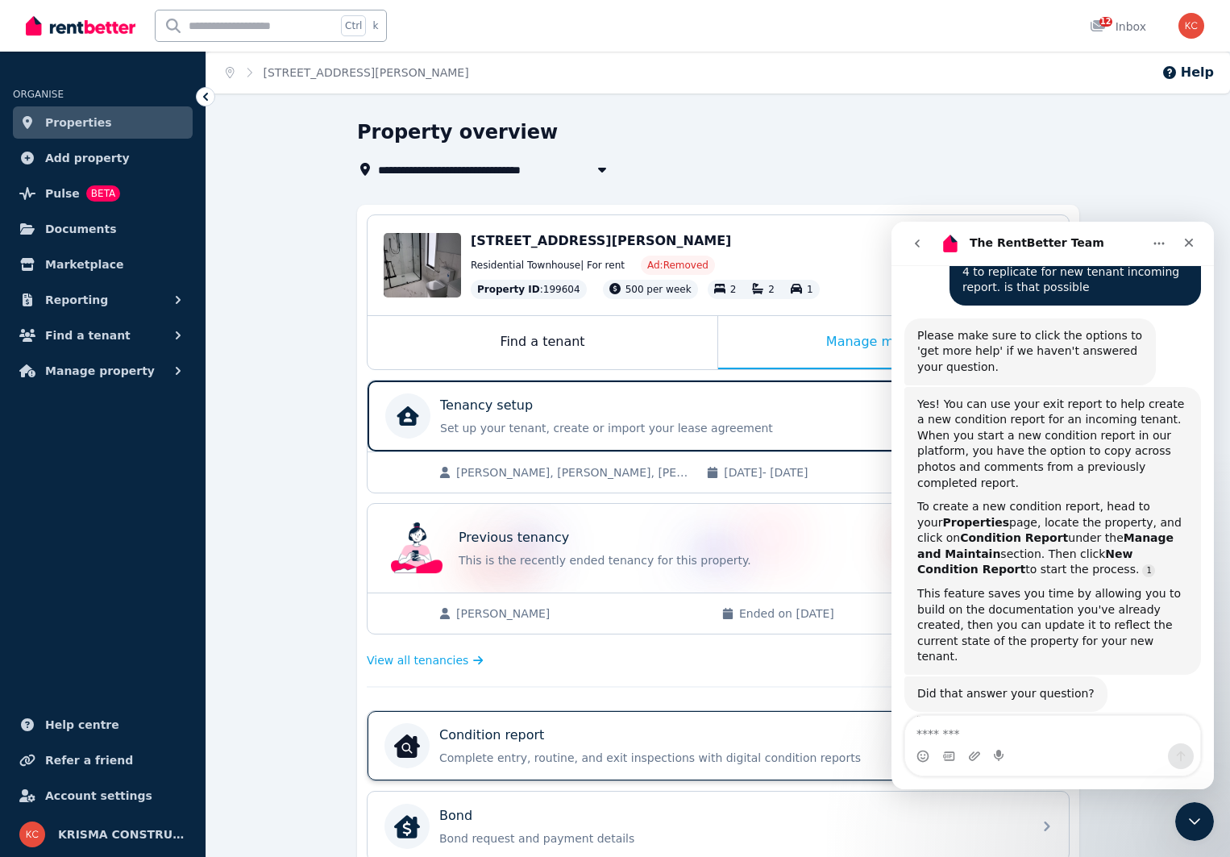
click at [803, 752] on p "Complete entry, routine, and exit inspections with digital condition reports" at bounding box center [731, 758] width 584 height 16
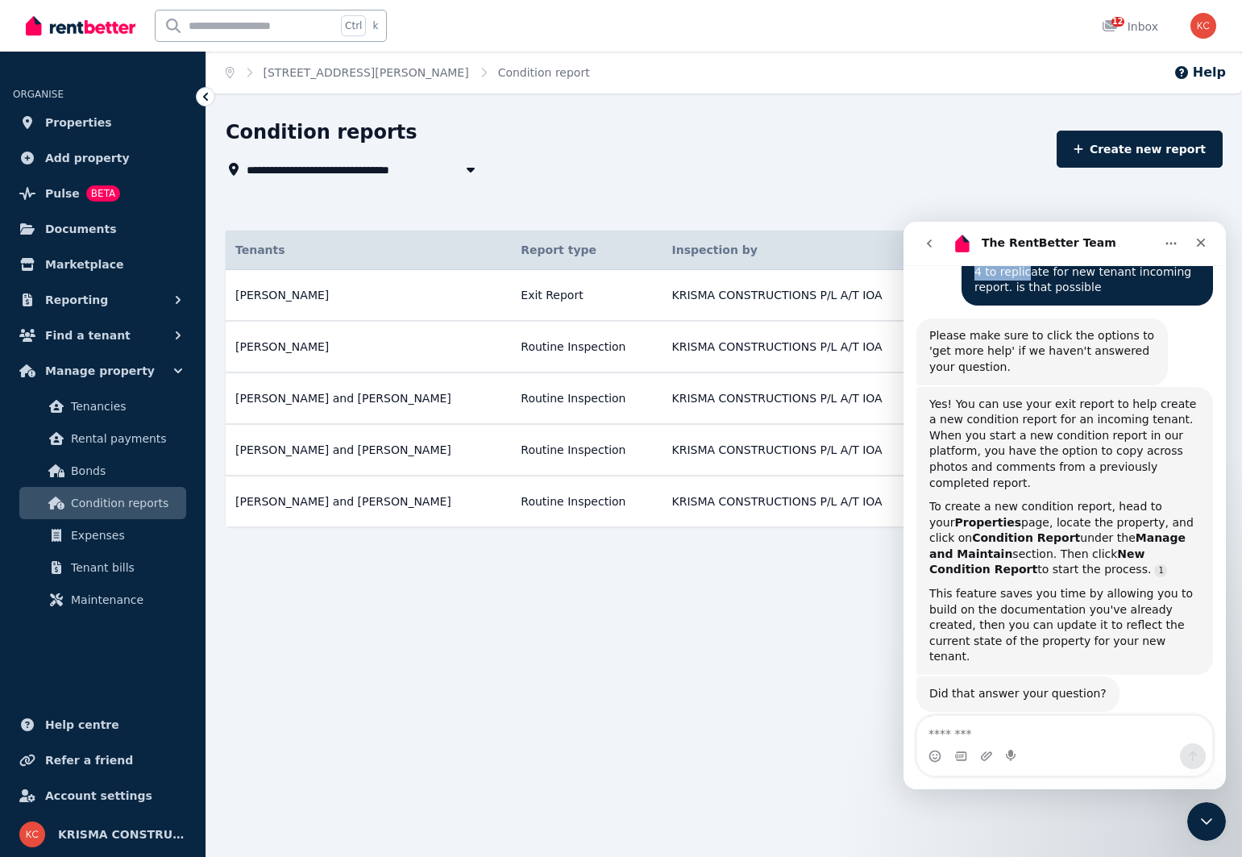
drag, startPoint x: 1114, startPoint y: 224, endPoint x: 992, endPoint y: 268, distance: 130.1
click at [992, 268] on div "The RentBetter Team Welcome to RentBetter! Let us know how we can help. Hi ther…" at bounding box center [1065, 506] width 322 height 568
click at [1165, 248] on icon "Home" at bounding box center [1171, 243] width 13 height 13
click at [1079, 196] on div "**********" at bounding box center [724, 351] width 997 height 465
click at [893, 299] on div "KRISMA CONSTRUCTIONS P/L A/T IOA" at bounding box center [802, 295] width 260 height 16
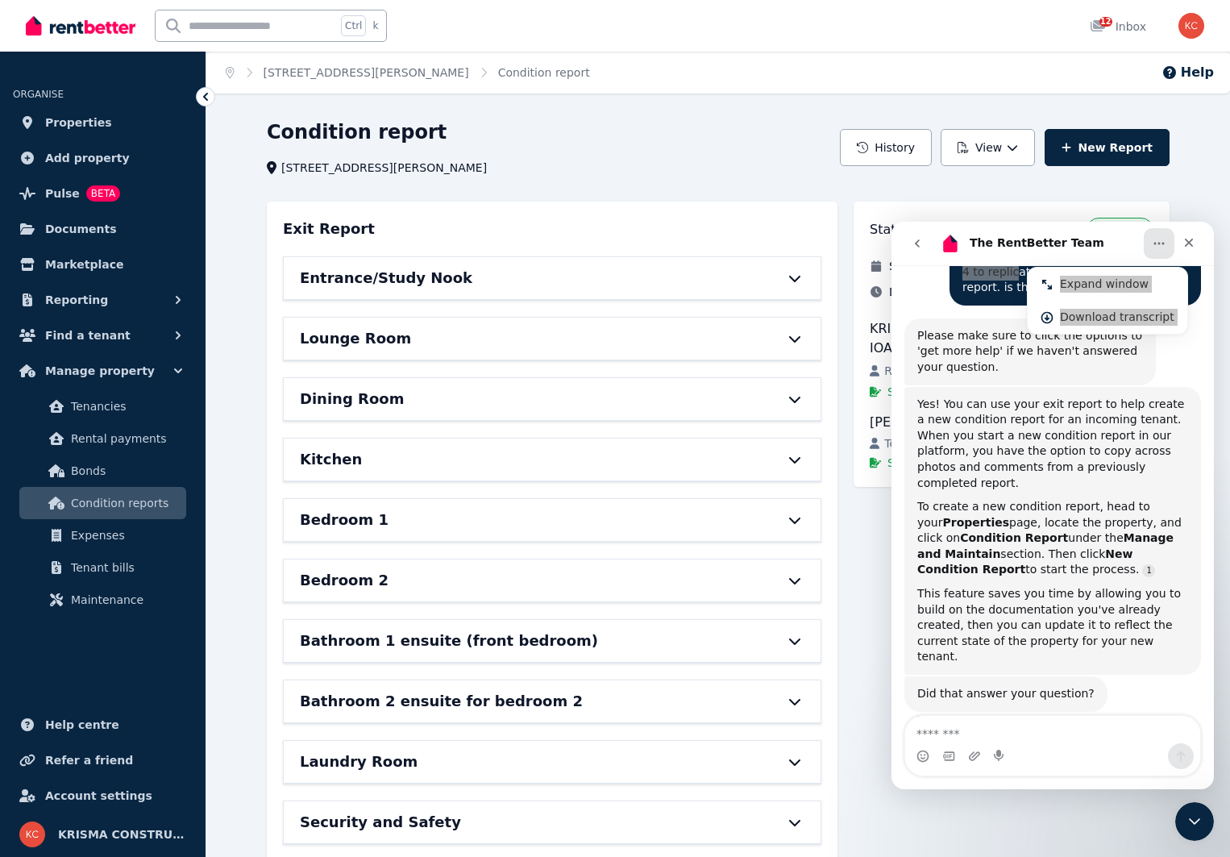
click at [792, 281] on icon at bounding box center [794, 278] width 19 height 13
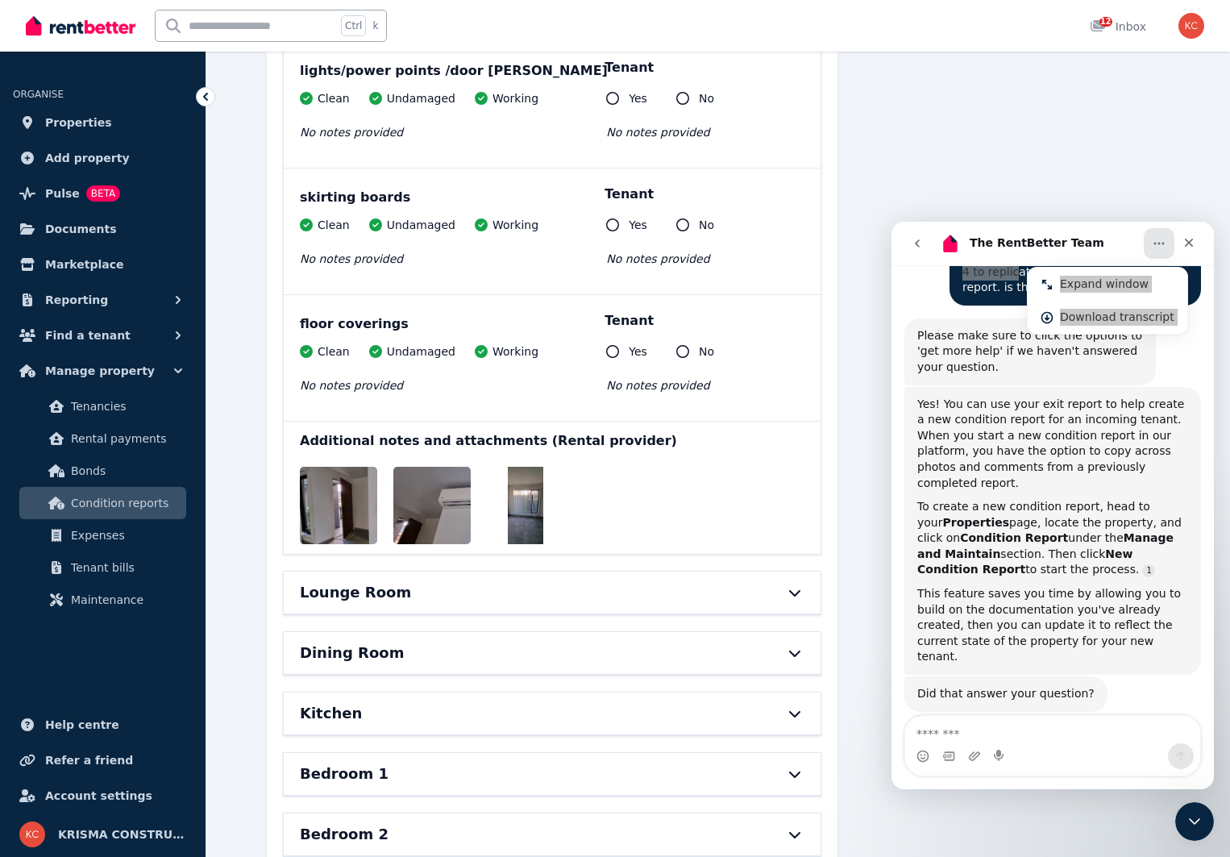
scroll to position [967, 0]
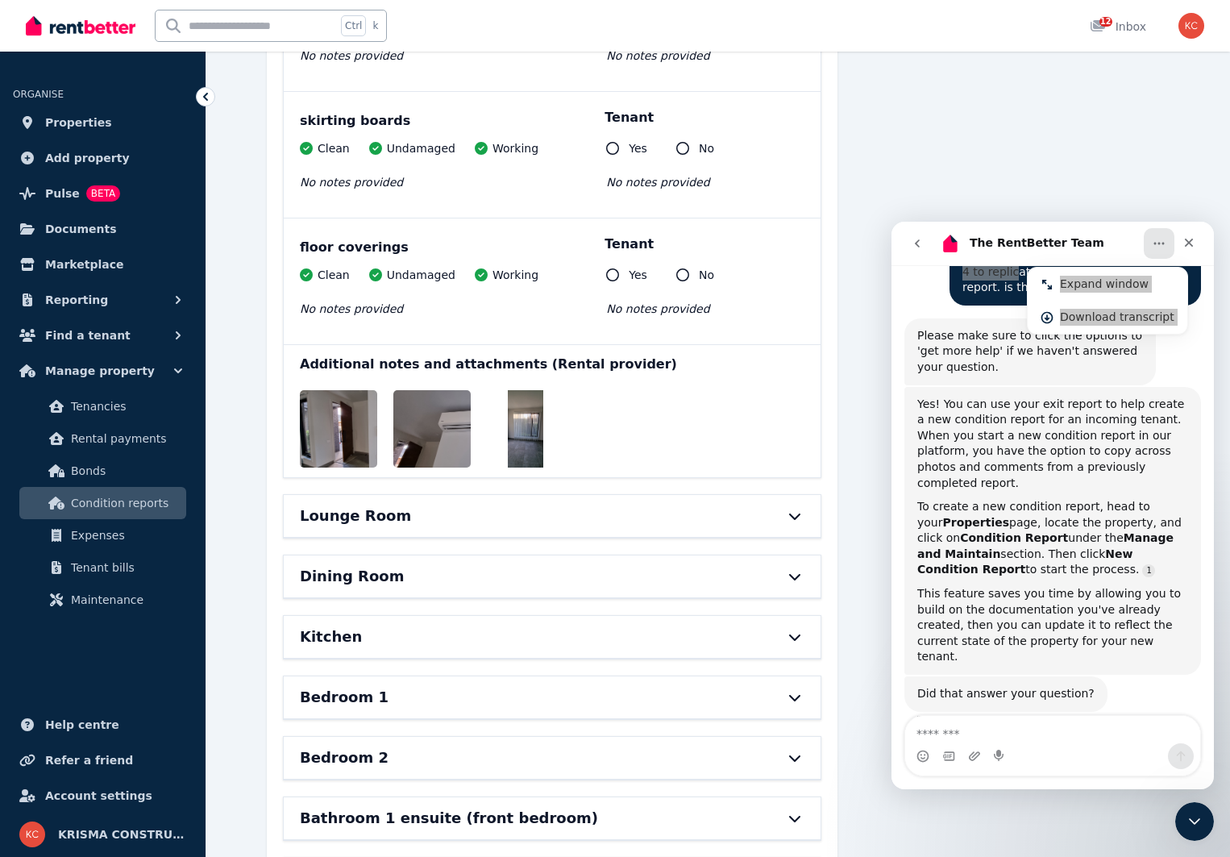
click at [794, 514] on icon at bounding box center [794, 516] width 19 height 13
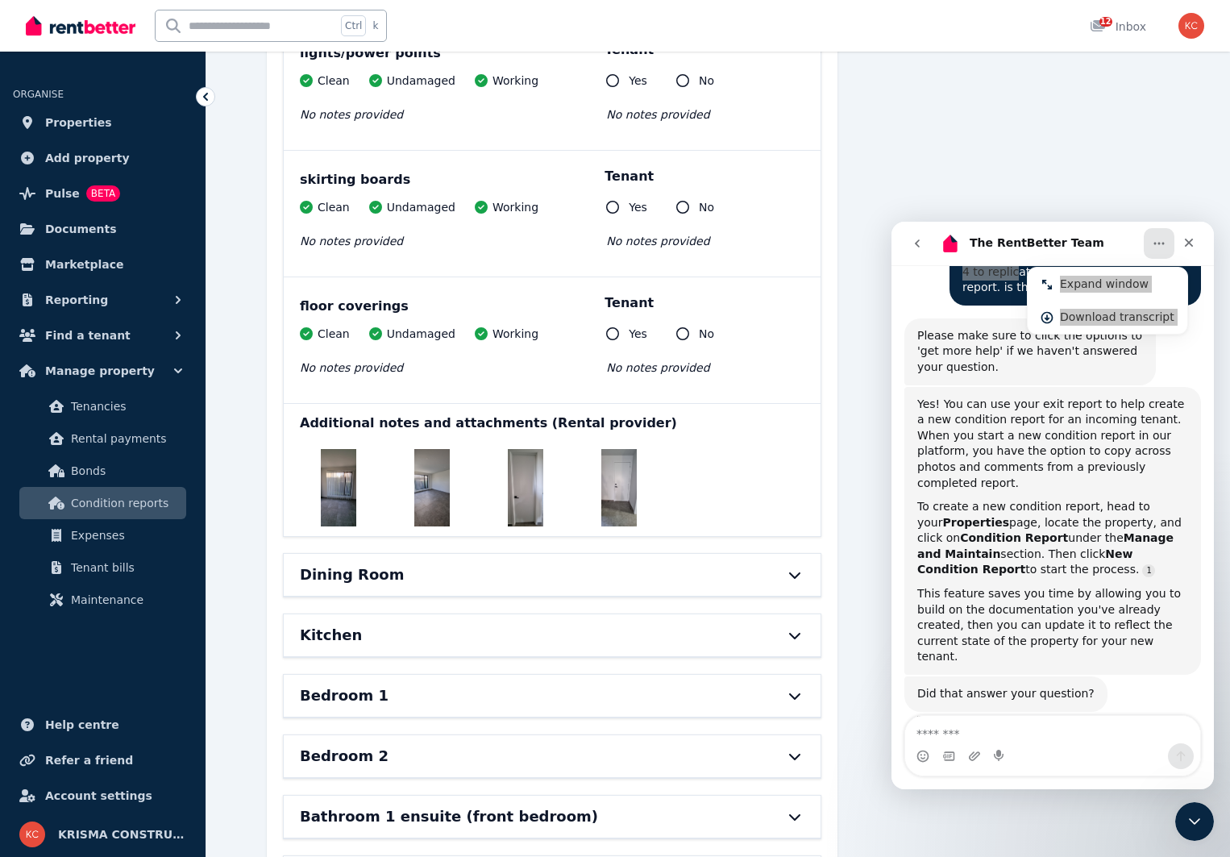
scroll to position [2177, 0]
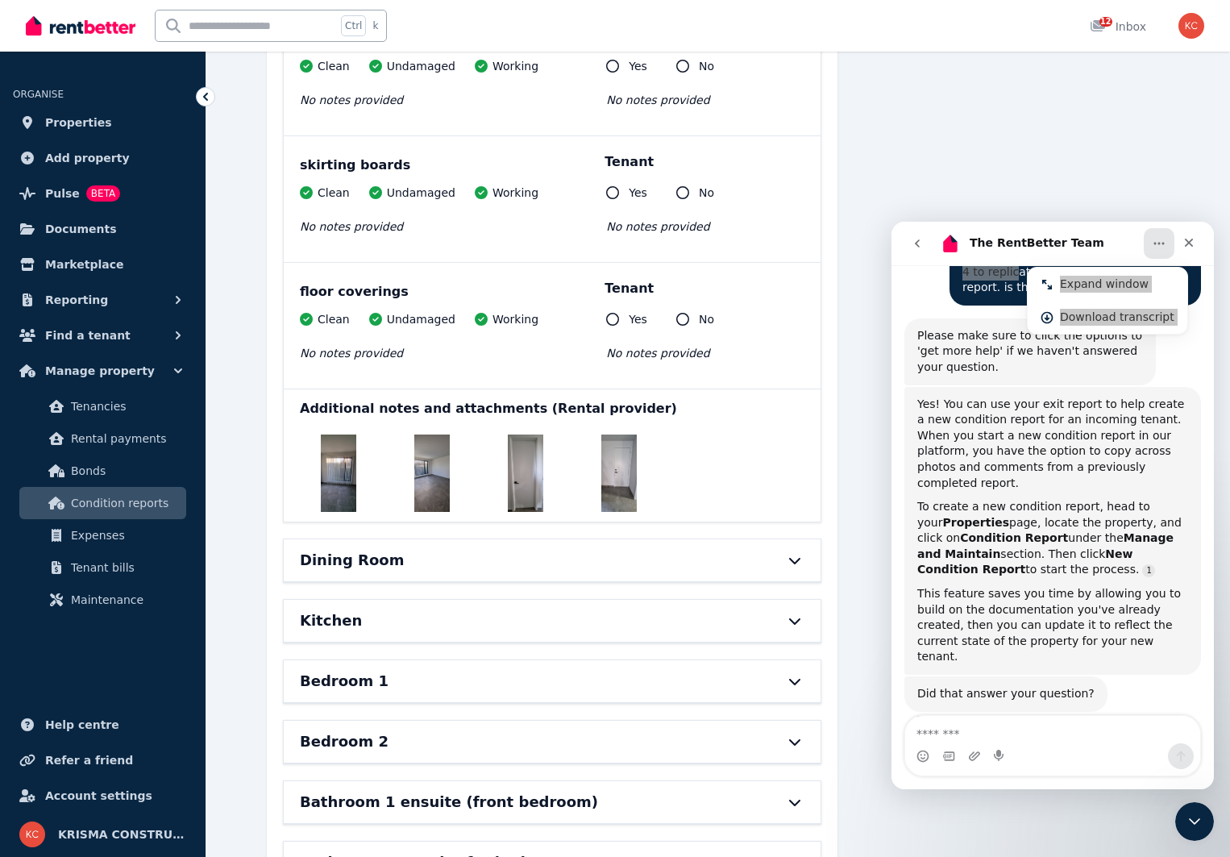
click at [791, 558] on icon at bounding box center [794, 561] width 11 height 6
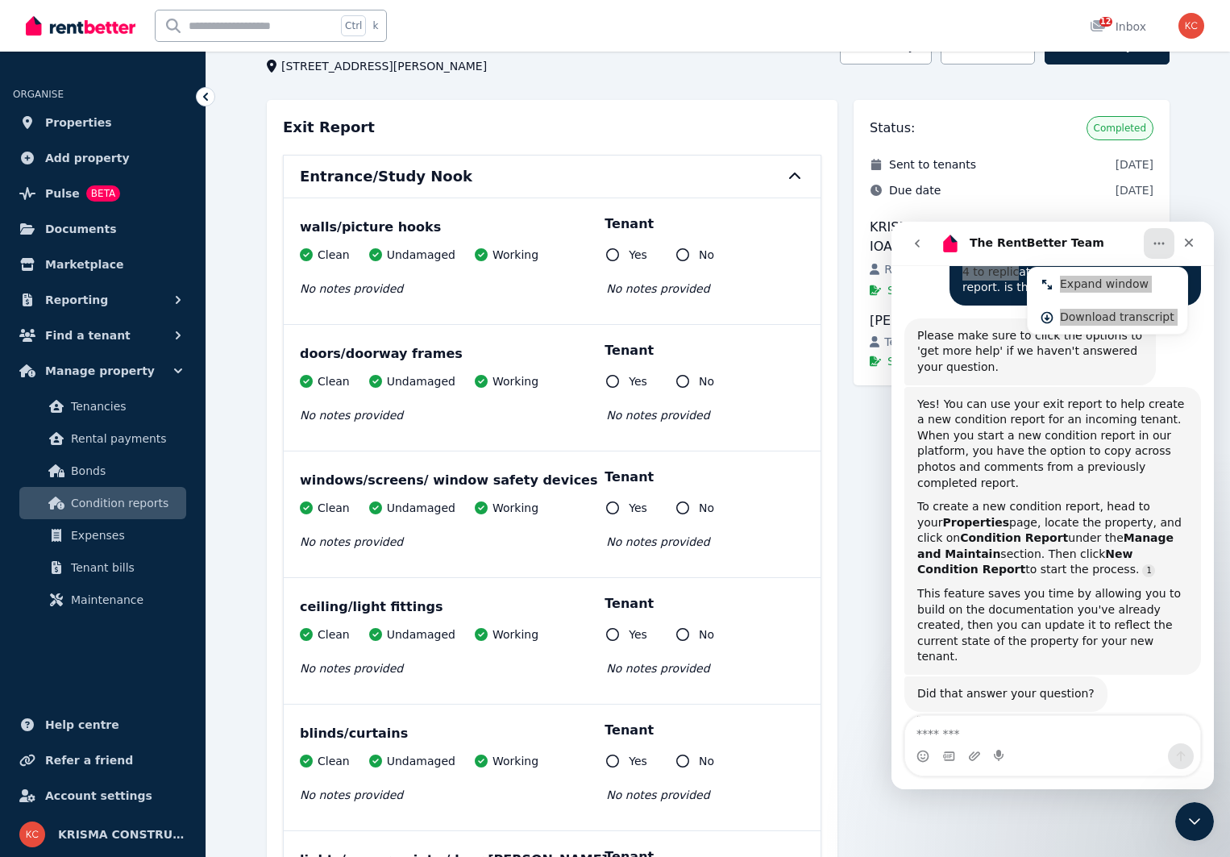
scroll to position [0, 0]
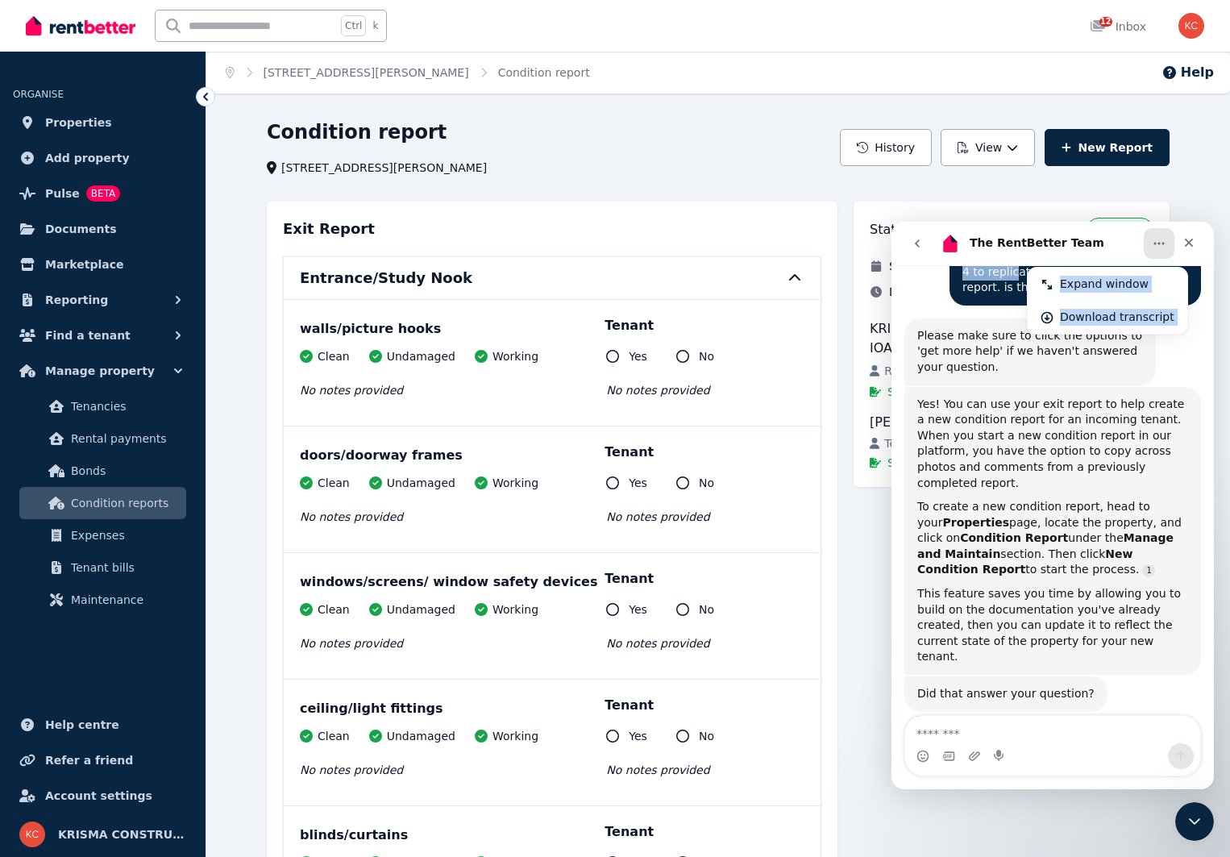
click at [924, 243] on button "go back" at bounding box center [917, 243] width 31 height 31
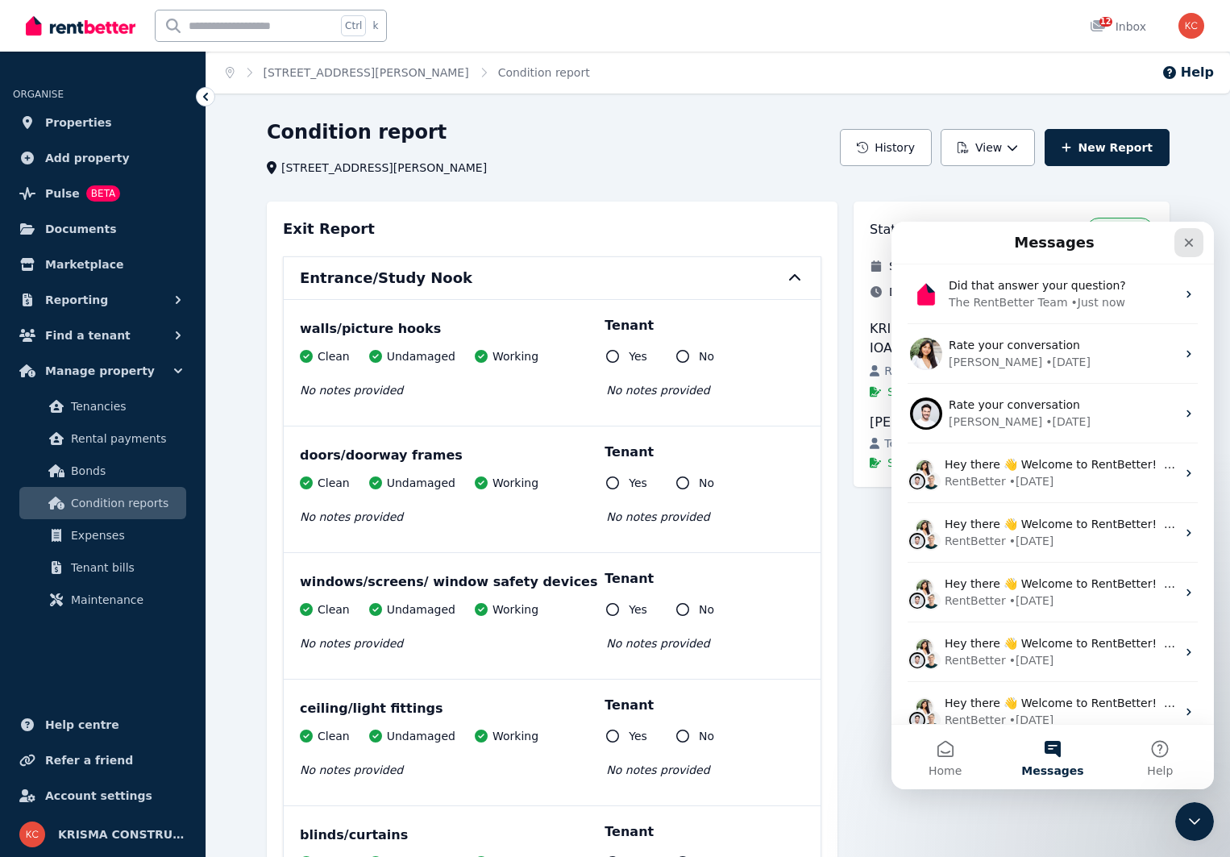
click at [1183, 243] on icon "Close" at bounding box center [1189, 242] width 13 height 13
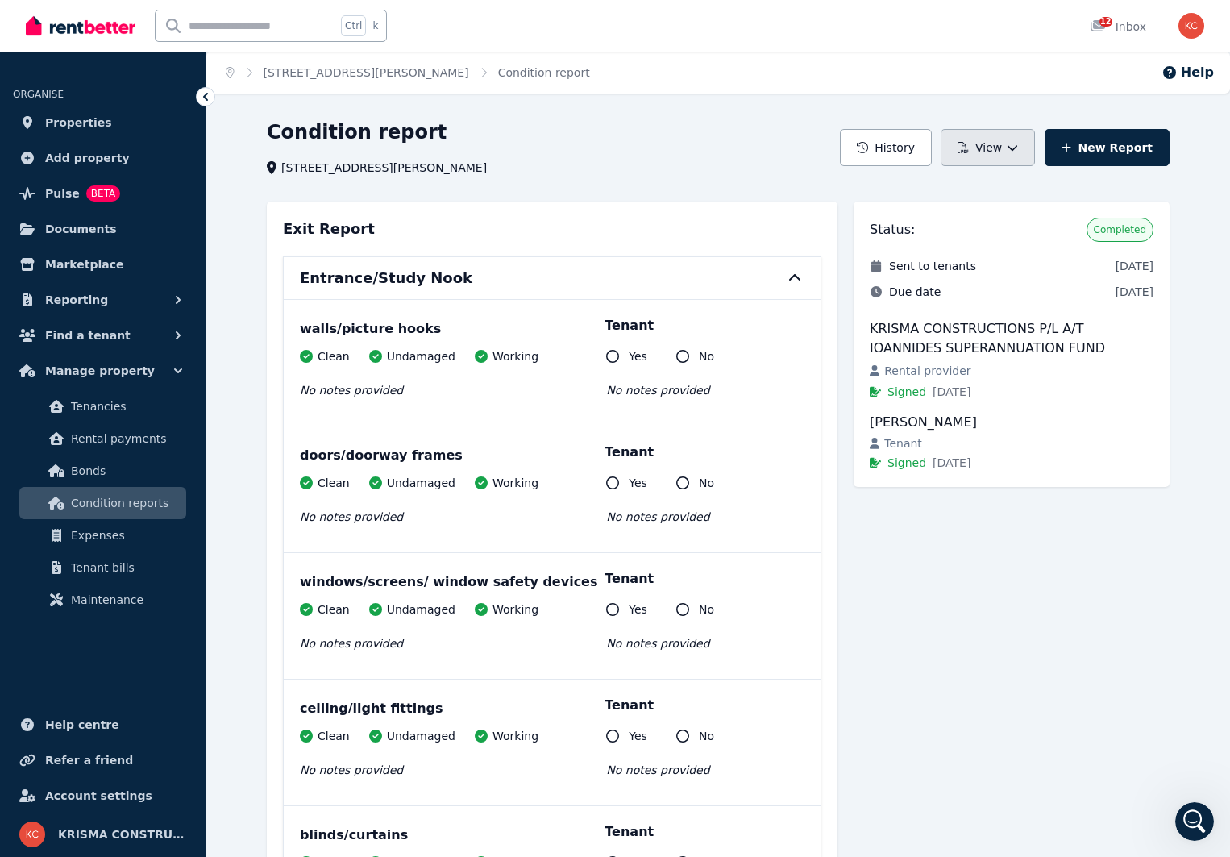
click at [1018, 152] on icon "button" at bounding box center [1012, 147] width 11 height 11
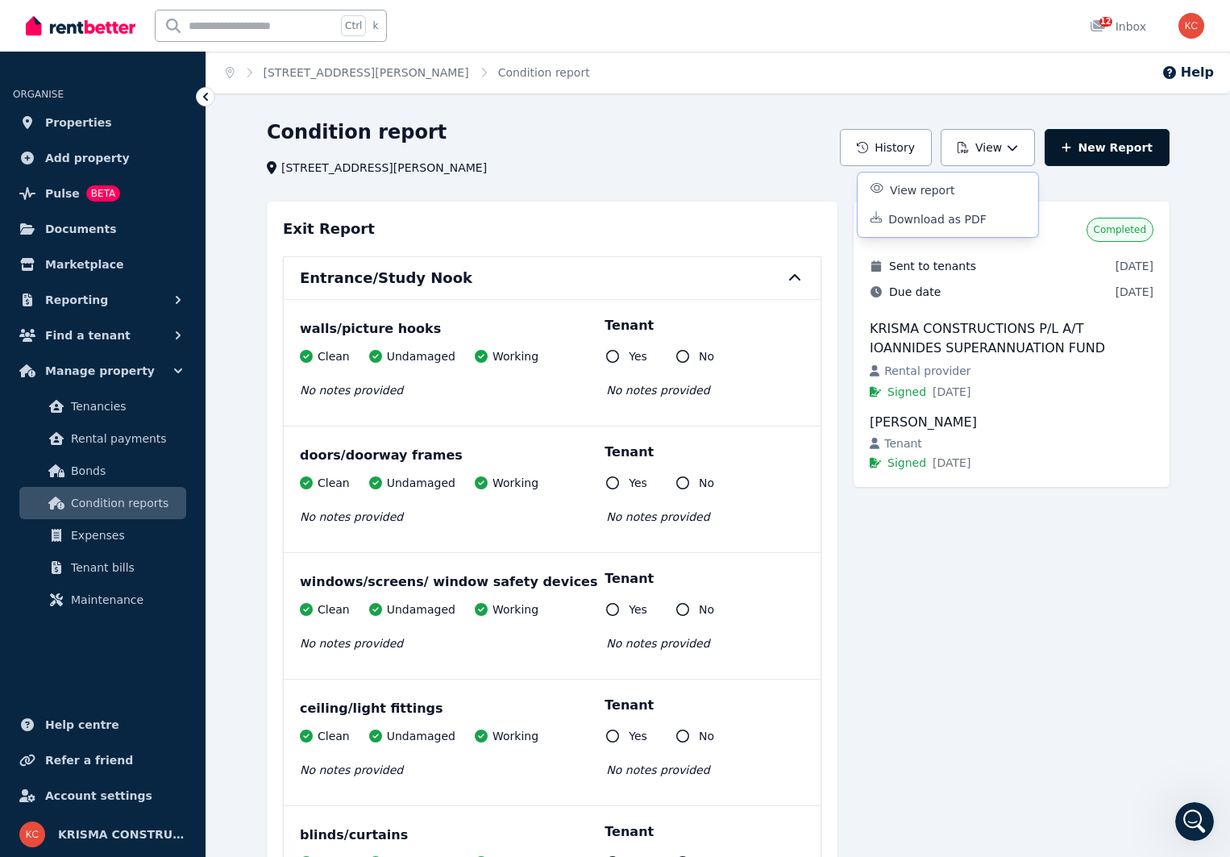
click at [1099, 152] on link "New Report" at bounding box center [1107, 147] width 125 height 37
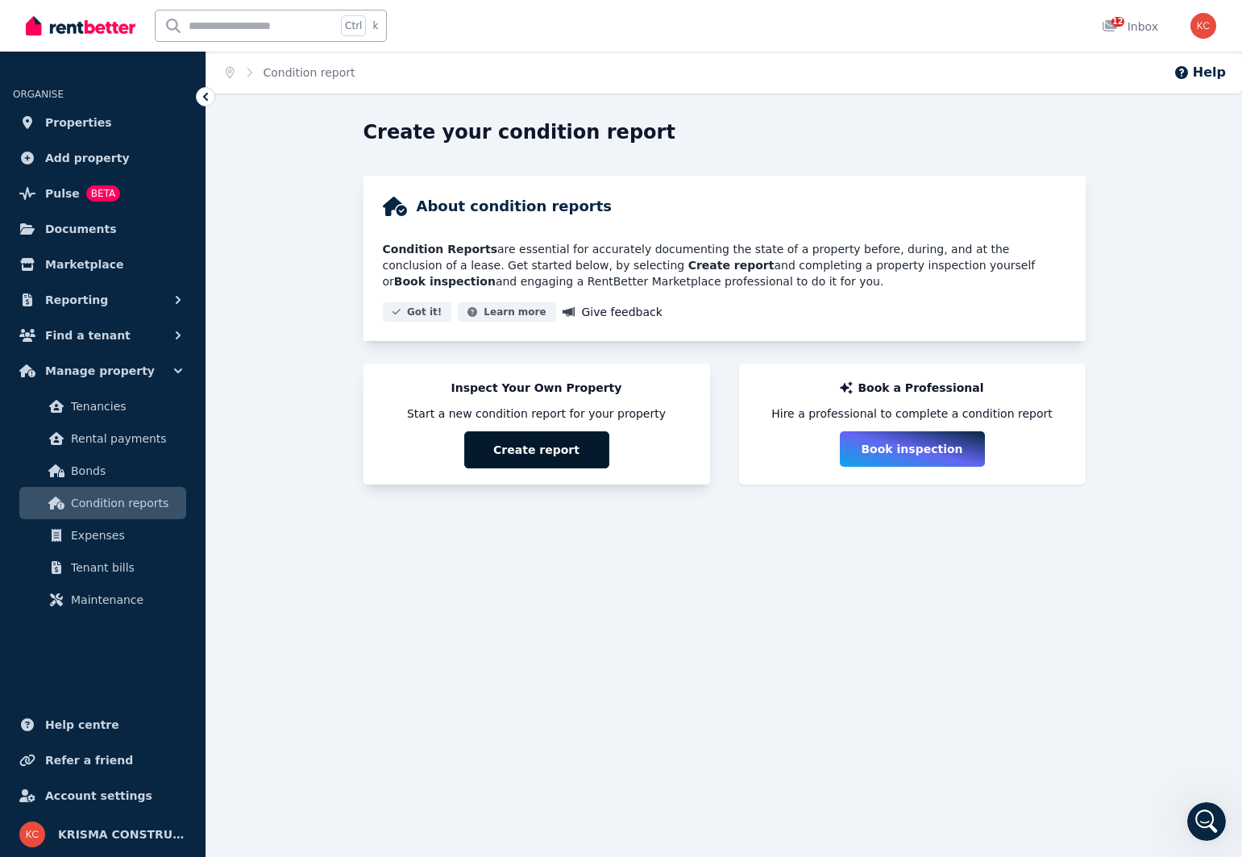
click at [552, 441] on button "Create report" at bounding box center [536, 449] width 145 height 37
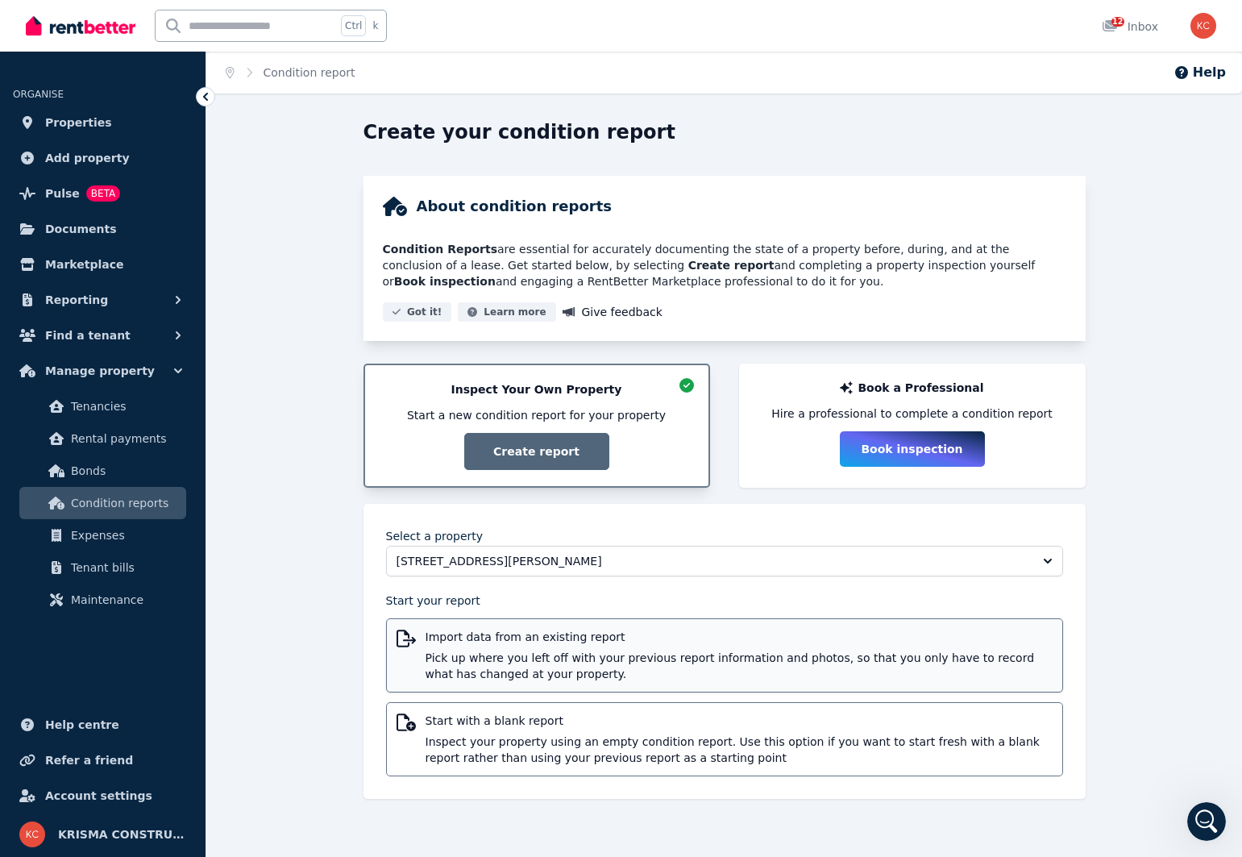
click at [563, 647] on div "Import data from an existing report Pick up where you left off with your previo…" at bounding box center [739, 655] width 627 height 53
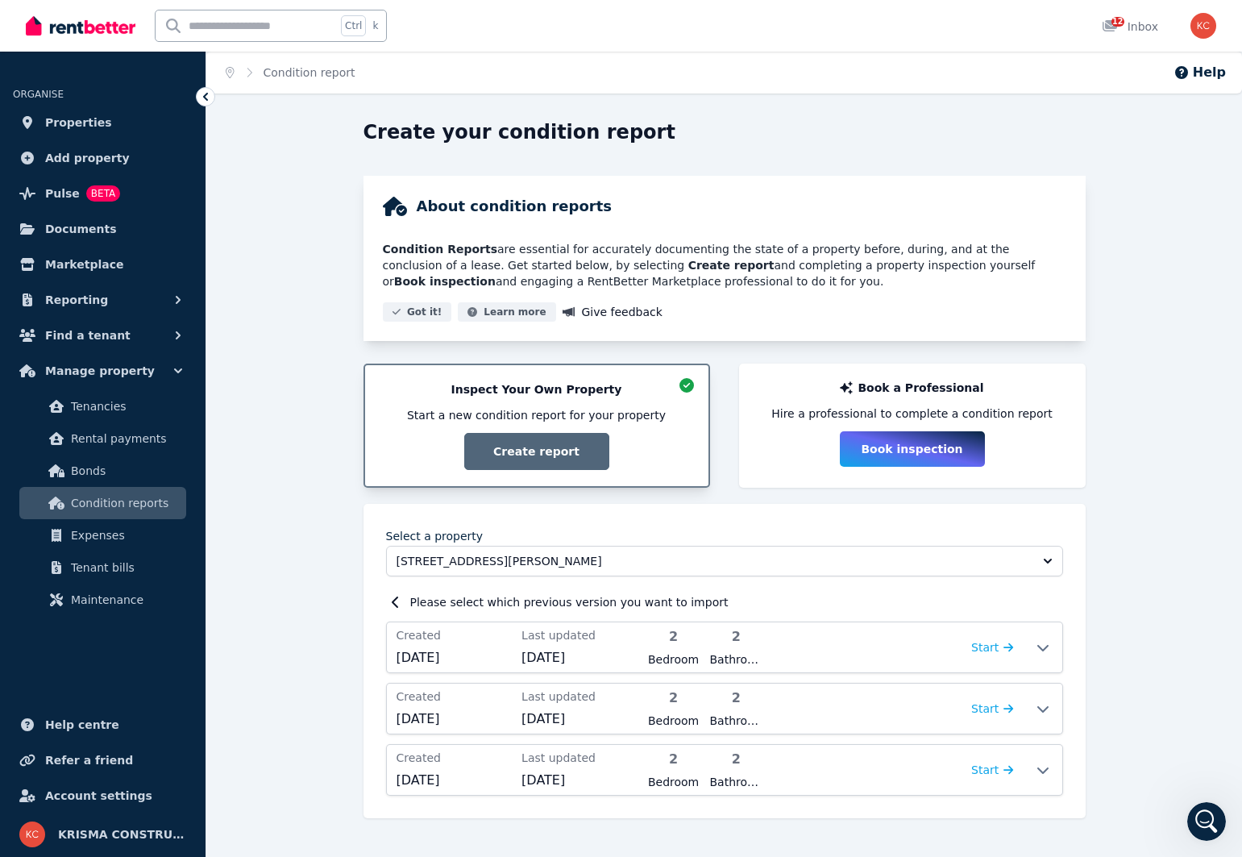
click at [210, 93] on icon at bounding box center [206, 97] width 16 height 16
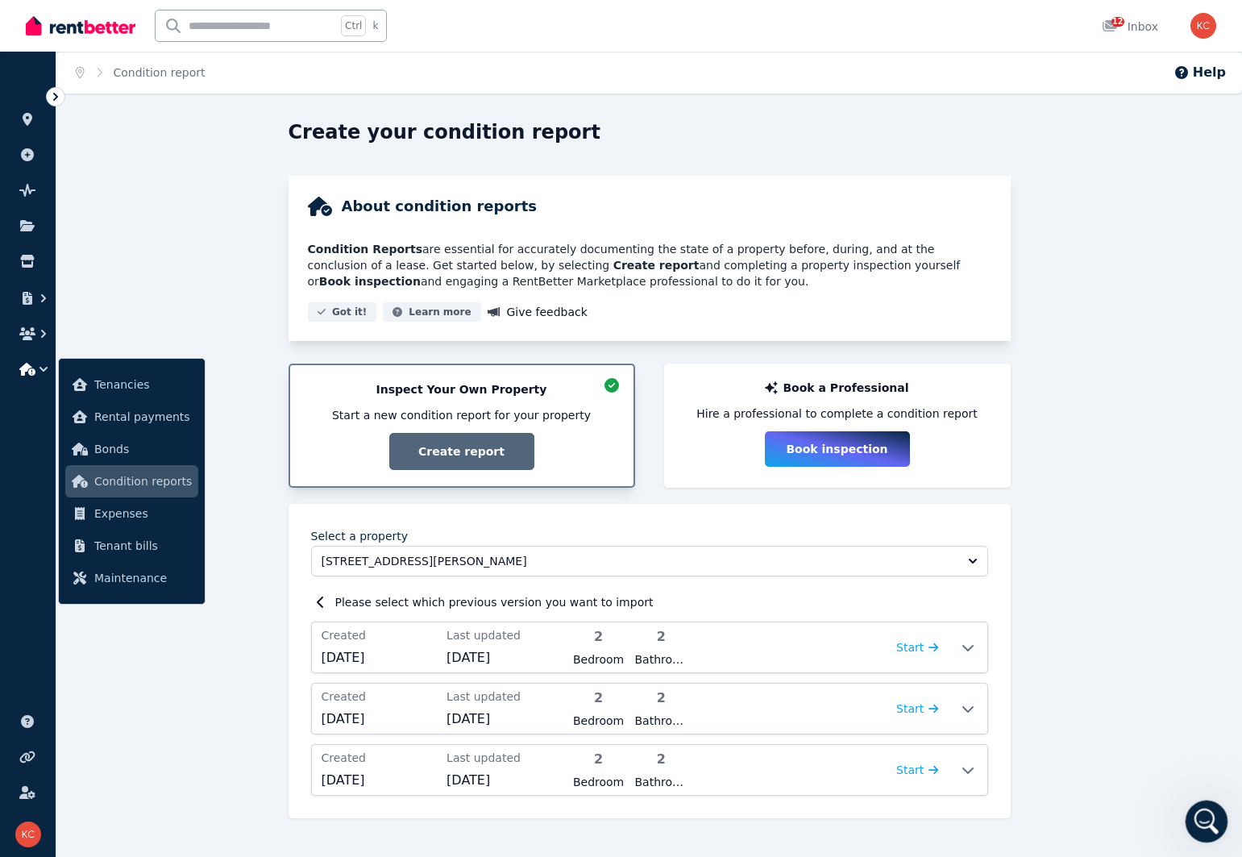
click at [1200, 812] on icon "Open Intercom Messenger" at bounding box center [1205, 819] width 27 height 27
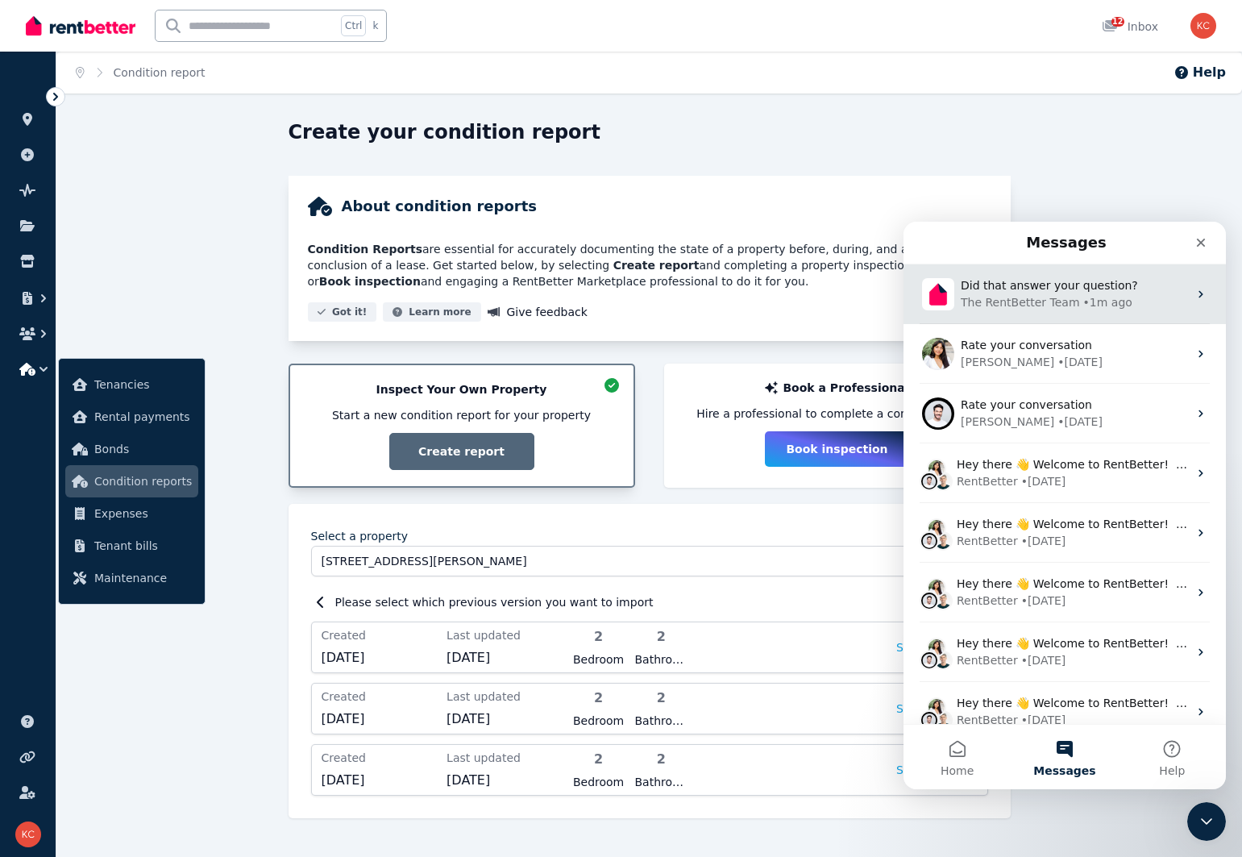
click at [1009, 306] on div "The RentBetter Team" at bounding box center [1020, 302] width 119 height 17
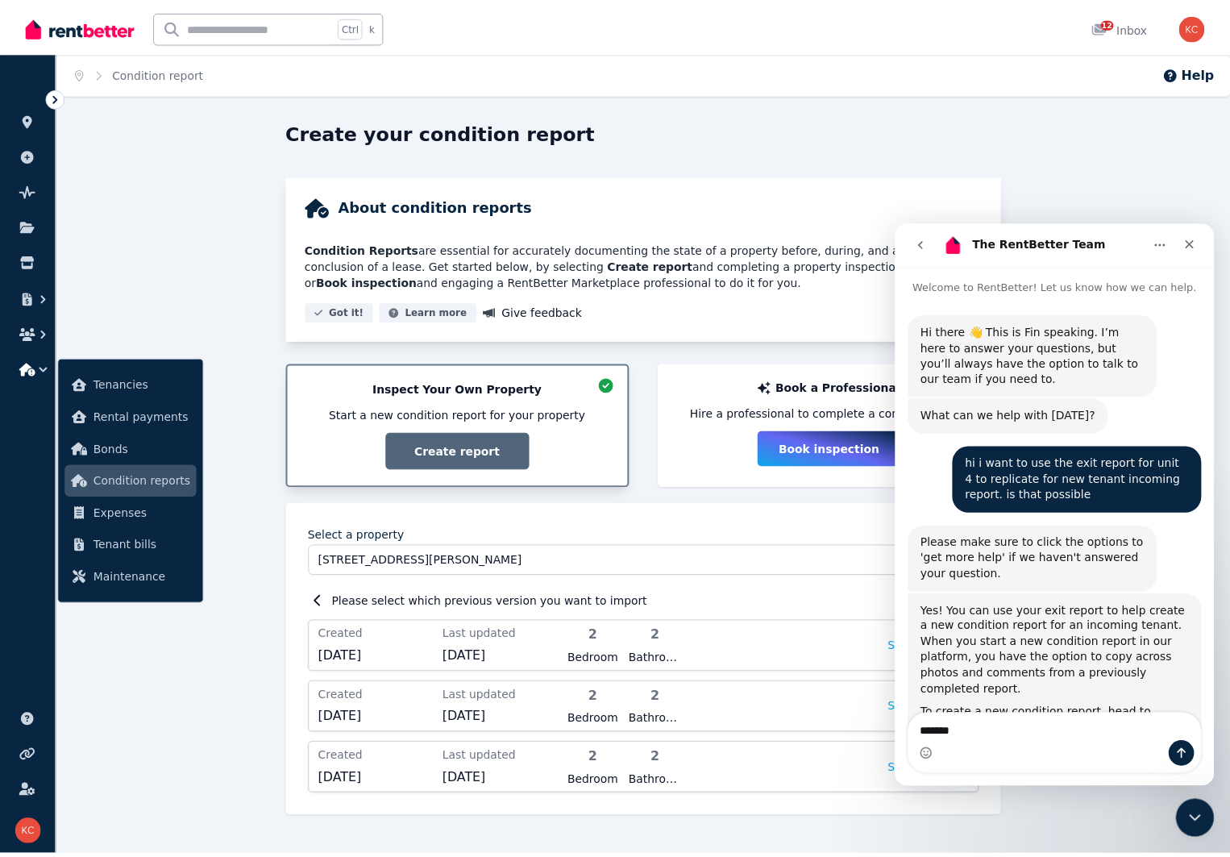
scroll to position [206, 0]
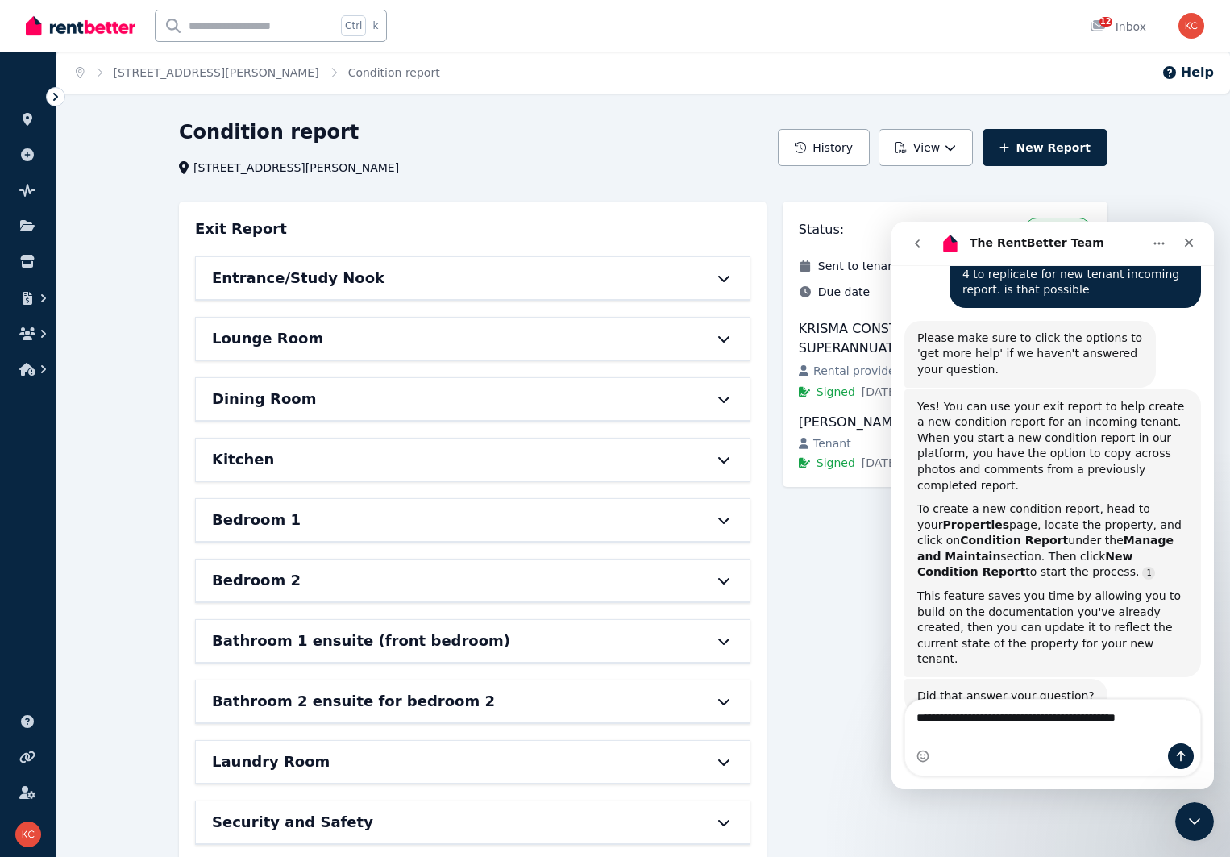
type textarea "**********"
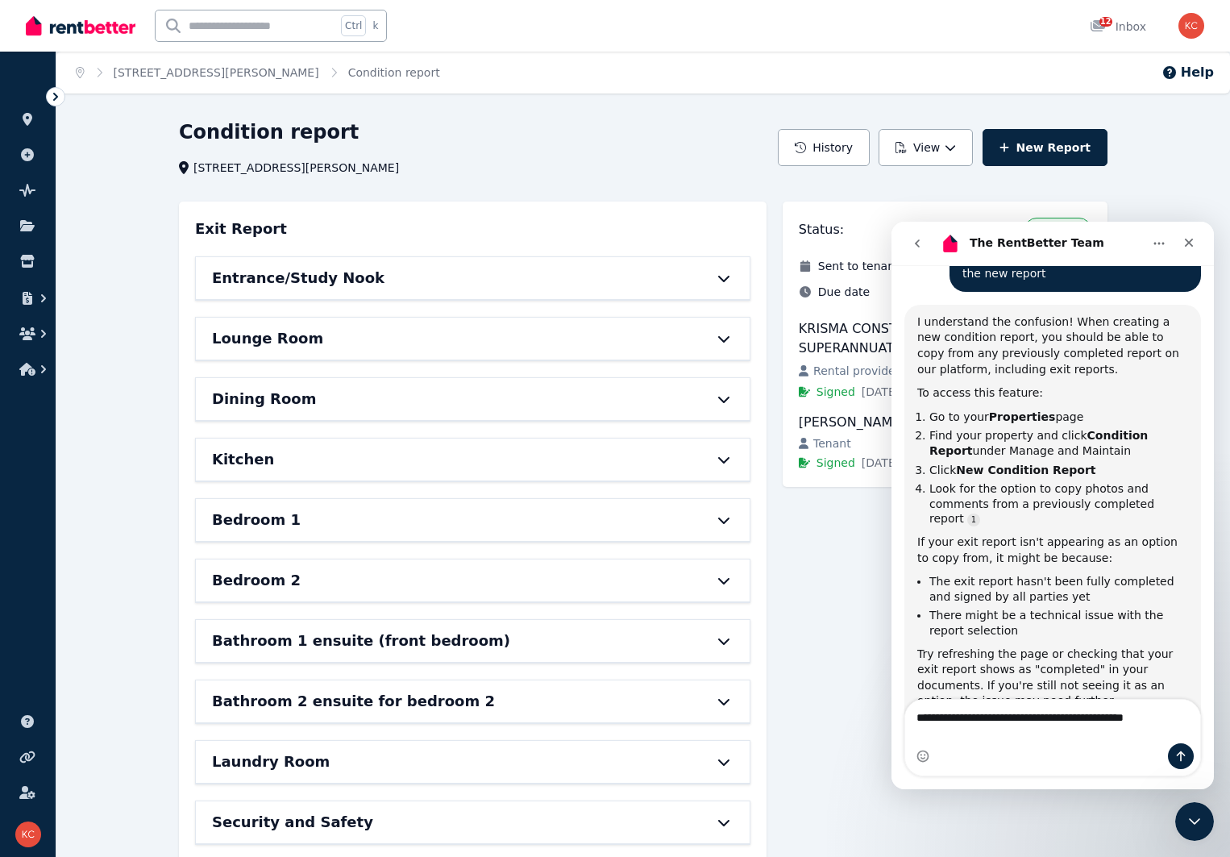
type textarea "**********"
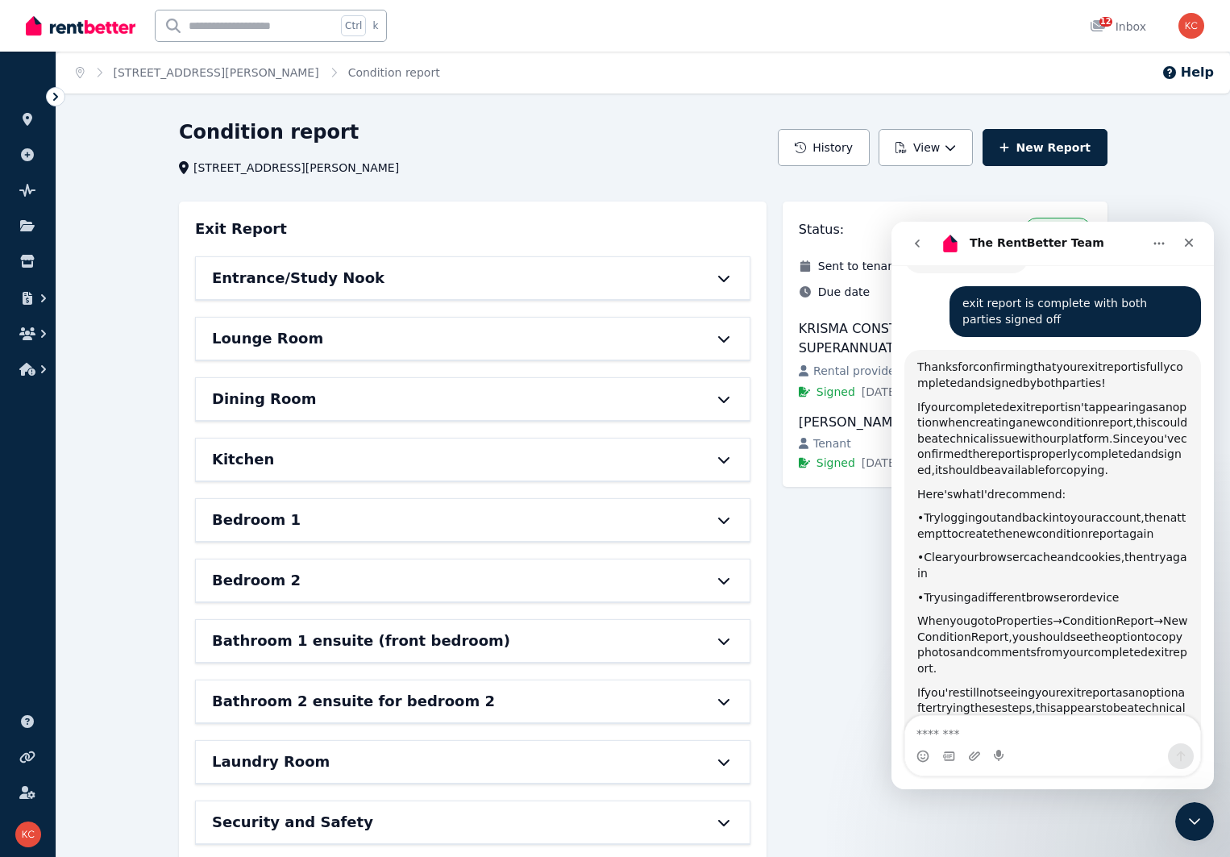
scroll to position [1202, 0]
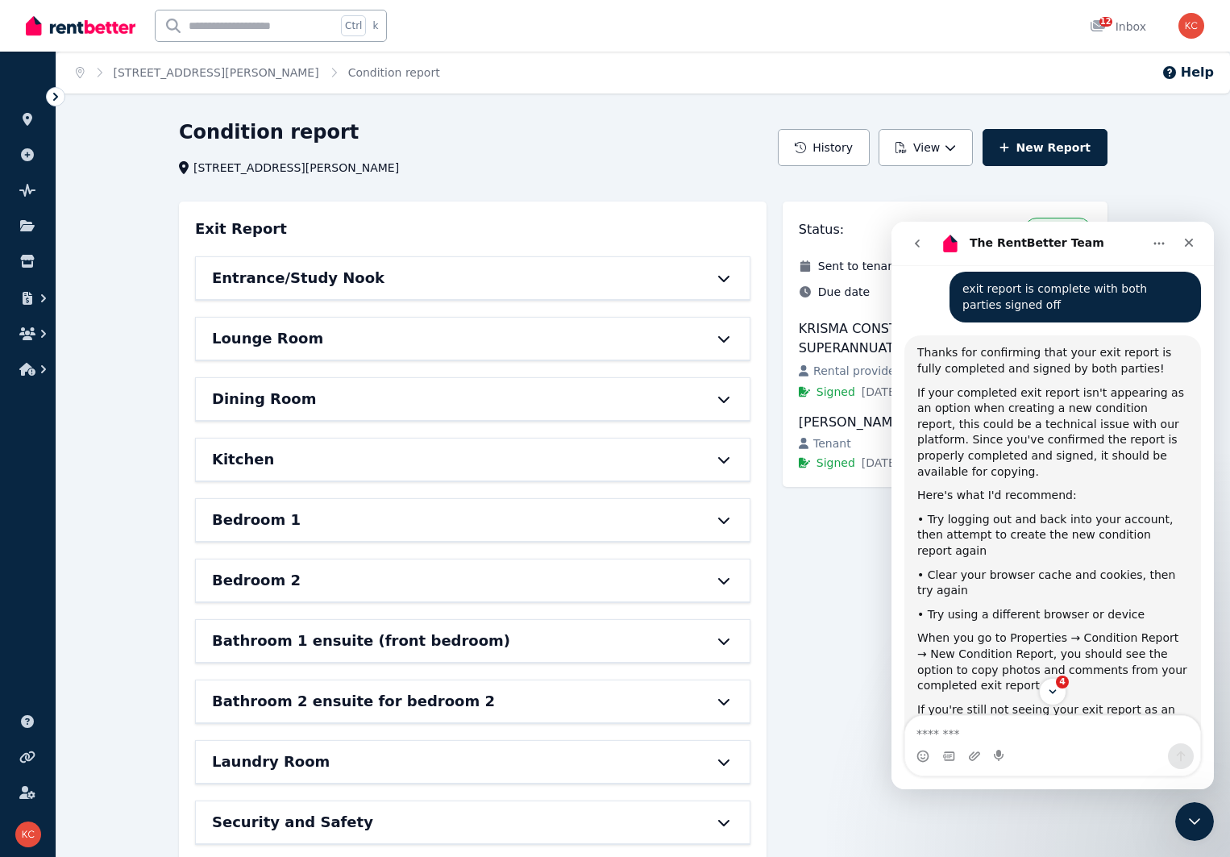
click at [914, 239] on icon "go back" at bounding box center [917, 243] width 13 height 13
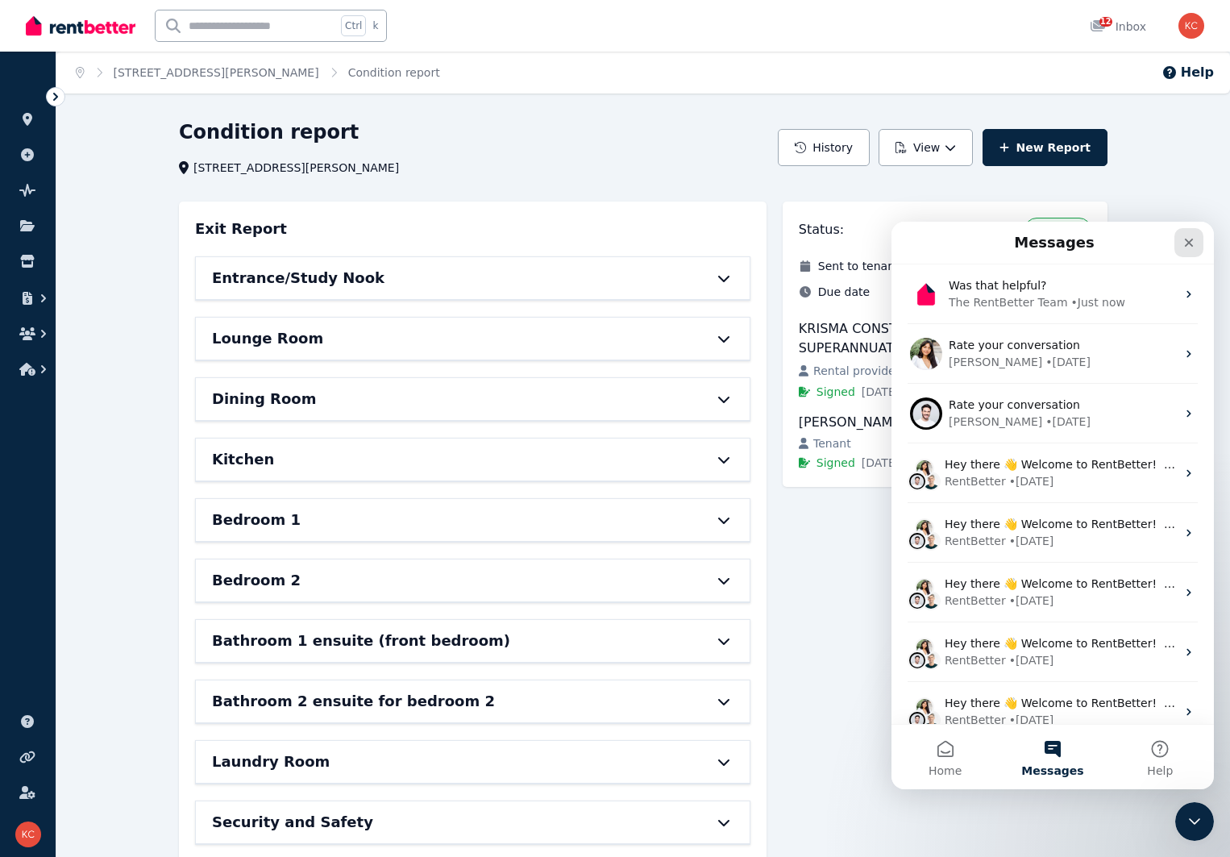
click at [1187, 242] on icon "Close" at bounding box center [1189, 242] width 13 height 13
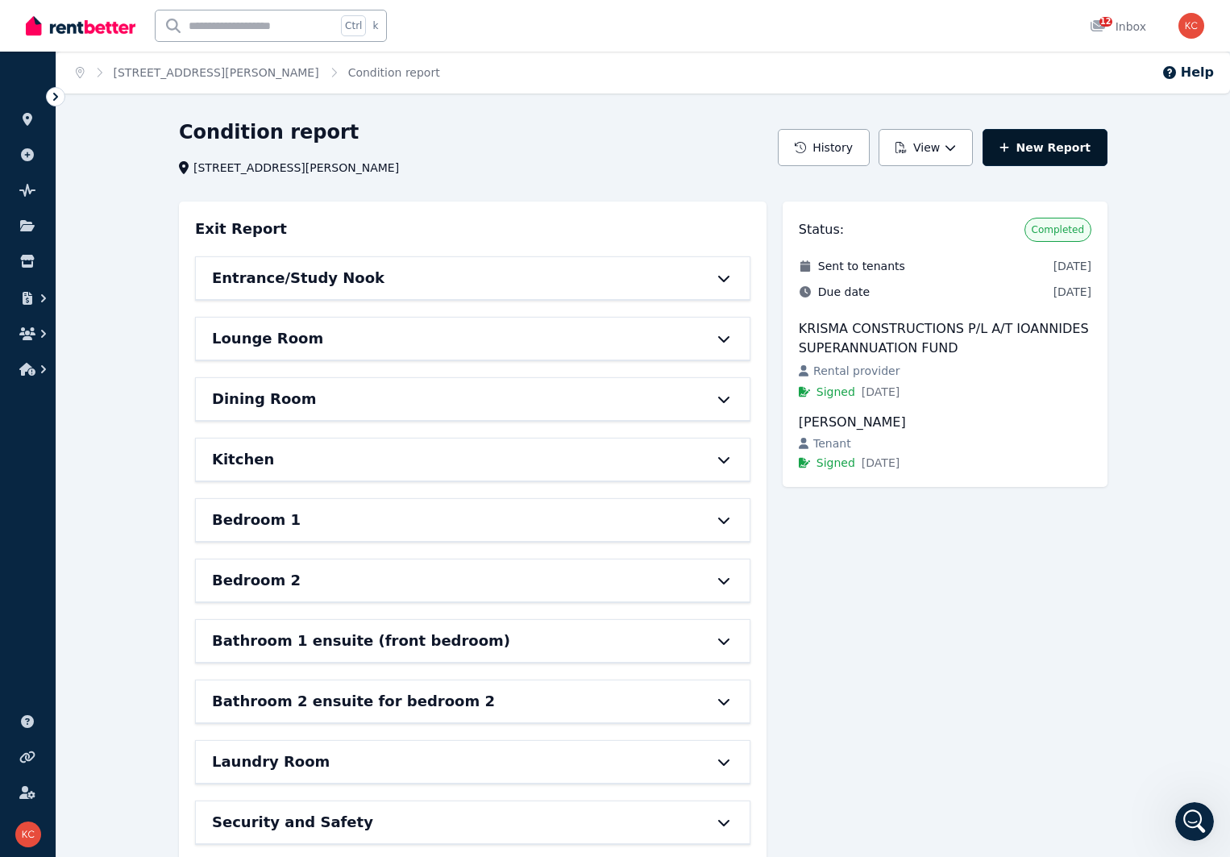
click at [1043, 155] on link "New Report" at bounding box center [1045, 147] width 125 height 37
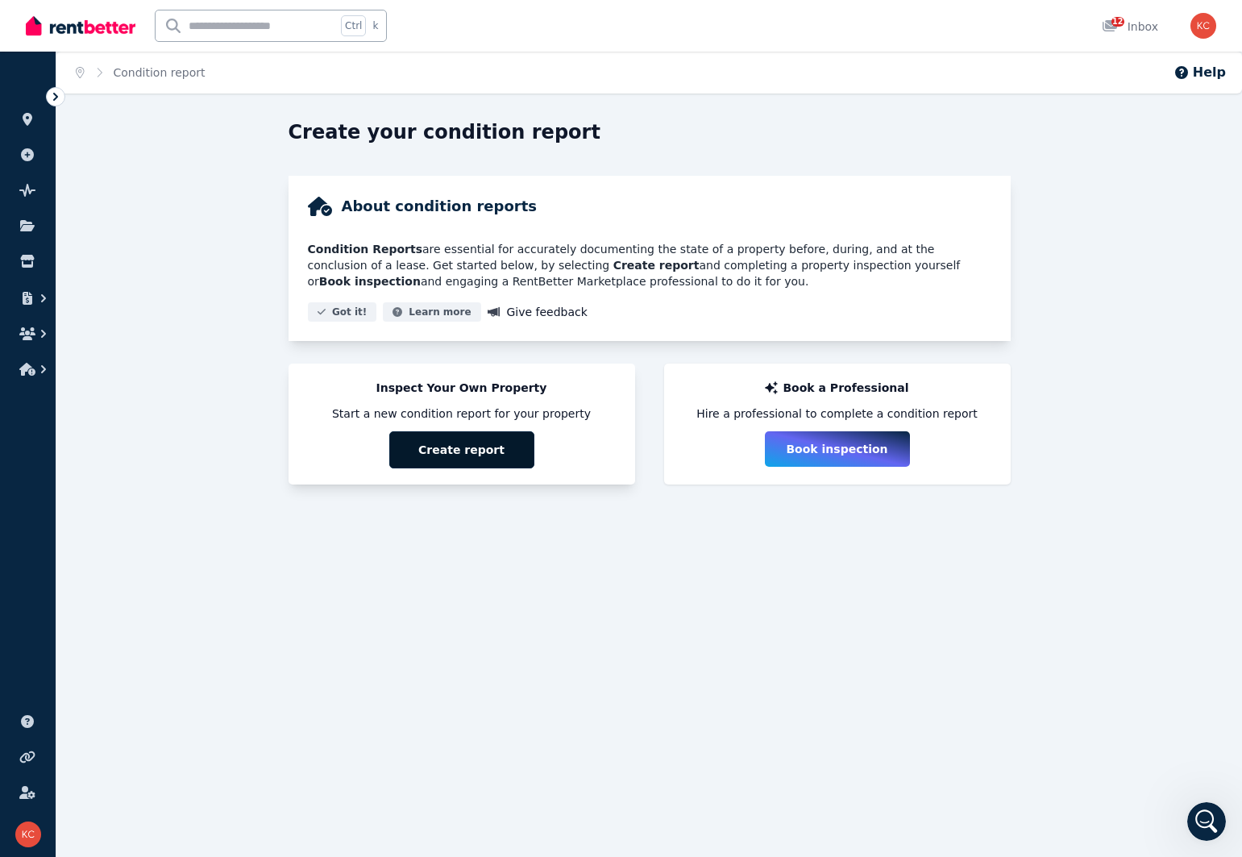
click at [451, 458] on button "Create report" at bounding box center [461, 449] width 145 height 37
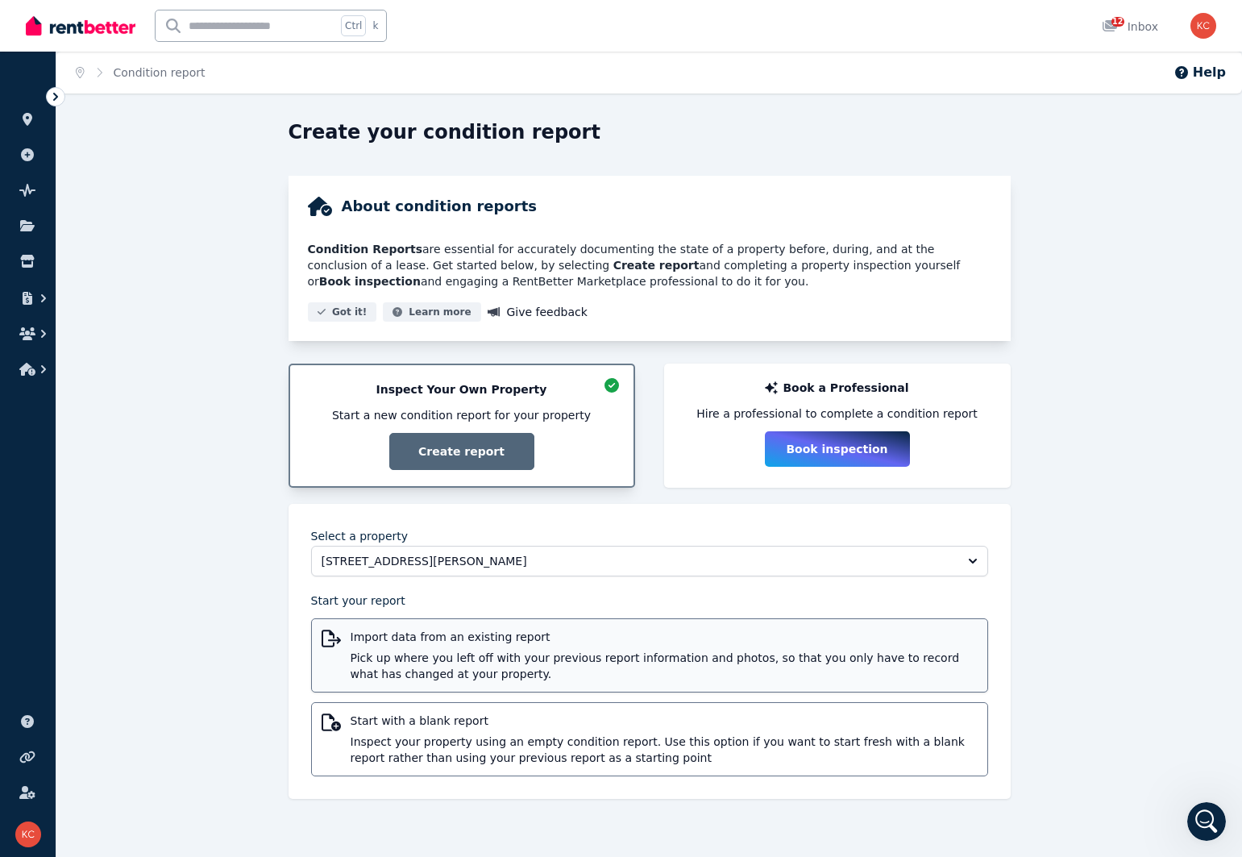
click at [446, 652] on span "Pick up where you left off with your previous report information and photos, so…" at bounding box center [664, 666] width 627 height 32
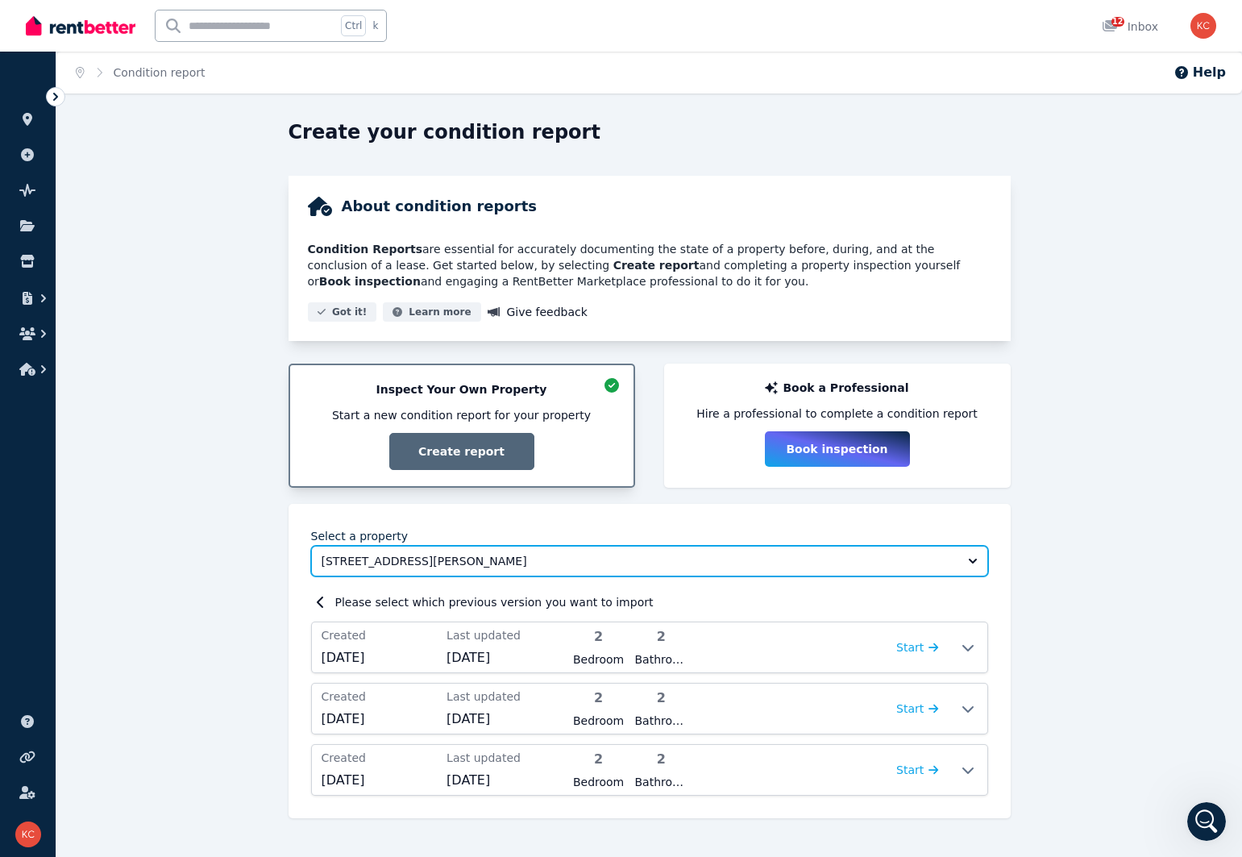
click at [970, 563] on button "[STREET_ADDRESS][PERSON_NAME]" at bounding box center [649, 561] width 677 height 31
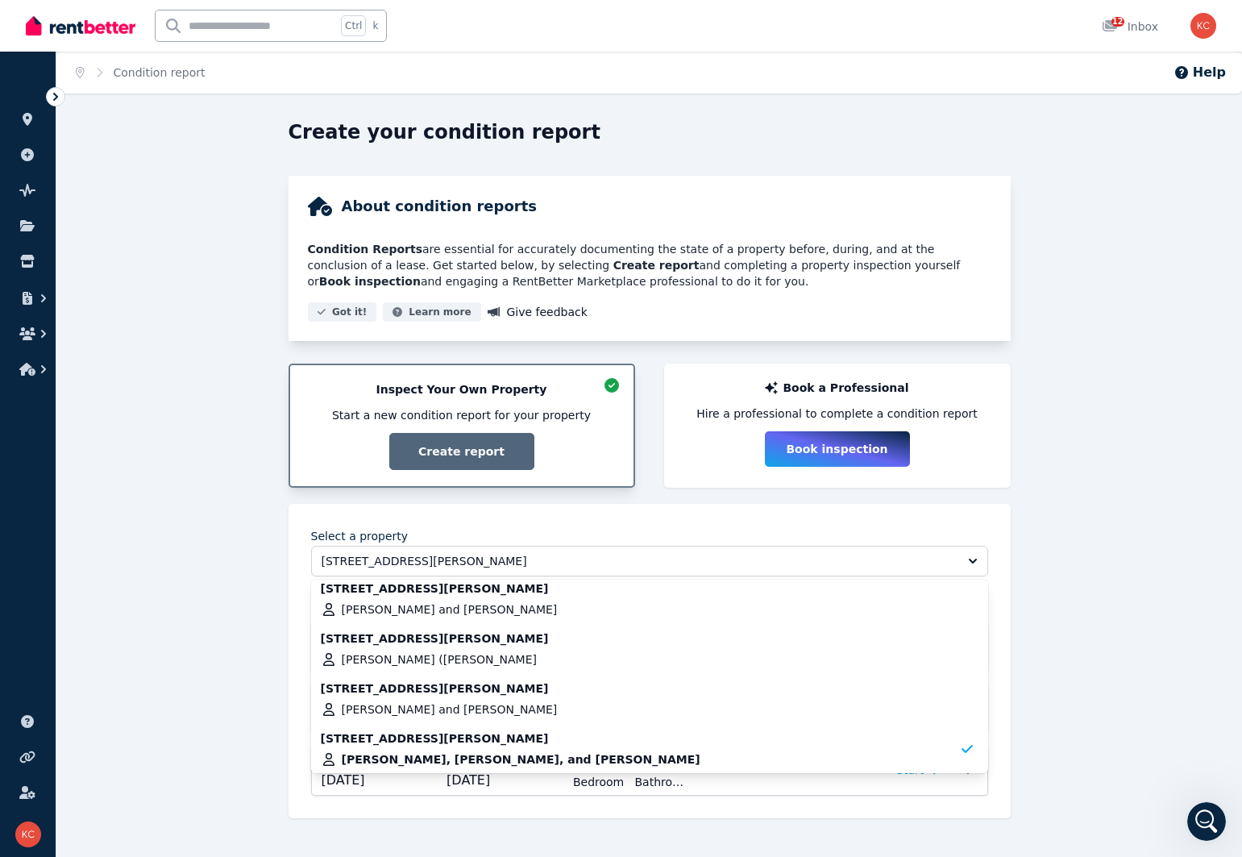
scroll to position [13, 0]
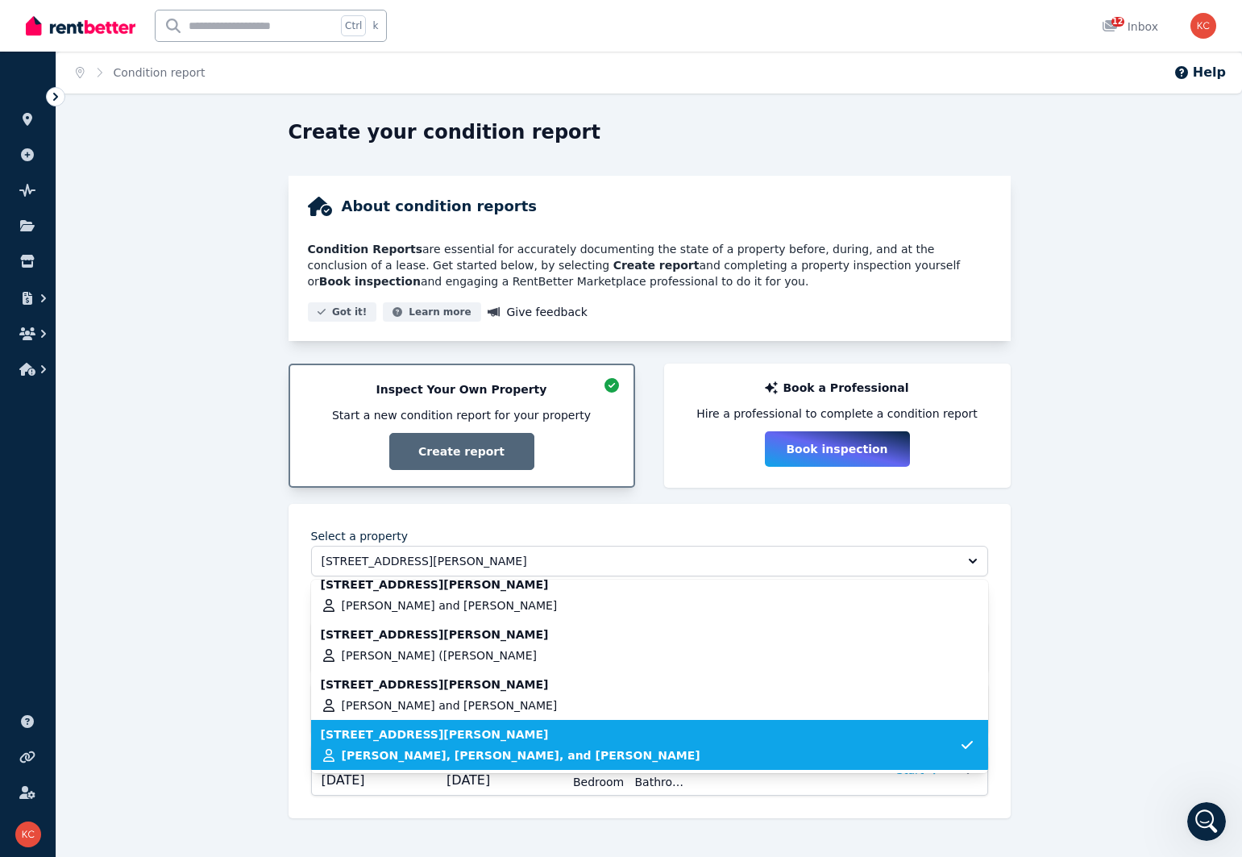
click at [384, 749] on span "[PERSON_NAME], [PERSON_NAME], and [PERSON_NAME]" at bounding box center [521, 755] width 359 height 16
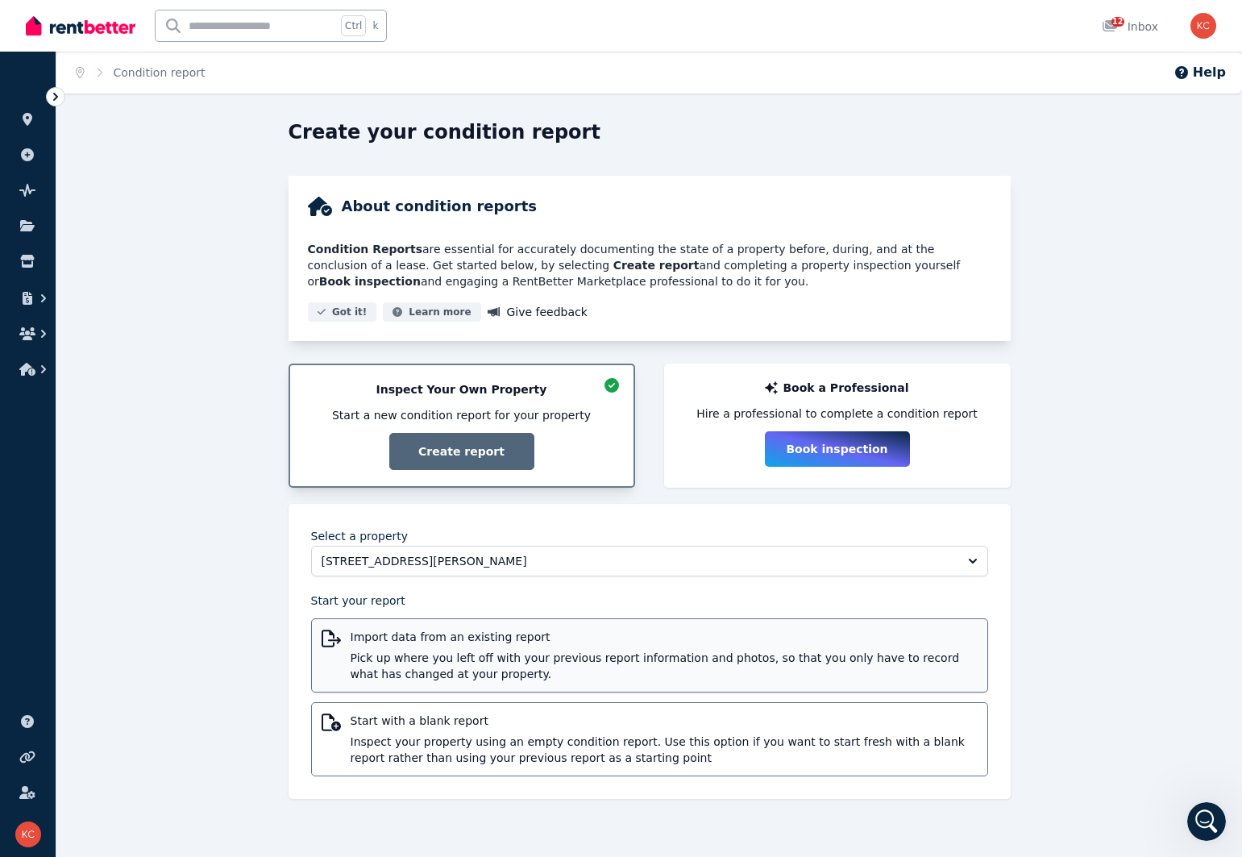
click at [368, 669] on span "Pick up where you left off with your previous report information and photos, so…" at bounding box center [664, 666] width 627 height 32
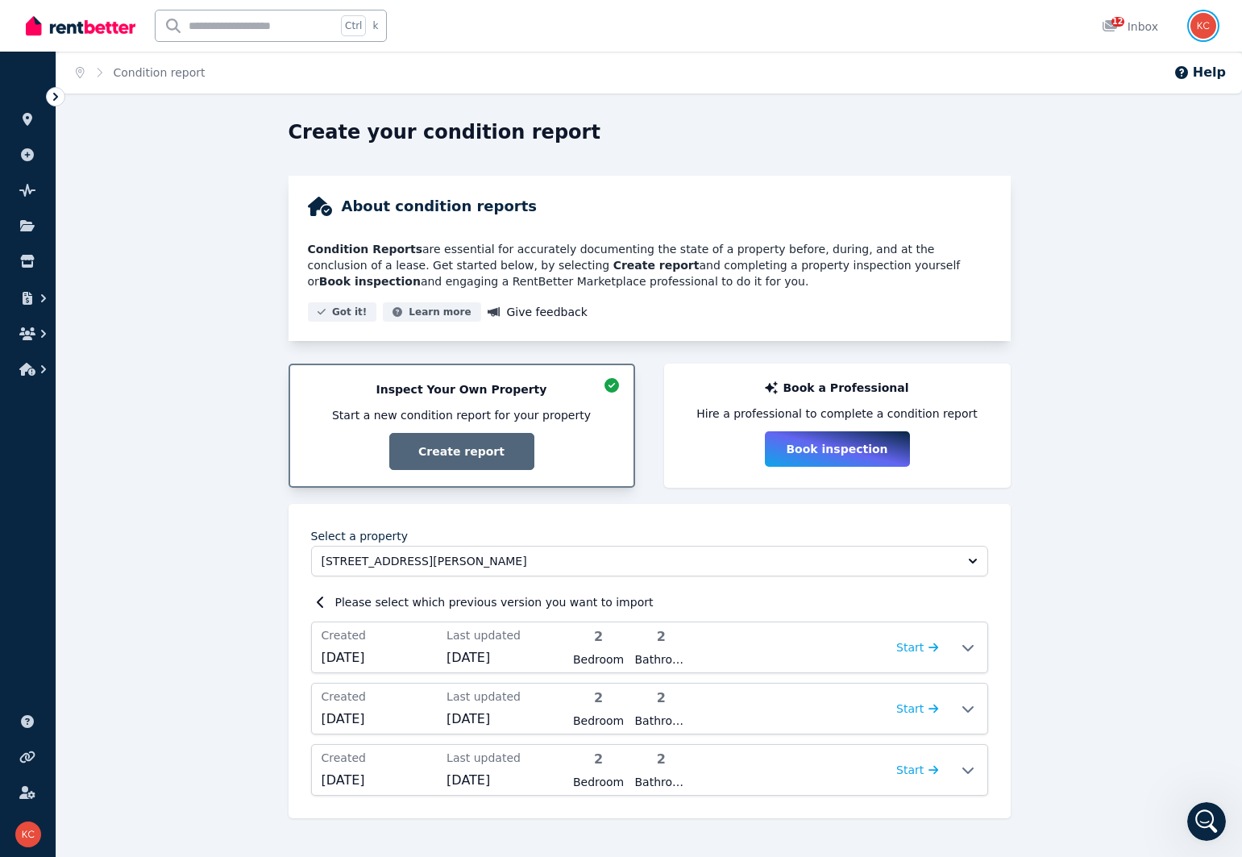
click at [1201, 34] on img "button" at bounding box center [1204, 26] width 26 height 26
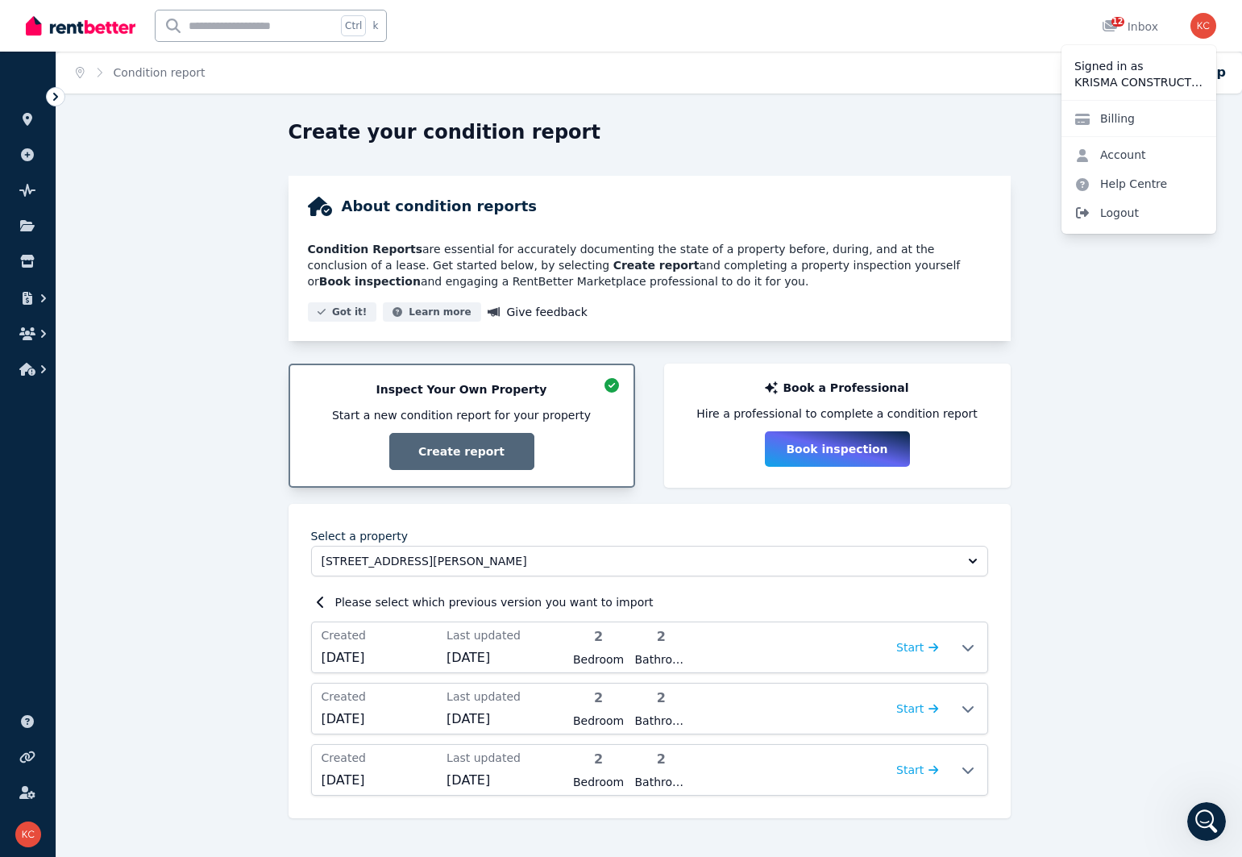
click at [1113, 213] on span "Logout" at bounding box center [1139, 212] width 155 height 29
